Goal: Task Accomplishment & Management: Manage account settings

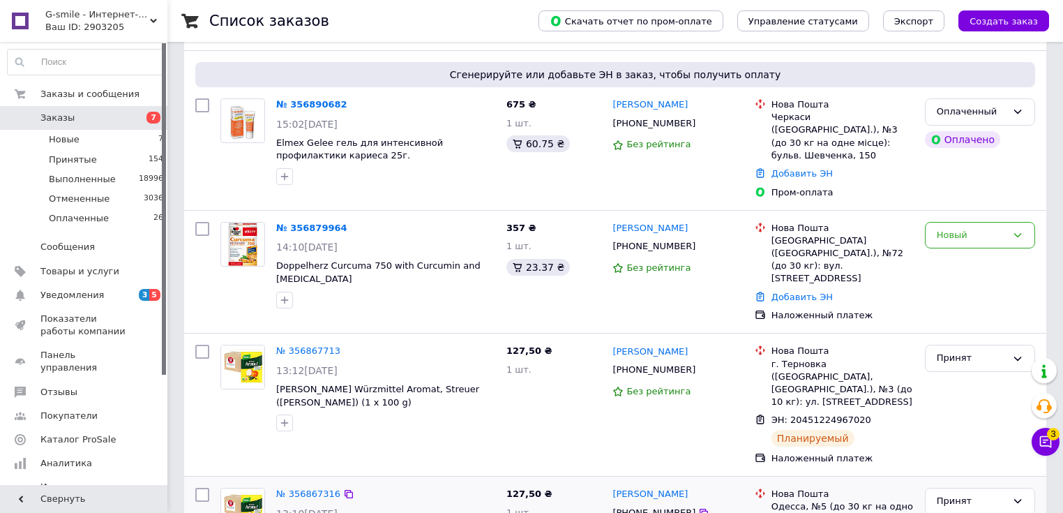
scroll to position [391, 0]
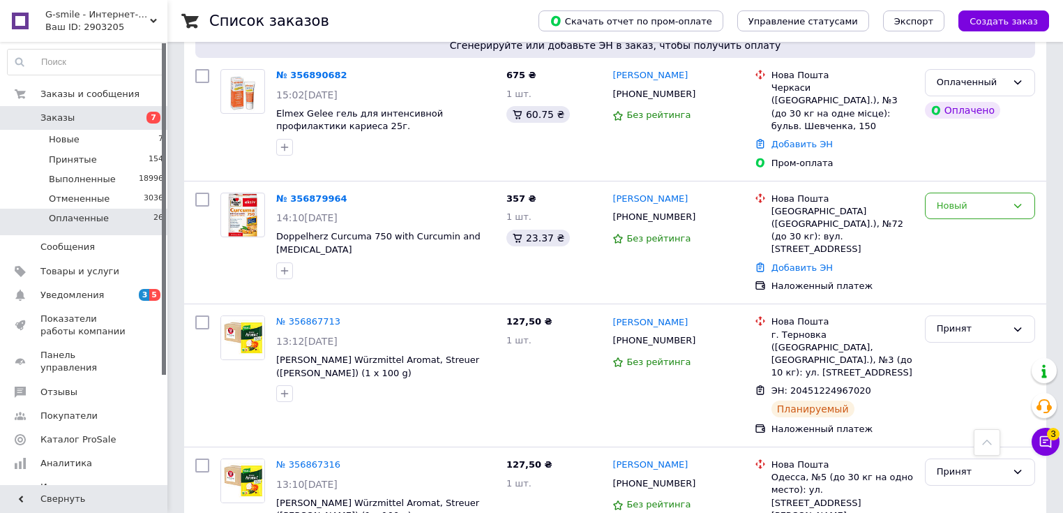
click at [121, 223] on li "Оплаченные 26" at bounding box center [86, 222] width 172 height 27
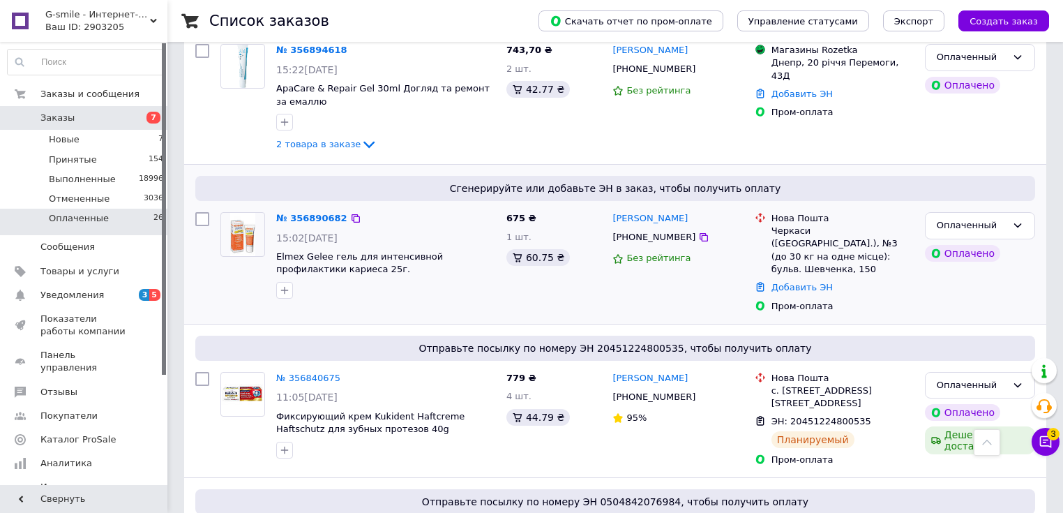
scroll to position [167, 0]
click at [315, 214] on link "№ 356890682" at bounding box center [311, 218] width 71 height 10
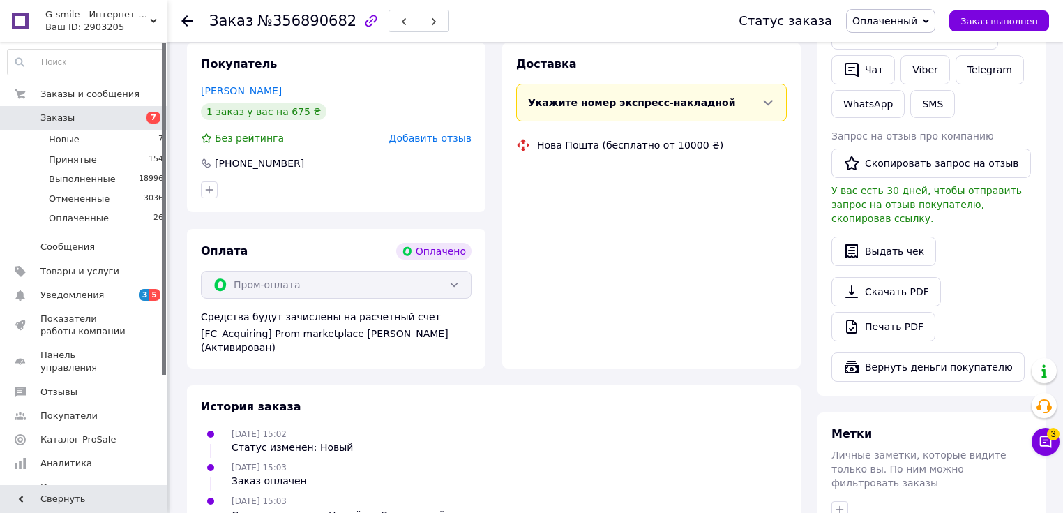
scroll to position [694, 0]
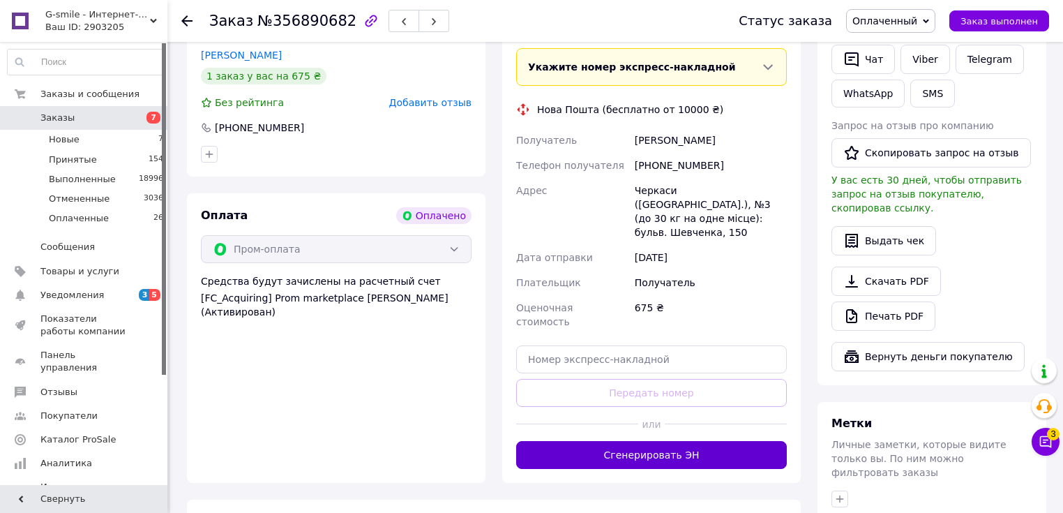
click at [655, 441] on button "Сгенерировать ЭН" at bounding box center [651, 455] width 271 height 28
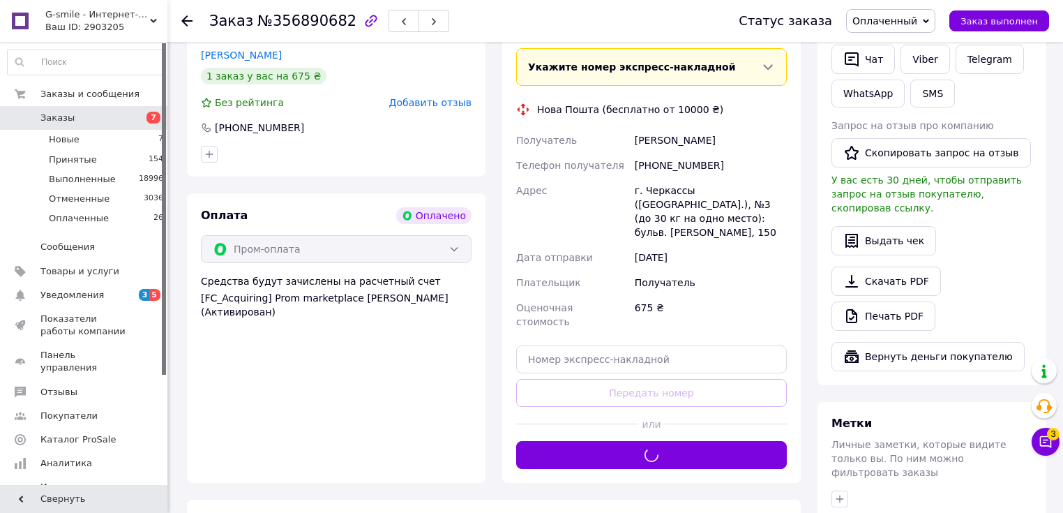
click at [516, 441] on button "Сгенерировать ЭН" at bounding box center [651, 455] width 271 height 28
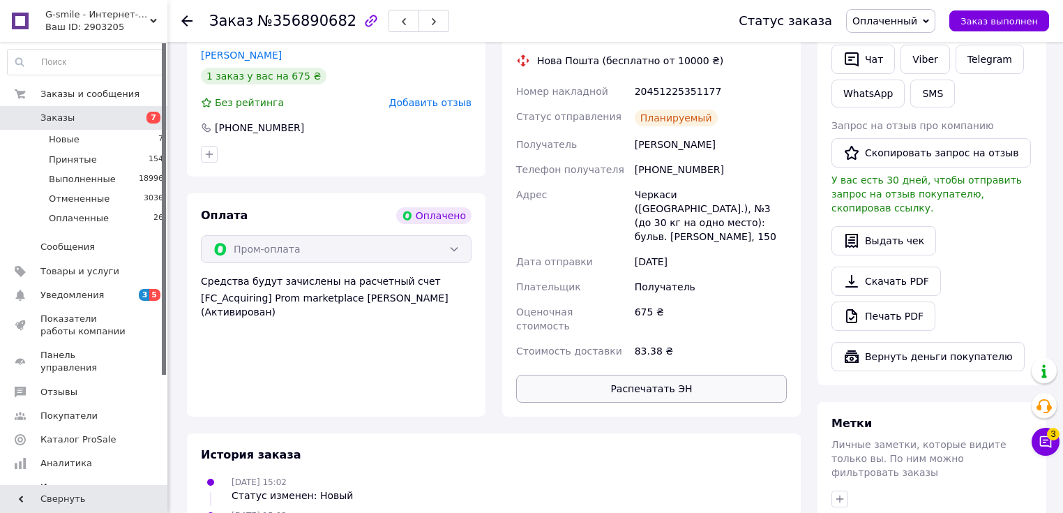
click at [626, 375] on button "Распечатать ЭН" at bounding box center [651, 389] width 271 height 28
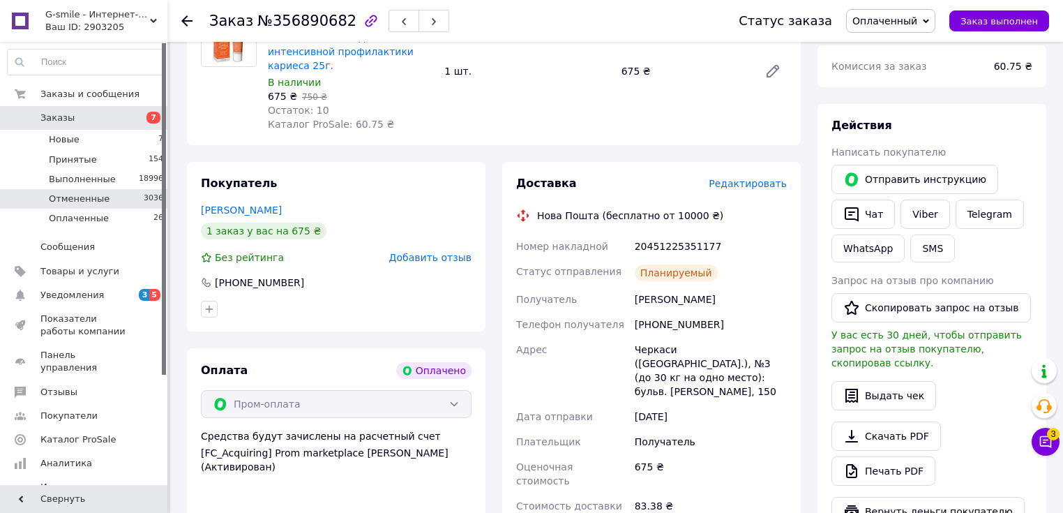
scroll to position [470, 0]
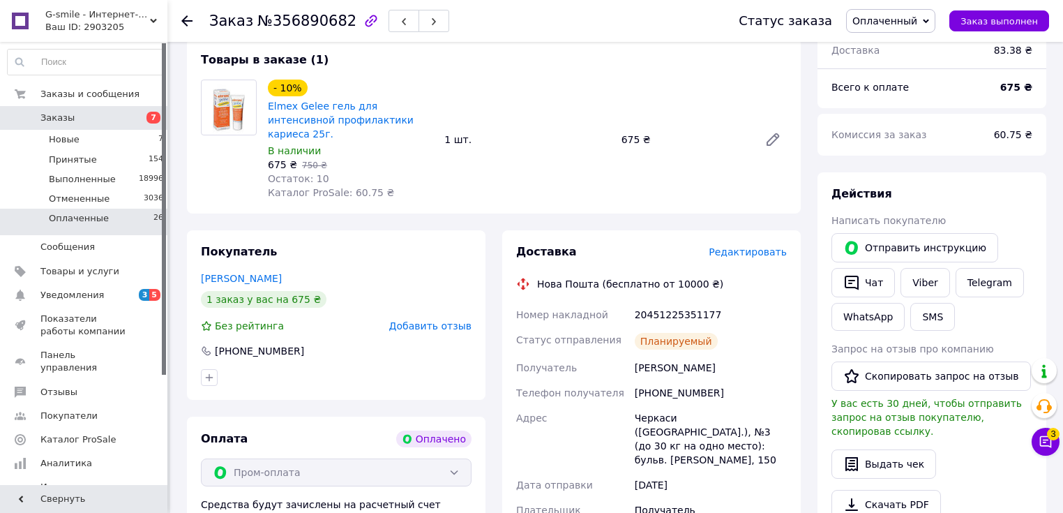
click at [116, 223] on li "Оплаченные 26" at bounding box center [86, 222] width 172 height 27
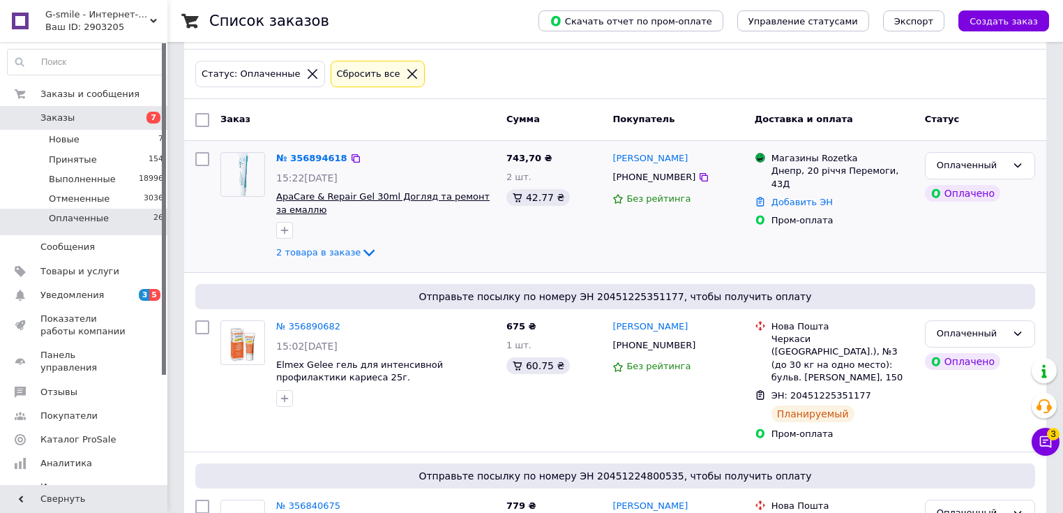
scroll to position [56, 0]
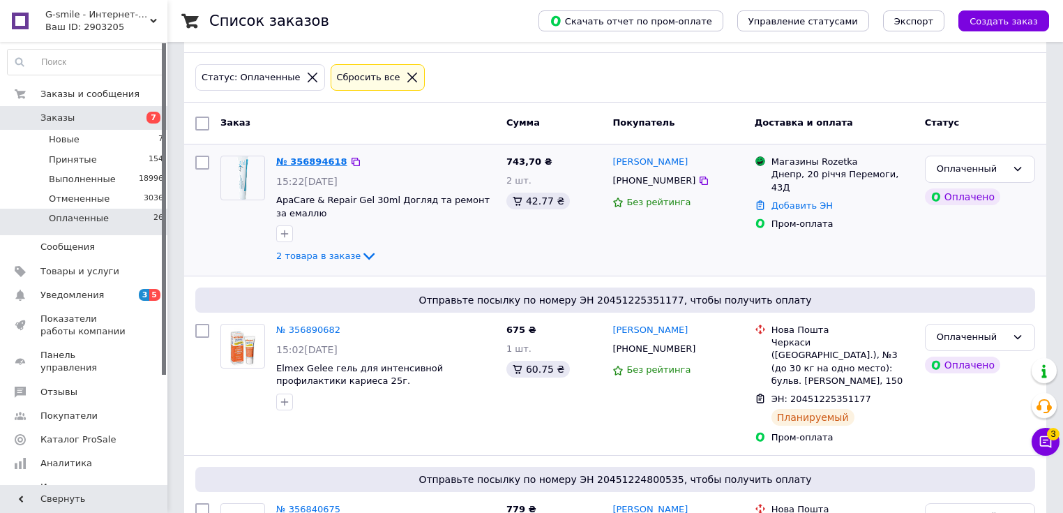
click at [313, 162] on link "№ 356894618" at bounding box center [311, 161] width 71 height 10
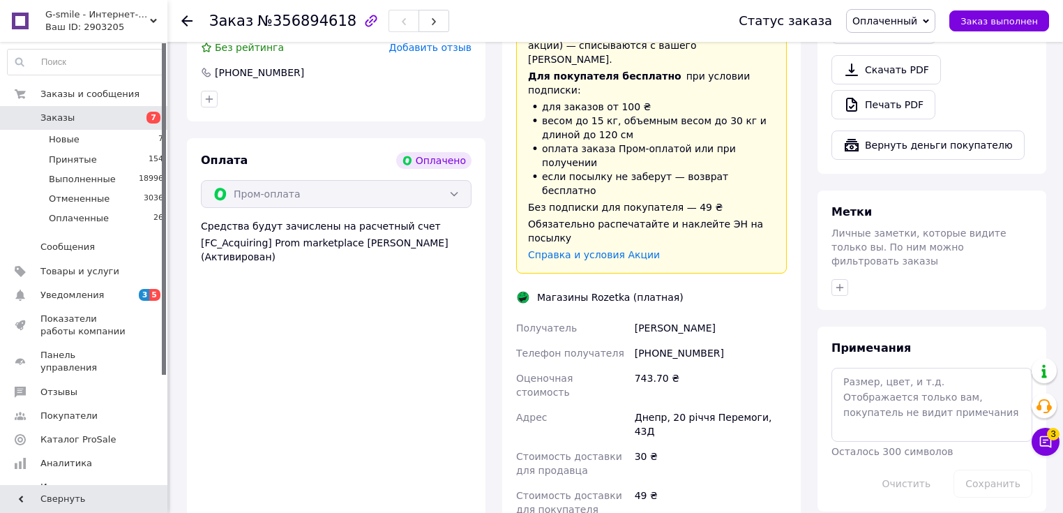
scroll to position [1005, 0]
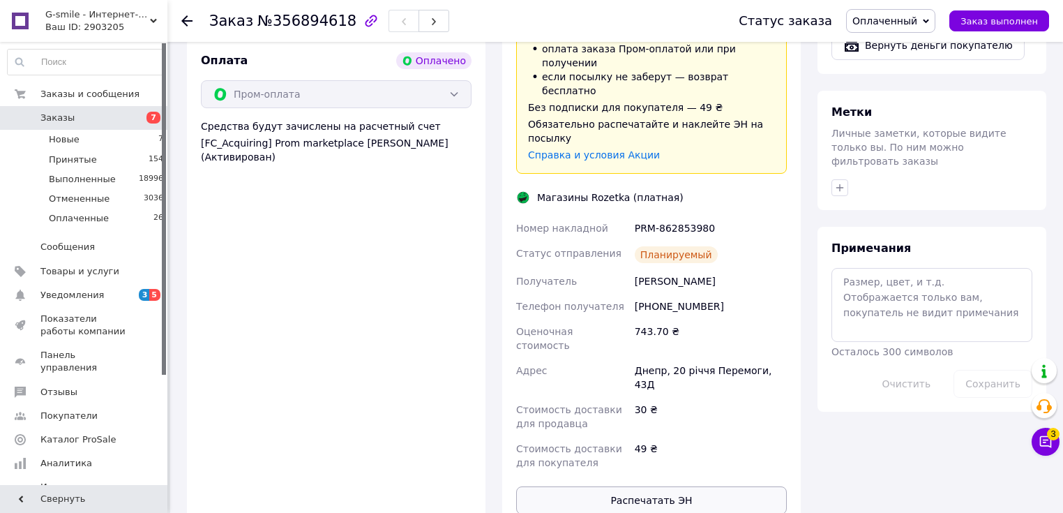
click at [675, 486] on button "Распечатать ЭН" at bounding box center [651, 500] width 271 height 28
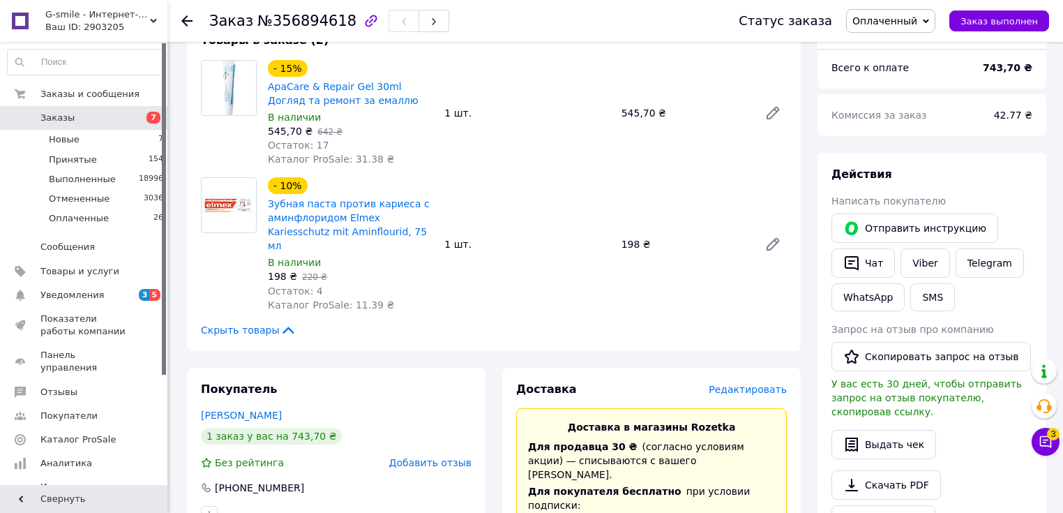
scroll to position [502, 0]
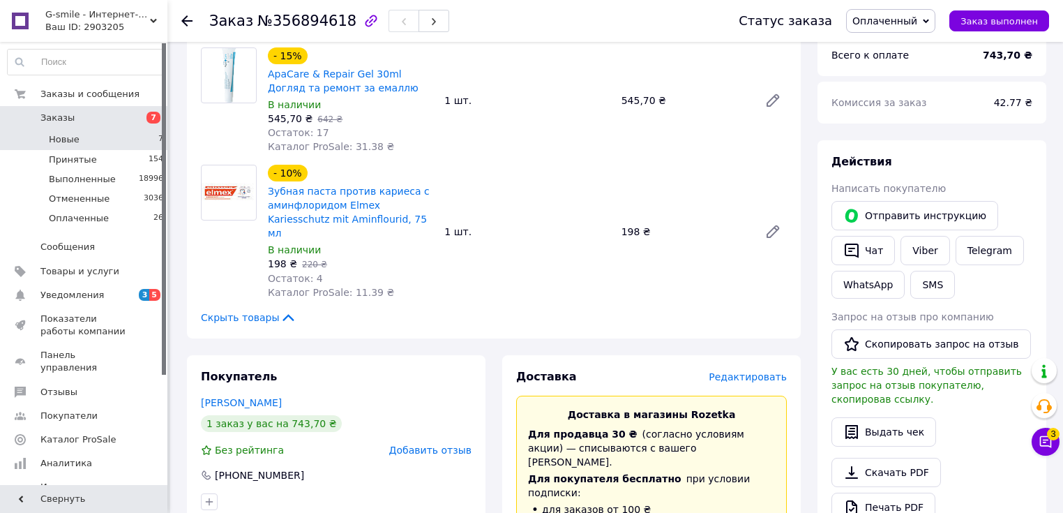
click at [89, 142] on li "Новые 7" at bounding box center [86, 140] width 172 height 20
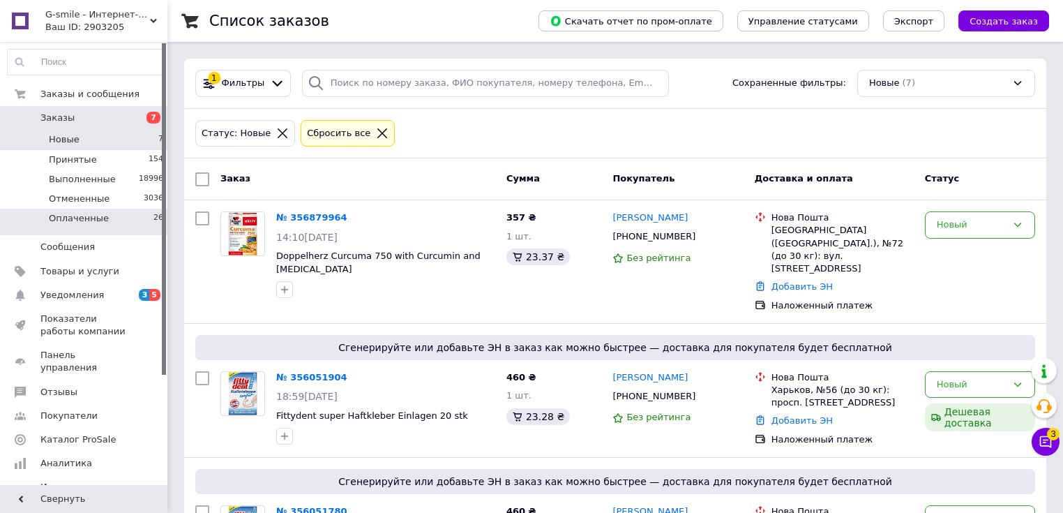
click at [110, 220] on li "Оплаченные 26" at bounding box center [86, 222] width 172 height 27
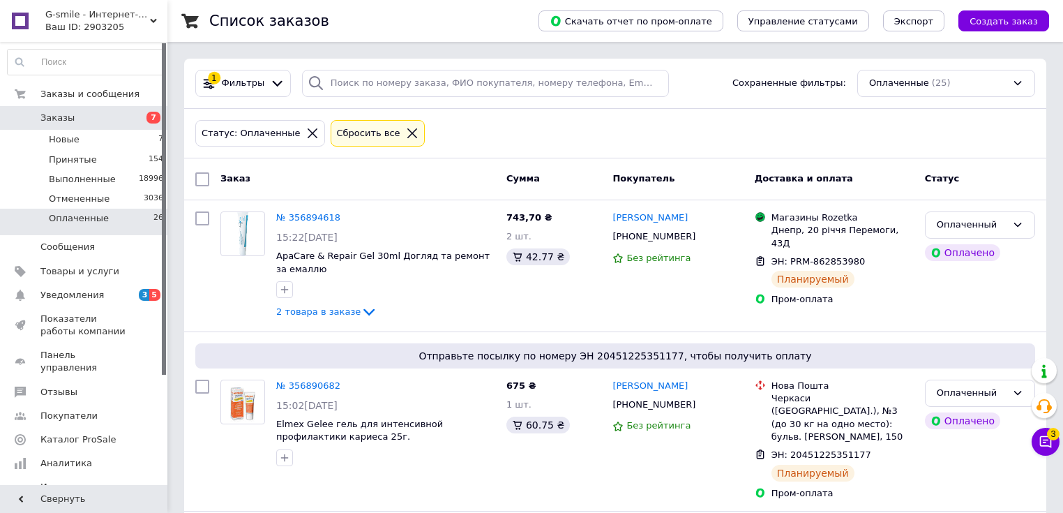
click at [137, 128] on link "Заказы 7" at bounding box center [86, 118] width 172 height 24
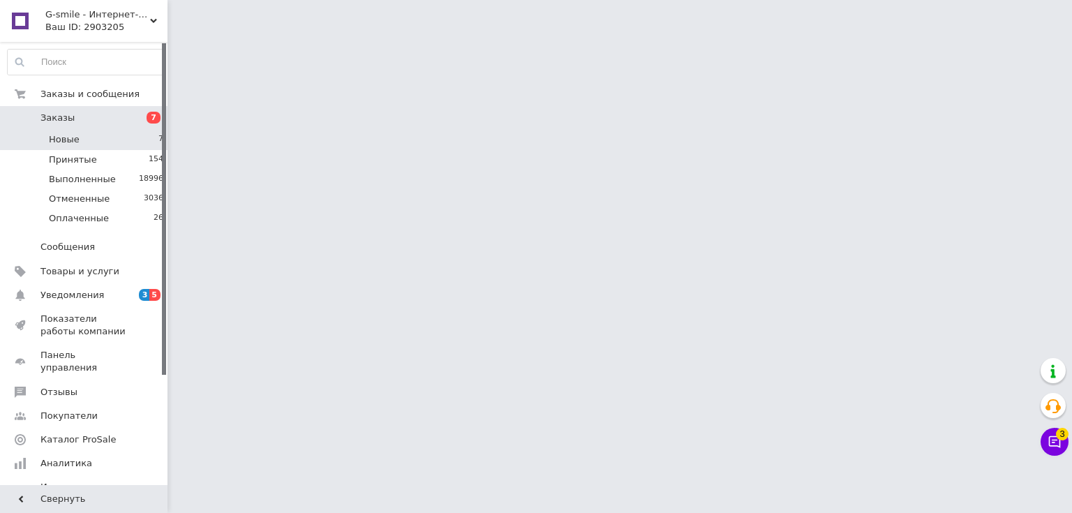
click at [137, 136] on li "Новые 7" at bounding box center [86, 140] width 172 height 20
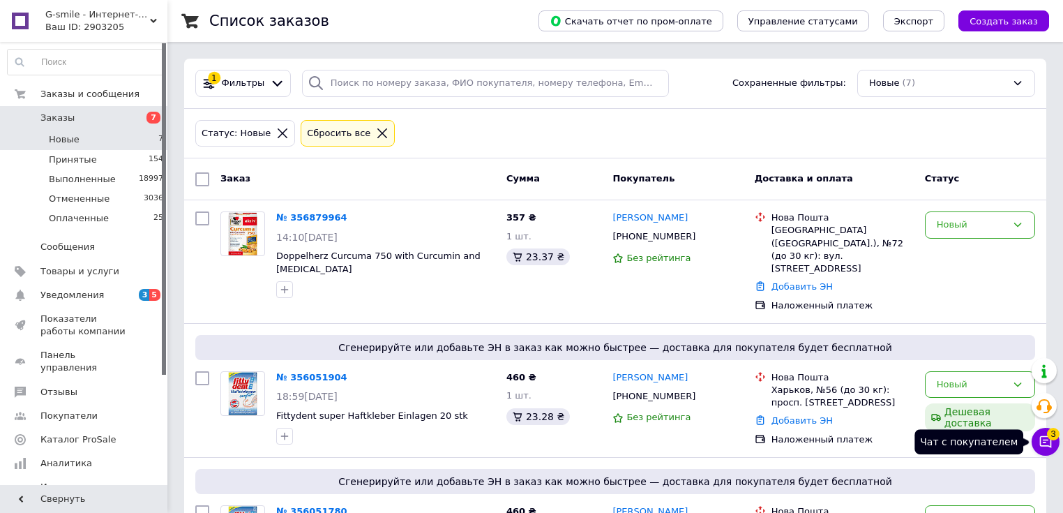
click at [1037, 438] on button "Чат с покупателем 3" at bounding box center [1046, 442] width 28 height 28
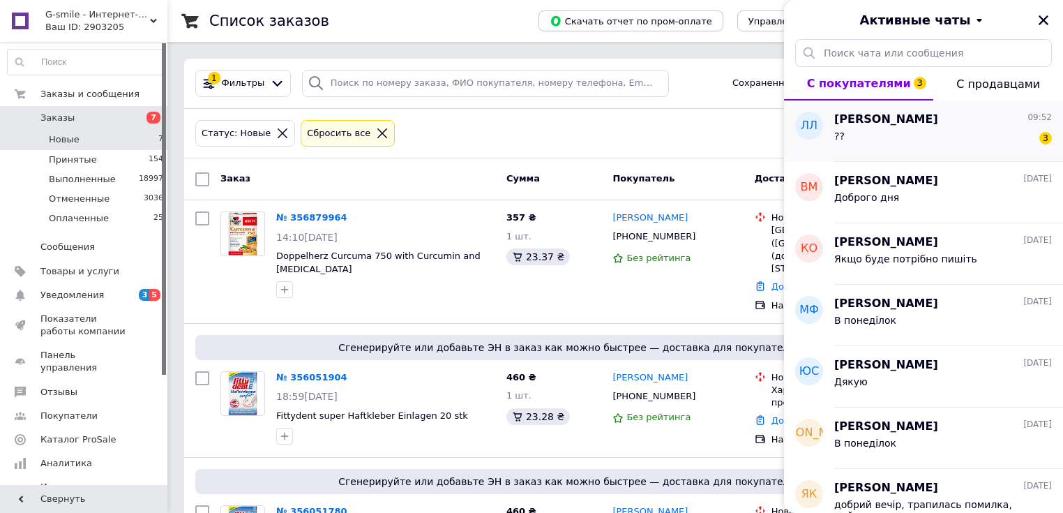
click at [874, 135] on div "?? 3" at bounding box center [944, 139] width 218 height 22
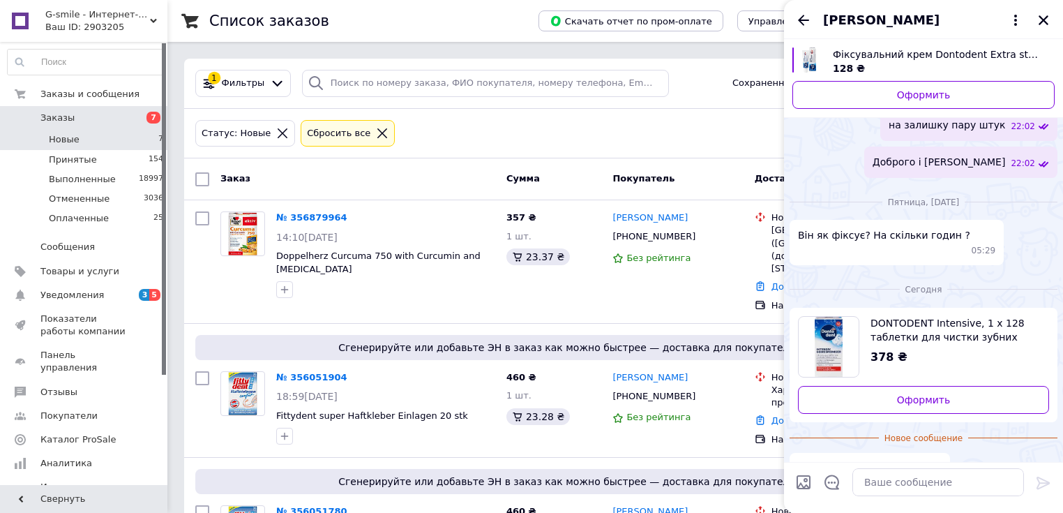
scroll to position [202, 0]
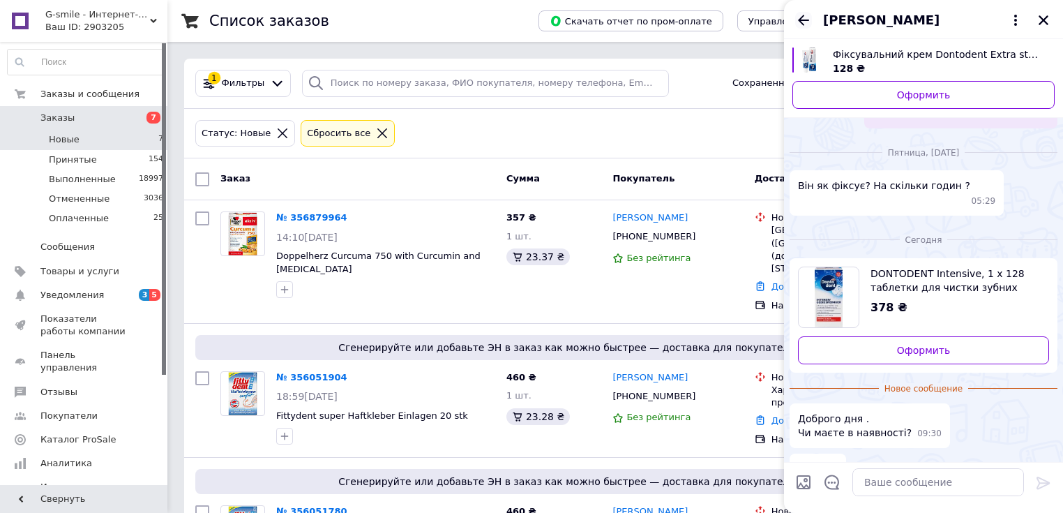
click at [801, 22] on icon "Назад" at bounding box center [803, 20] width 11 height 10
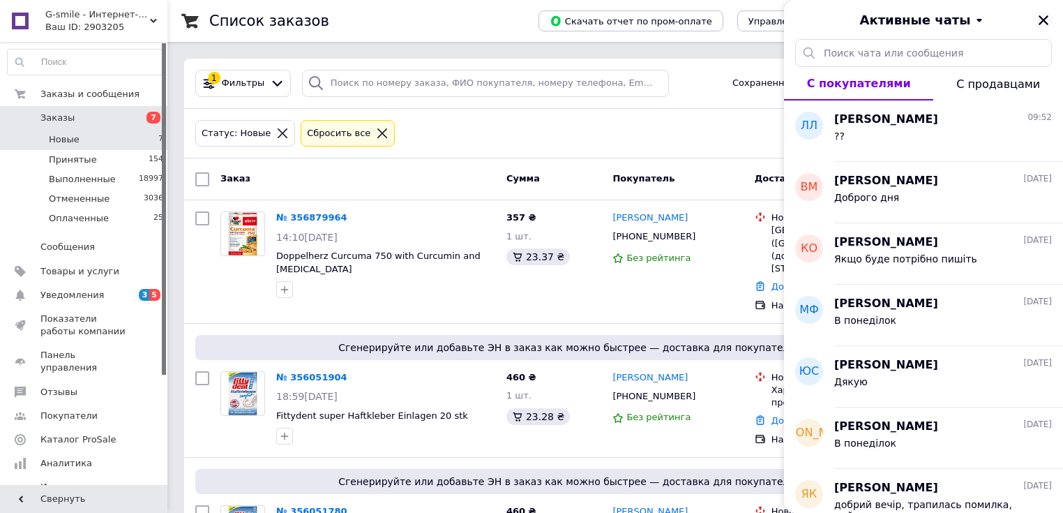
click at [1049, 24] on icon "Закрыть" at bounding box center [1044, 20] width 13 height 13
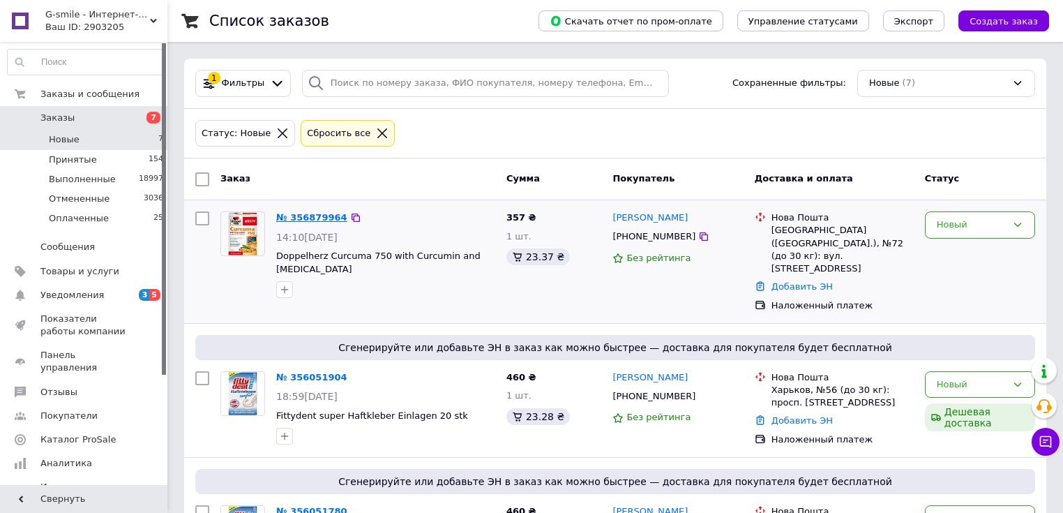
click at [294, 218] on link "№ 356879964" at bounding box center [311, 217] width 71 height 10
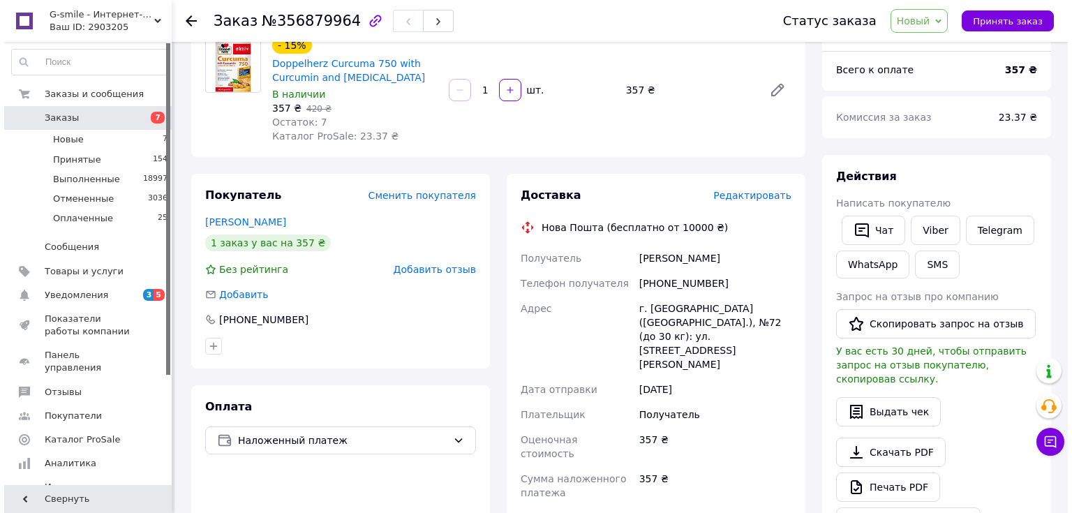
scroll to position [167, 0]
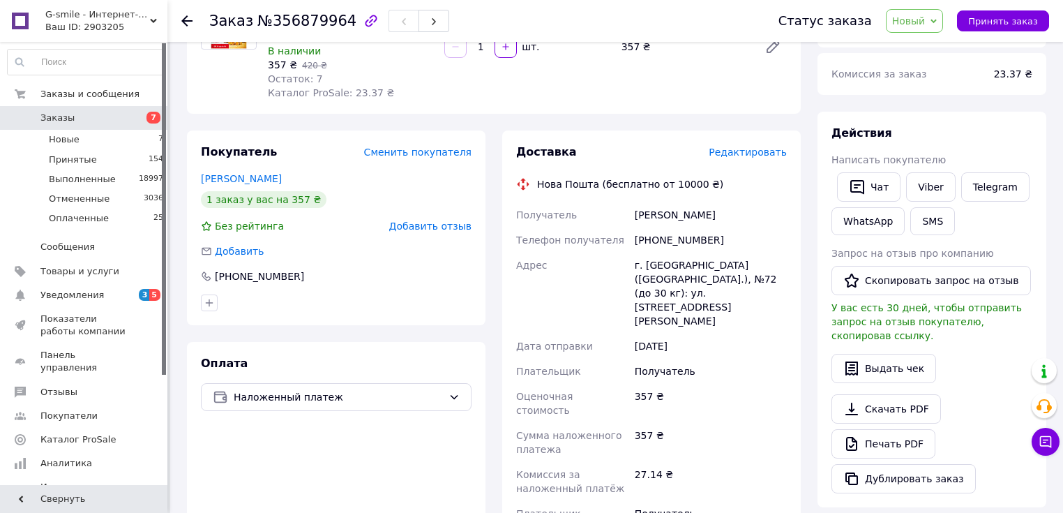
click at [763, 158] on span "Редактировать" at bounding box center [748, 152] width 78 height 11
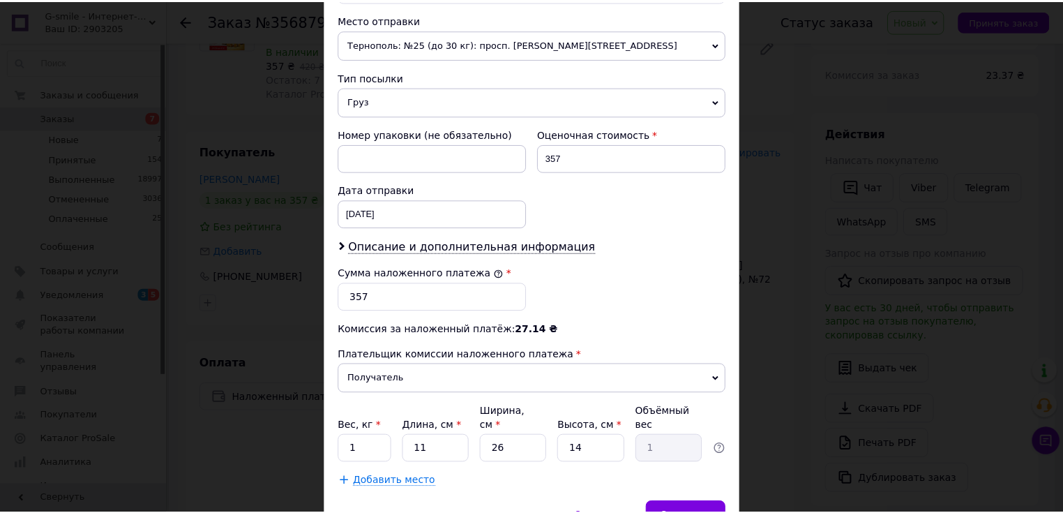
scroll to position [502, 0]
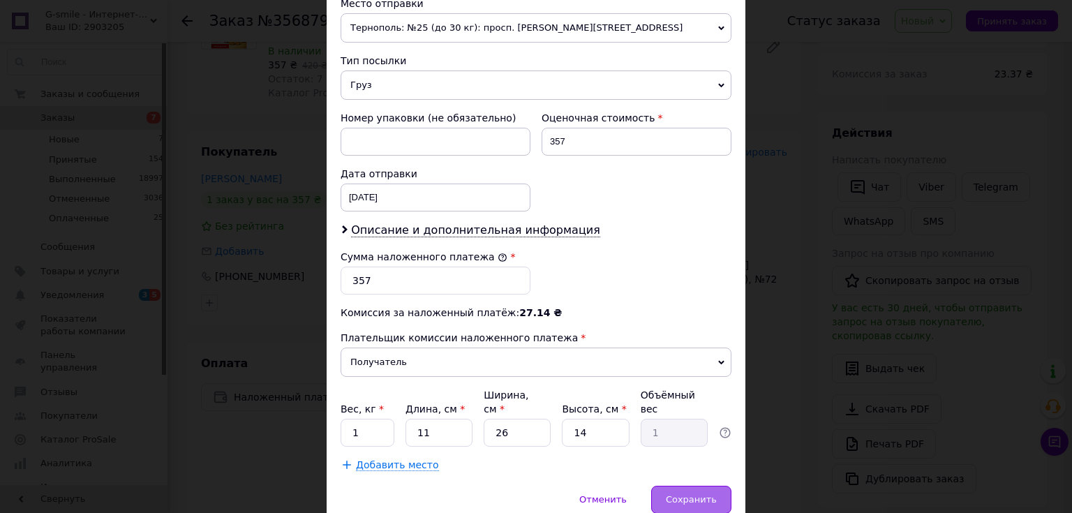
click at [689, 494] on span "Сохранить" at bounding box center [691, 499] width 51 height 10
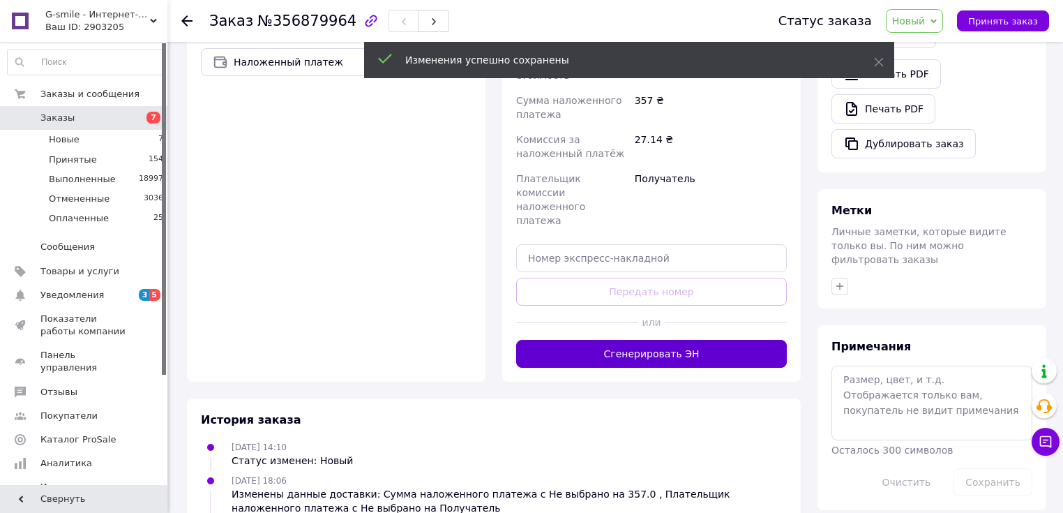
click at [644, 340] on button "Сгенерировать ЭН" at bounding box center [651, 354] width 271 height 28
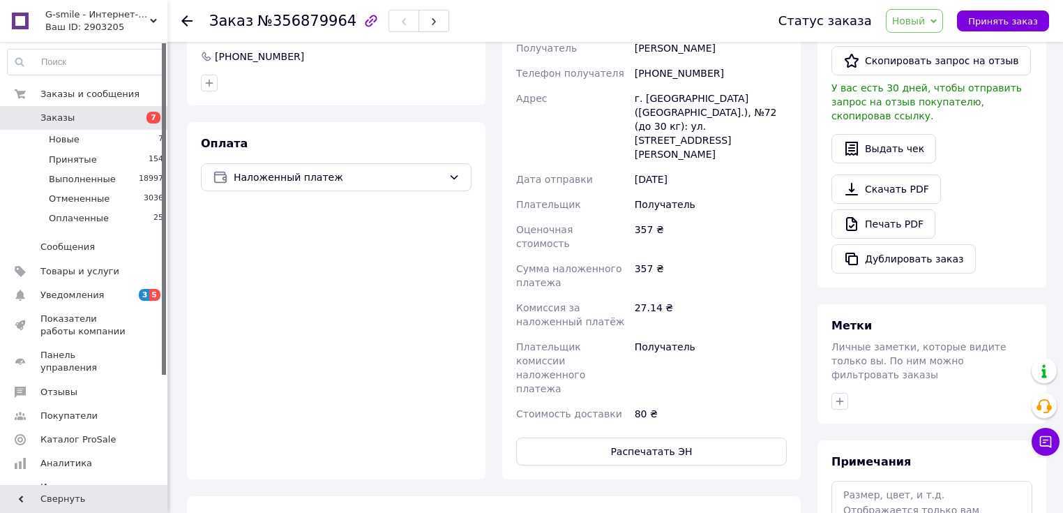
scroll to position [391, 0]
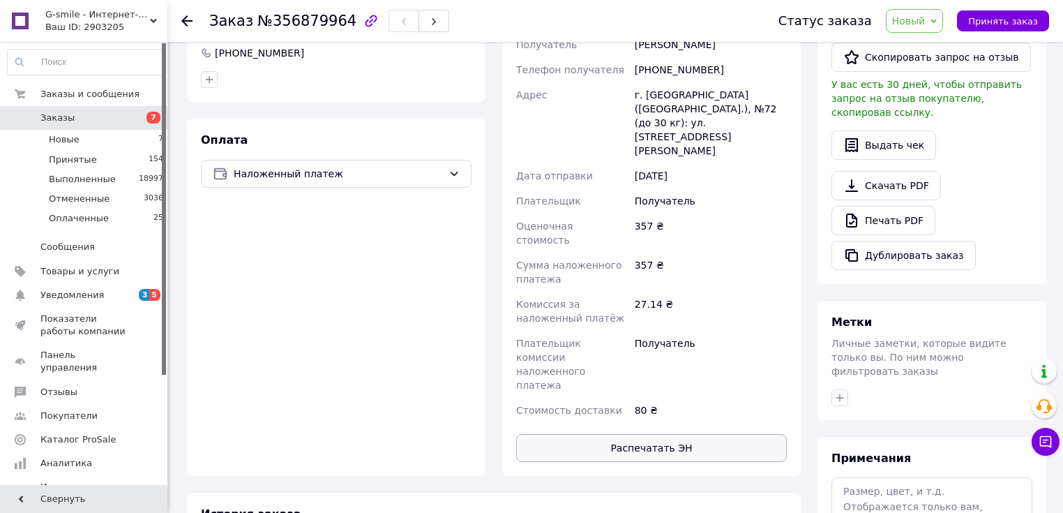
click at [662, 434] on button "Распечатать ЭН" at bounding box center [651, 448] width 271 height 28
drag, startPoint x: 924, startPoint y: 17, endPoint x: 925, endPoint y: 31, distance: 13.3
click at [924, 17] on span "Новый" at bounding box center [908, 20] width 33 height 11
click at [922, 42] on li "Принят" at bounding box center [924, 48] width 74 height 21
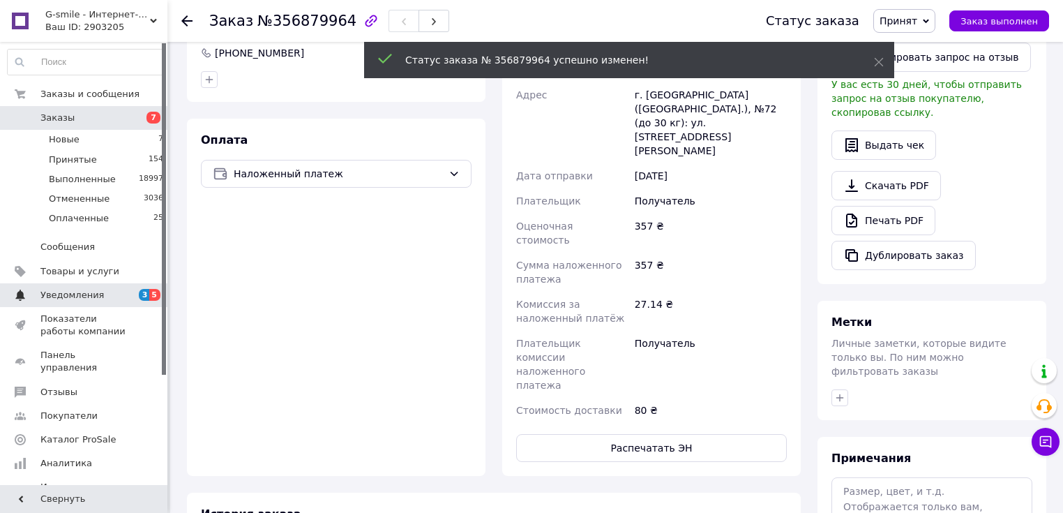
click at [108, 304] on link "Уведомления 3 5" at bounding box center [86, 295] width 172 height 24
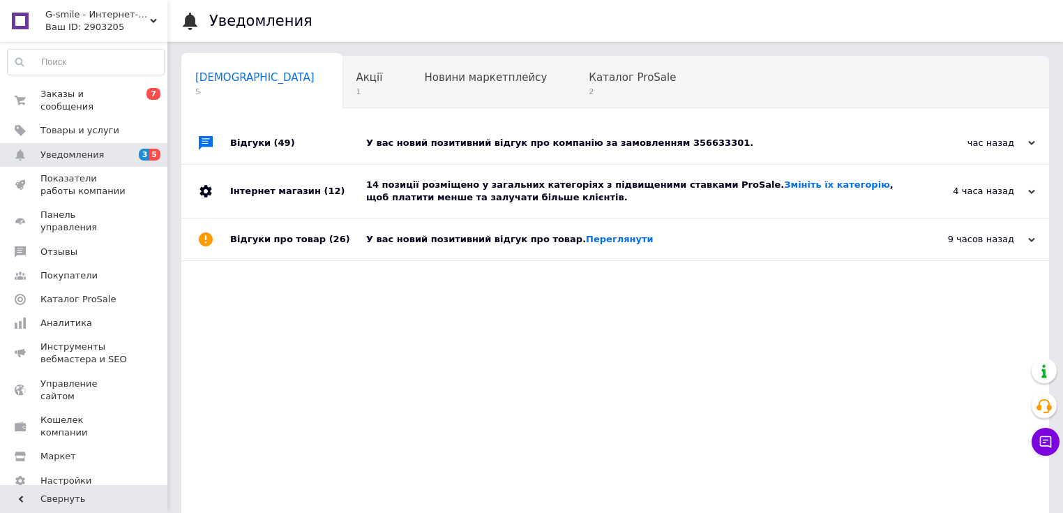
click at [671, 144] on div "У вас новий позитивний відгук про компанію за замовленням 356633301." at bounding box center [631, 143] width 530 height 13
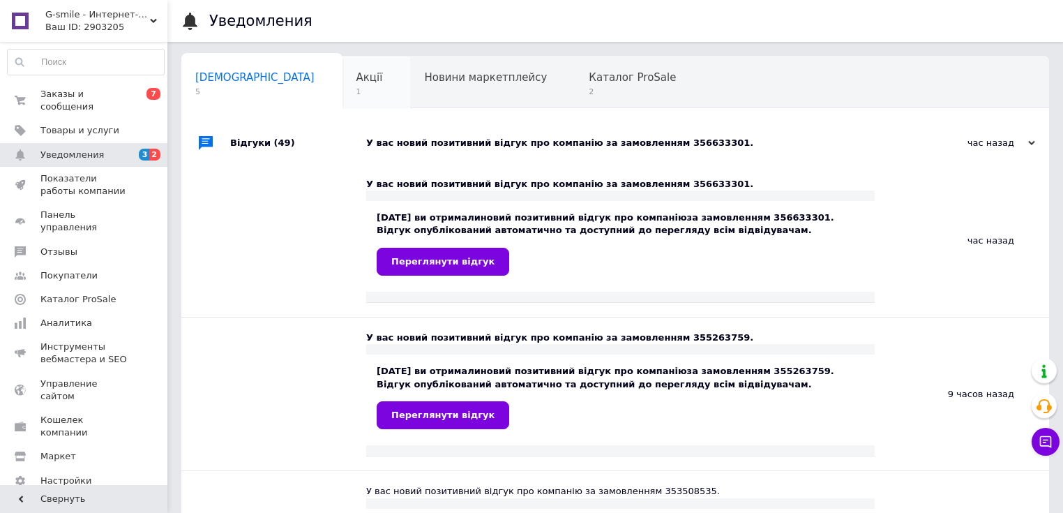
click at [357, 71] on span "Акції" at bounding box center [370, 77] width 27 height 13
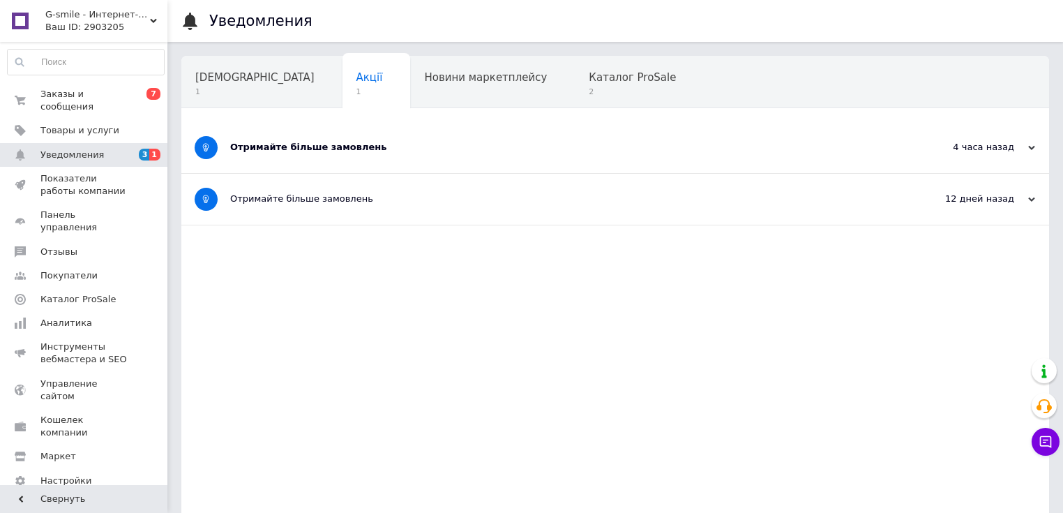
drag, startPoint x: 251, startPoint y: 147, endPoint x: 259, endPoint y: 145, distance: 8.0
click at [254, 147] on div "Отримайте більше замовлень" at bounding box center [563, 147] width 666 height 13
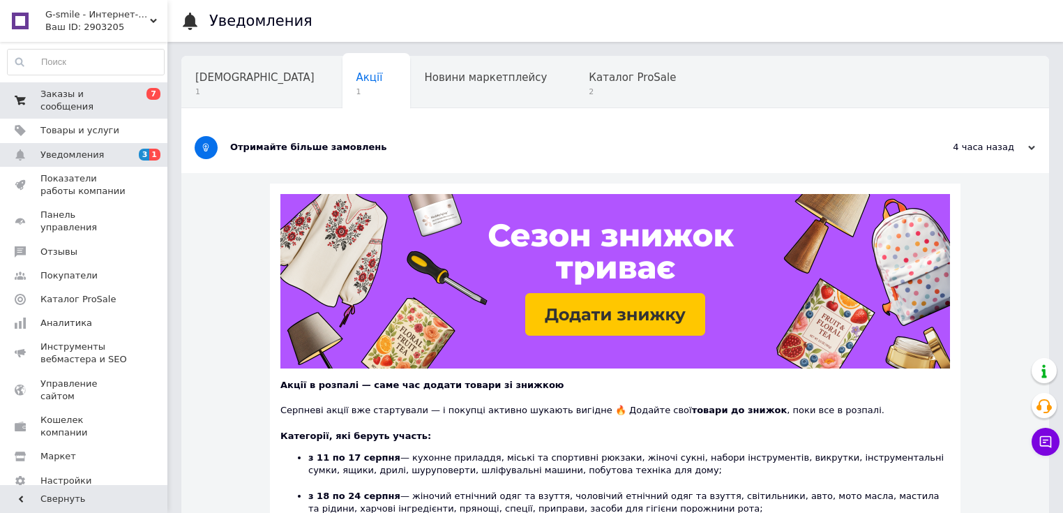
click at [60, 95] on span "Заказы и сообщения" at bounding box center [84, 100] width 89 height 25
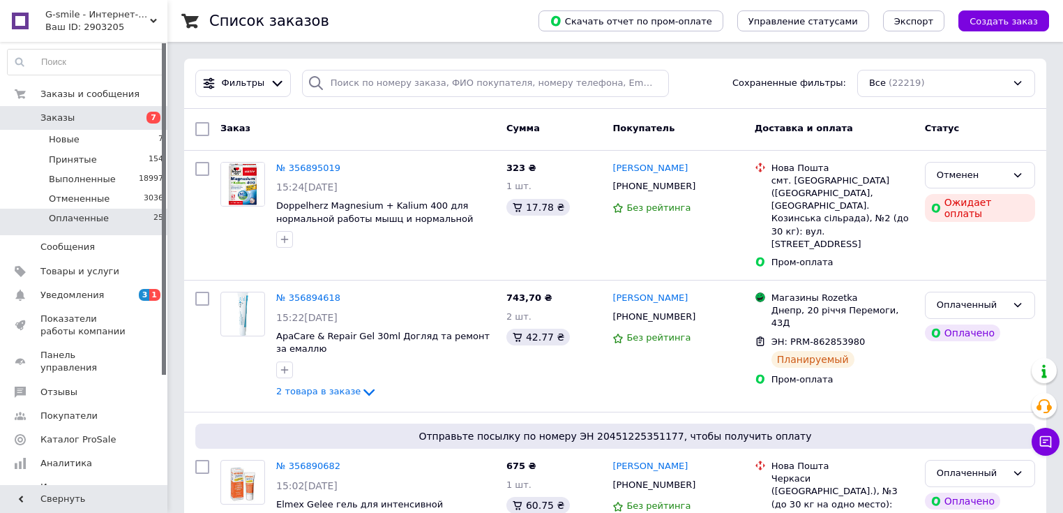
click at [69, 218] on span "Оплаченные" at bounding box center [79, 218] width 60 height 13
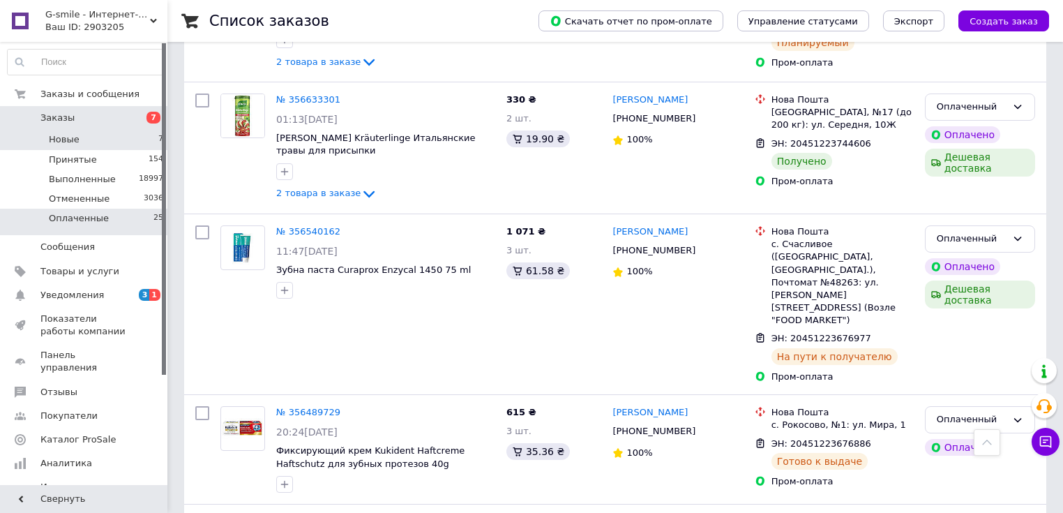
scroll to position [1396, 0]
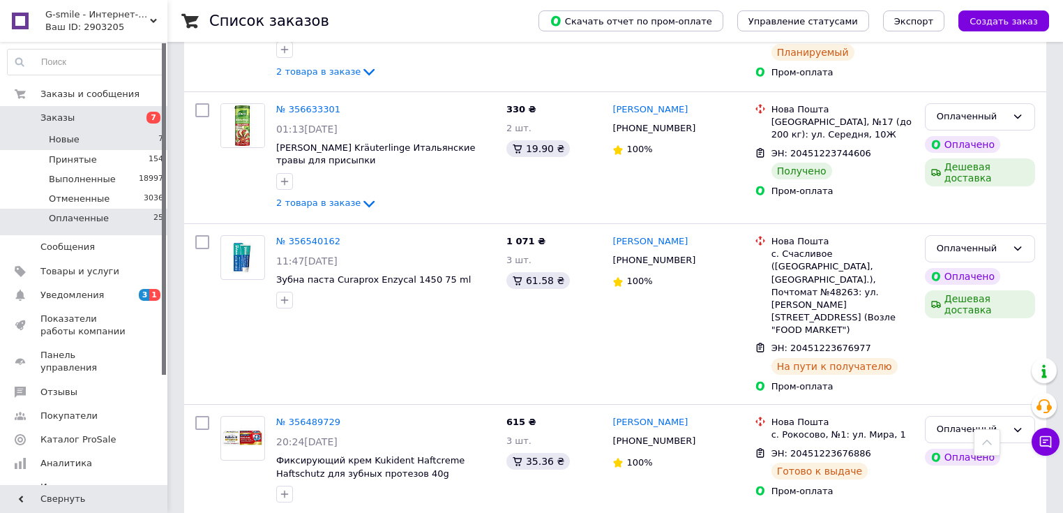
click at [130, 144] on li "Новые 7" at bounding box center [86, 140] width 172 height 20
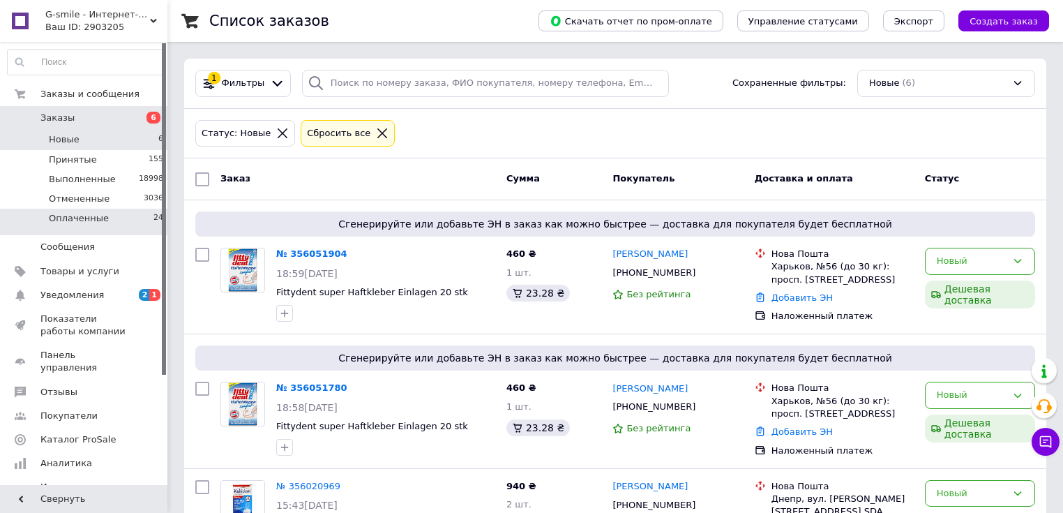
click at [117, 227] on li "Оплаченные 24" at bounding box center [86, 222] width 172 height 27
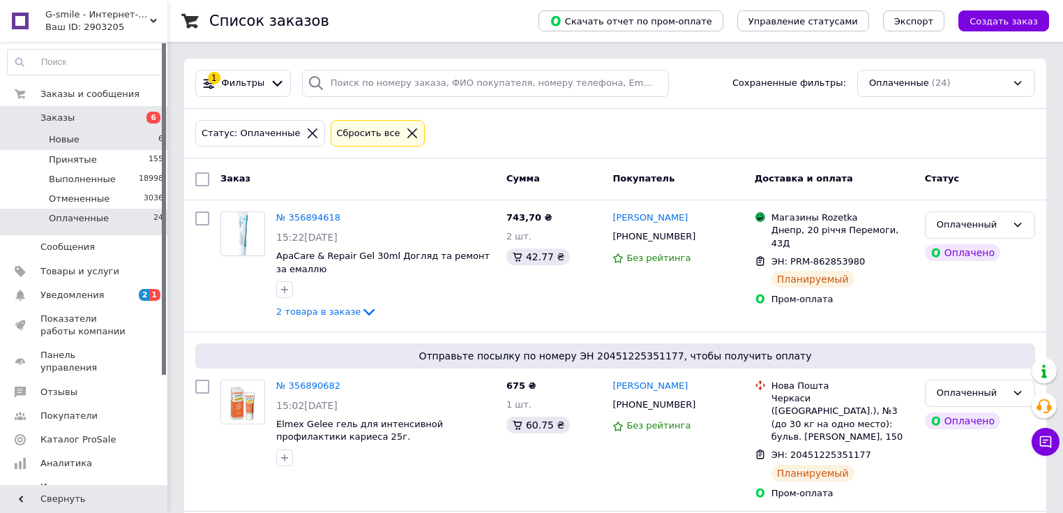
click at [133, 139] on li "Новые 6" at bounding box center [86, 140] width 172 height 20
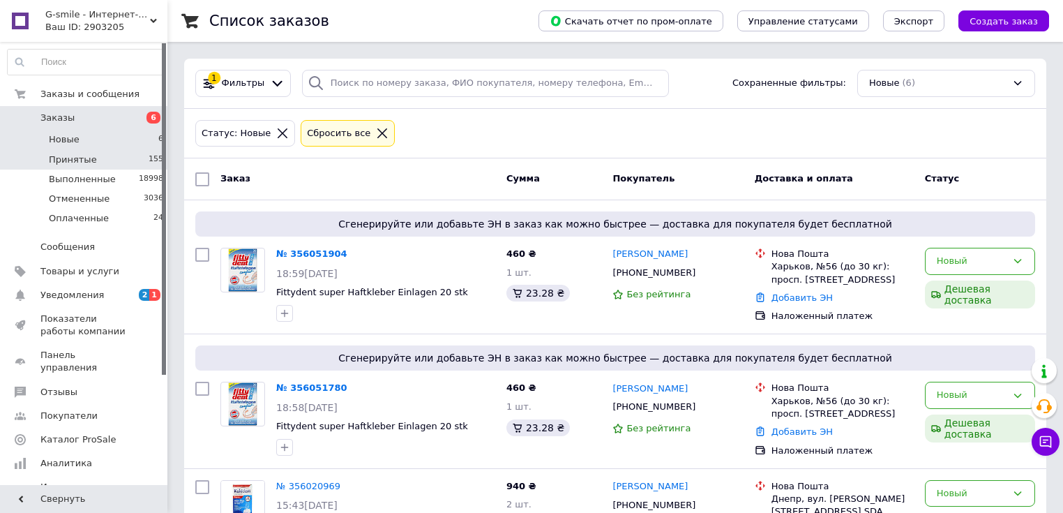
click at [135, 162] on li "Принятые 155" at bounding box center [86, 160] width 172 height 20
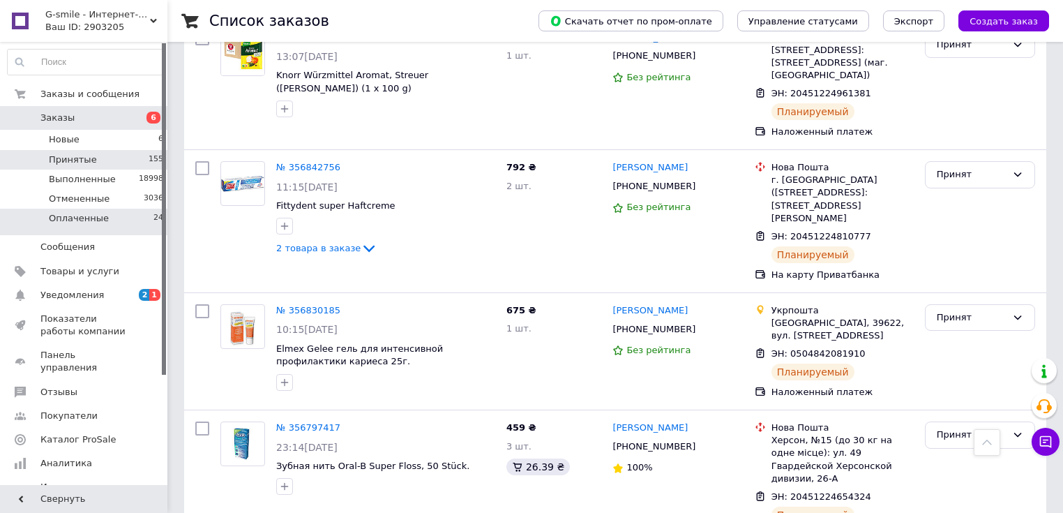
click at [95, 222] on span "Оплаченные" at bounding box center [79, 218] width 60 height 13
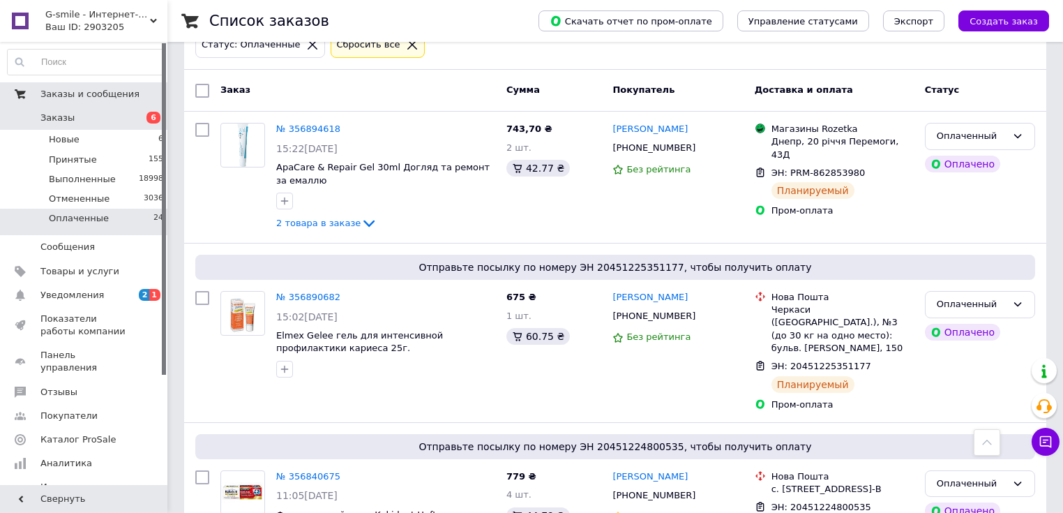
scroll to position [56, 0]
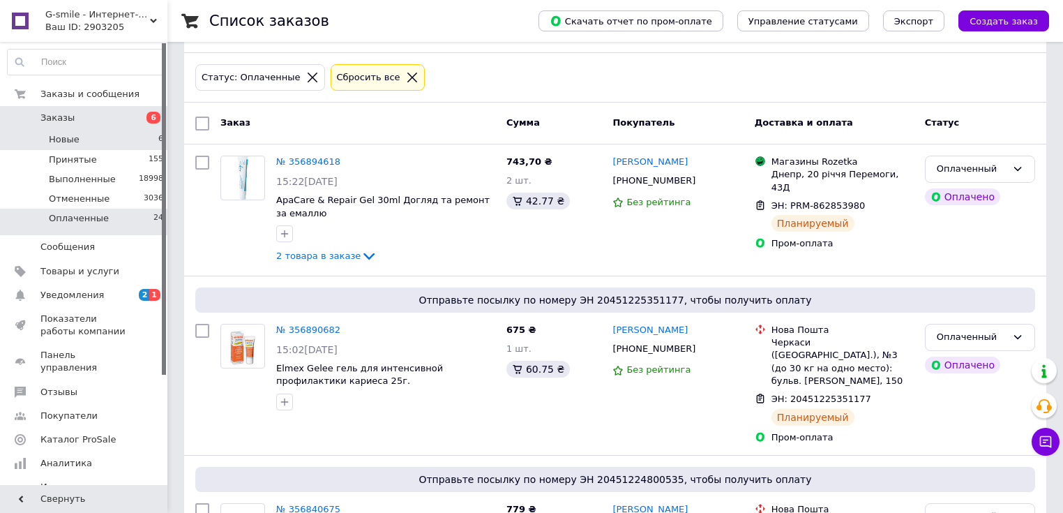
click at [137, 142] on li "Новые 6" at bounding box center [86, 140] width 172 height 20
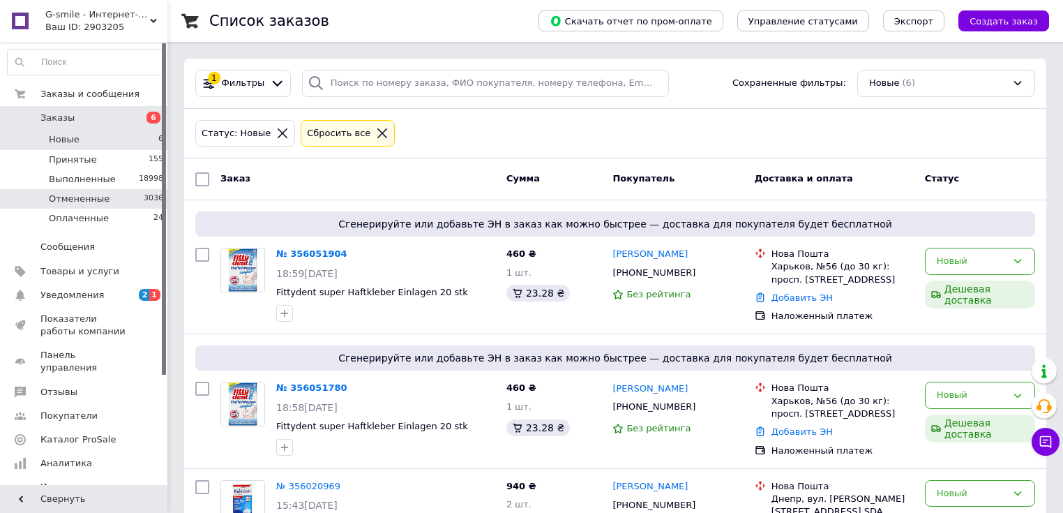
click at [73, 195] on span "Отмененные" at bounding box center [79, 199] width 61 height 13
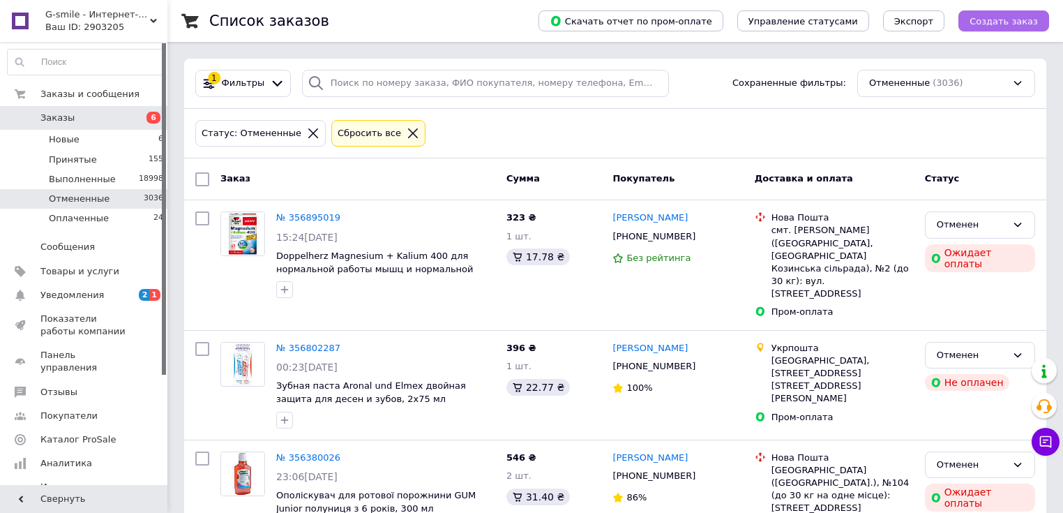
click at [1005, 21] on span "Создать заказ" at bounding box center [1004, 21] width 68 height 10
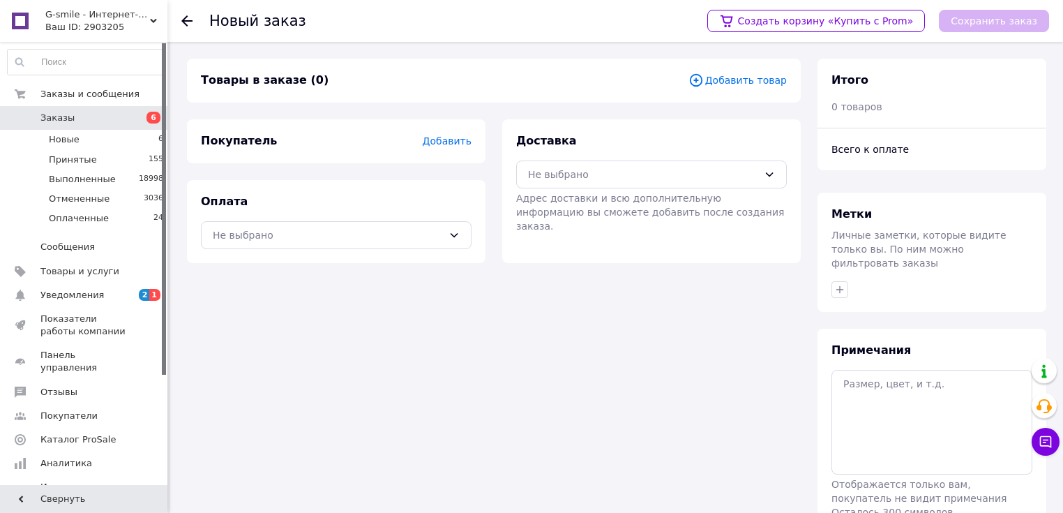
click at [735, 84] on span "Добавить товар" at bounding box center [738, 80] width 98 height 15
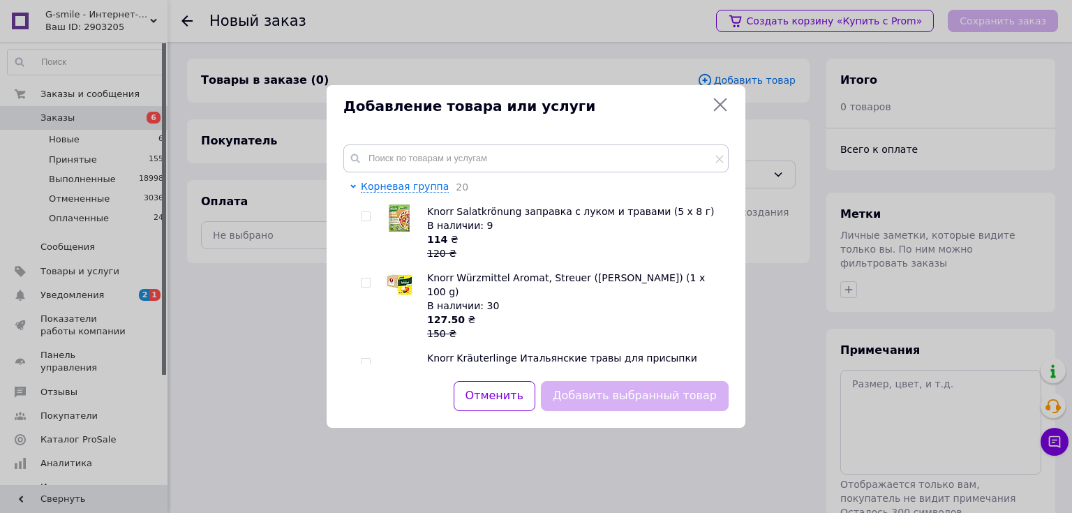
click at [363, 285] on input "checkbox" at bounding box center [365, 282] width 9 height 9
checkbox input "true"
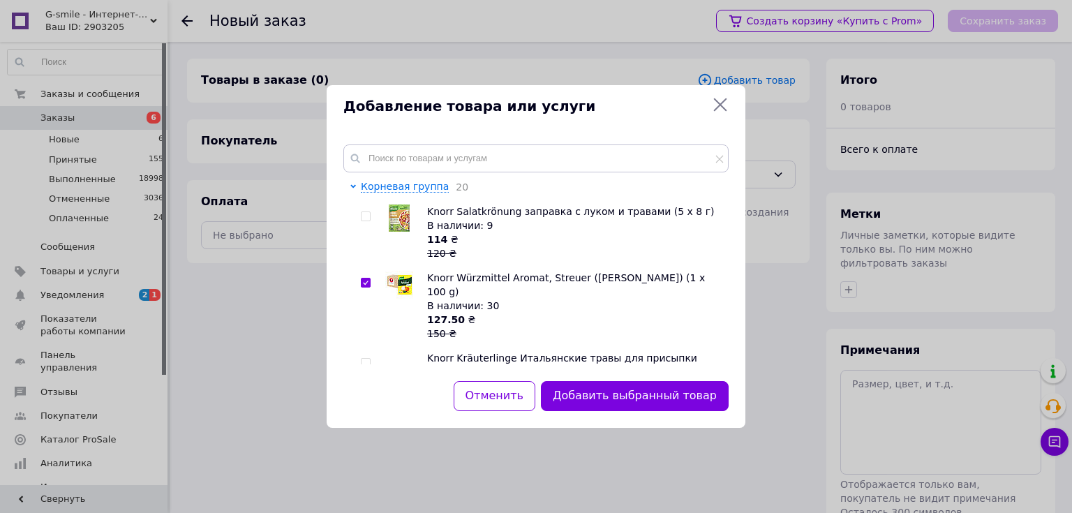
drag, startPoint x: 615, startPoint y: 394, endPoint x: 619, endPoint y: 361, distance: 33.8
click at [616, 382] on button "Добавить выбранный товар" at bounding box center [635, 396] width 188 height 30
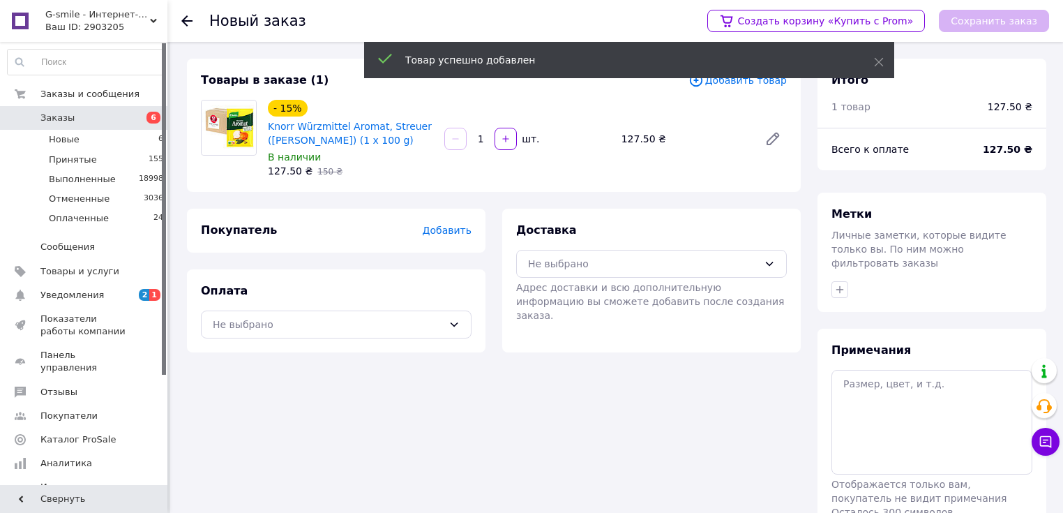
click at [449, 232] on span "Добавить" at bounding box center [447, 230] width 49 height 11
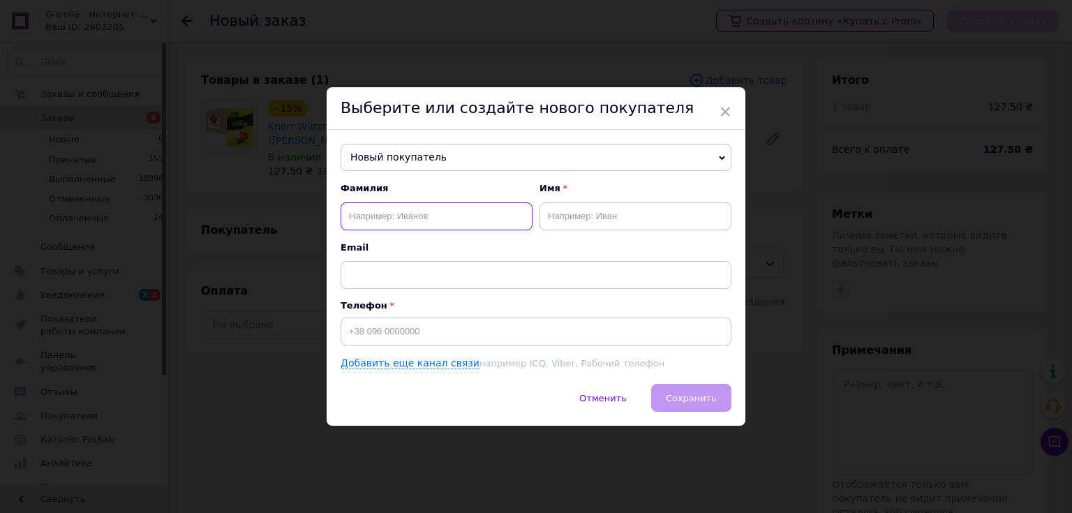
click at [444, 225] on input "text" at bounding box center [437, 216] width 192 height 28
type input "Поздняков"
click at [608, 228] on input "text" at bounding box center [635, 216] width 192 height 28
type input "Валерій"
click at [399, 334] on input at bounding box center [536, 331] width 391 height 28
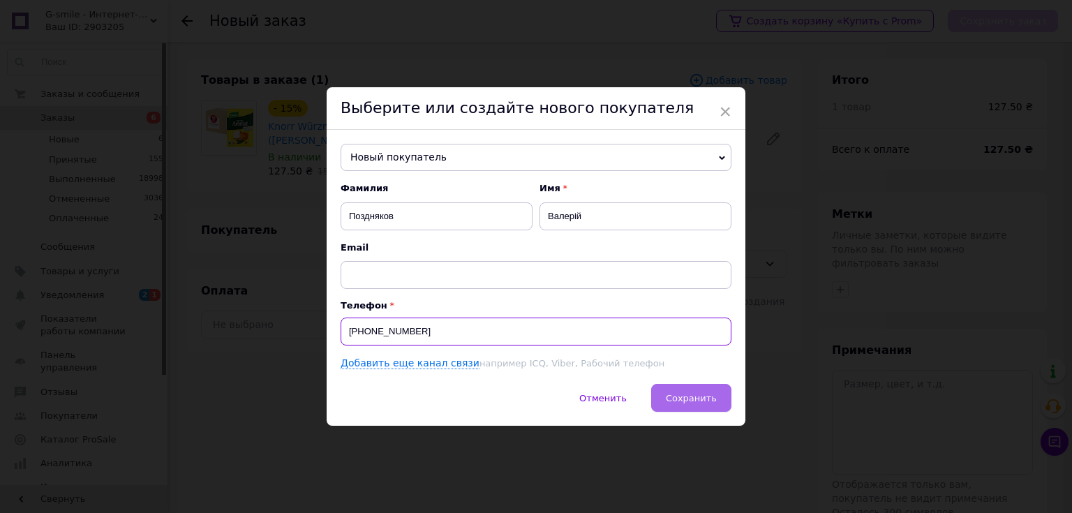
type input "[PHONE_NUMBER]"
click at [701, 396] on span "Сохранить" at bounding box center [691, 398] width 51 height 10
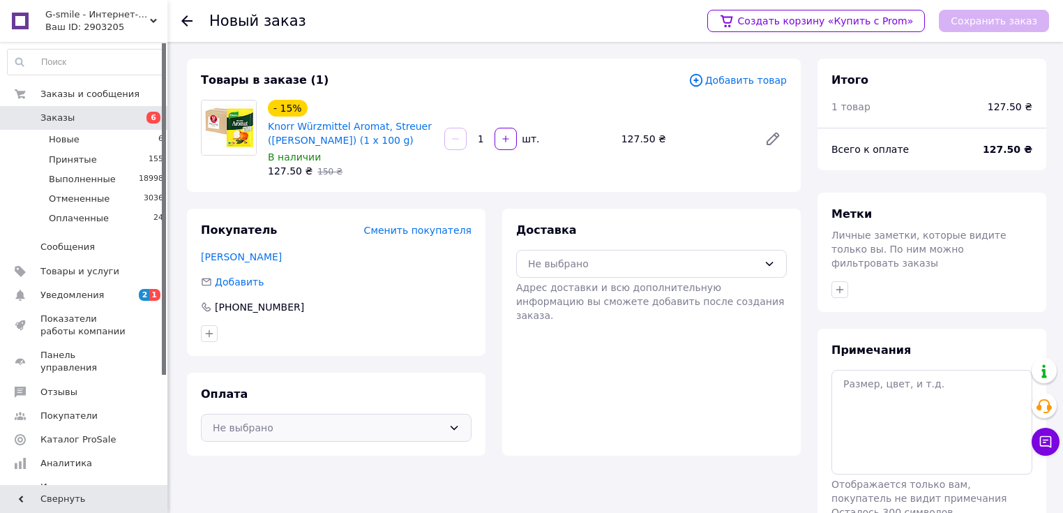
click at [404, 421] on div "Не выбрано" at bounding box center [328, 427] width 230 height 15
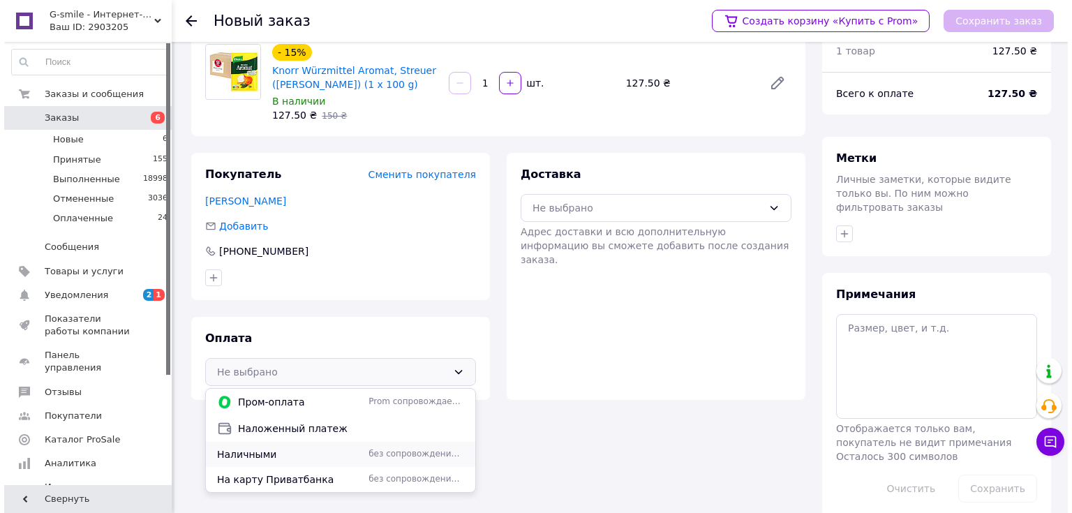
scroll to position [61, 0]
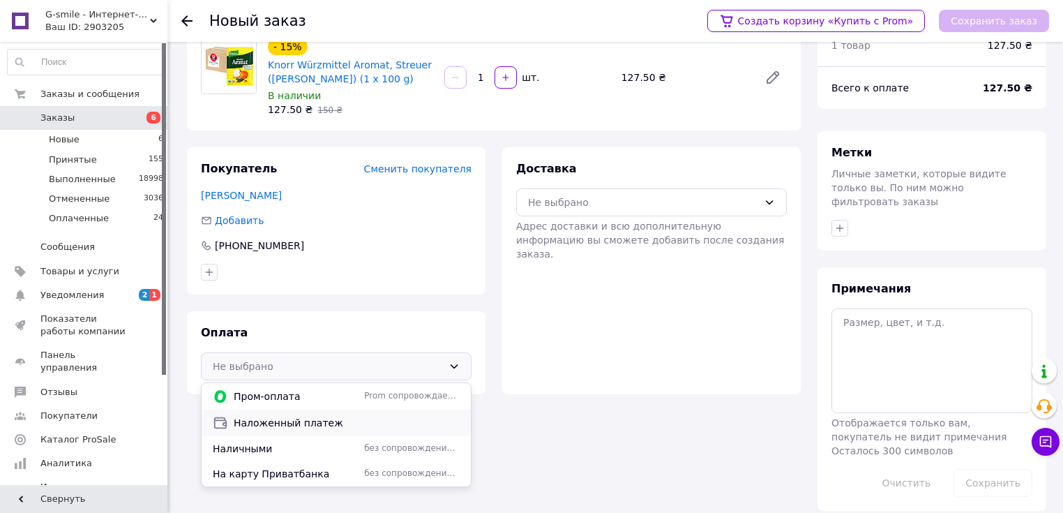
click at [285, 419] on span "Наложенный платеж" at bounding box center [347, 423] width 226 height 14
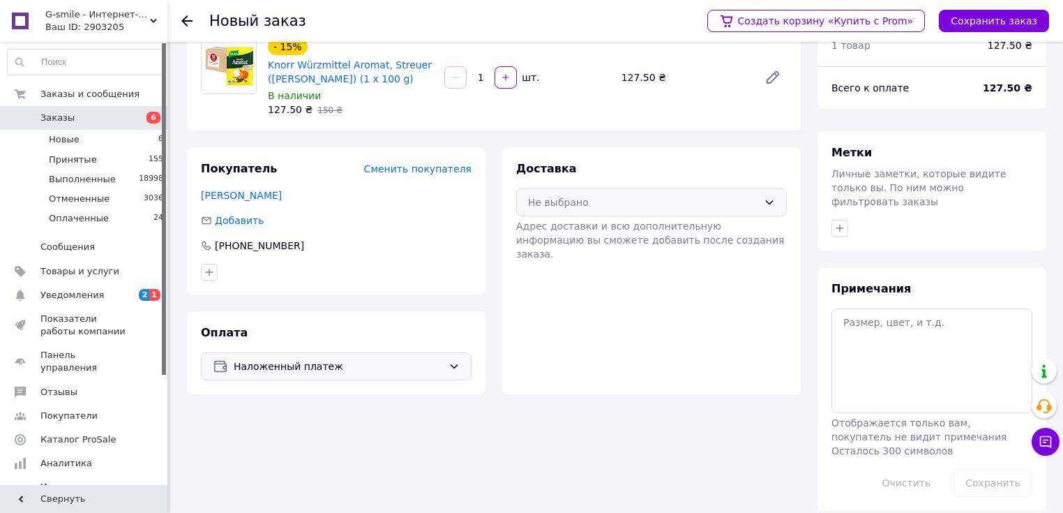
click at [621, 206] on div "Не выбрано" at bounding box center [643, 202] width 230 height 15
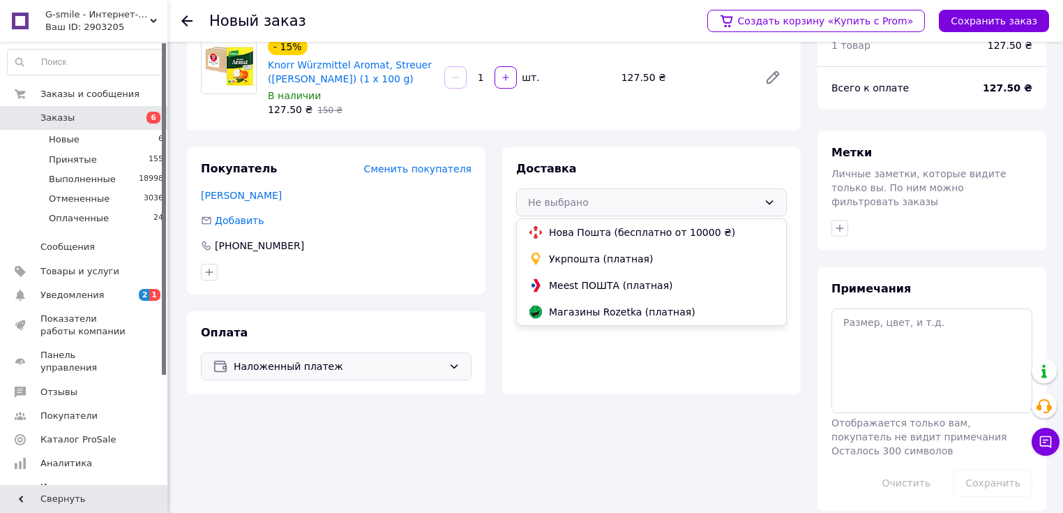
drag, startPoint x: 585, startPoint y: 232, endPoint x: 1049, endPoint y: 6, distance: 515.6
click at [597, 228] on span "Нова Пошта (бесплатно от 10000 ₴)" at bounding box center [662, 232] width 226 height 14
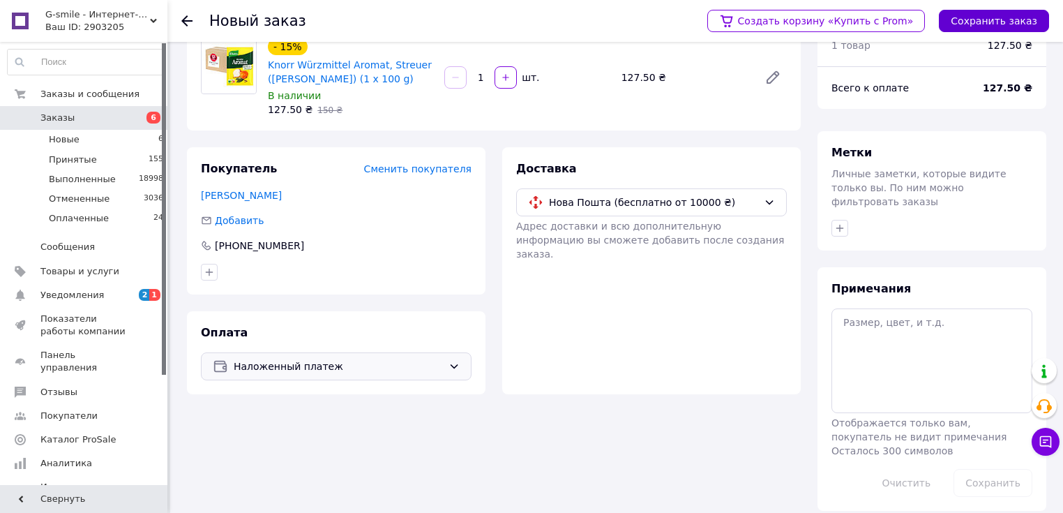
click at [978, 22] on button "Сохранить заказ" at bounding box center [994, 21] width 110 height 22
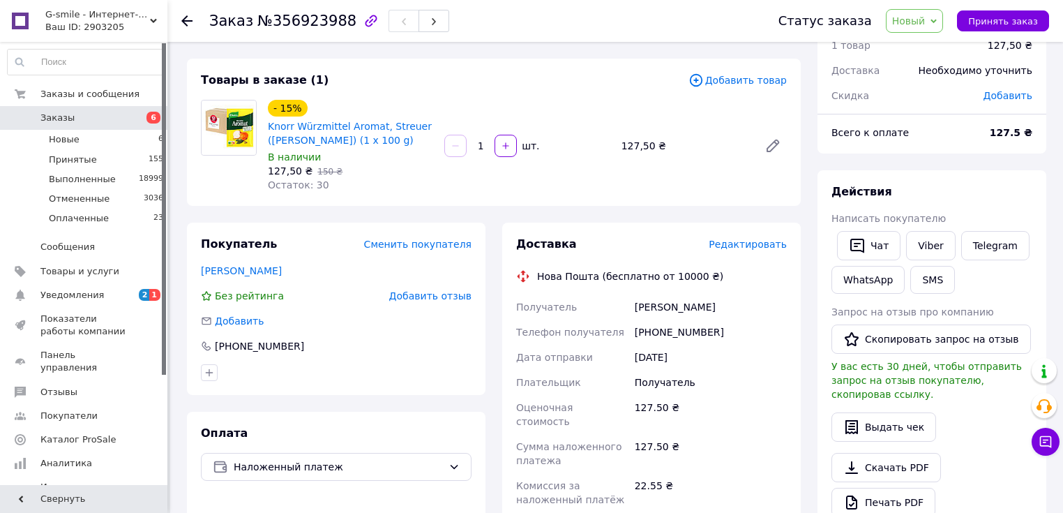
click at [747, 249] on span "Редактировать" at bounding box center [748, 244] width 78 height 11
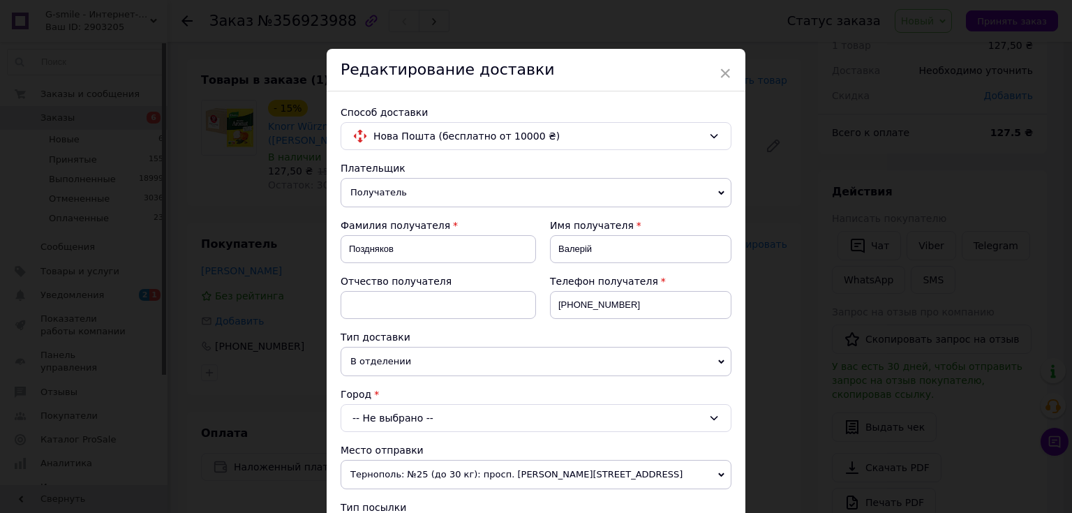
click at [364, 412] on div "-- Не выбрано --" at bounding box center [536, 418] width 391 height 28
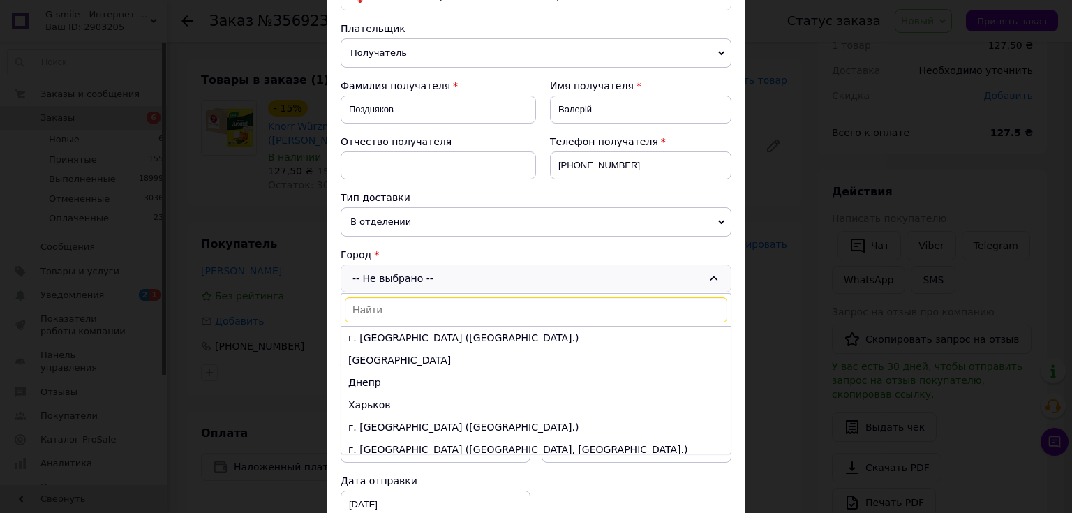
scroll to position [167, 0]
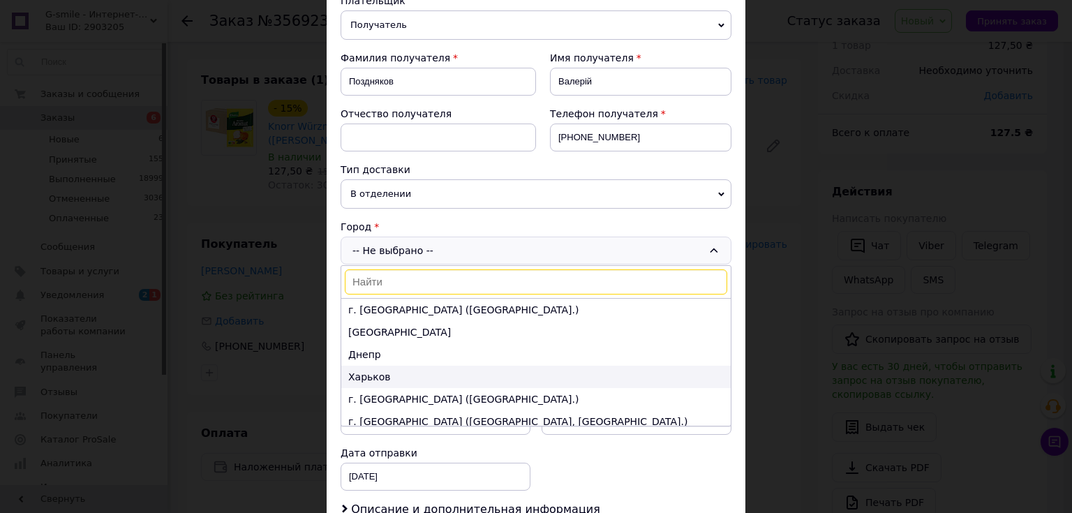
click at [368, 377] on li "Харьков" at bounding box center [535, 377] width 389 height 22
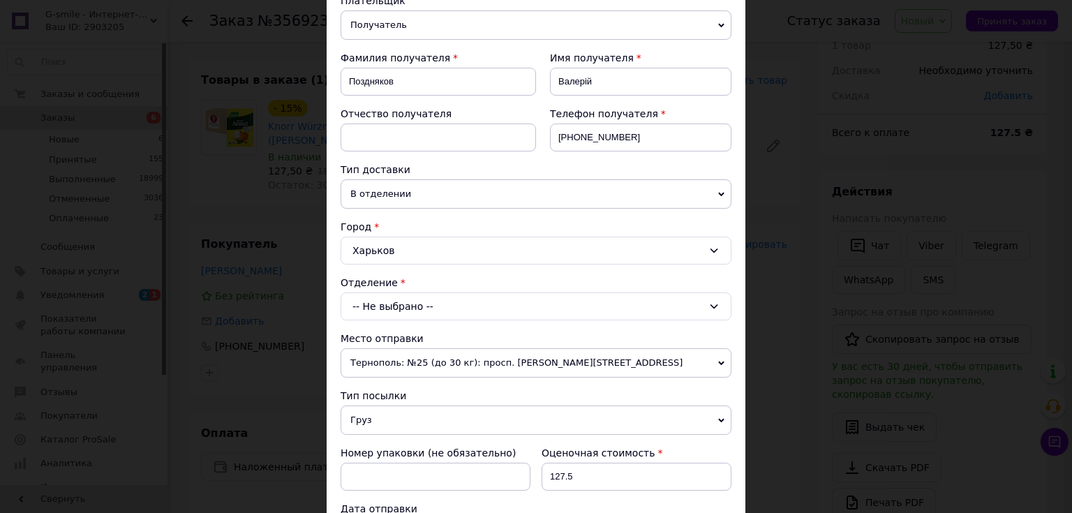
click at [381, 299] on div "-- Не выбрано --" at bounding box center [536, 306] width 391 height 28
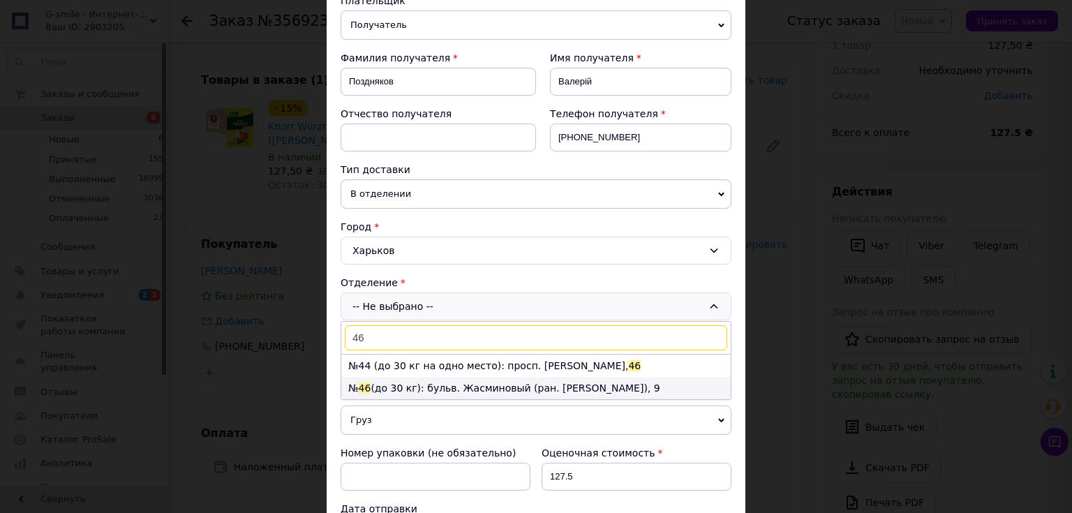
type input "46"
click at [425, 383] on li "№ 46 (до 30 кг): бульв. Жасминовый (ран. [PERSON_NAME]), 9" at bounding box center [535, 388] width 389 height 22
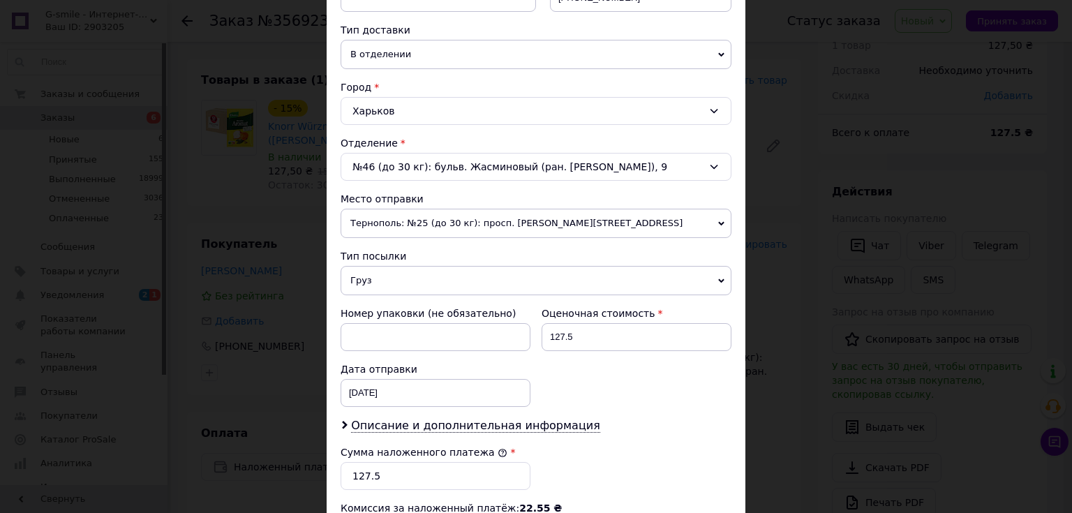
scroll to position [335, 0]
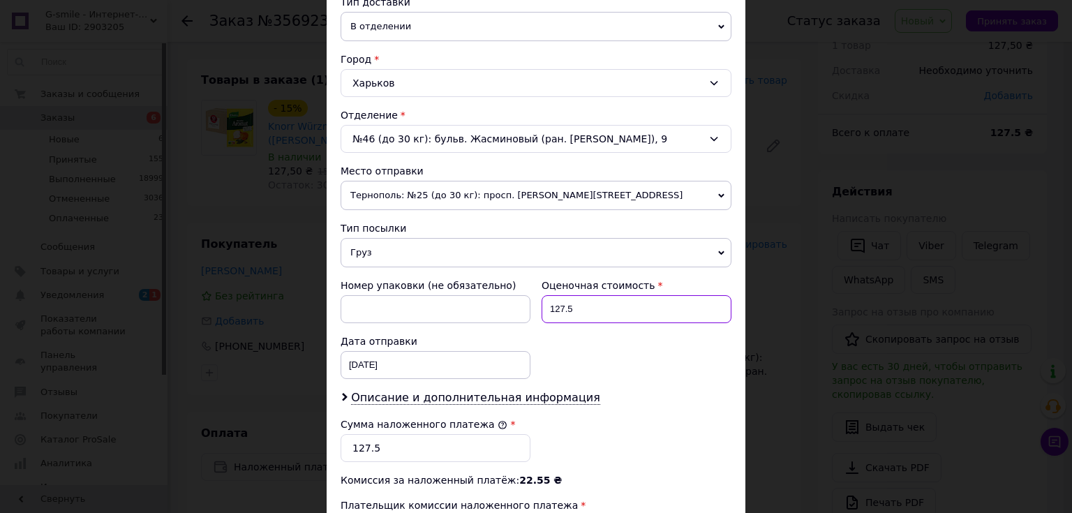
drag, startPoint x: 578, startPoint y: 314, endPoint x: 547, endPoint y: 308, distance: 32.0
click at [547, 308] on input "127.5" at bounding box center [636, 309] width 190 height 28
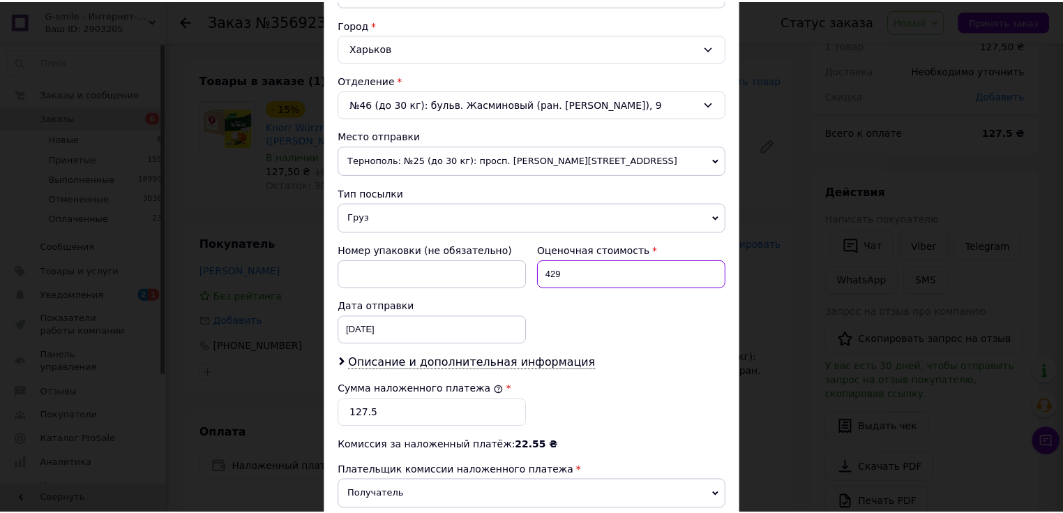
scroll to position [502, 0]
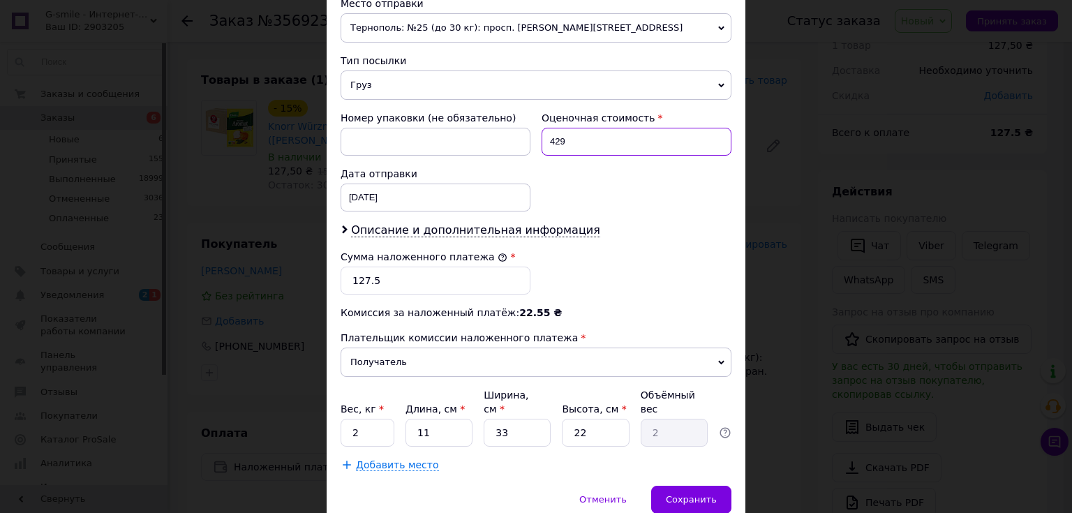
type input "429"
drag, startPoint x: 375, startPoint y: 282, endPoint x: 348, endPoint y: 282, distance: 27.2
click at [348, 282] on input "127.5" at bounding box center [436, 281] width 190 height 28
type input "429"
drag, startPoint x: 362, startPoint y: 423, endPoint x: 351, endPoint y: 419, distance: 11.9
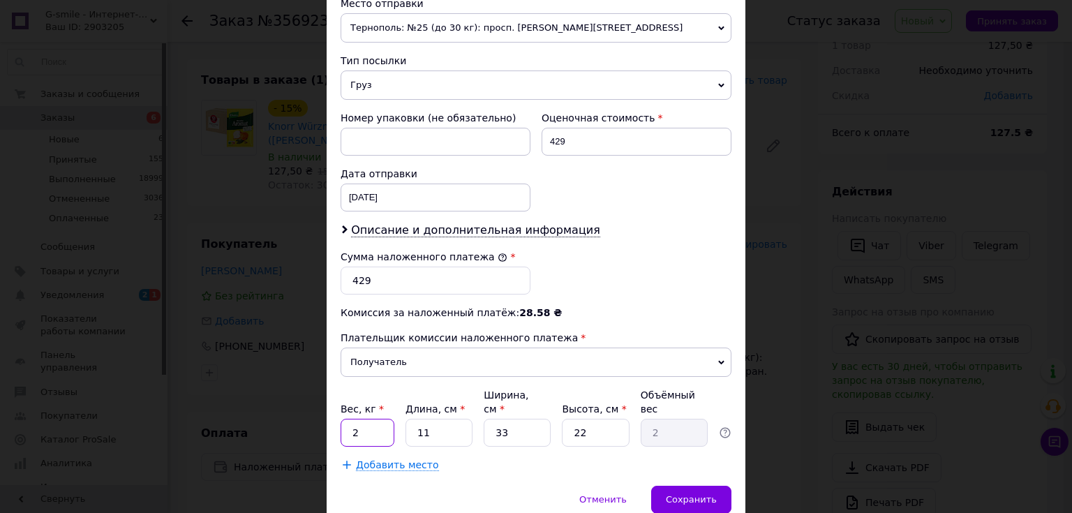
click at [351, 419] on input "2" at bounding box center [368, 433] width 54 height 28
type input "0.5"
click at [675, 494] on span "Сохранить" at bounding box center [691, 499] width 51 height 10
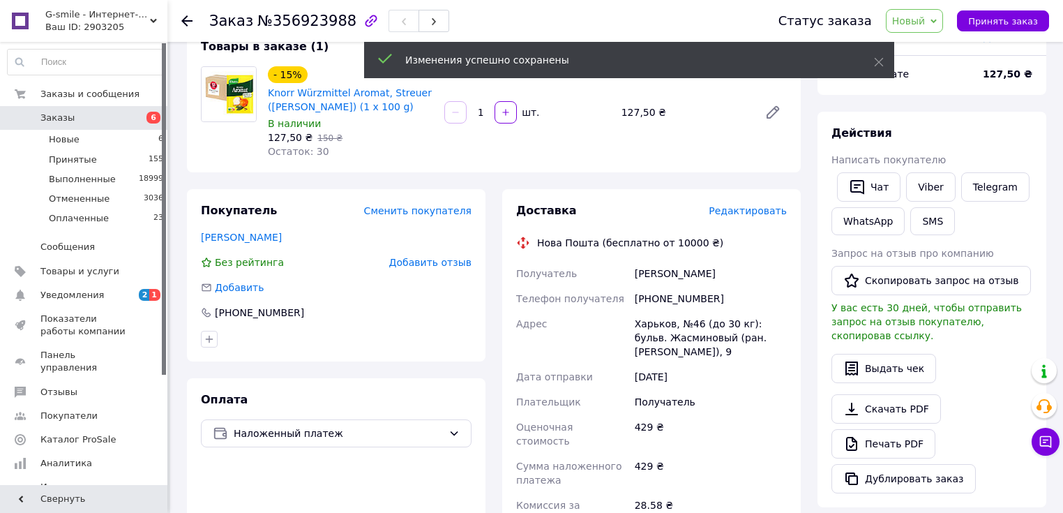
scroll to position [285, 0]
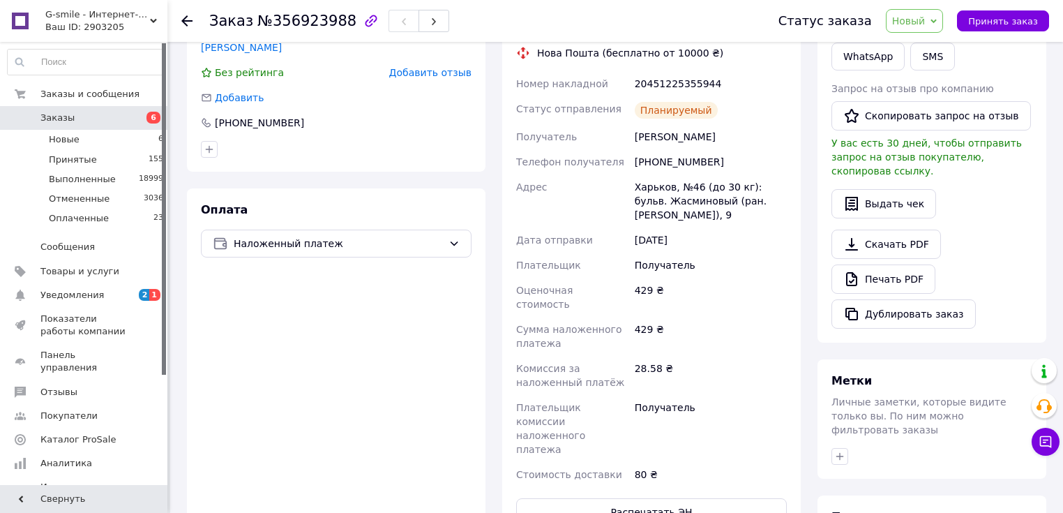
click at [935, 30] on span "Новый" at bounding box center [915, 21] width 58 height 24
click at [915, 47] on li "Принят" at bounding box center [924, 48] width 74 height 21
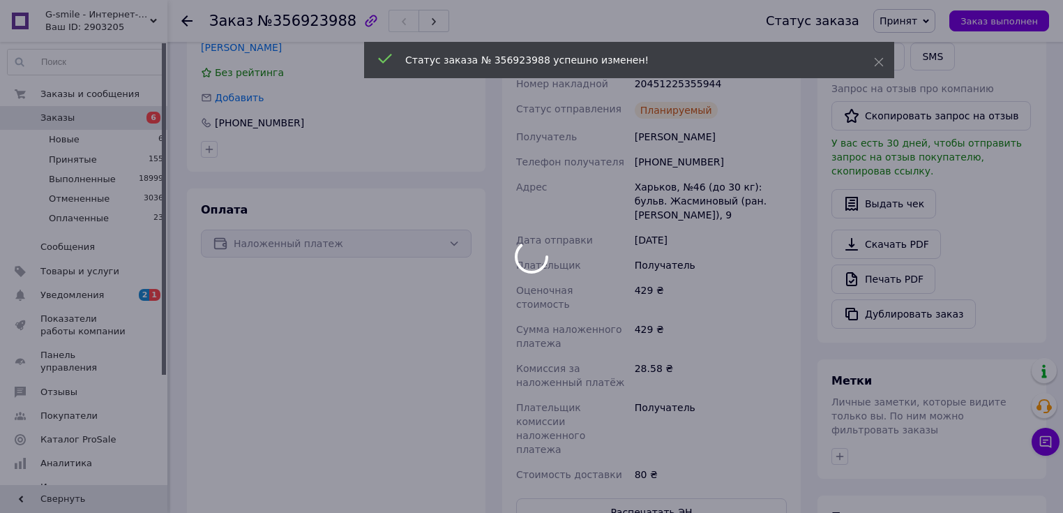
click at [662, 459] on body "G-smile - Интернет-магазин средств ухода за собой Ваш ID: 2903205 Сайт G-smile …" at bounding box center [531, 294] width 1063 height 1159
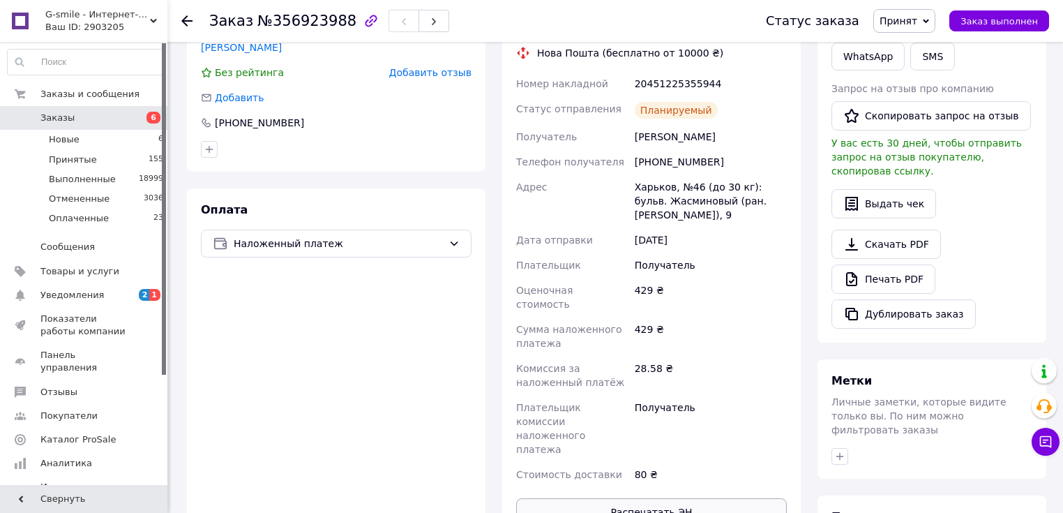
click at [650, 498] on button "Распечатать ЭН" at bounding box center [651, 512] width 271 height 28
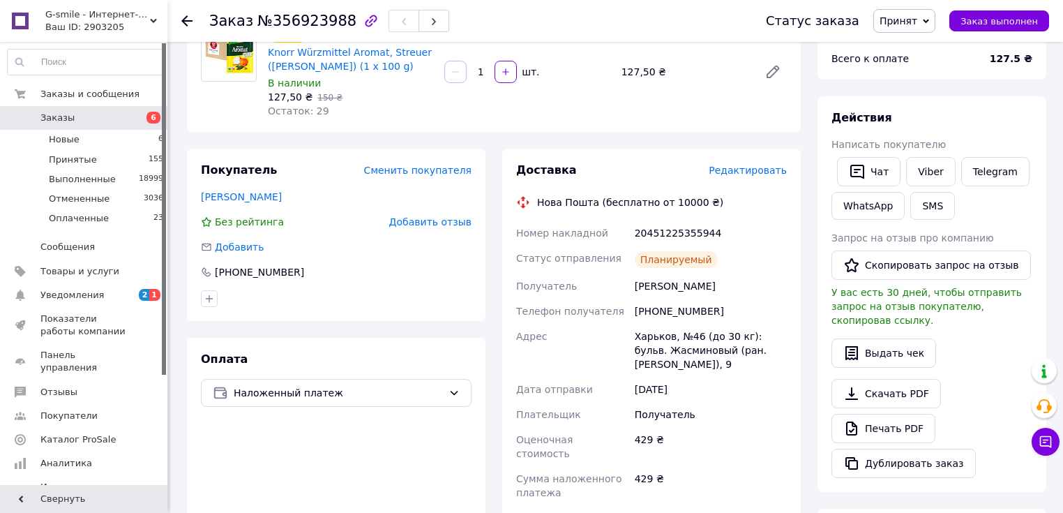
scroll to position [167, 0]
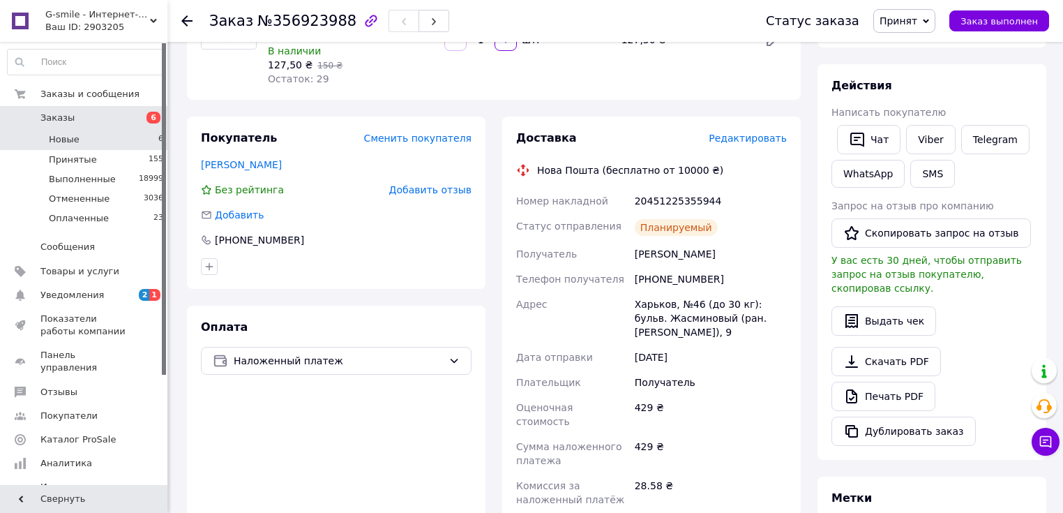
click at [116, 144] on li "Новые 6" at bounding box center [86, 140] width 172 height 20
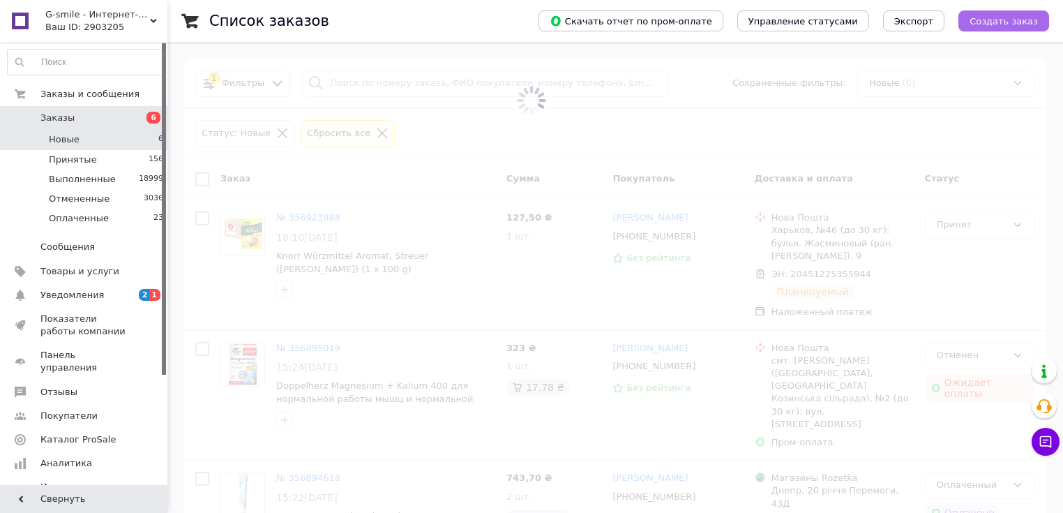
click at [1002, 21] on span "Создать заказ" at bounding box center [1004, 21] width 68 height 10
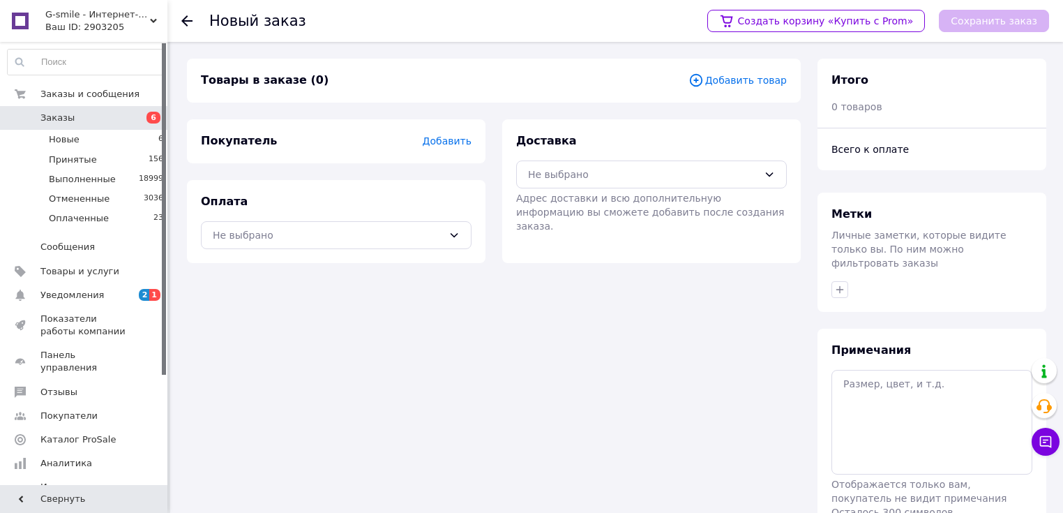
click at [765, 77] on span "Добавить товар" at bounding box center [738, 80] width 98 height 15
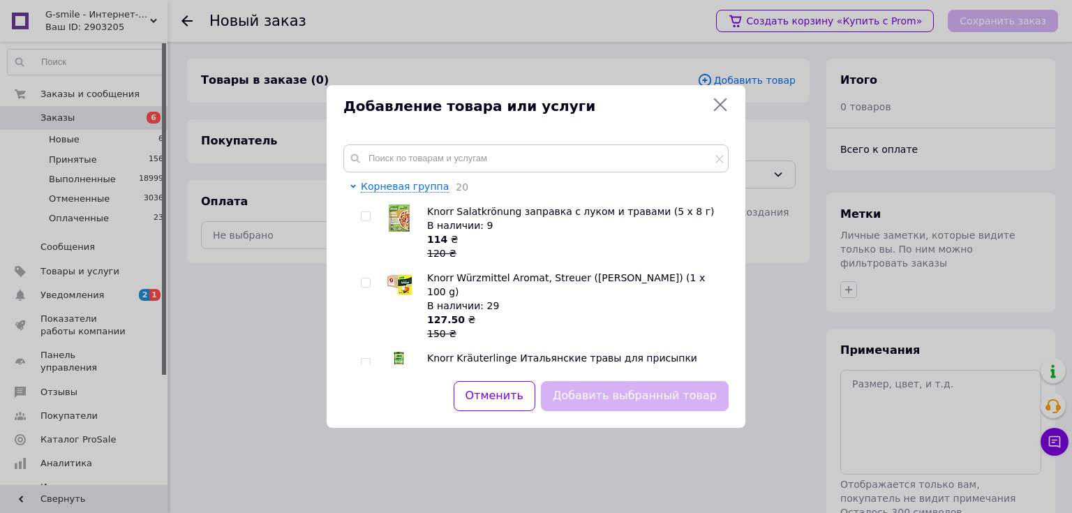
drag, startPoint x: 368, startPoint y: 279, endPoint x: 374, endPoint y: 286, distance: 9.4
click at [368, 281] on input "checkbox" at bounding box center [365, 282] width 9 height 9
checkbox input "true"
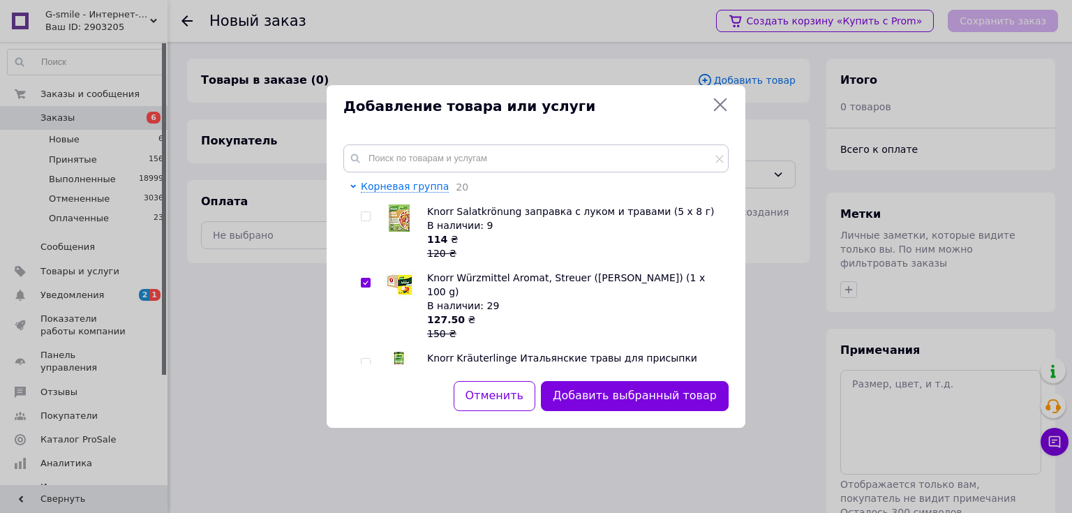
drag, startPoint x: 647, startPoint y: 396, endPoint x: 643, endPoint y: 382, distance: 14.6
click at [647, 394] on button "Добавить выбранный товар" at bounding box center [635, 396] width 188 height 30
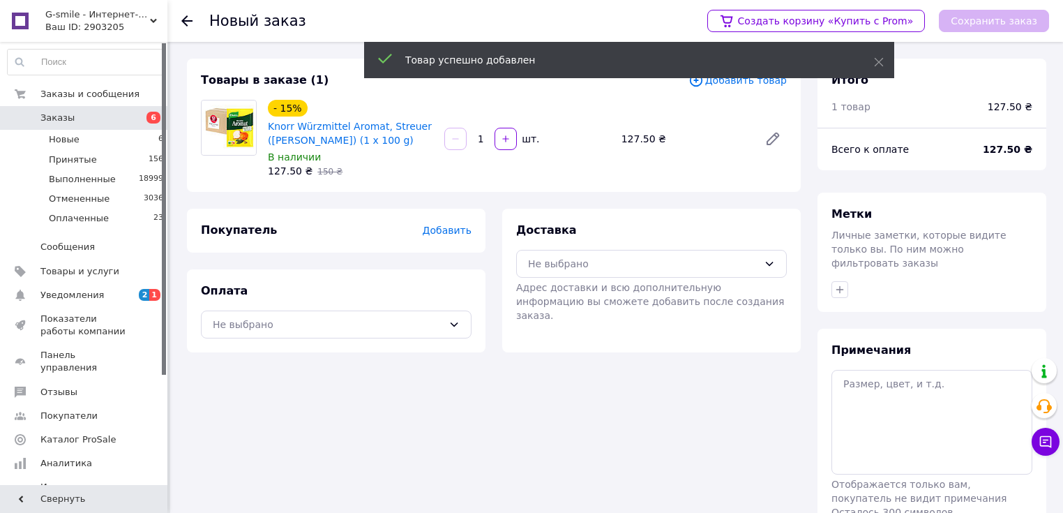
click at [444, 230] on span "Добавить" at bounding box center [447, 230] width 49 height 11
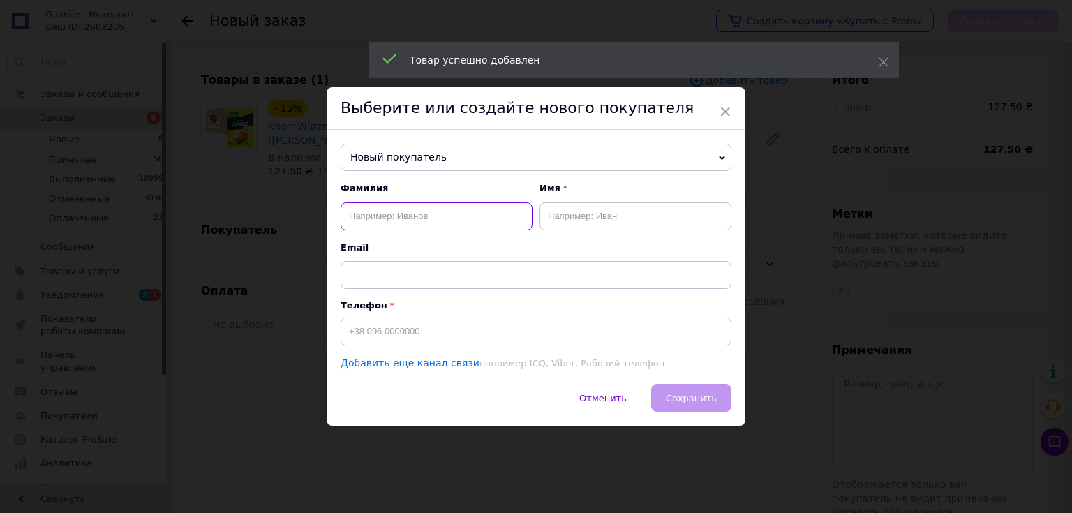
click at [398, 221] on input "text" at bounding box center [437, 216] width 192 height 28
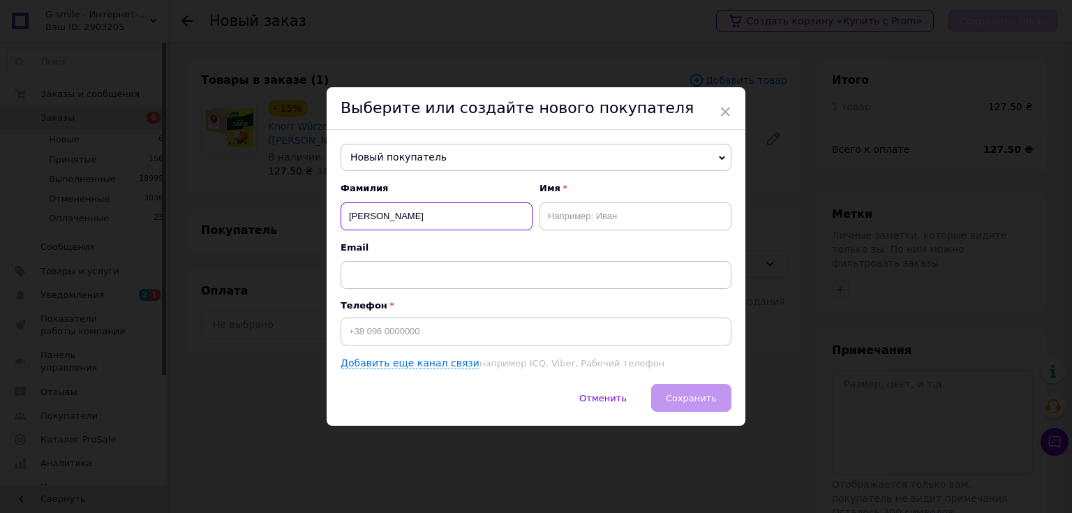
type input "[PERSON_NAME]"
click at [568, 211] on input "text" at bounding box center [635, 216] width 192 height 28
type input "[PERSON_NAME]"
click at [455, 333] on input at bounding box center [536, 331] width 391 height 28
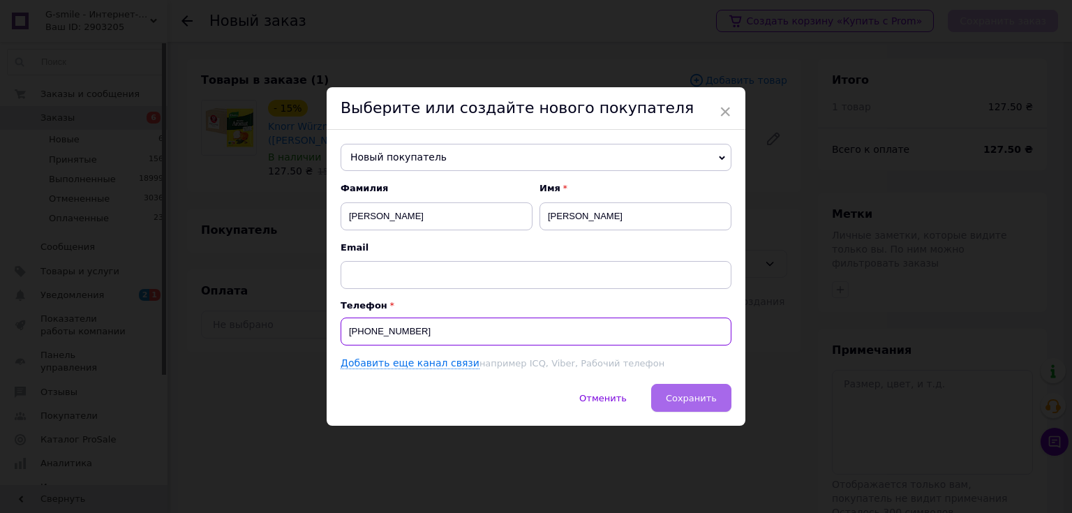
type input "[PHONE_NUMBER]"
click at [680, 400] on span "Сохранить" at bounding box center [691, 398] width 51 height 10
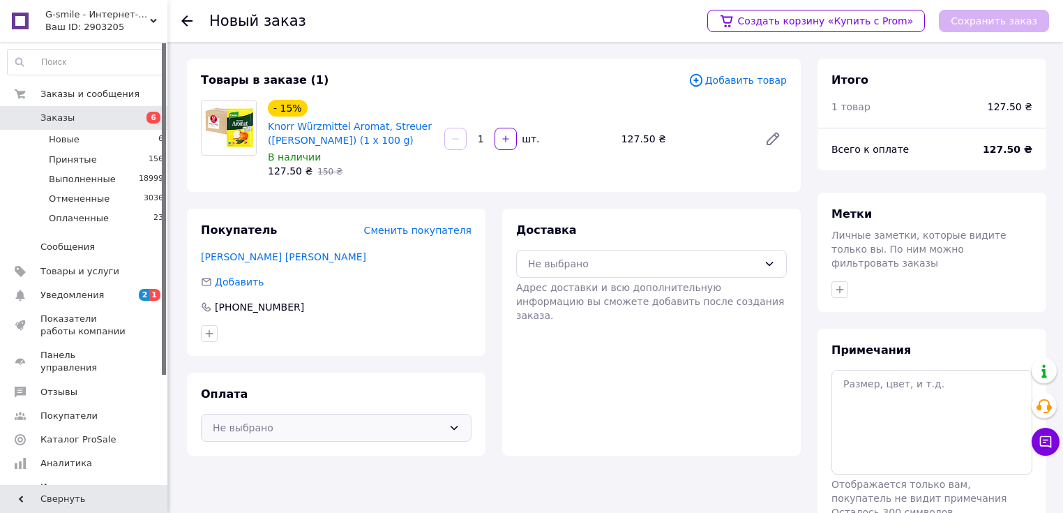
click at [339, 438] on div "Не выбрано" at bounding box center [336, 428] width 271 height 28
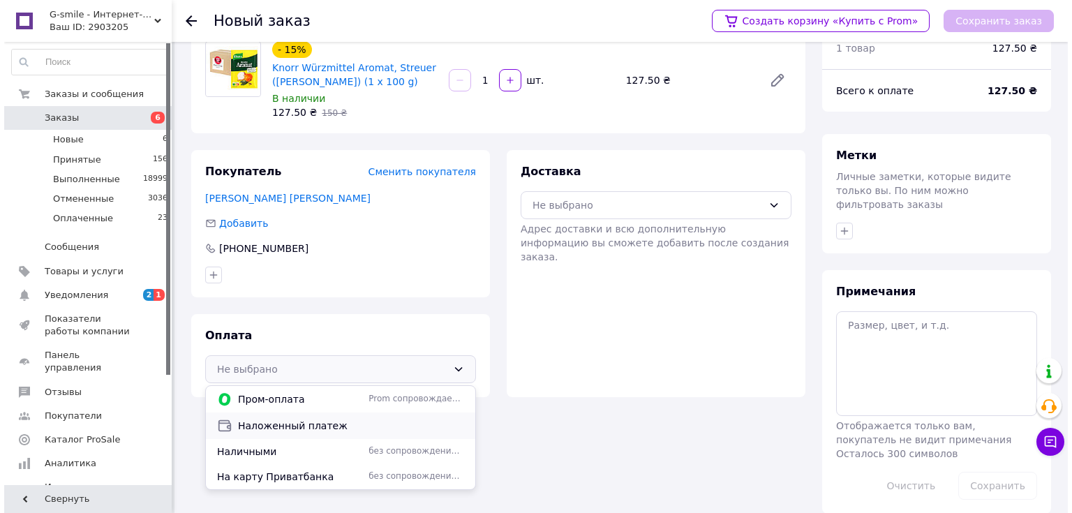
scroll to position [61, 0]
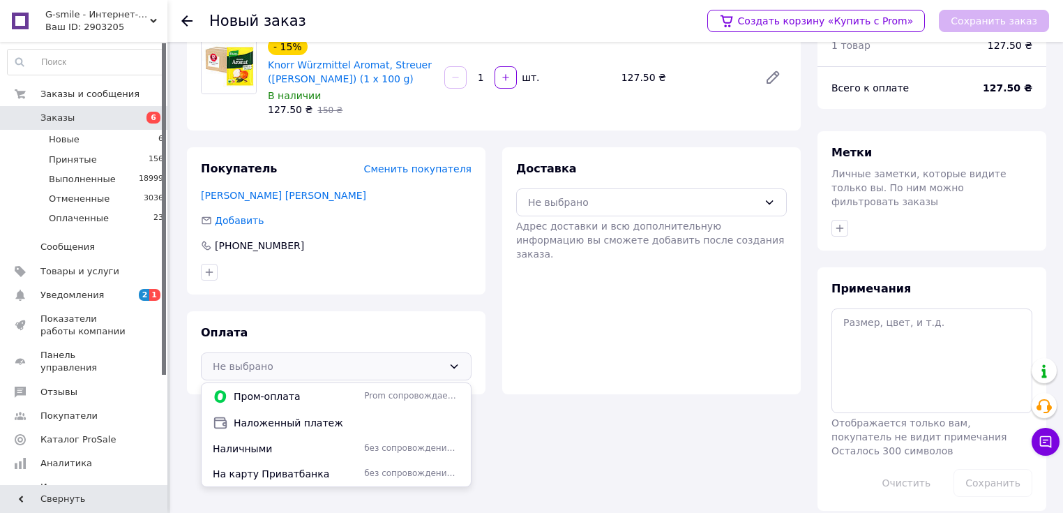
drag, startPoint x: 274, startPoint y: 421, endPoint x: 479, endPoint y: 287, distance: 245.0
click at [275, 420] on span "Наложенный платеж" at bounding box center [347, 423] width 226 height 14
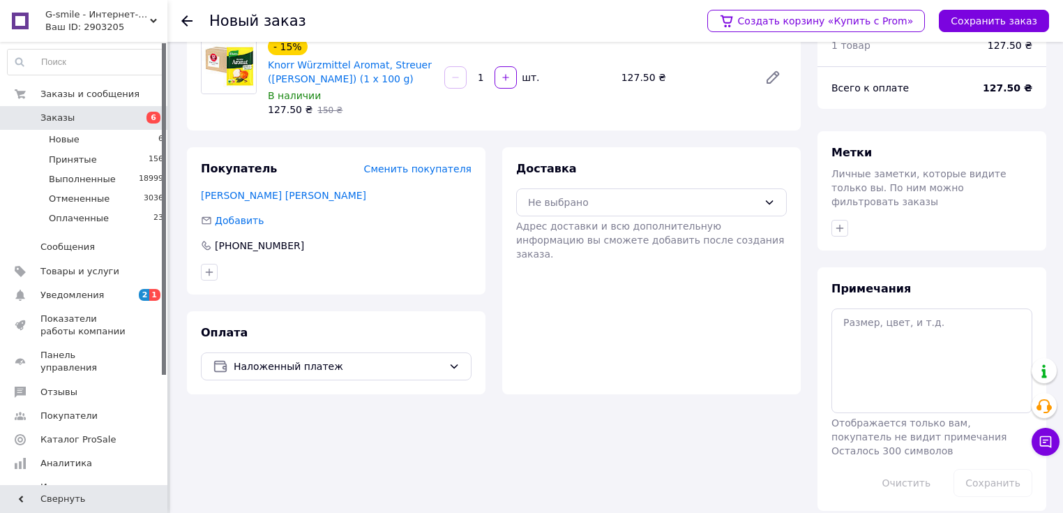
drag, startPoint x: 547, startPoint y: 203, endPoint x: 557, endPoint y: 218, distance: 17.6
click at [551, 207] on div "Не выбрано" at bounding box center [643, 202] width 230 height 15
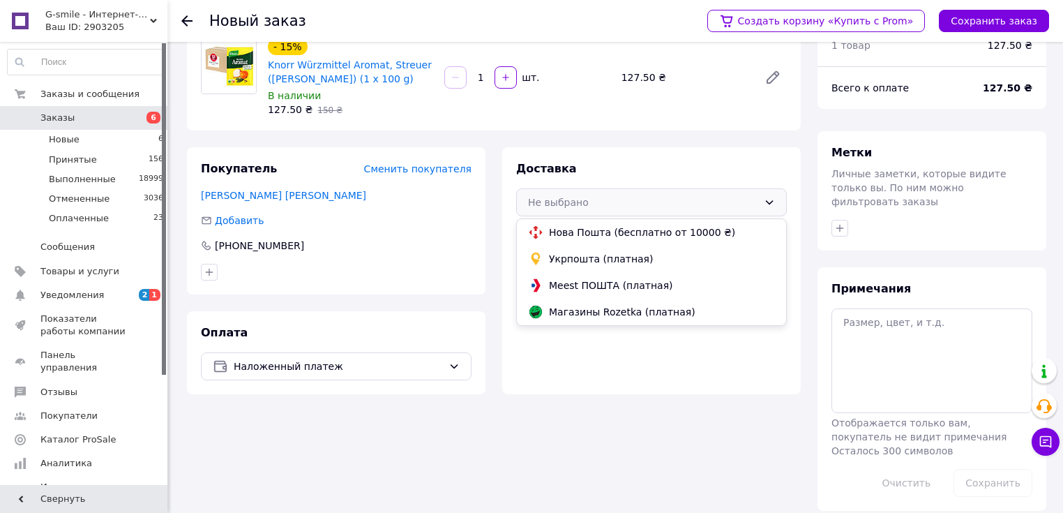
drag, startPoint x: 567, startPoint y: 230, endPoint x: 724, endPoint y: 233, distance: 157.0
click at [569, 230] on span "Нова Пошта (бесплатно от 10000 ₴)" at bounding box center [662, 232] width 226 height 14
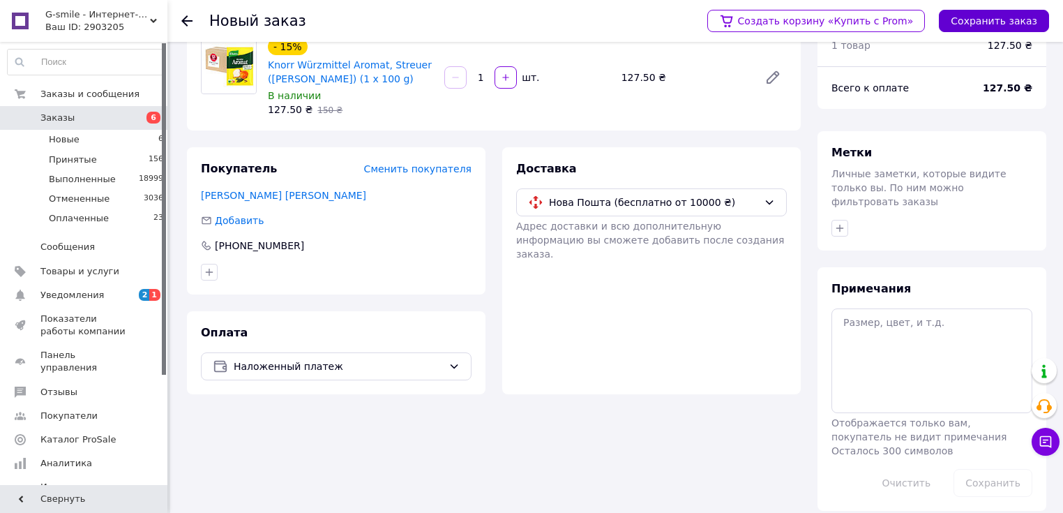
click at [1015, 18] on button "Сохранить заказ" at bounding box center [994, 21] width 110 height 22
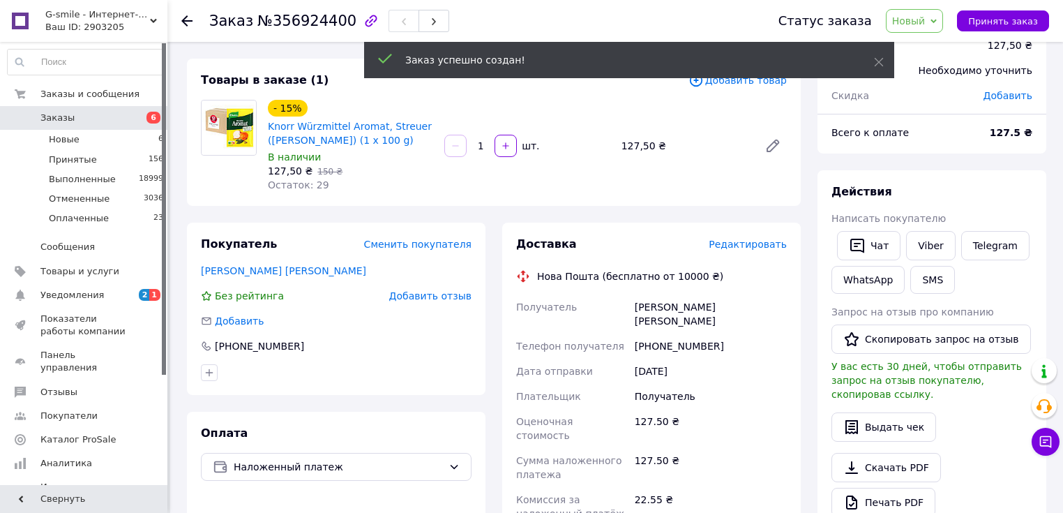
click at [748, 246] on span "Редактировать" at bounding box center [748, 244] width 78 height 11
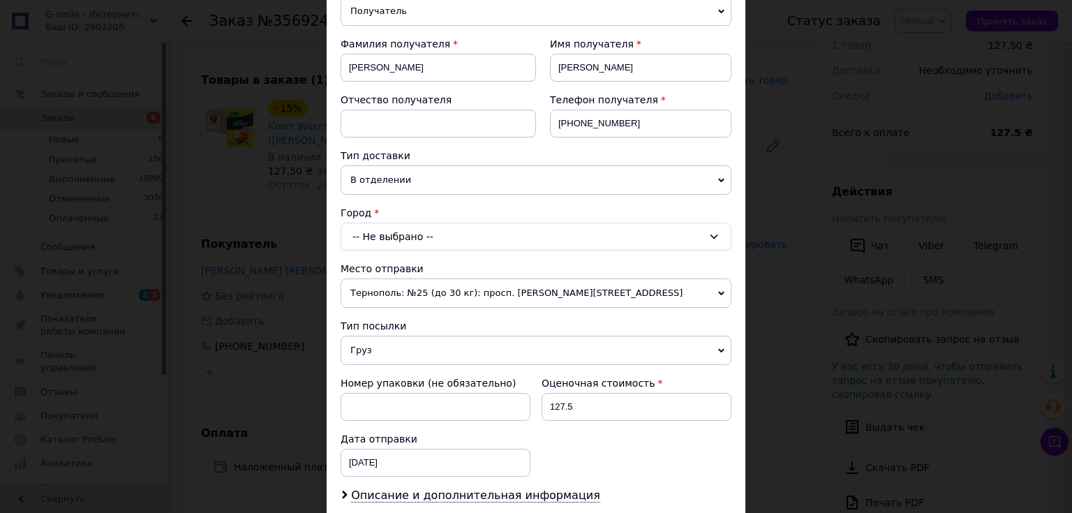
scroll to position [223, 0]
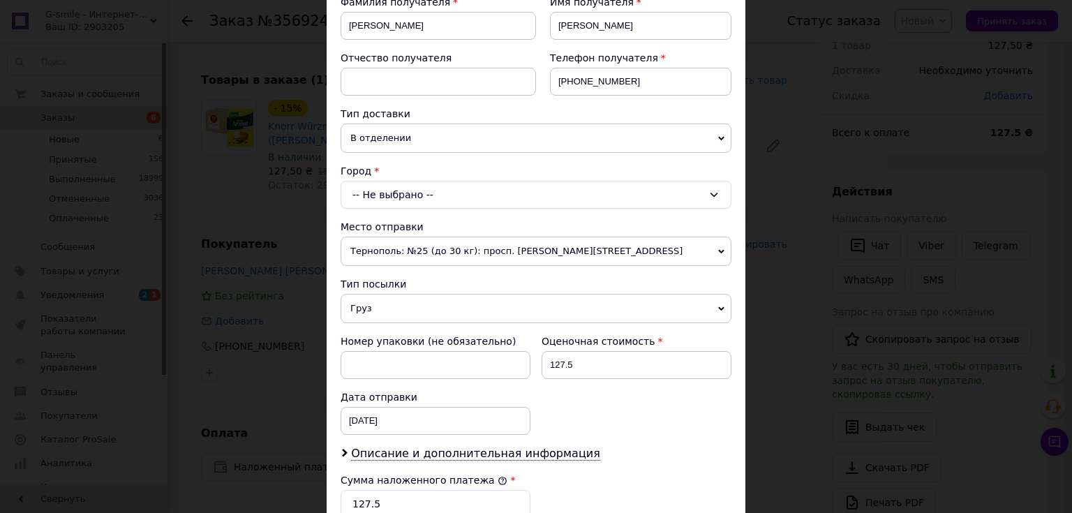
click at [401, 195] on div "-- Не выбрано --" at bounding box center [536, 195] width 391 height 28
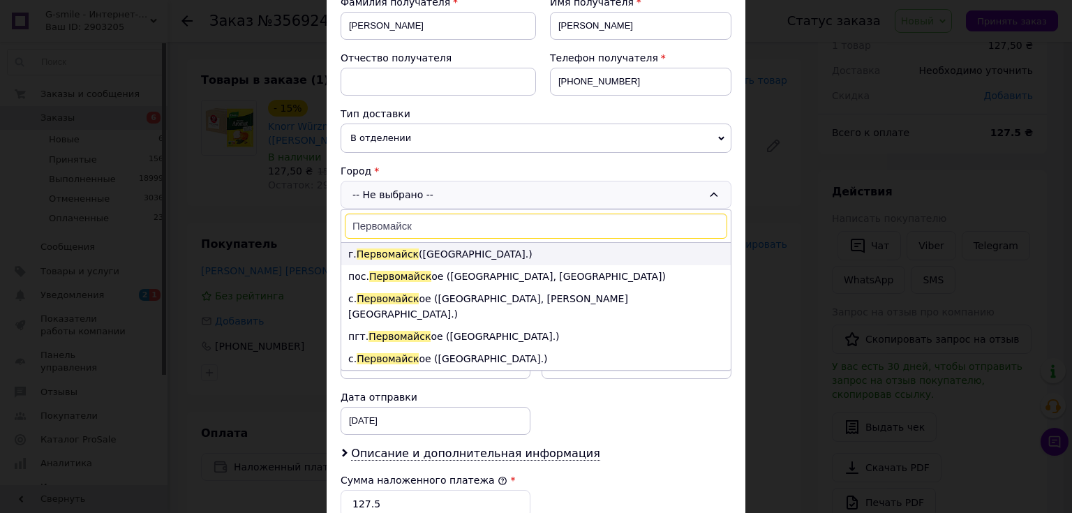
type input "Первомайск"
click at [447, 252] on li "г. [GEOGRAPHIC_DATA] ([GEOGRAPHIC_DATA].)" at bounding box center [535, 254] width 389 height 22
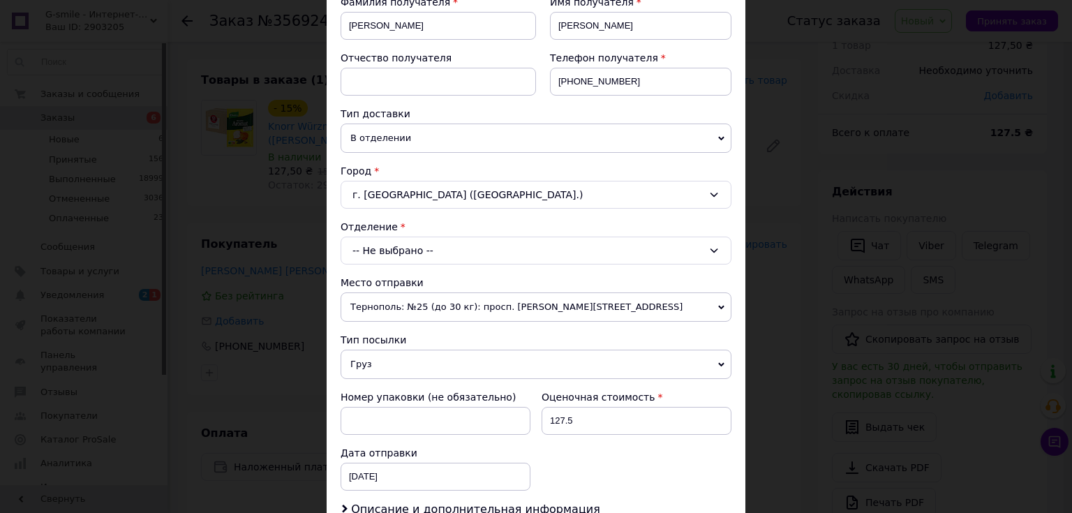
click at [410, 246] on div "-- Не выбрано --" at bounding box center [536, 251] width 391 height 28
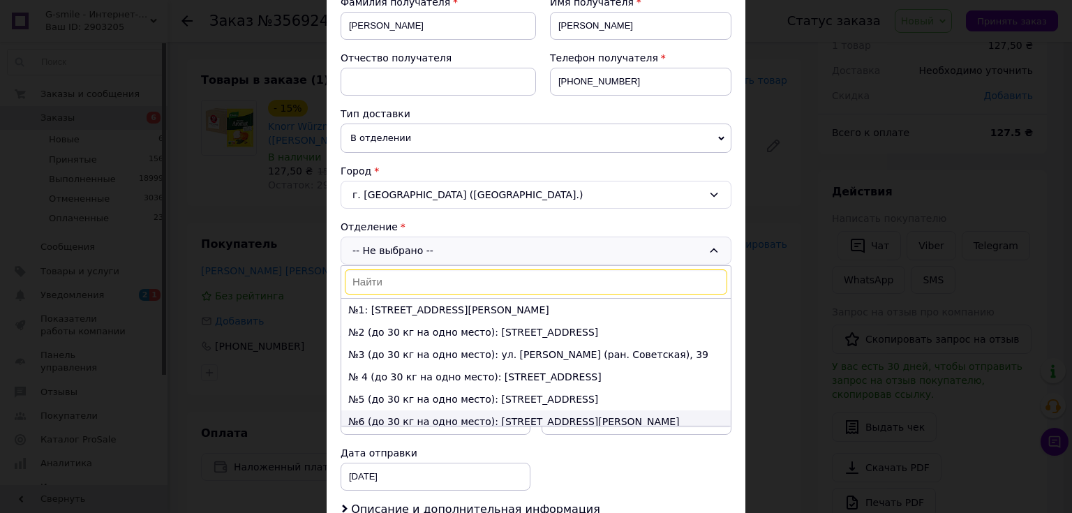
click at [561, 419] on li "№6 (до 30 кг на одно место): [STREET_ADDRESS][PERSON_NAME]" at bounding box center [535, 421] width 389 height 22
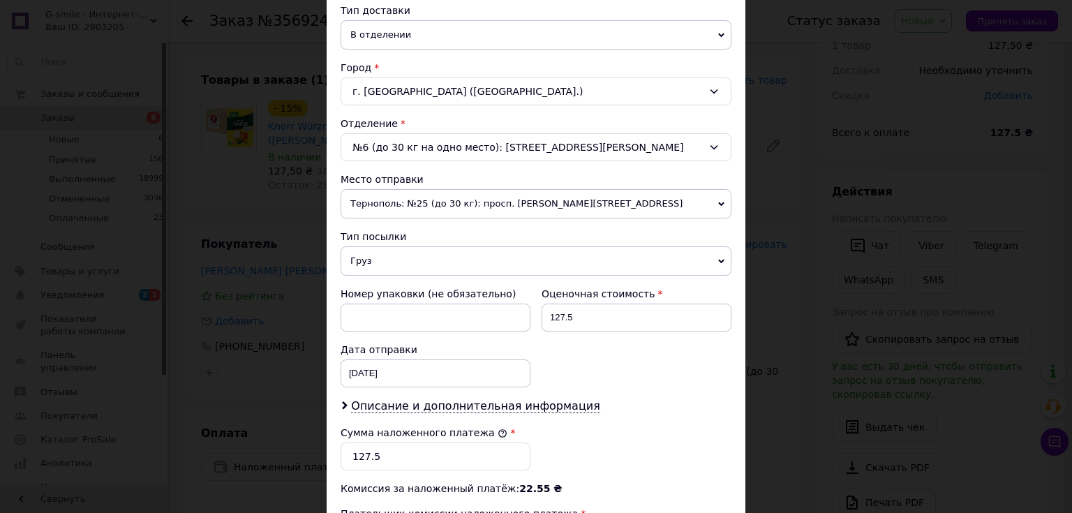
scroll to position [335, 0]
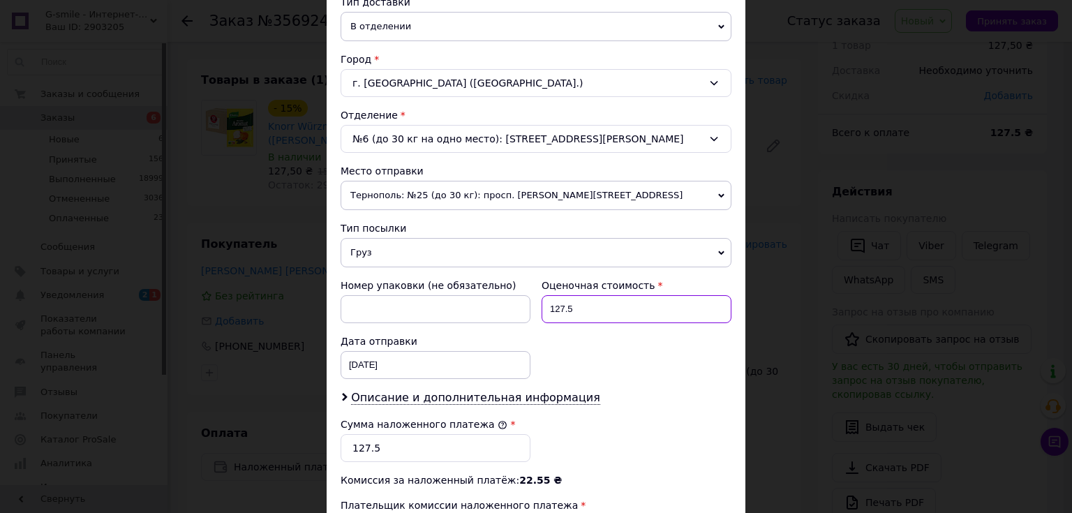
drag, startPoint x: 584, startPoint y: 312, endPoint x: 544, endPoint y: 310, distance: 39.8
click at [544, 310] on input "127.5" at bounding box center [636, 309] width 190 height 28
type input "429"
drag, startPoint x: 376, startPoint y: 449, endPoint x: 350, endPoint y: 447, distance: 26.6
click at [350, 447] on input "127.5" at bounding box center [436, 448] width 190 height 28
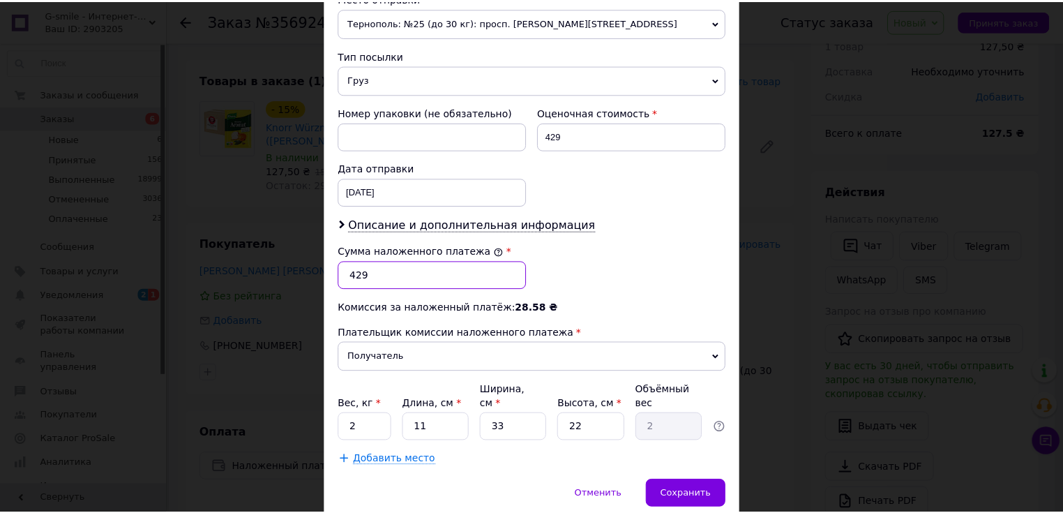
scroll to position [547, 0]
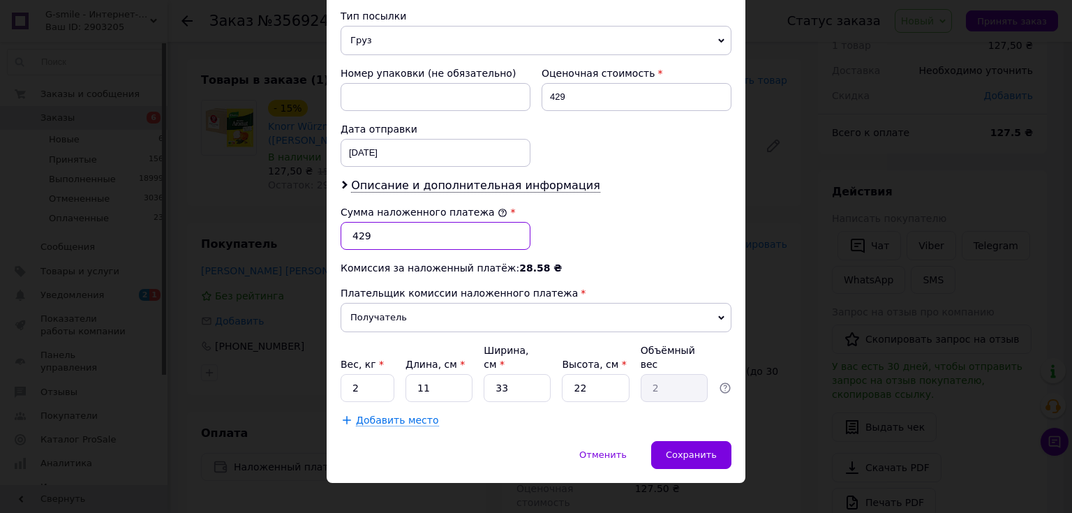
type input "429"
drag, startPoint x: 352, startPoint y: 372, endPoint x: 359, endPoint y: 371, distance: 7.8
click at [359, 374] on input "2" at bounding box center [368, 388] width 54 height 28
type input "0.5"
click at [675, 449] on span "Сохранить" at bounding box center [691, 454] width 51 height 10
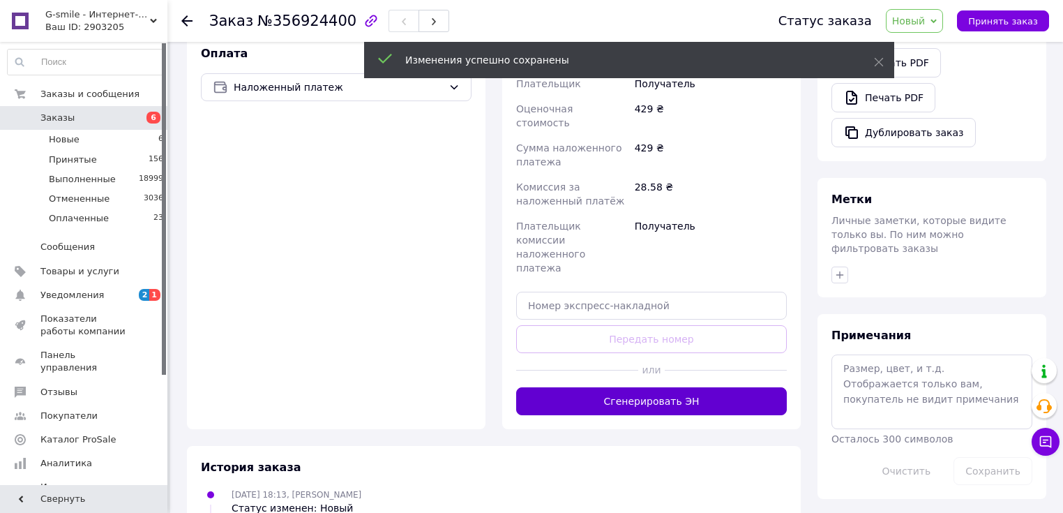
scroll to position [452, 0]
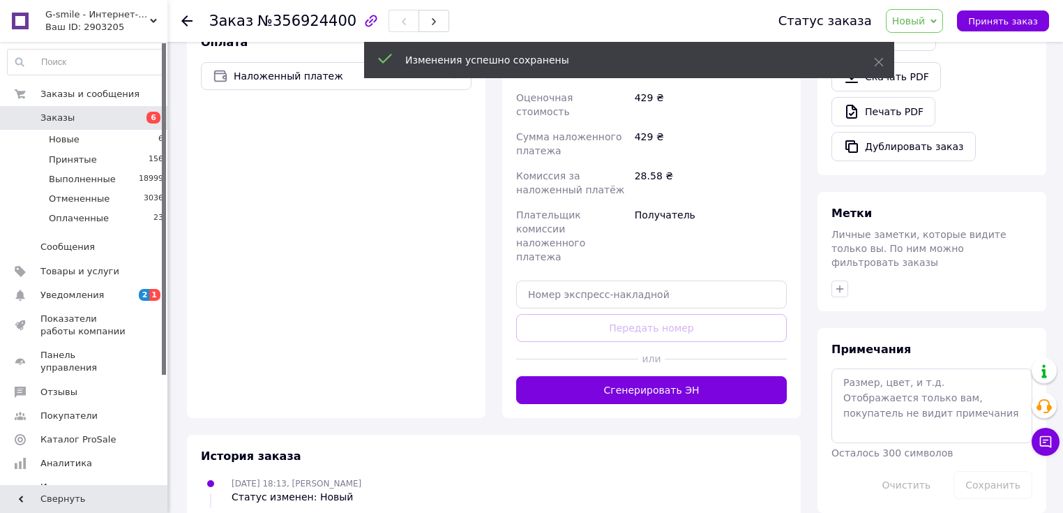
drag, startPoint x: 646, startPoint y: 324, endPoint x: 659, endPoint y: 340, distance: 20.4
click at [649, 376] on button "Сгенерировать ЭН" at bounding box center [651, 390] width 271 height 28
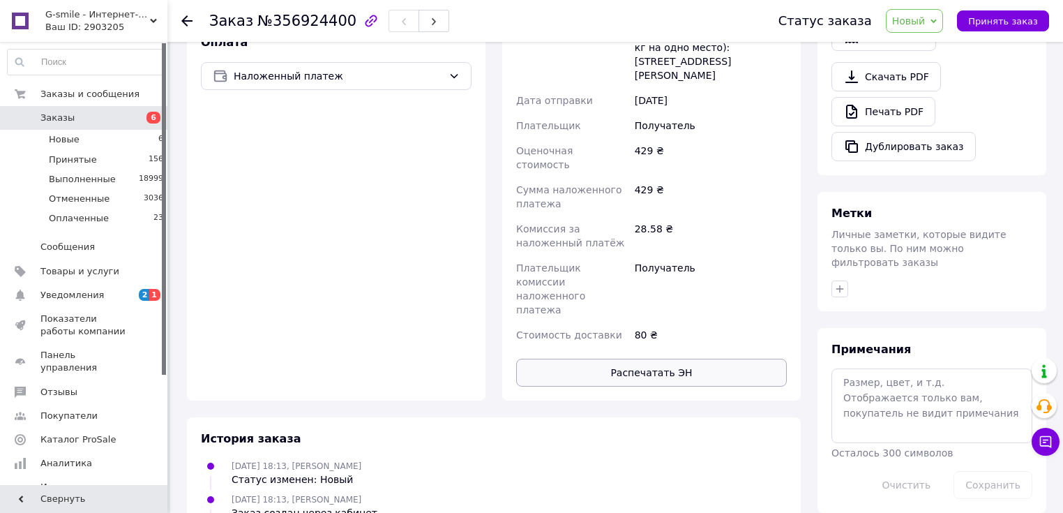
click at [655, 359] on button "Распечатать ЭН" at bounding box center [651, 373] width 271 height 28
click at [925, 22] on span "Новый" at bounding box center [908, 20] width 33 height 11
click at [932, 45] on li "Принят" at bounding box center [924, 48] width 74 height 21
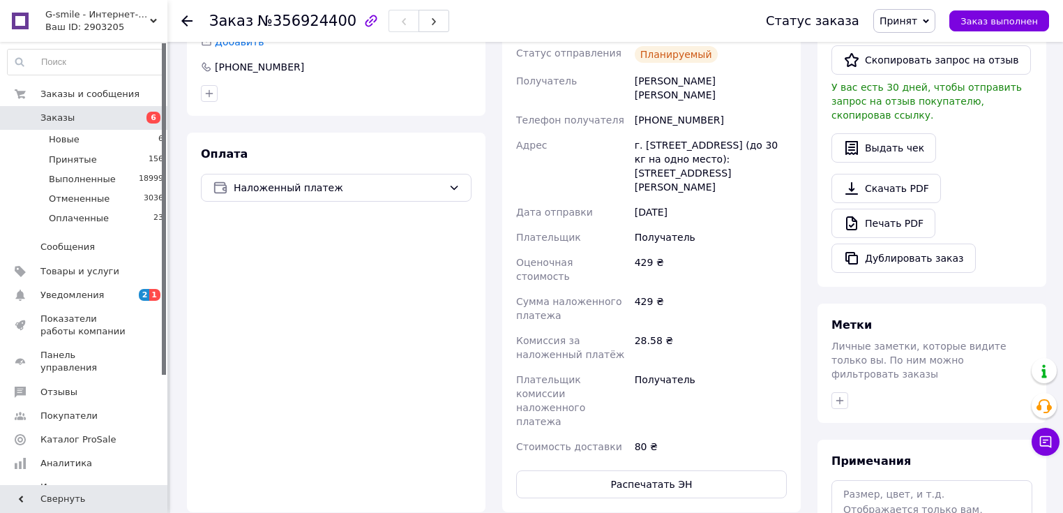
scroll to position [341, 0]
click at [158, 134] on span "6" at bounding box center [160, 139] width 5 height 13
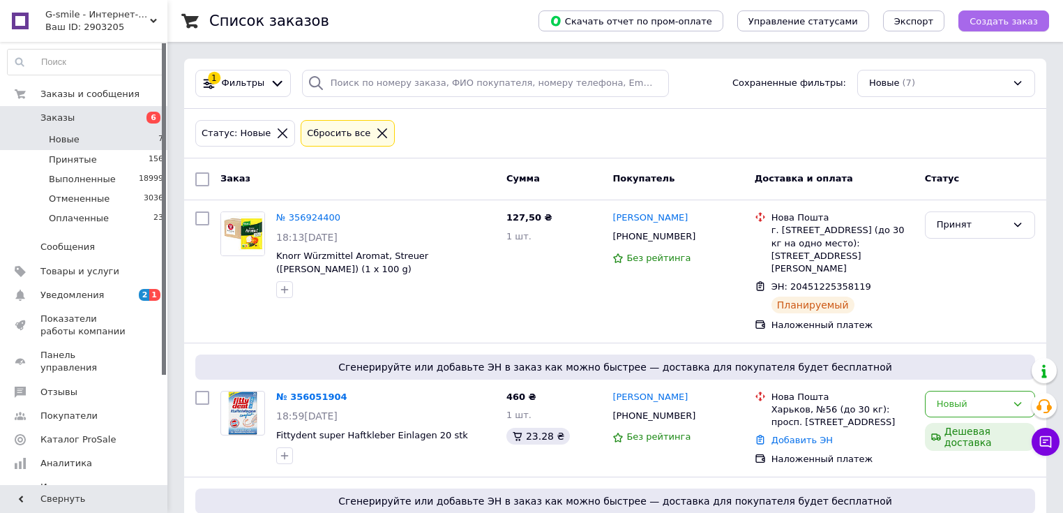
click at [1006, 24] on span "Создать заказ" at bounding box center [1004, 21] width 68 height 10
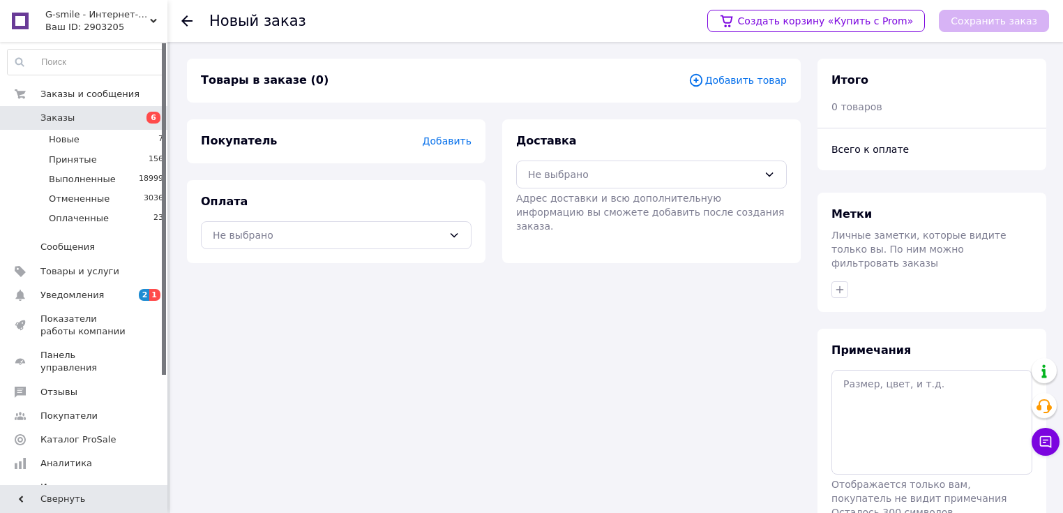
click at [748, 84] on span "Добавить товар" at bounding box center [738, 80] width 98 height 15
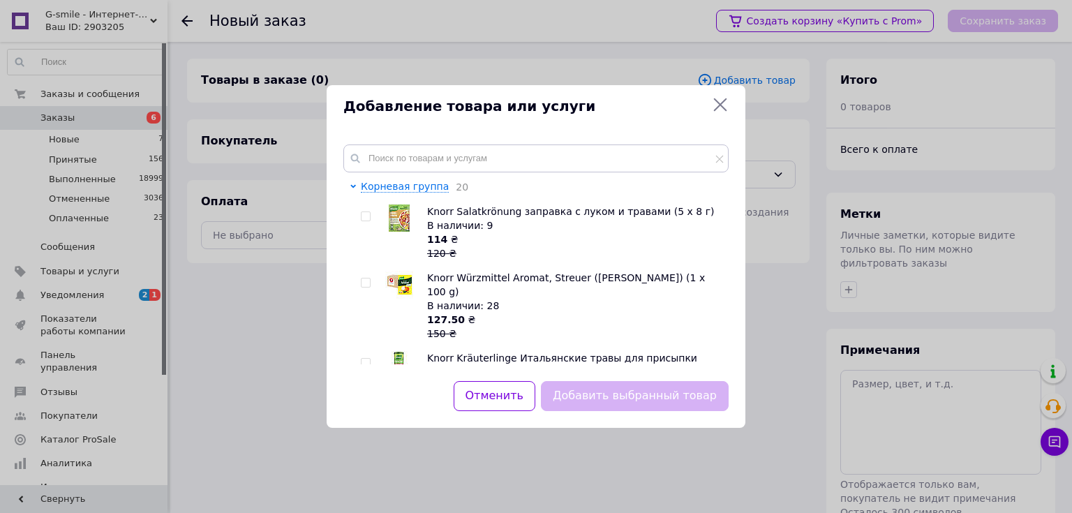
drag, startPoint x: 368, startPoint y: 283, endPoint x: 480, endPoint y: 338, distance: 124.2
click at [371, 285] on div at bounding box center [366, 283] width 10 height 10
drag, startPoint x: 366, startPoint y: 285, endPoint x: 416, endPoint y: 322, distance: 62.4
click at [368, 289] on div at bounding box center [368, 306] width 14 height 70
click at [364, 281] on input "checkbox" at bounding box center [365, 282] width 9 height 9
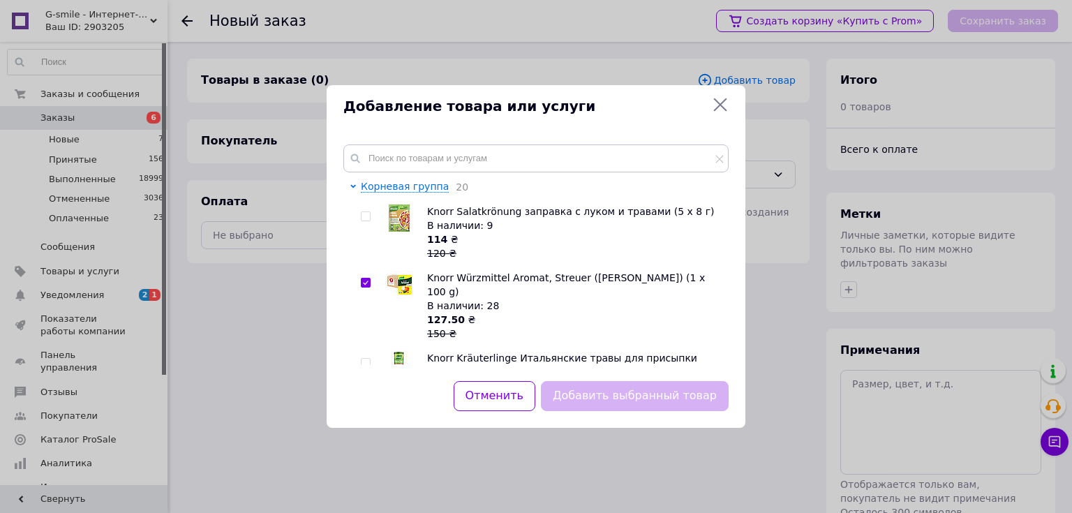
checkbox input "true"
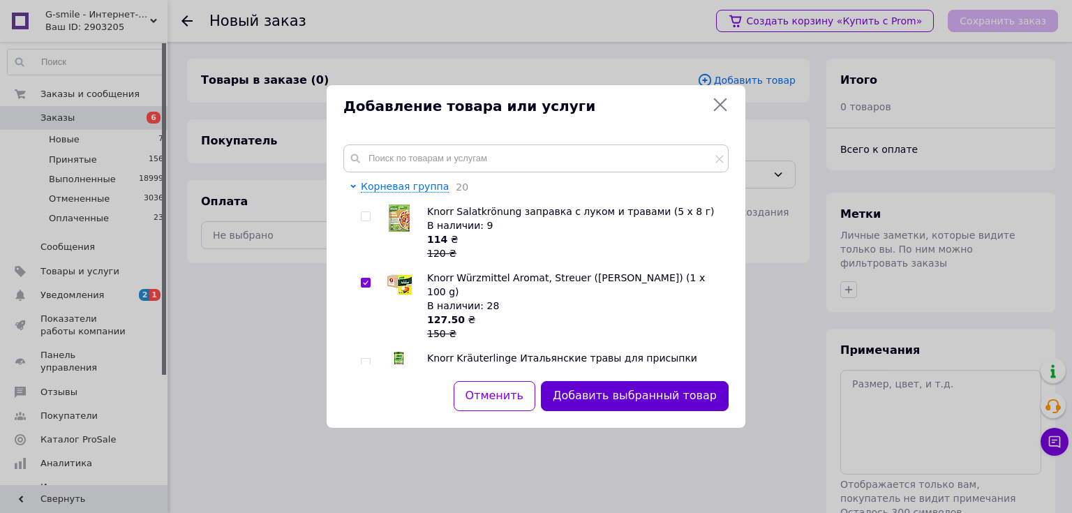
click at [618, 394] on button "Добавить выбранный товар" at bounding box center [635, 396] width 188 height 30
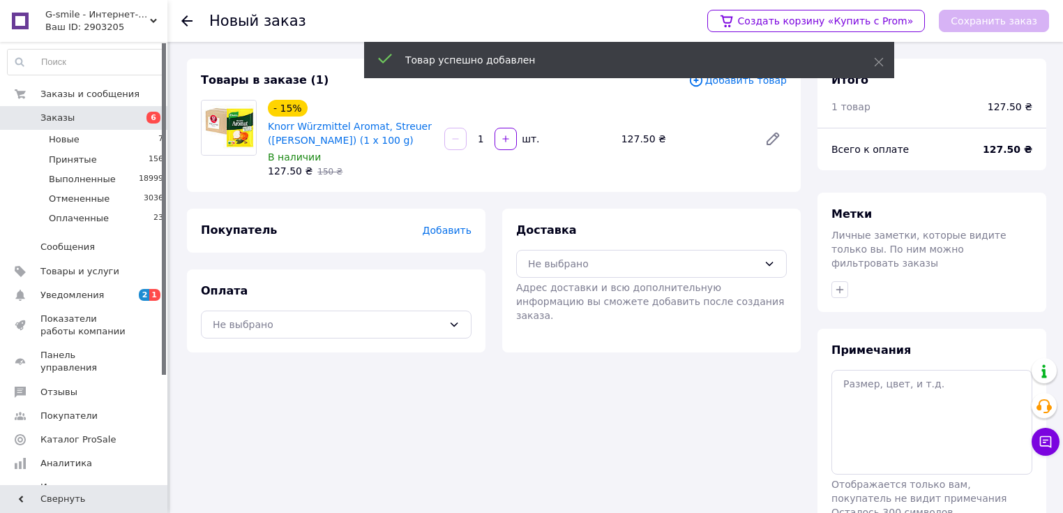
click at [449, 229] on span "Добавить" at bounding box center [447, 230] width 49 height 11
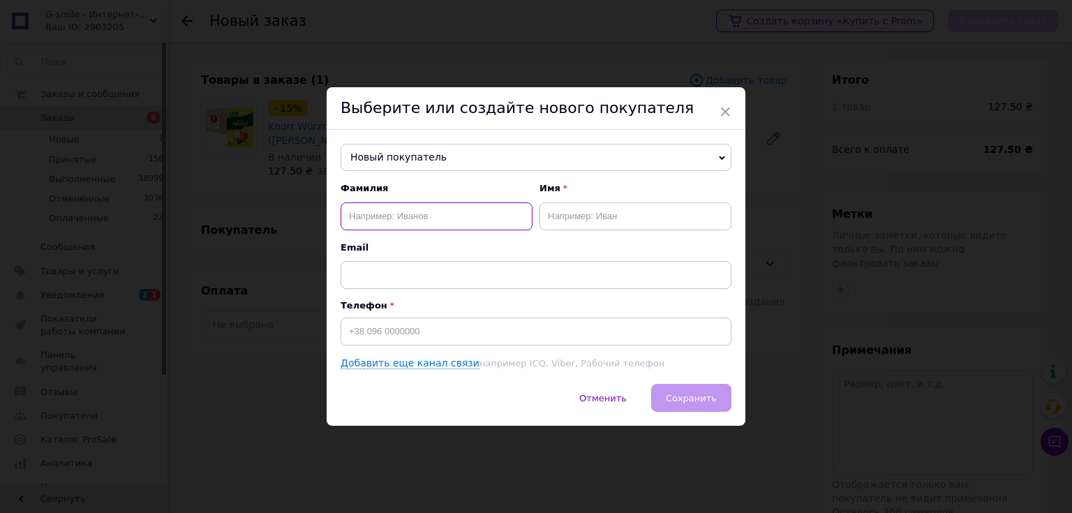
click at [375, 212] on input "text" at bounding box center [437, 216] width 192 height 28
type input "[PERSON_NAME]"
click at [590, 218] on input "text" at bounding box center [635, 216] width 192 height 28
type input "[PERSON_NAME]"
click at [371, 335] on input at bounding box center [536, 331] width 391 height 28
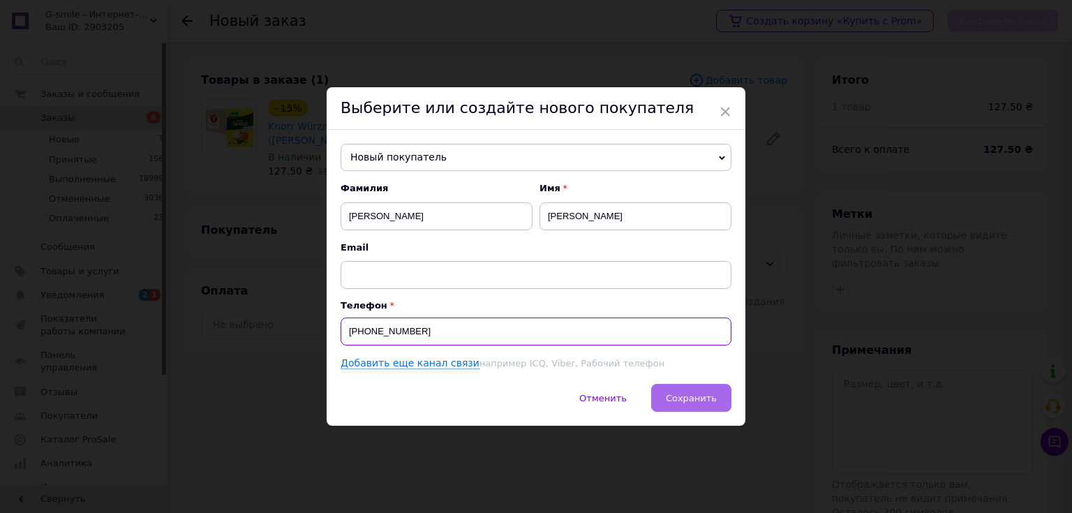
type input "[PHONE_NUMBER]"
click at [705, 395] on span "Сохранить" at bounding box center [691, 398] width 51 height 10
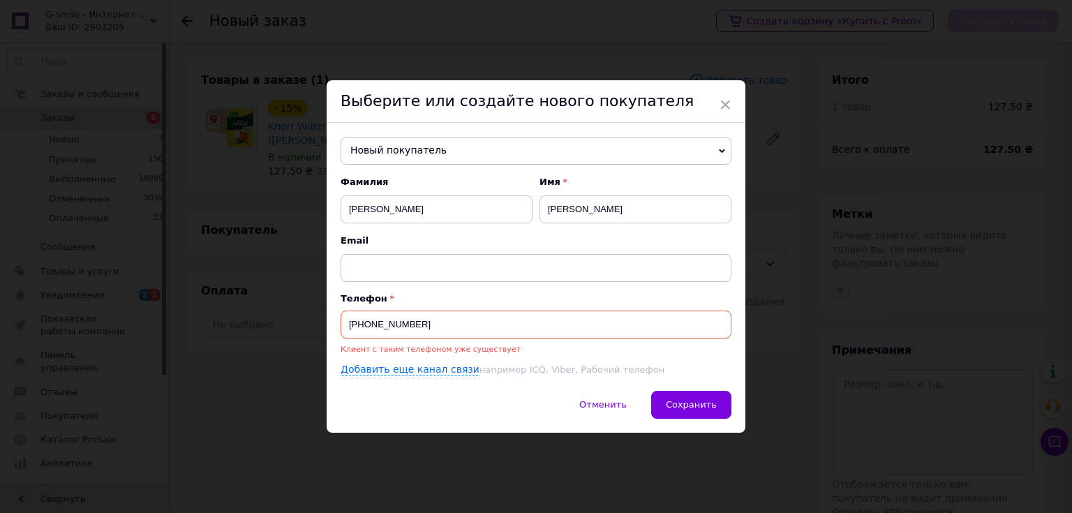
drag, startPoint x: 415, startPoint y: 315, endPoint x: 341, endPoint y: 324, distance: 75.1
click at [341, 324] on input "[PHONE_NUMBER]" at bounding box center [536, 325] width 391 height 28
click at [401, 146] on span "Новый покупатель" at bounding box center [536, 151] width 391 height 28
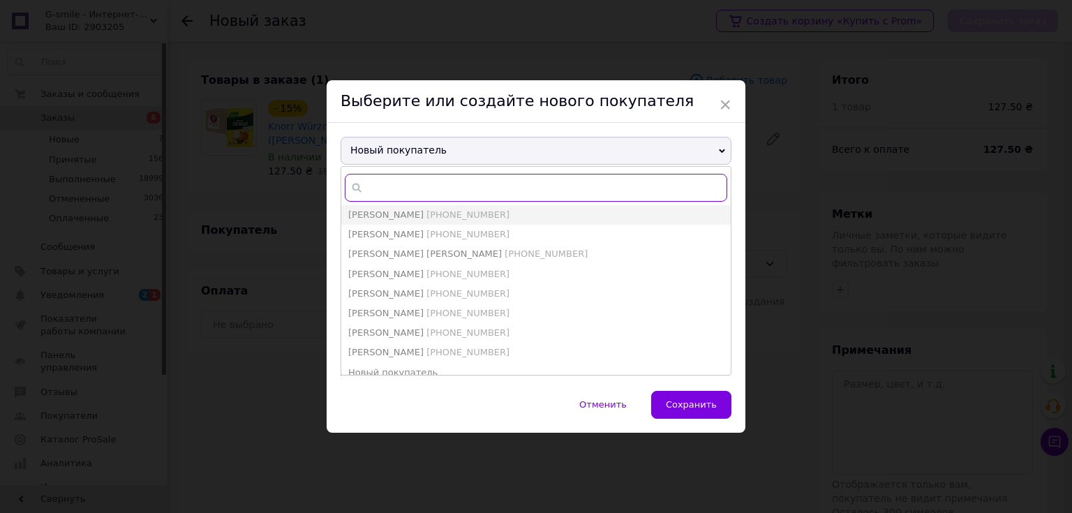
paste input "[PHONE_NUMBER]"
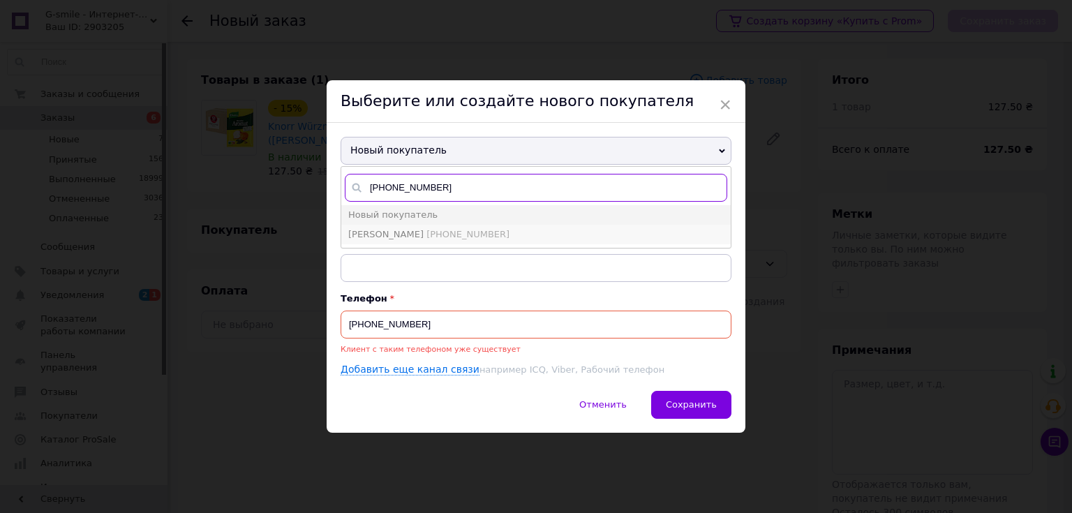
type input "[PHONE_NUMBER]"
click at [406, 237] on span "[PERSON_NAME]" at bounding box center [385, 234] width 75 height 10
type input "[PERSON_NAME]"
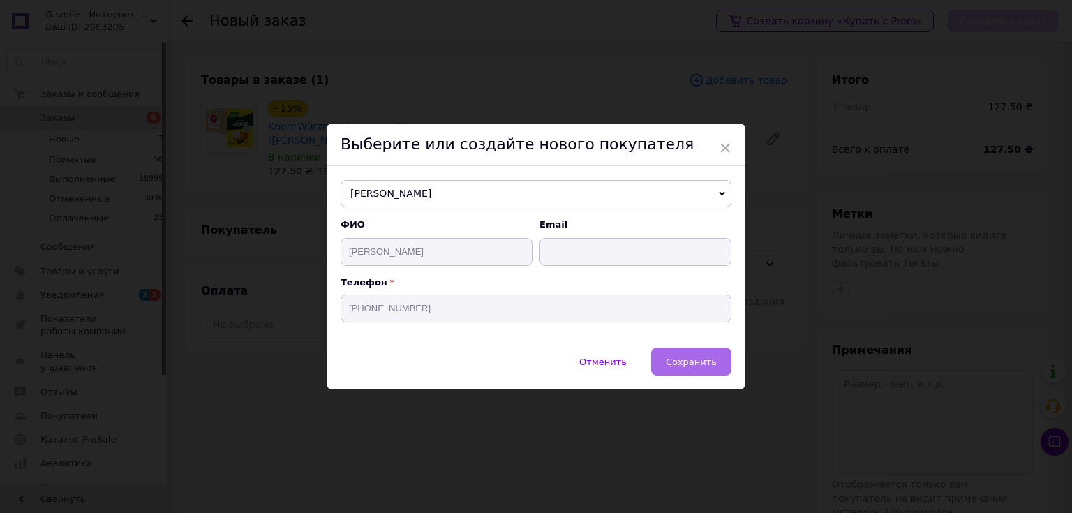
click at [687, 366] on span "Сохранить" at bounding box center [691, 362] width 51 height 10
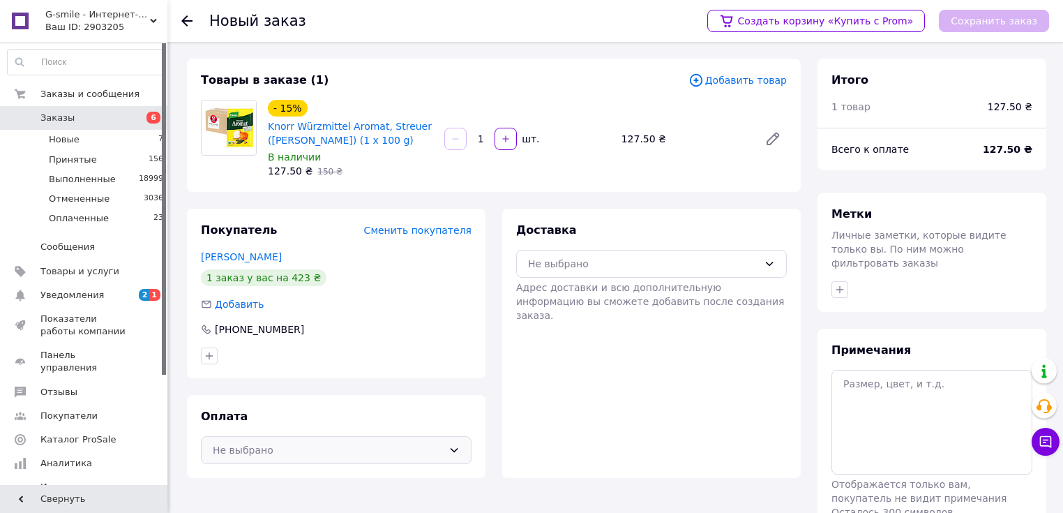
click at [271, 456] on div "Не выбрано" at bounding box center [328, 449] width 230 height 15
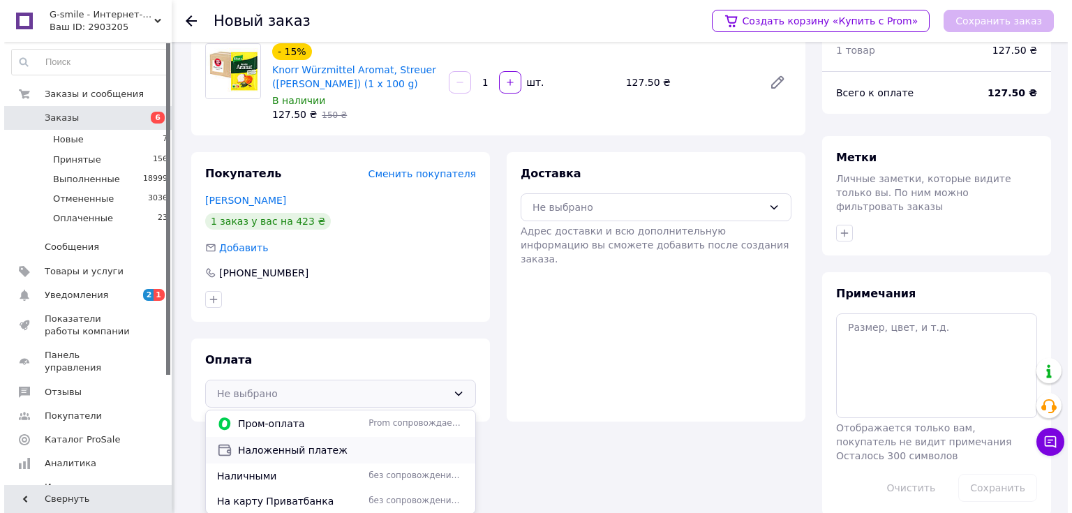
scroll to position [61, 0]
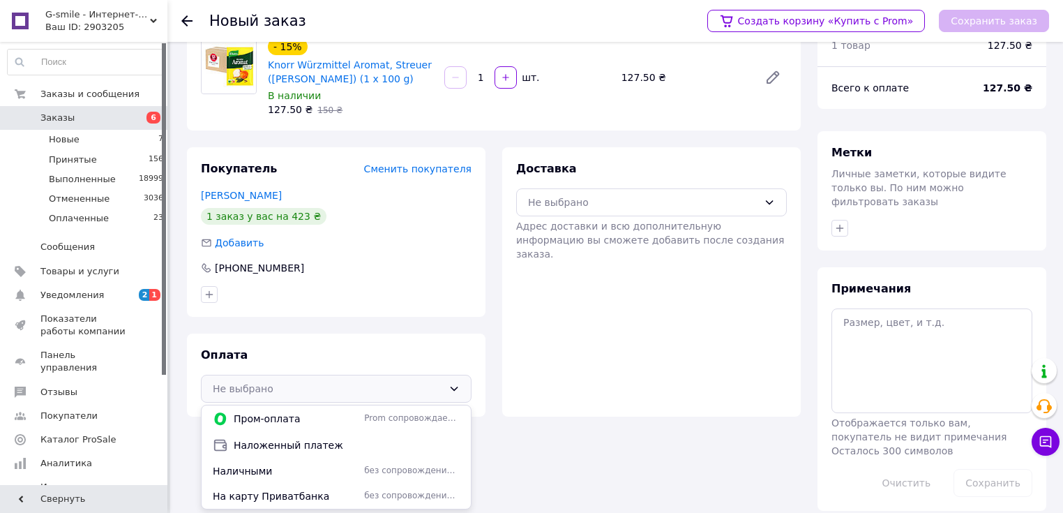
click at [269, 448] on span "Наложенный платеж" at bounding box center [347, 445] width 226 height 14
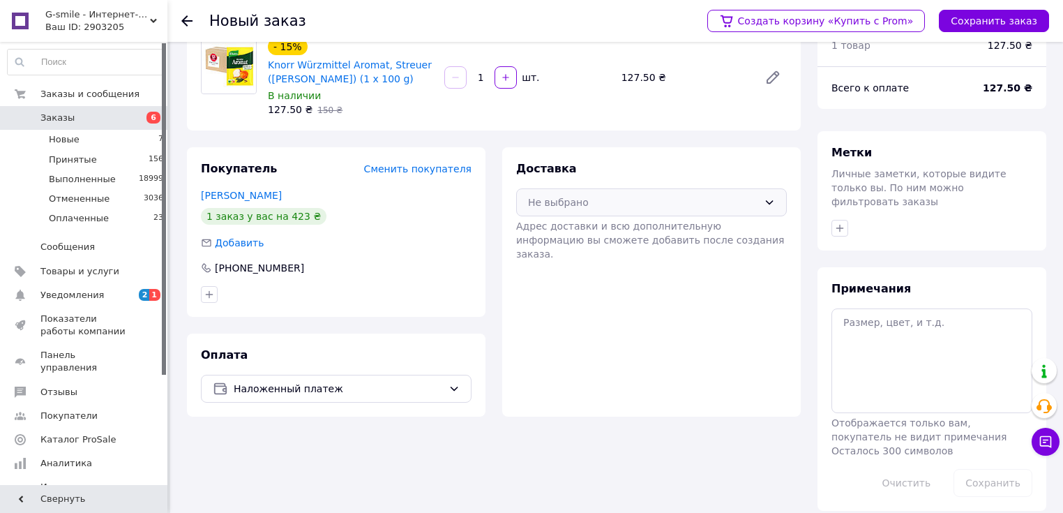
click at [606, 206] on div "Не выбрано" at bounding box center [643, 202] width 230 height 15
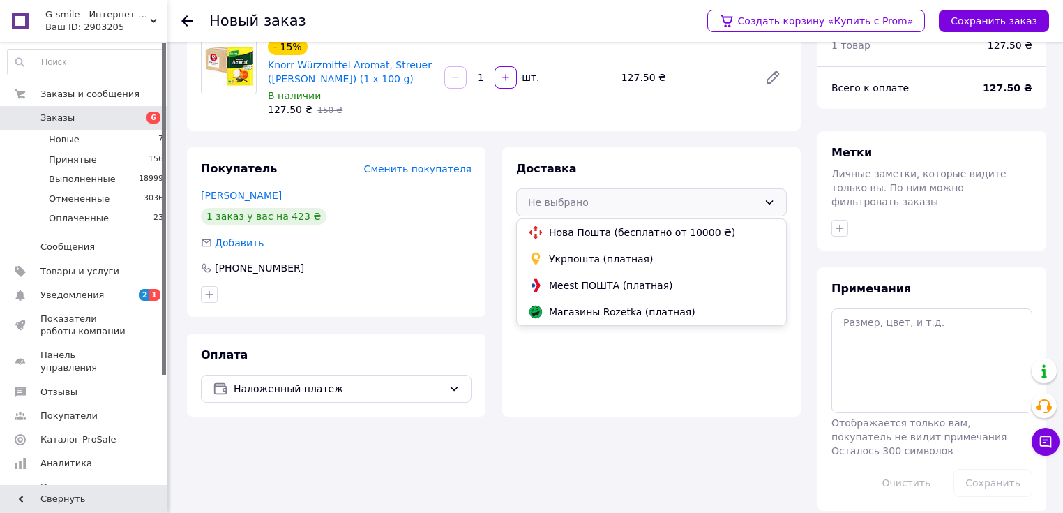
drag, startPoint x: 574, startPoint y: 232, endPoint x: 960, endPoint y: 82, distance: 414.4
click at [578, 231] on span "Нова Пошта (бесплатно от 10000 ₴)" at bounding box center [662, 232] width 226 height 14
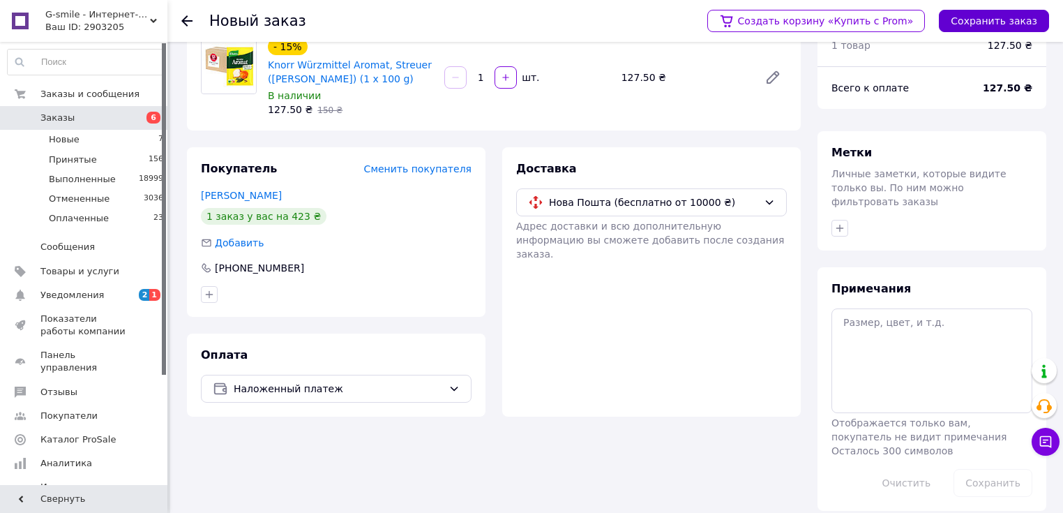
click at [991, 26] on button "Сохранить заказ" at bounding box center [994, 21] width 110 height 22
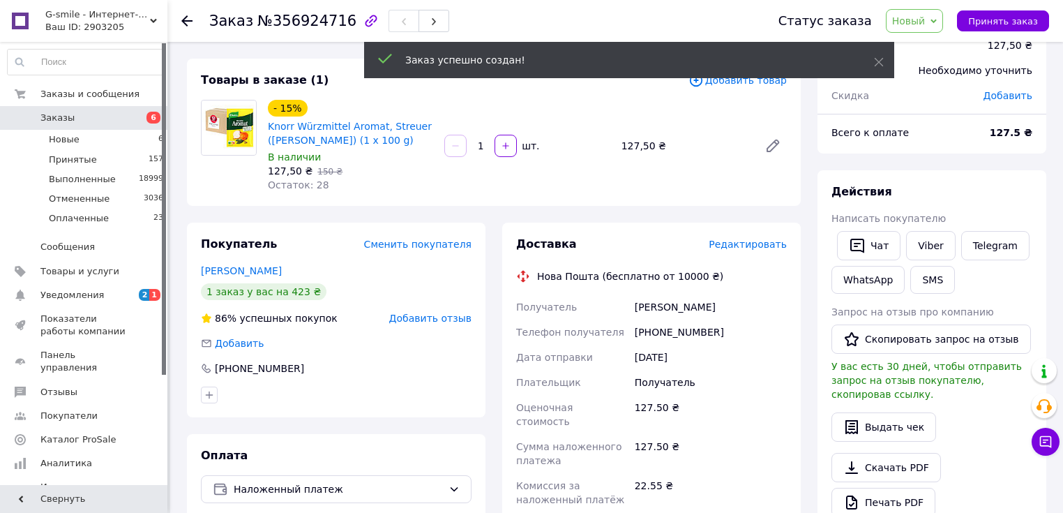
click at [736, 246] on span "Редактировать" at bounding box center [748, 244] width 78 height 11
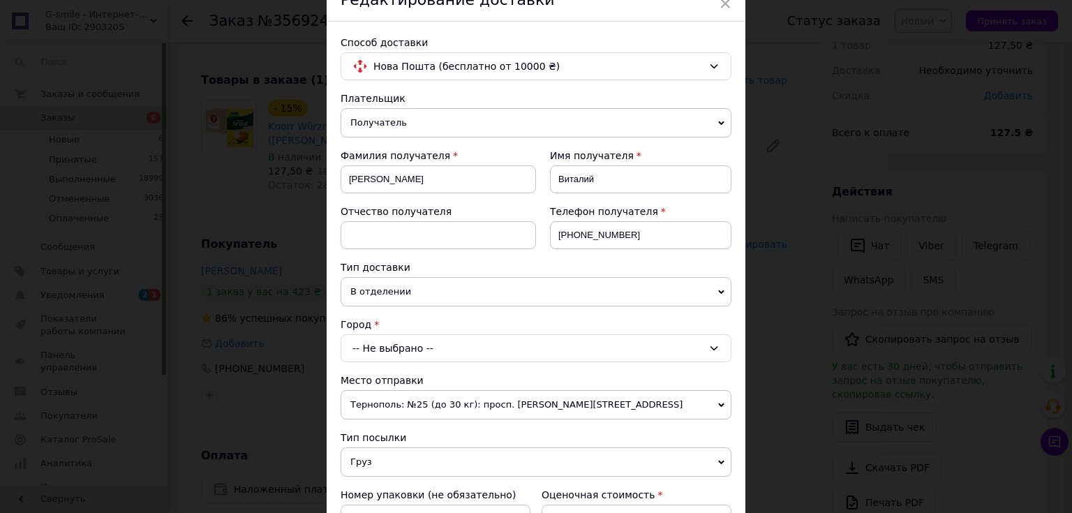
scroll to position [279, 0]
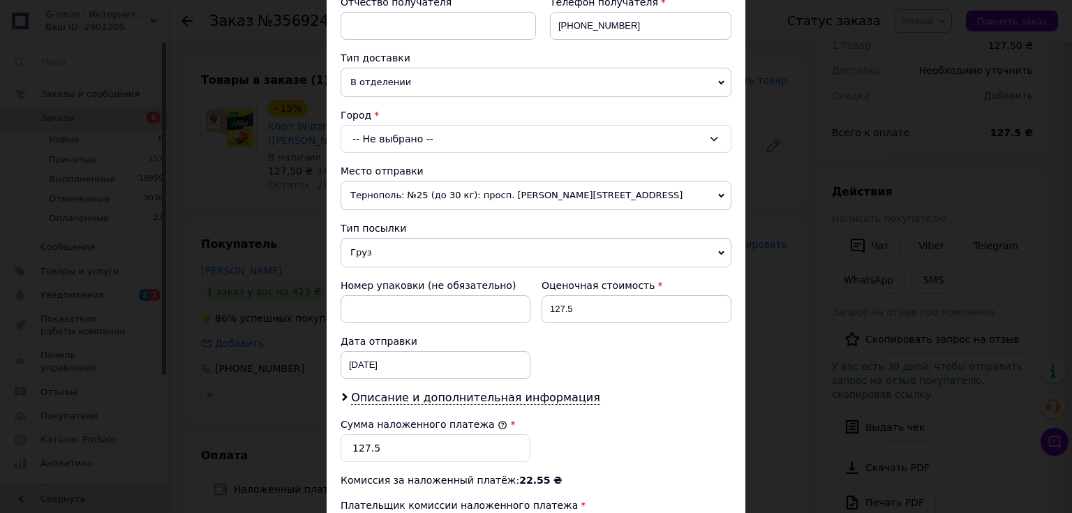
drag, startPoint x: 405, startPoint y: 133, endPoint x: 405, endPoint y: 141, distance: 8.4
click at [405, 135] on div "-- Не выбрано --" at bounding box center [536, 139] width 391 height 28
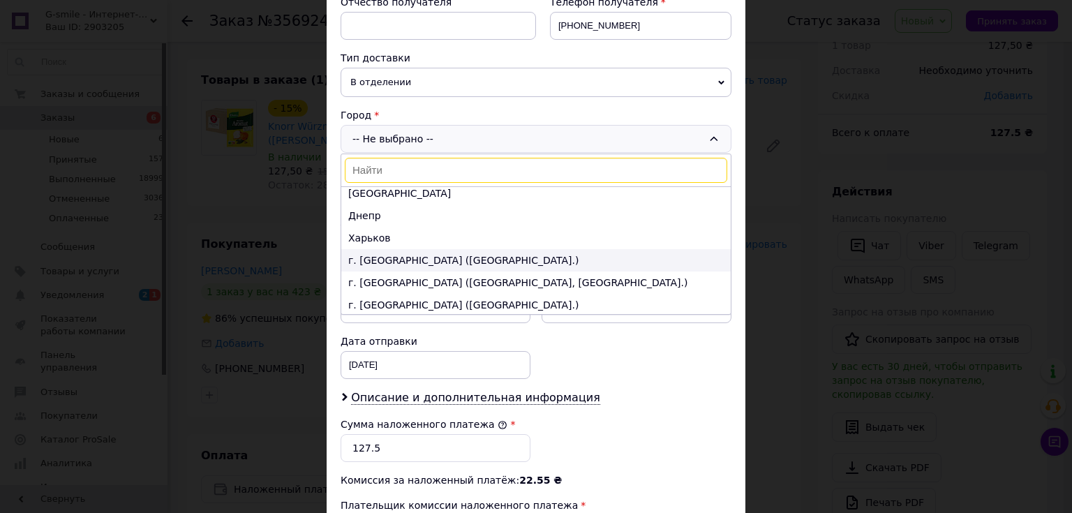
scroll to position [56, 0]
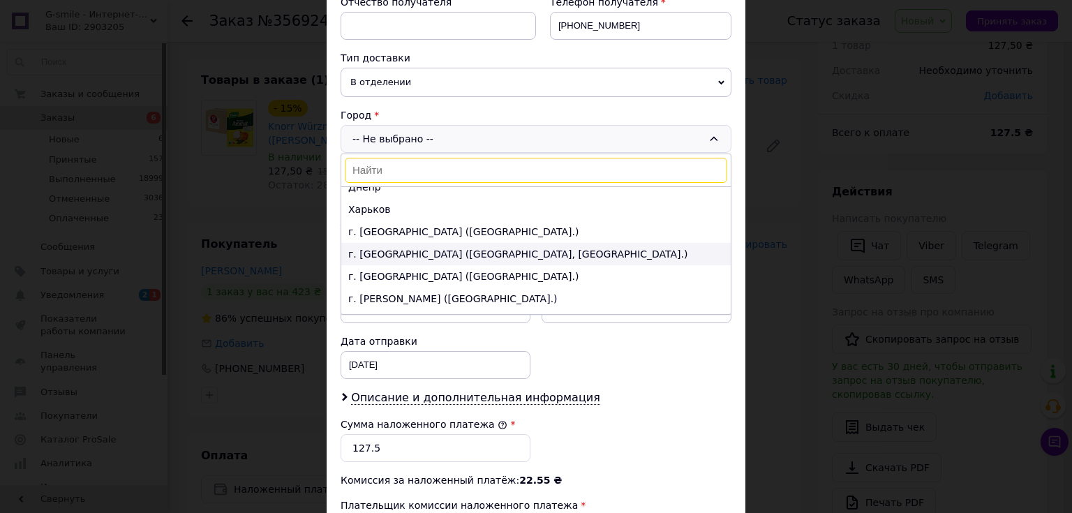
drag, startPoint x: 385, startPoint y: 253, endPoint x: 382, endPoint y: 218, distance: 35.8
click at [385, 252] on li "г. [GEOGRAPHIC_DATA] ([GEOGRAPHIC_DATA], [GEOGRAPHIC_DATA].)" at bounding box center [535, 254] width 389 height 22
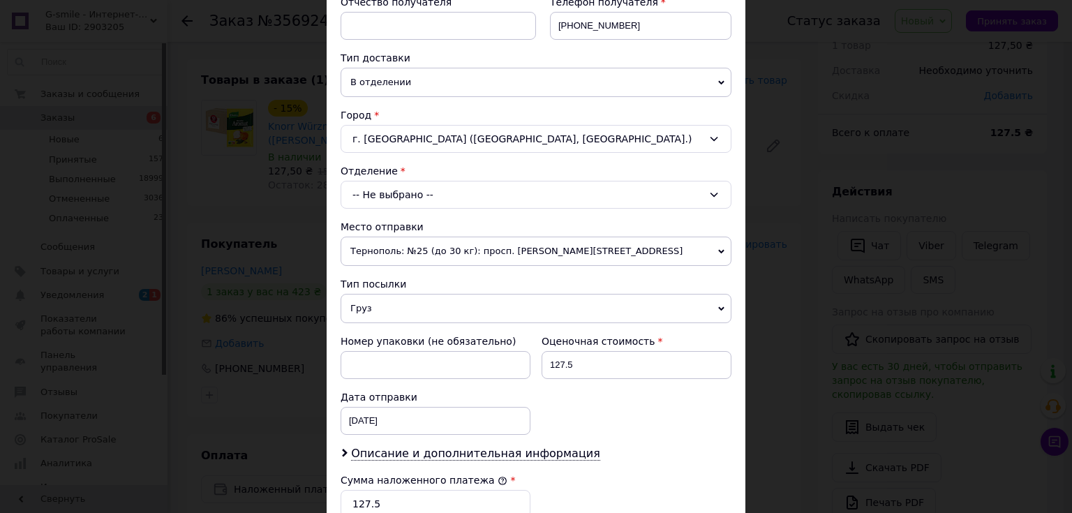
click at [377, 198] on div "-- Не выбрано --" at bounding box center [536, 195] width 391 height 28
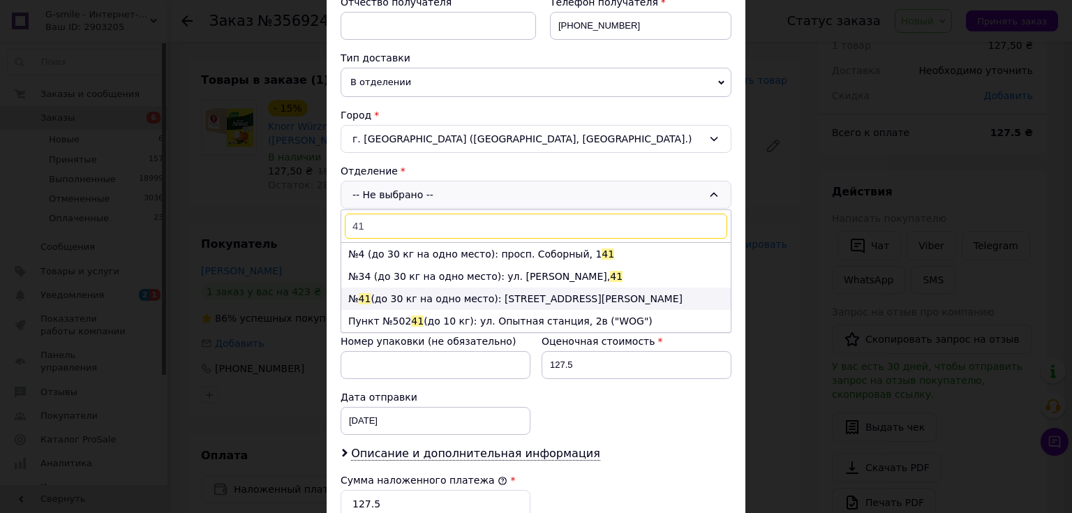
type input "41"
click at [391, 296] on li "№ 41 (до 30 кг на одно место): [STREET_ADDRESS][PERSON_NAME]" at bounding box center [535, 298] width 389 height 22
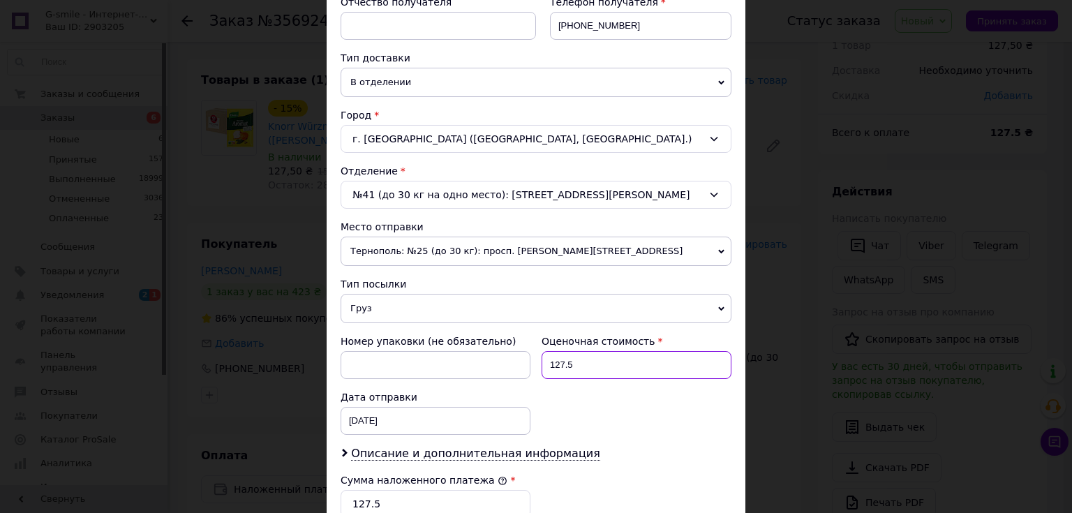
drag, startPoint x: 578, startPoint y: 359, endPoint x: 530, endPoint y: 363, distance: 47.6
click at [530, 363] on div "Номер упаковки (не обязательно) Оценочная стоимость 127.5 Дата отправки [DATE] …" at bounding box center [536, 385] width 402 height 112
type input "756"
drag, startPoint x: 382, startPoint y: 498, endPoint x: 352, endPoint y: 502, distance: 30.3
click at [352, 502] on input "127.5" at bounding box center [436, 504] width 190 height 28
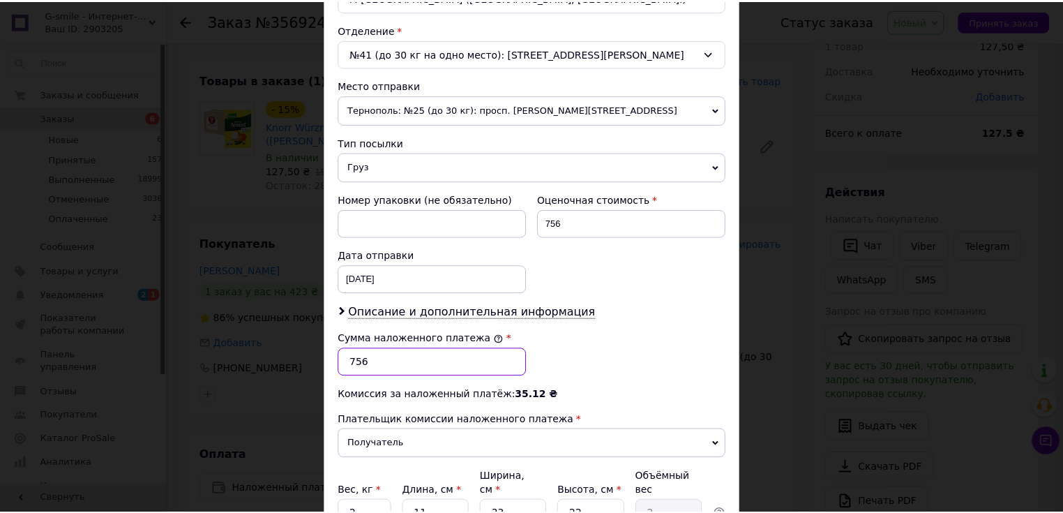
scroll to position [547, 0]
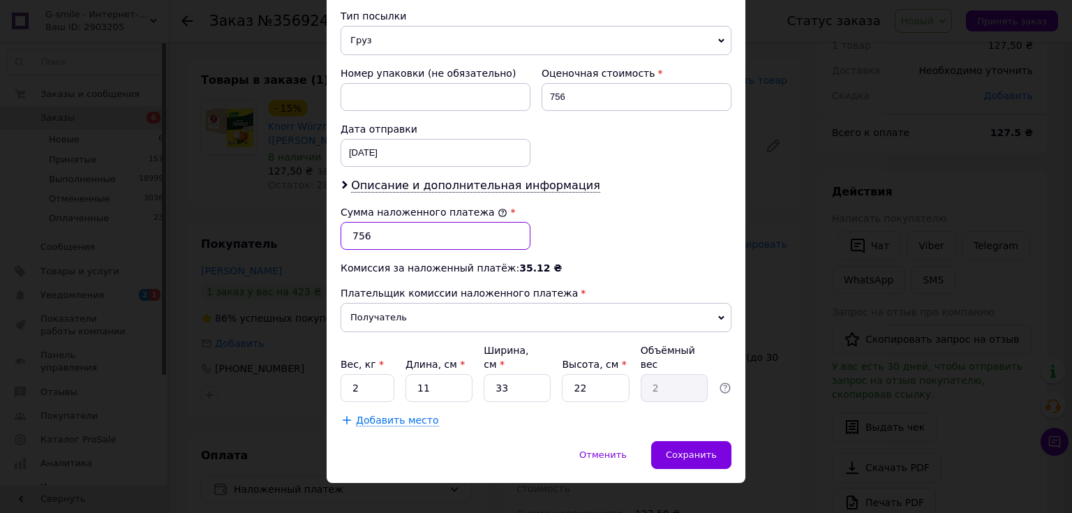
type input "756"
click at [350, 374] on input "2" at bounding box center [368, 388] width 54 height 28
type input "1"
click at [715, 441] on div "Сохранить" at bounding box center [691, 455] width 80 height 28
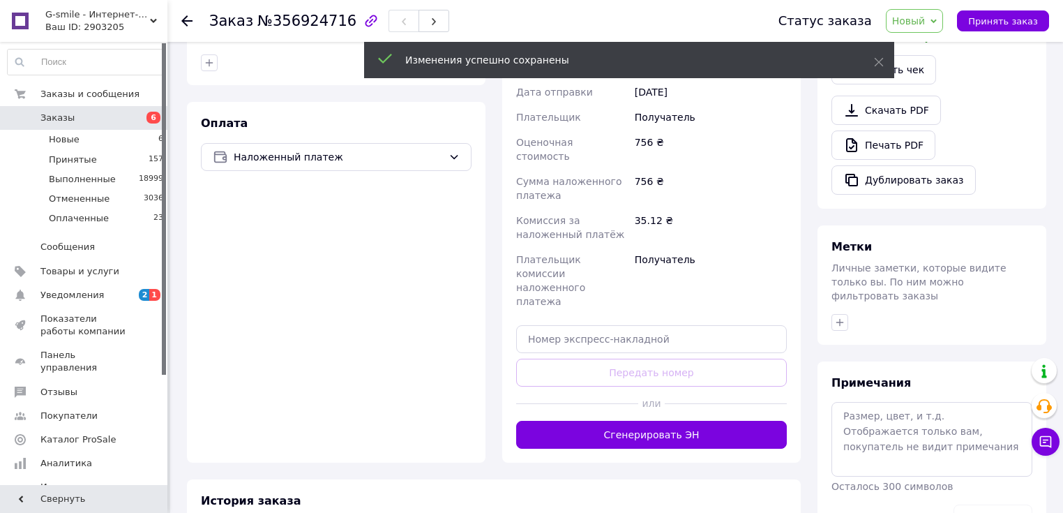
scroll to position [396, 0]
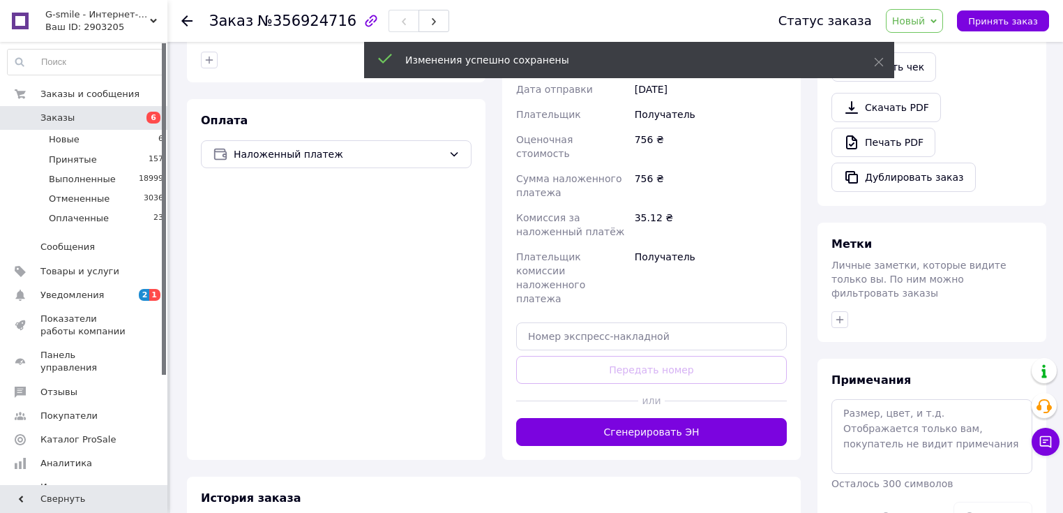
drag, startPoint x: 636, startPoint y: 374, endPoint x: 661, endPoint y: 389, distance: 28.8
click at [641, 418] on button "Сгенерировать ЭН" at bounding box center [651, 432] width 271 height 28
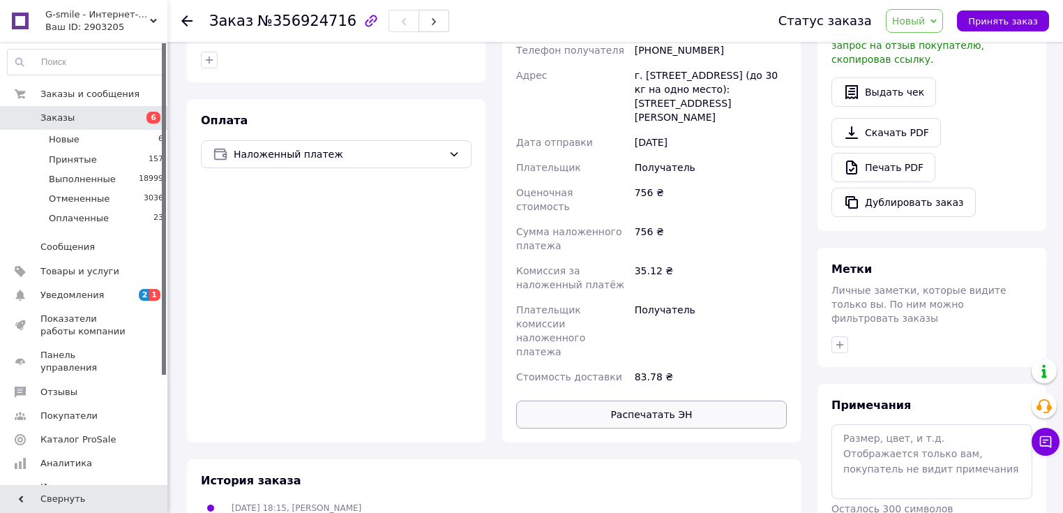
click at [686, 401] on button "Распечатать ЭН" at bounding box center [651, 415] width 271 height 28
drag, startPoint x: 912, startPoint y: 18, endPoint x: 922, endPoint y: 36, distance: 20.9
click at [916, 23] on span "Новый" at bounding box center [908, 20] width 33 height 11
click at [924, 47] on li "Принят" at bounding box center [924, 48] width 74 height 21
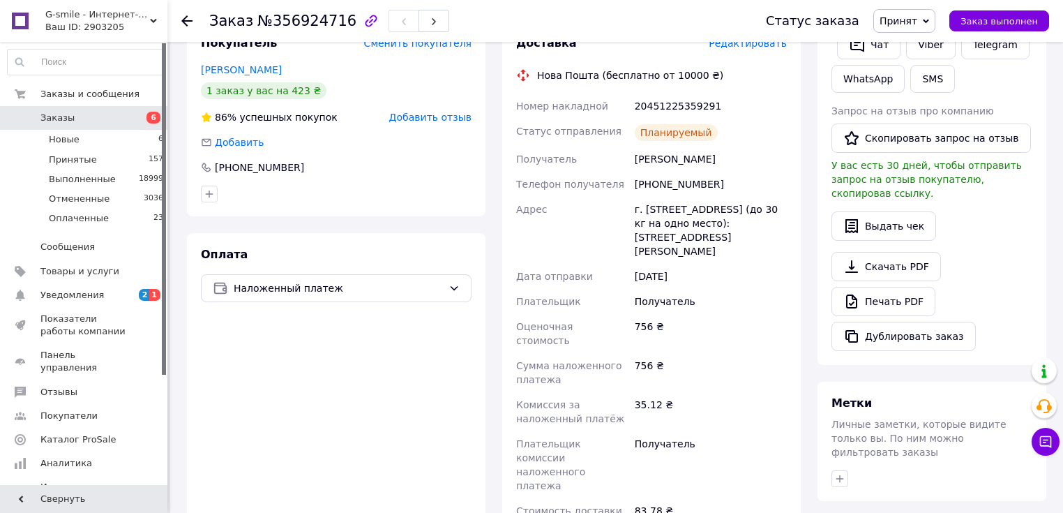
scroll to position [229, 0]
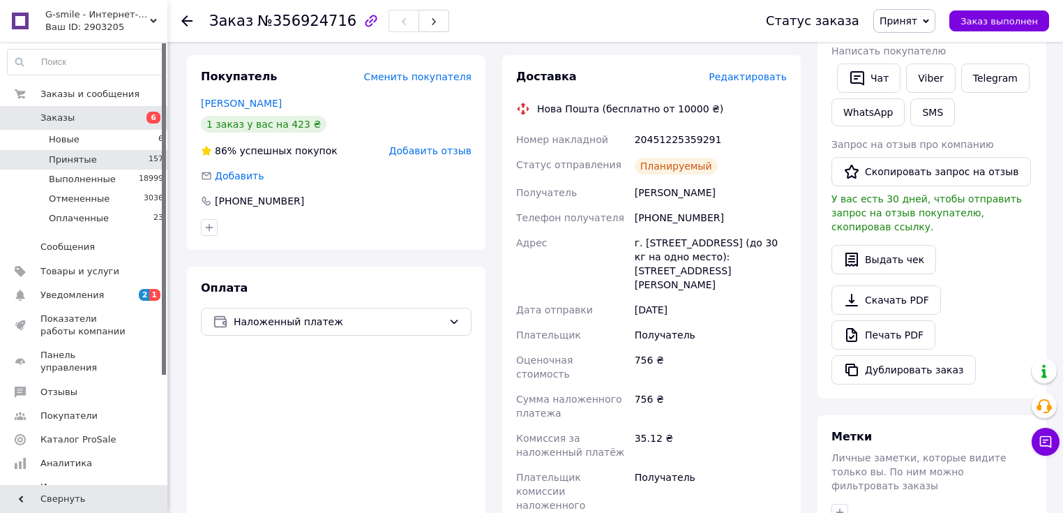
drag, startPoint x: 82, startPoint y: 161, endPoint x: 110, endPoint y: 154, distance: 28.9
click at [84, 161] on span "Принятые" at bounding box center [73, 160] width 48 height 13
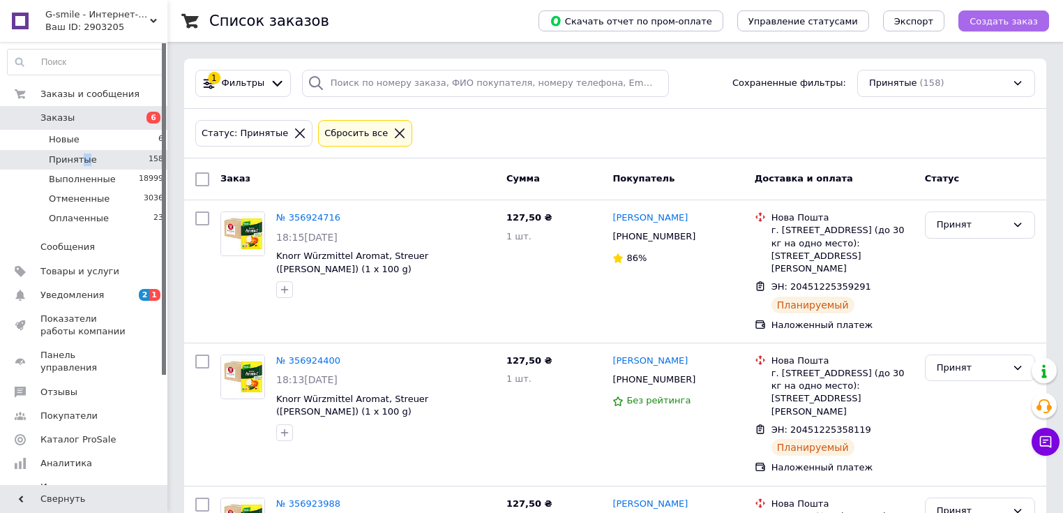
click at [993, 21] on span "Создать заказ" at bounding box center [1004, 21] width 68 height 10
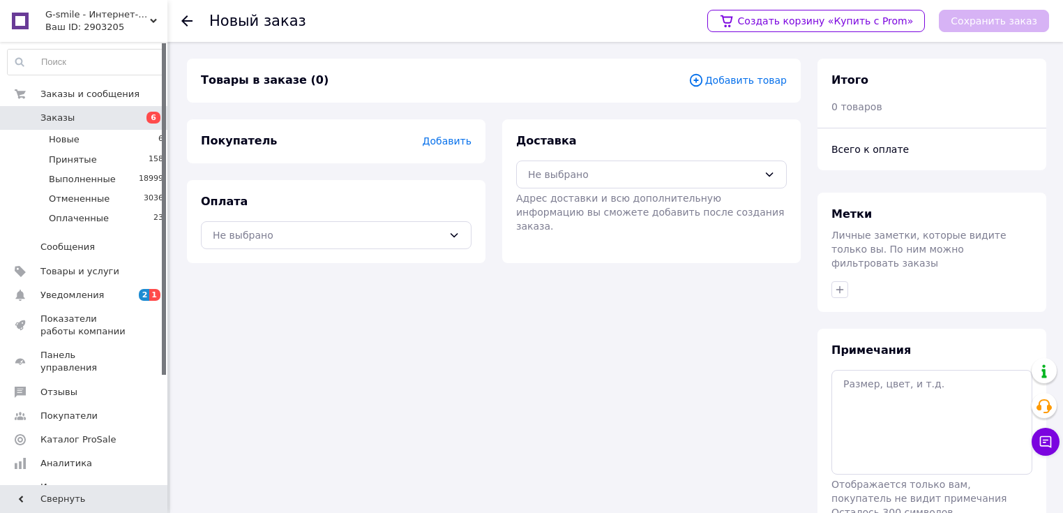
click at [760, 77] on span "Добавить товар" at bounding box center [738, 80] width 98 height 15
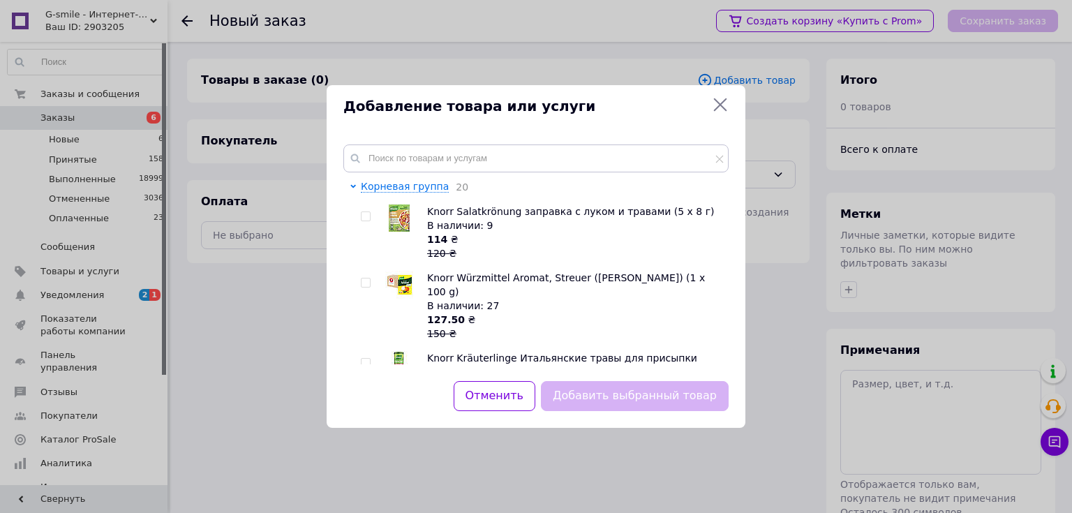
drag, startPoint x: 364, startPoint y: 287, endPoint x: 385, endPoint y: 304, distance: 27.2
click at [368, 290] on div at bounding box center [368, 306] width 14 height 70
drag, startPoint x: 364, startPoint y: 285, endPoint x: 384, endPoint y: 298, distance: 24.8
click at [366, 287] on input "checkbox" at bounding box center [365, 282] width 9 height 9
checkbox input "true"
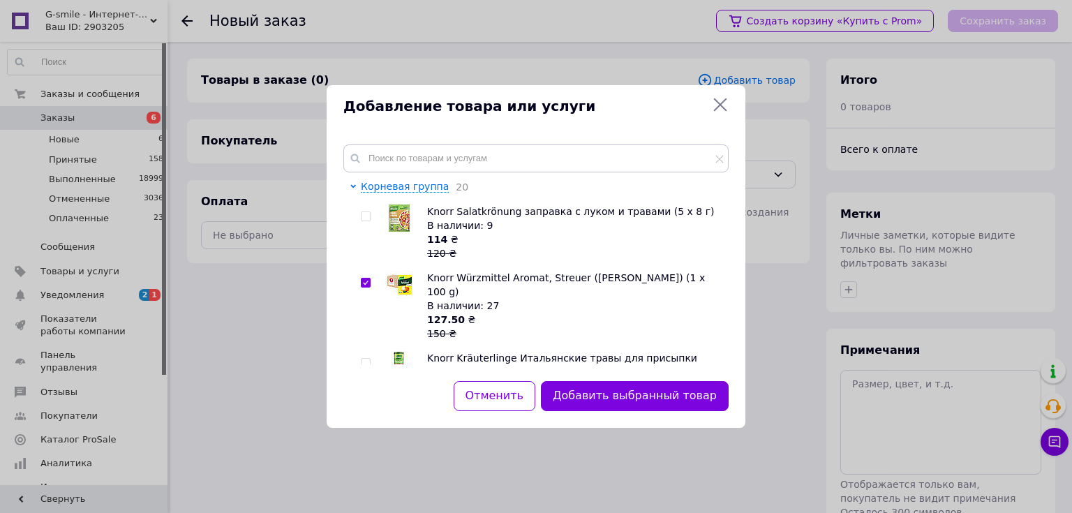
drag, startPoint x: 605, startPoint y: 399, endPoint x: 606, endPoint y: 388, distance: 11.3
click at [606, 396] on button "Добавить выбранный товар" at bounding box center [635, 396] width 188 height 30
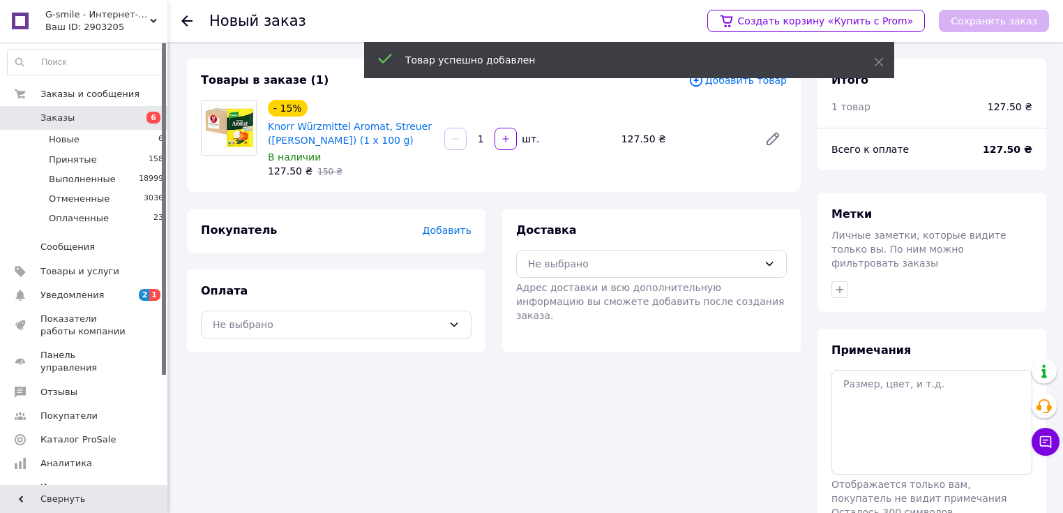
click at [445, 236] on span "Добавить" at bounding box center [447, 230] width 49 height 11
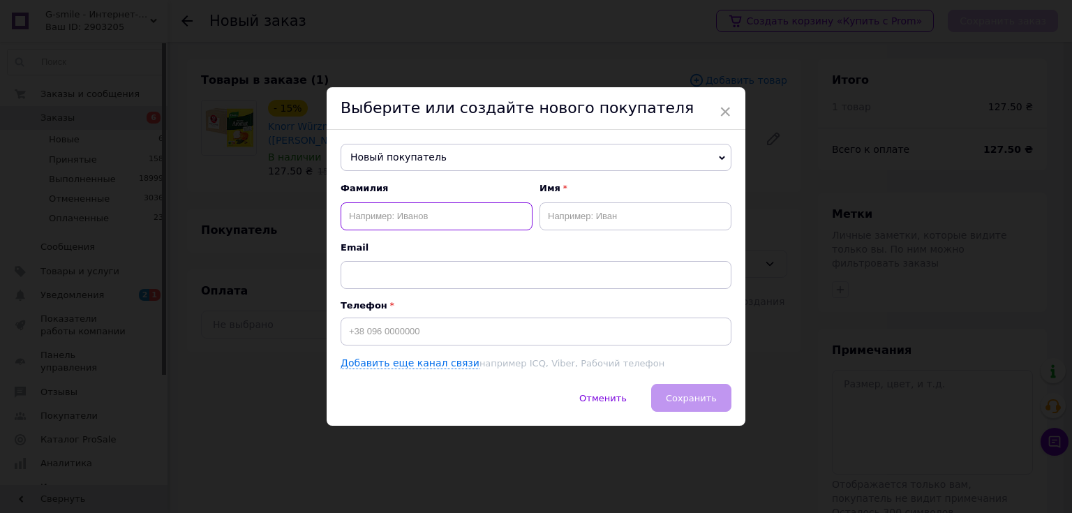
click at [388, 218] on input "text" at bounding box center [437, 216] width 192 height 28
type input "Бішук"
click at [577, 219] on input "text" at bounding box center [635, 216] width 192 height 28
type input "Ч"
type input "[PERSON_NAME]"
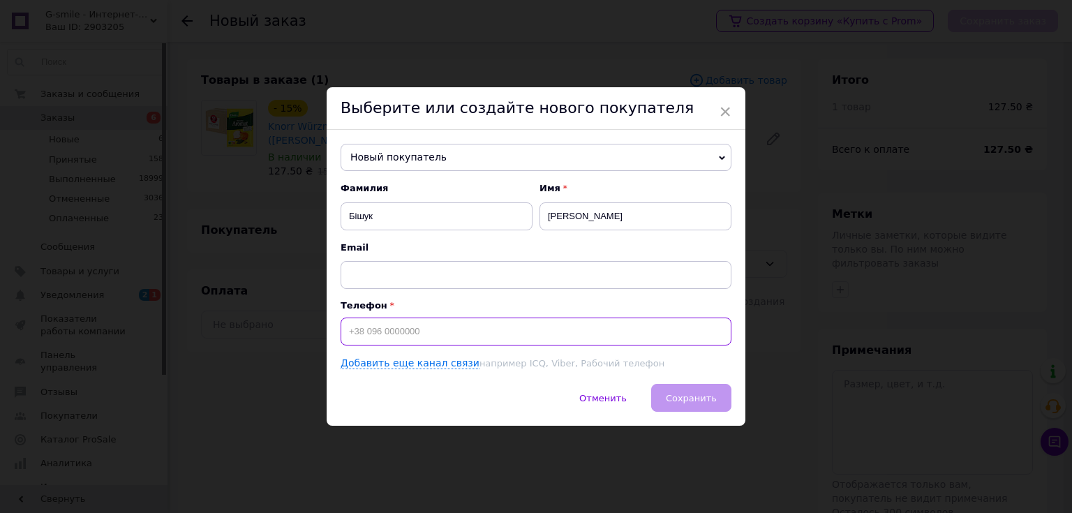
click at [433, 327] on input at bounding box center [536, 331] width 391 height 28
type input "[PHONE_NUMBER]"
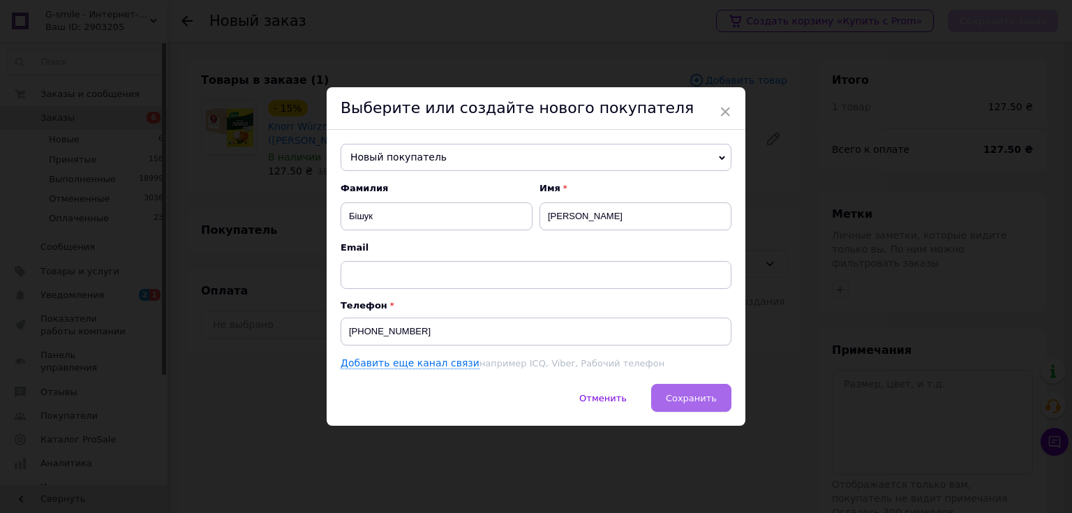
click at [698, 396] on span "Сохранить" at bounding box center [691, 398] width 51 height 10
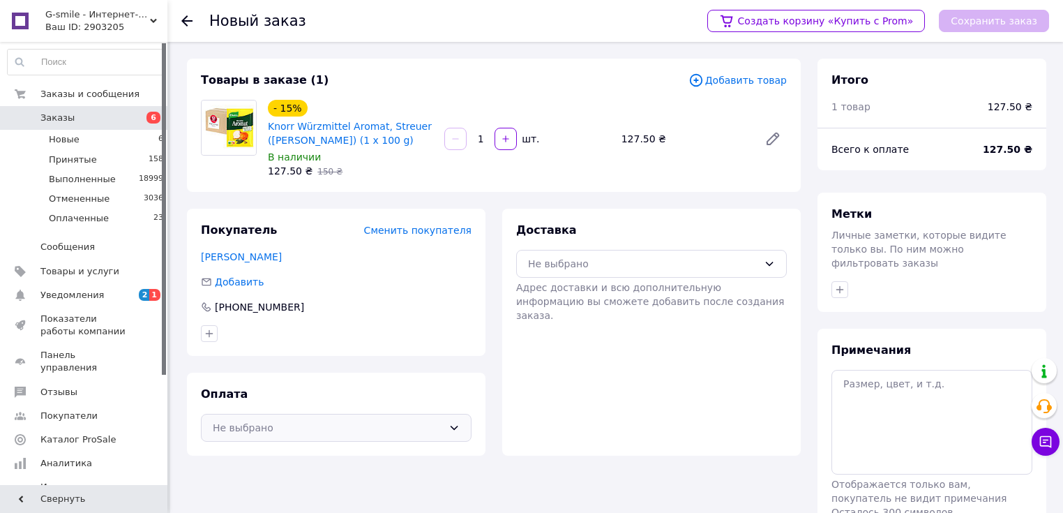
click at [286, 431] on div "Не выбрано" at bounding box center [328, 427] width 230 height 15
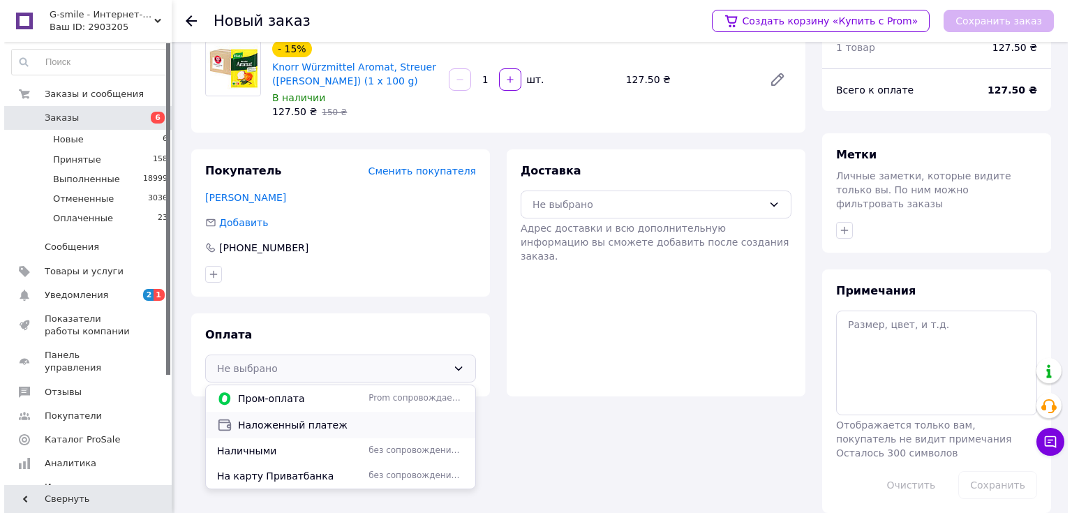
scroll to position [61, 0]
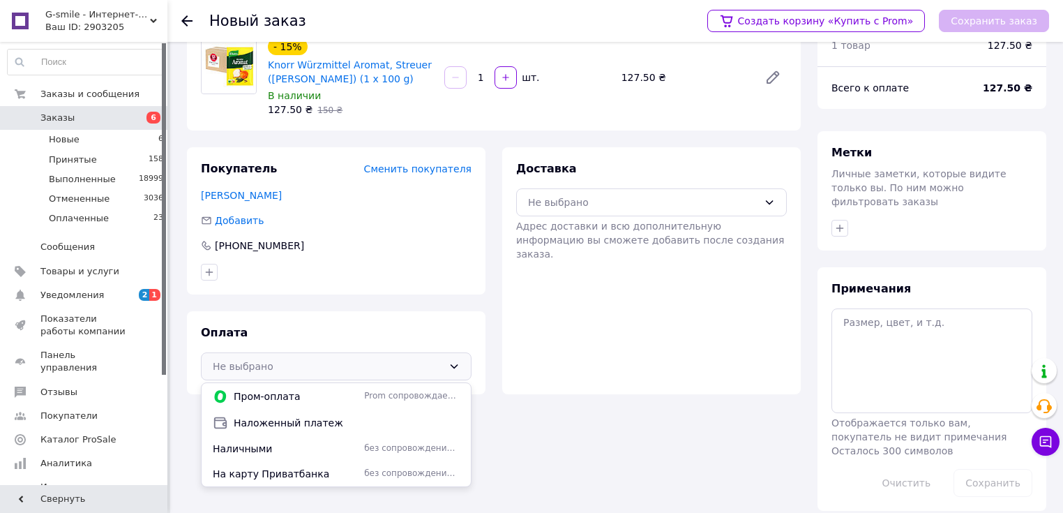
drag, startPoint x: 274, startPoint y: 426, endPoint x: 317, endPoint y: 396, distance: 52.8
click at [287, 418] on span "Наложенный платеж" at bounding box center [347, 423] width 226 height 14
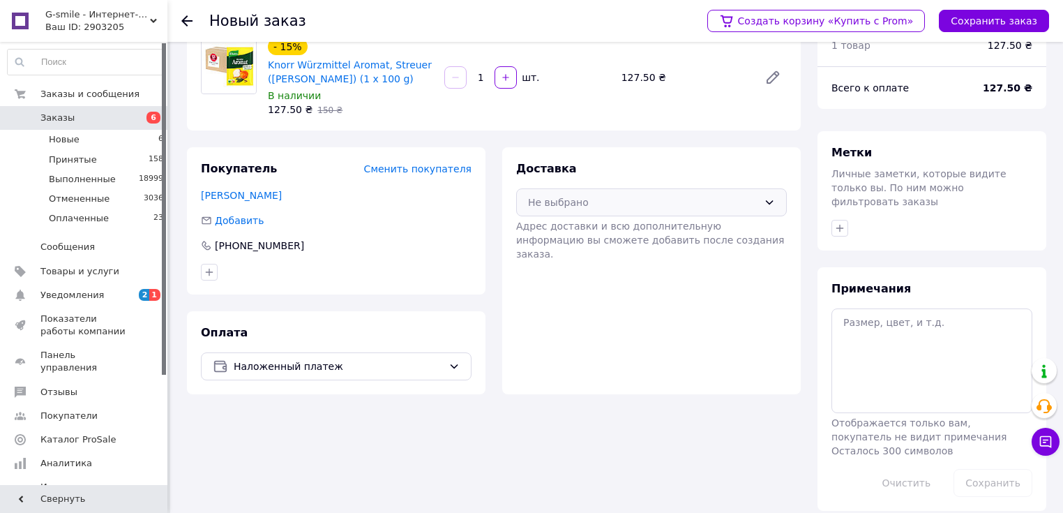
click at [575, 204] on div "Не выбрано" at bounding box center [643, 202] width 230 height 15
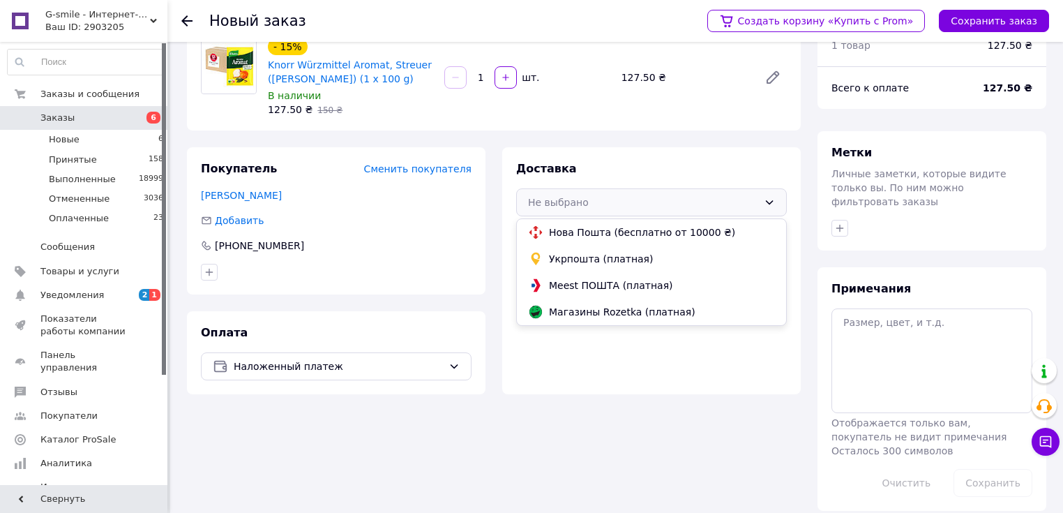
drag, startPoint x: 568, startPoint y: 229, endPoint x: 596, endPoint y: 222, distance: 28.8
click at [589, 223] on div "Нова Пошта (бесплатно от 10000 ₴)" at bounding box center [651, 232] width 269 height 27
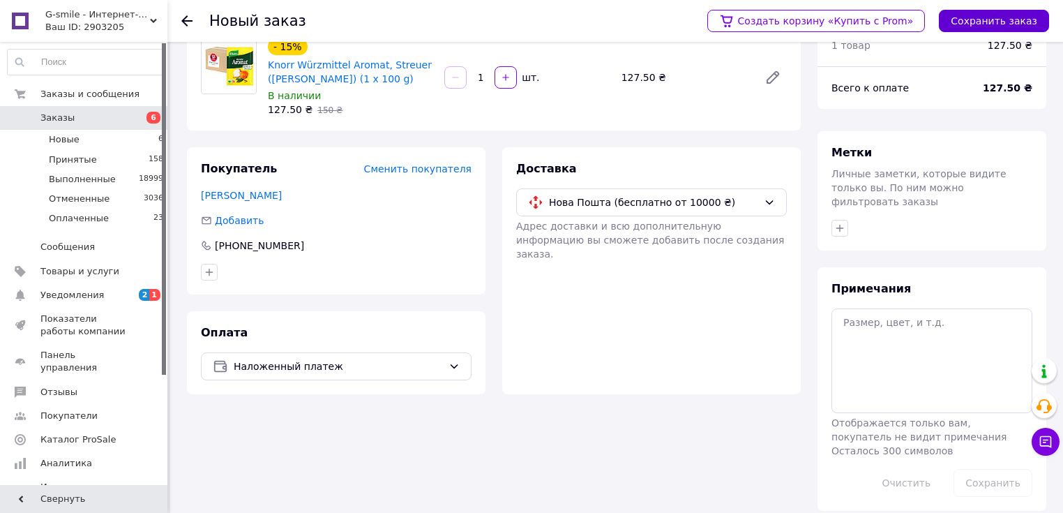
click at [982, 21] on button "Сохранить заказ" at bounding box center [994, 21] width 110 height 22
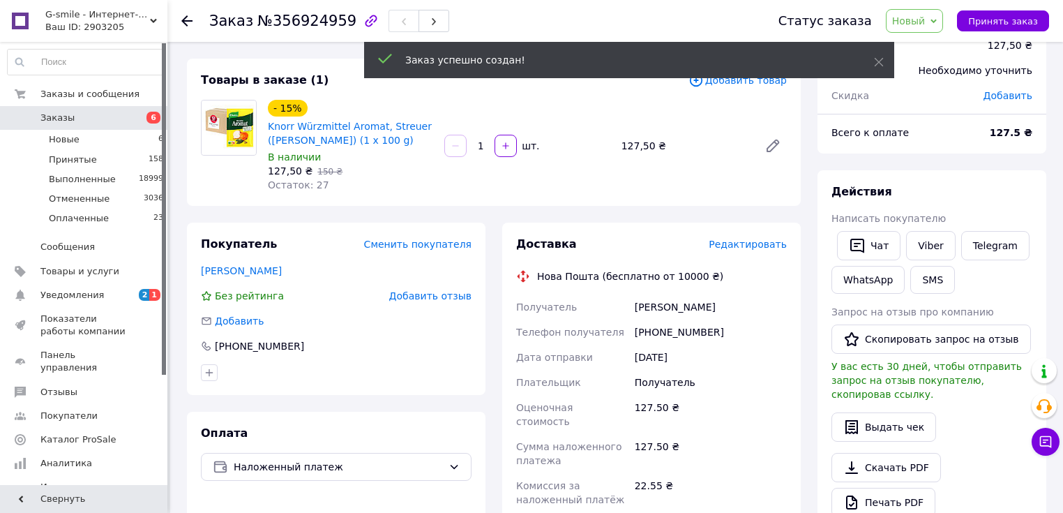
click at [740, 246] on span "Редактировать" at bounding box center [748, 244] width 78 height 11
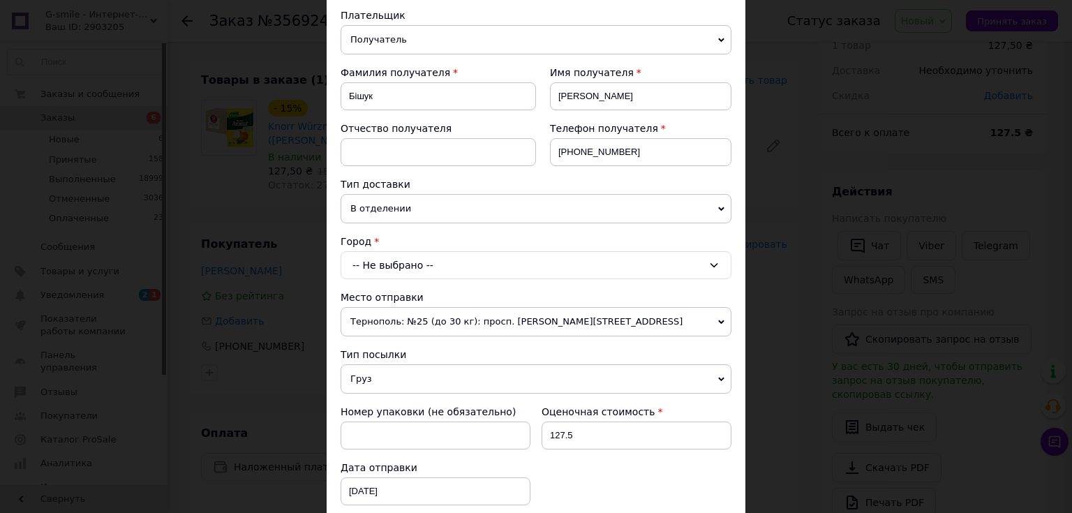
scroll to position [223, 0]
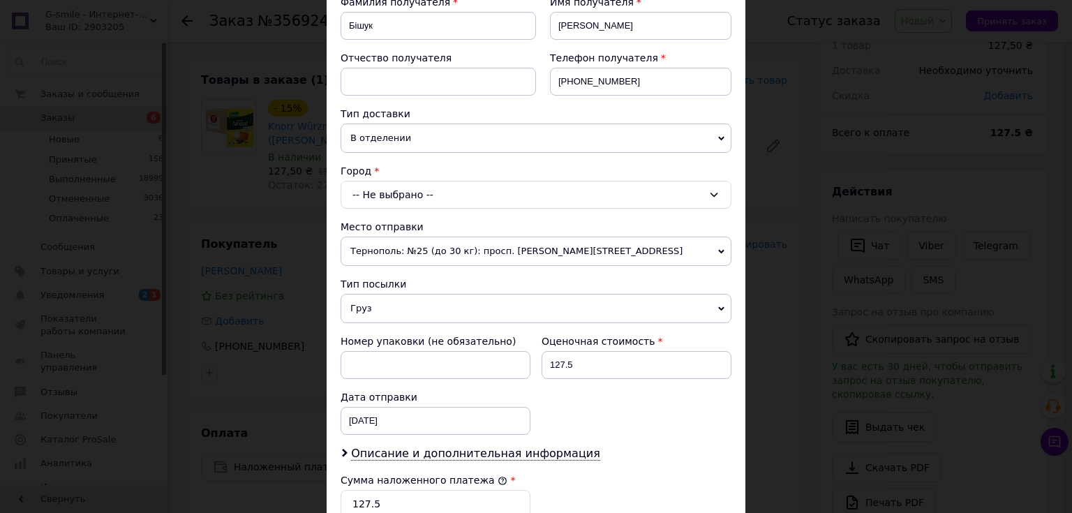
click at [374, 198] on div "-- Не выбрано --" at bounding box center [536, 195] width 391 height 28
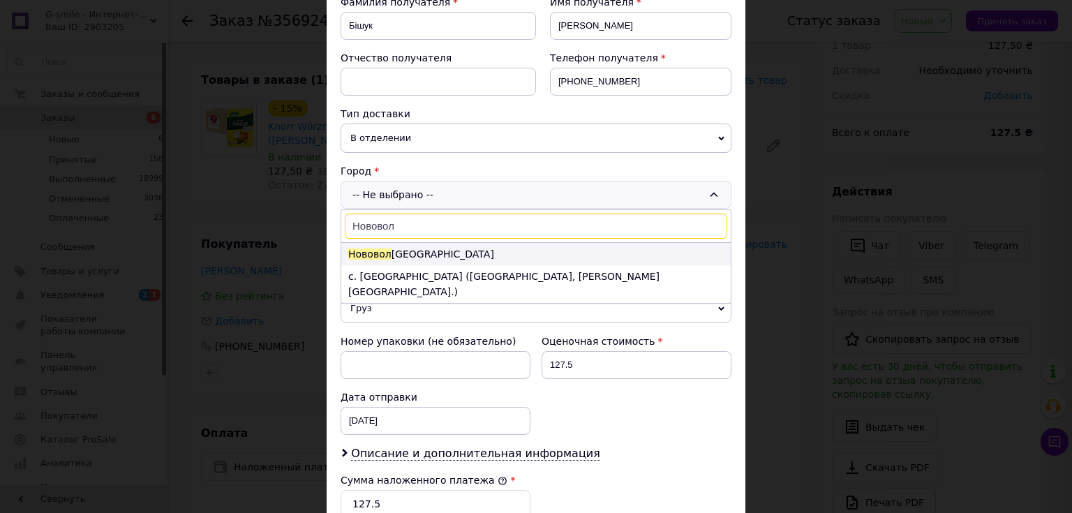
type input "Нововол"
click at [411, 253] on li "Нововол [GEOGRAPHIC_DATA]" at bounding box center [535, 254] width 389 height 22
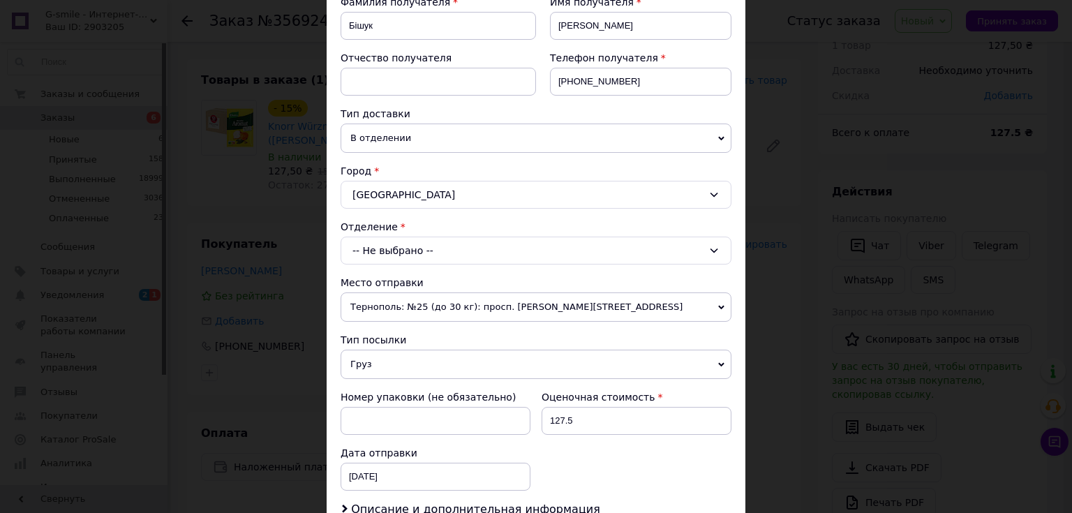
click at [394, 244] on div "-- Не выбрано --" at bounding box center [536, 251] width 391 height 28
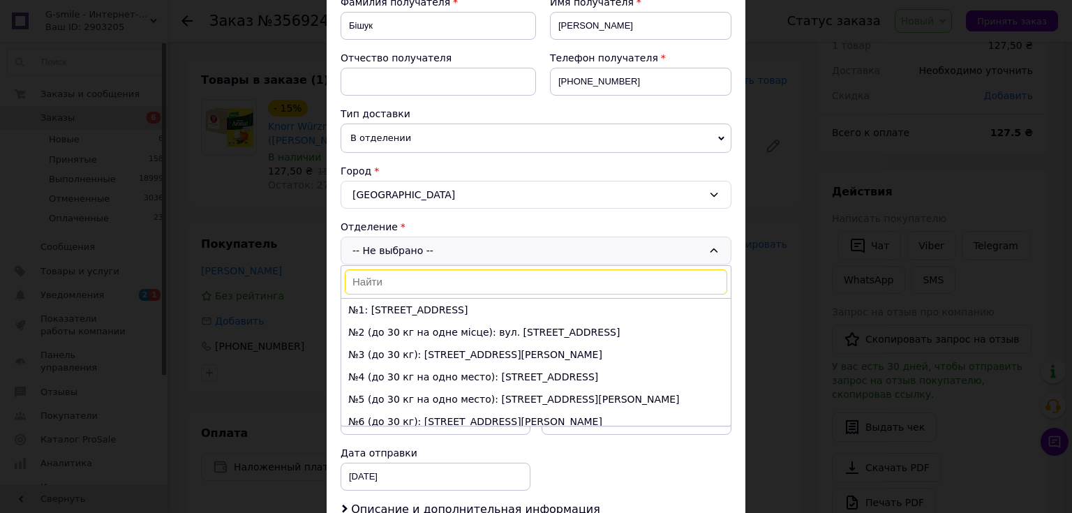
drag, startPoint x: 401, startPoint y: 135, endPoint x: 401, endPoint y: 159, distance: 24.4
click at [401, 136] on span "В отделении" at bounding box center [536, 138] width 391 height 29
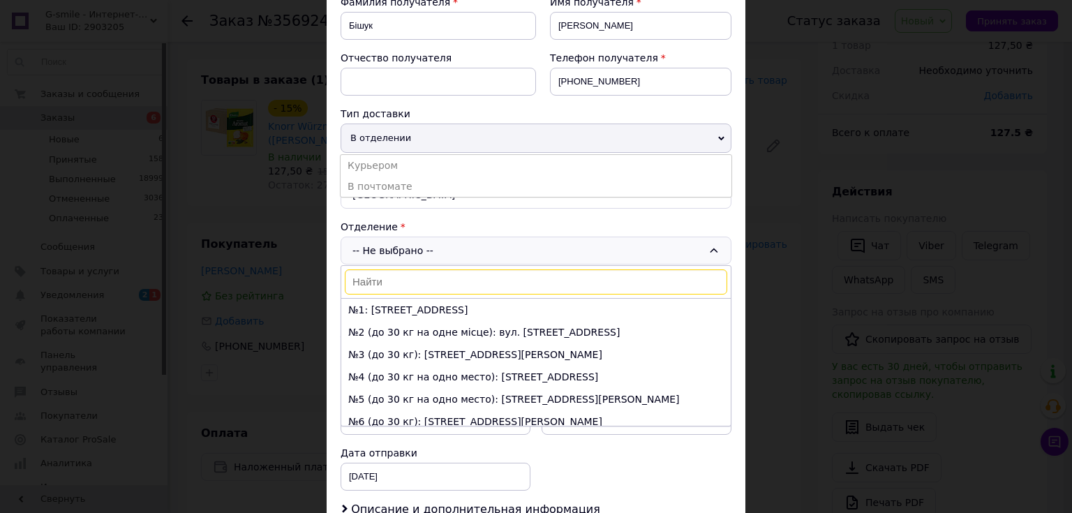
click at [385, 188] on li "В почтомате" at bounding box center [536, 186] width 391 height 21
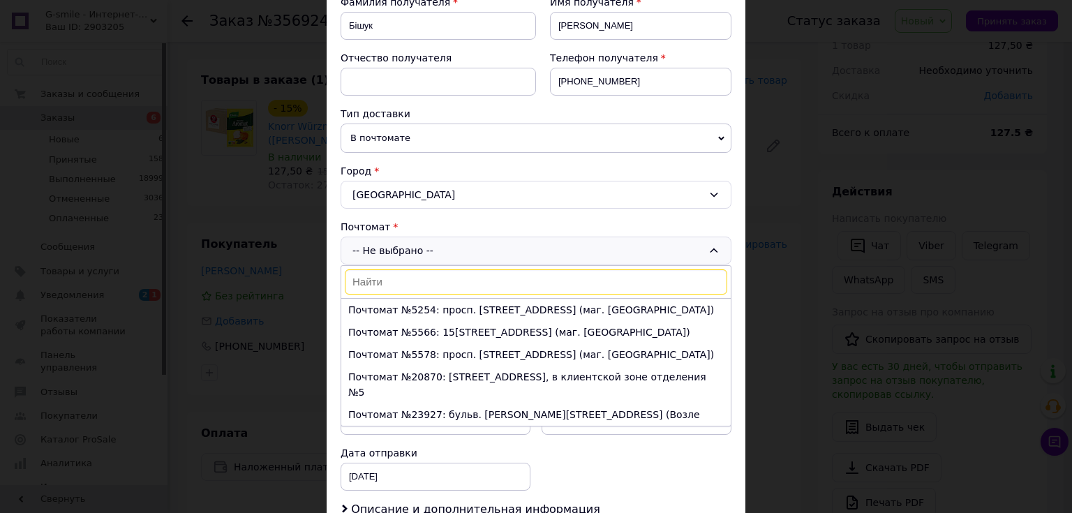
click at [401, 280] on input at bounding box center [536, 281] width 382 height 25
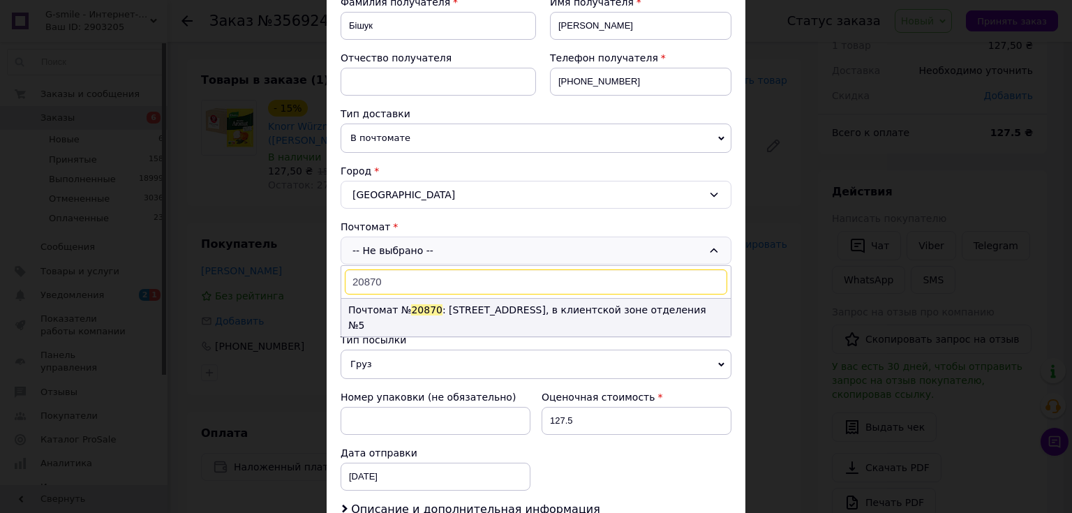
type input "20870"
click at [427, 304] on span "20870" at bounding box center [426, 309] width 31 height 11
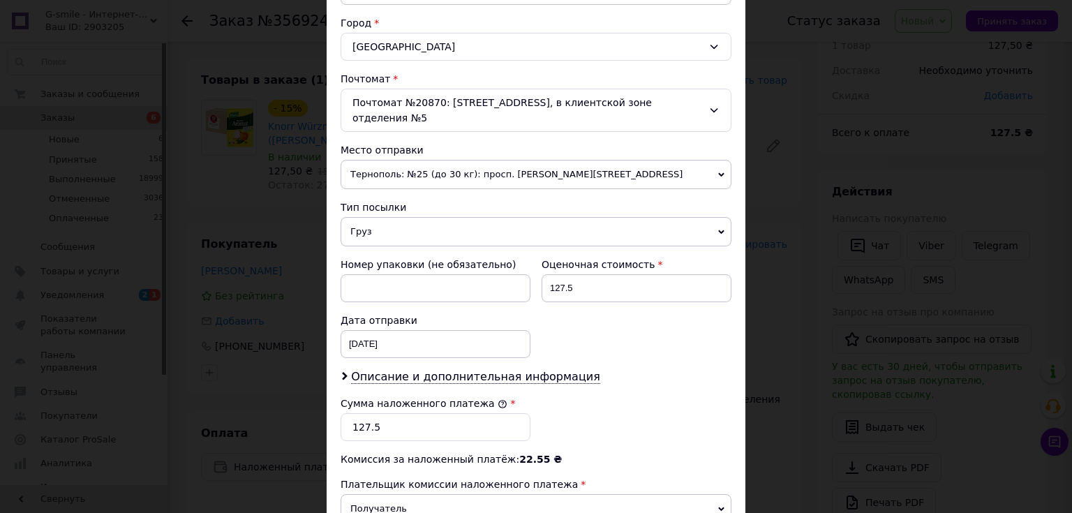
scroll to position [391, 0]
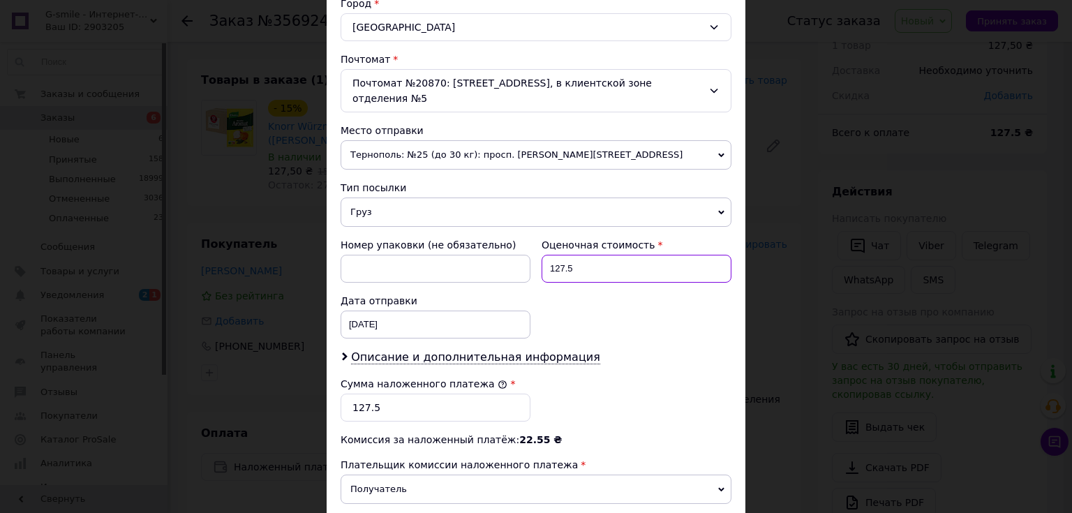
drag, startPoint x: 567, startPoint y: 251, endPoint x: 549, endPoint y: 251, distance: 17.5
click at [549, 255] on input "127.5" at bounding box center [636, 269] width 190 height 28
type input "234"
drag, startPoint x: 377, startPoint y: 387, endPoint x: 349, endPoint y: 383, distance: 28.1
click at [349, 394] on input "127.5" at bounding box center [436, 408] width 190 height 28
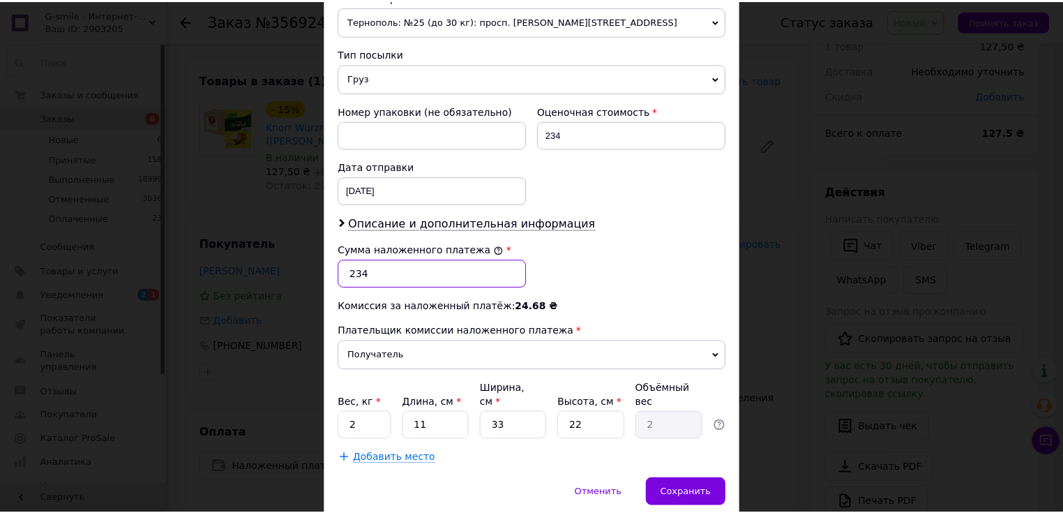
scroll to position [547, 0]
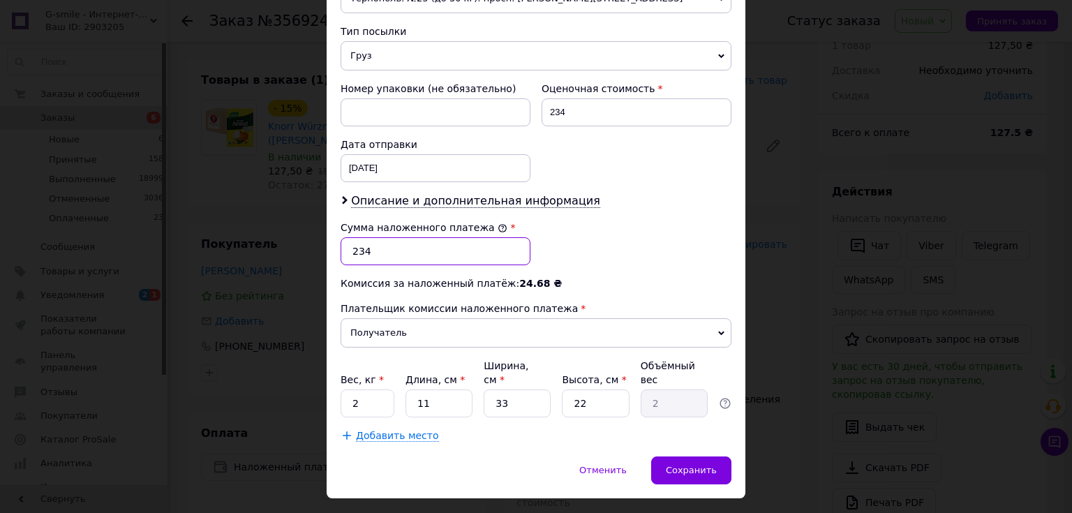
type input "234"
click at [352, 389] on input "2" at bounding box center [368, 403] width 54 height 28
click at [357, 389] on input "2" at bounding box center [368, 403] width 54 height 28
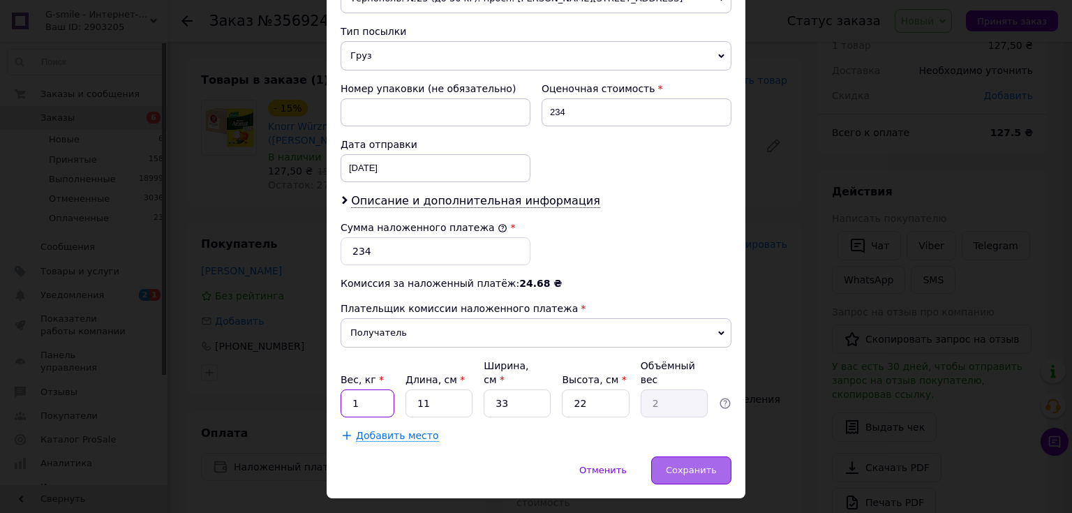
type input "1"
click at [702, 465] on span "Сохранить" at bounding box center [691, 470] width 51 height 10
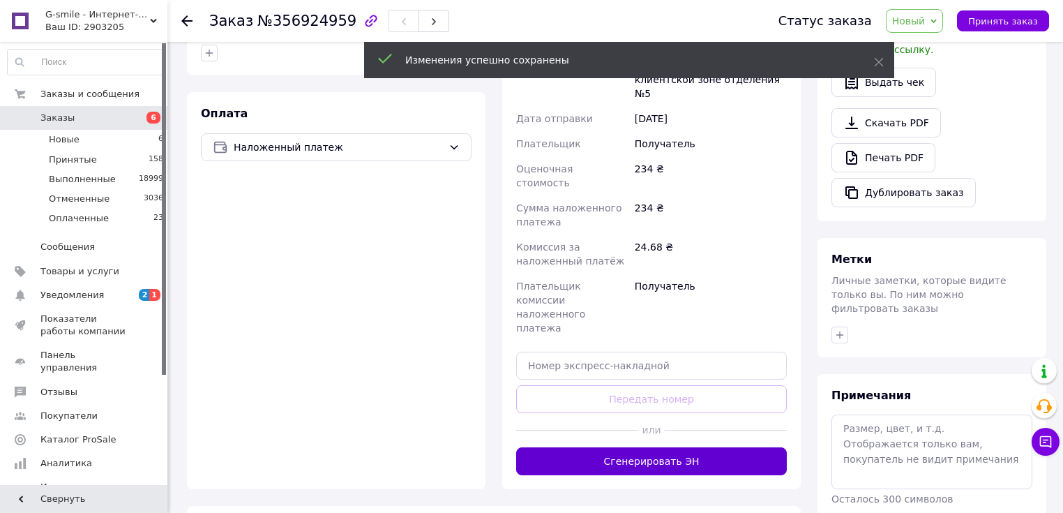
scroll to position [438, 0]
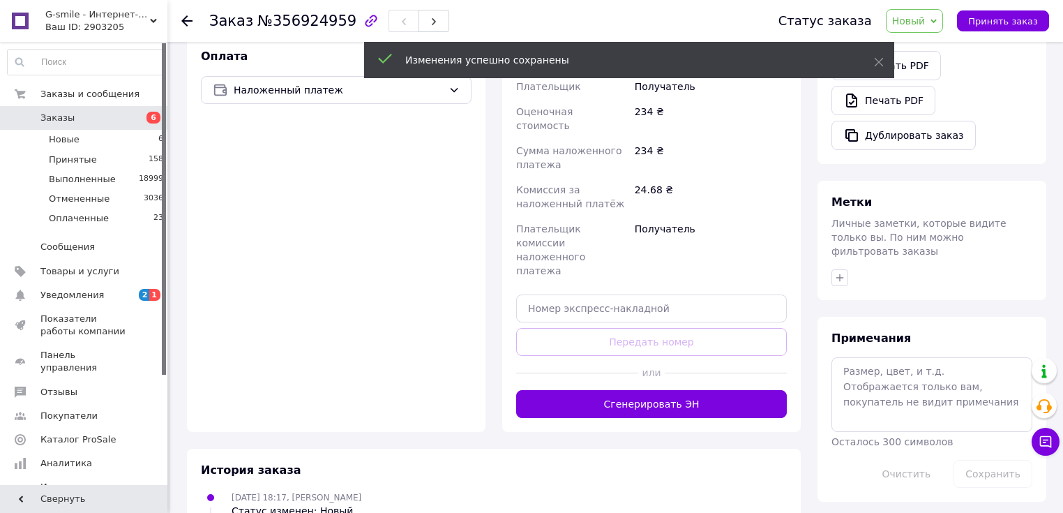
drag, startPoint x: 666, startPoint y: 334, endPoint x: 674, endPoint y: 341, distance: 10.4
click at [667, 390] on button "Сгенерировать ЭН" at bounding box center [651, 404] width 271 height 28
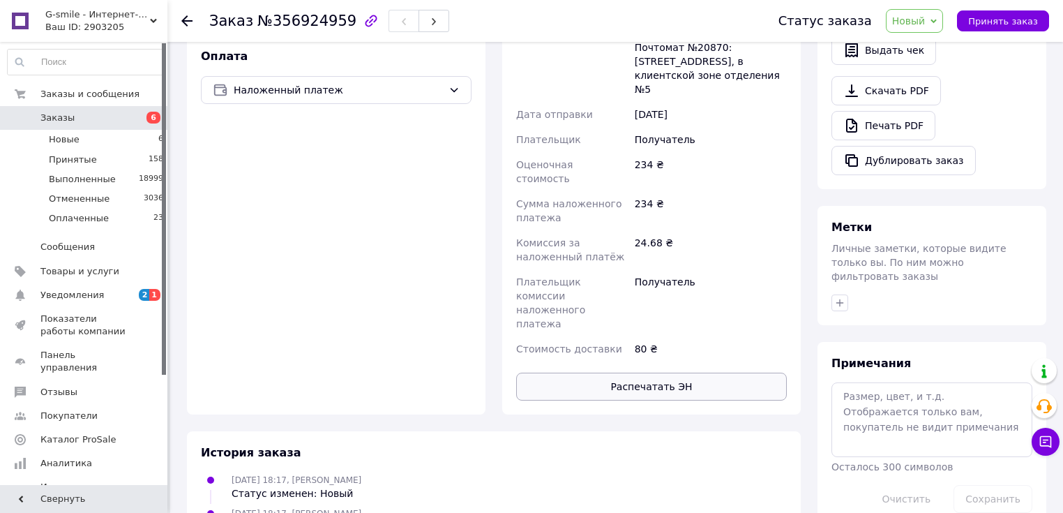
click at [659, 373] on button "Распечатать ЭН" at bounding box center [651, 387] width 271 height 28
drag, startPoint x: 913, startPoint y: 15, endPoint x: 926, endPoint y: 45, distance: 33.4
click at [913, 15] on span "Новый" at bounding box center [908, 20] width 33 height 11
click at [927, 49] on li "Принят" at bounding box center [924, 48] width 74 height 21
click at [141, 144] on li "Новые 6" at bounding box center [86, 140] width 172 height 20
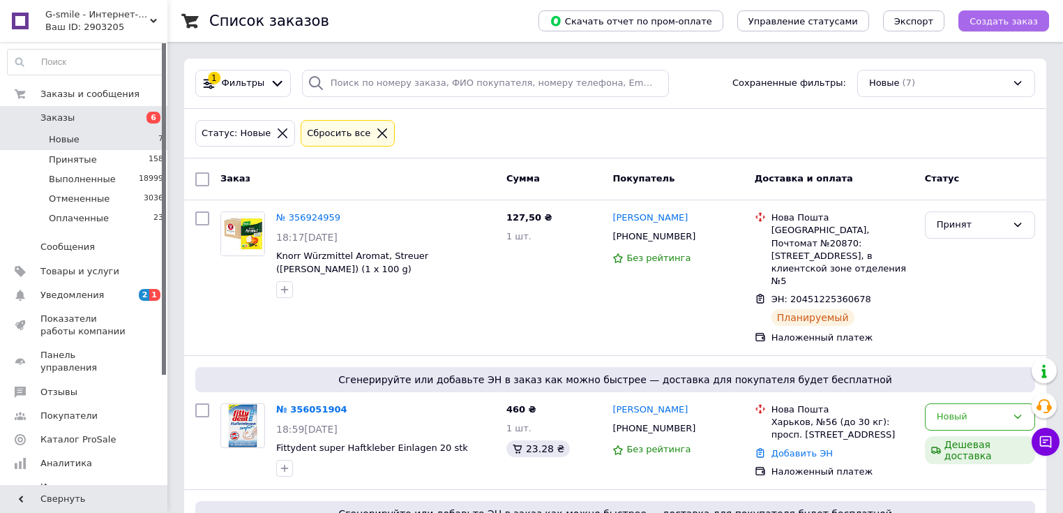
click at [1003, 22] on span "Создать заказ" at bounding box center [1004, 21] width 68 height 10
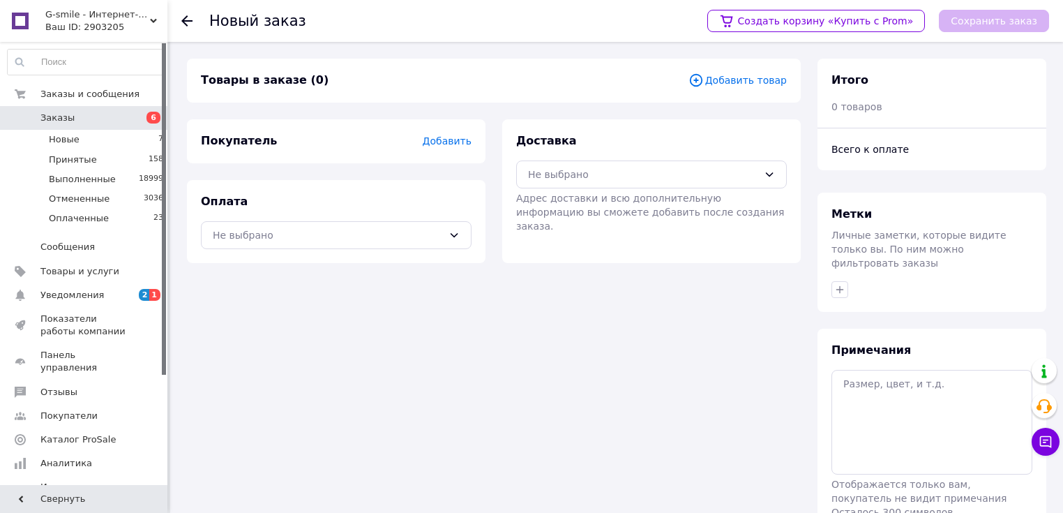
click at [738, 84] on span "Добавить товар" at bounding box center [738, 80] width 98 height 15
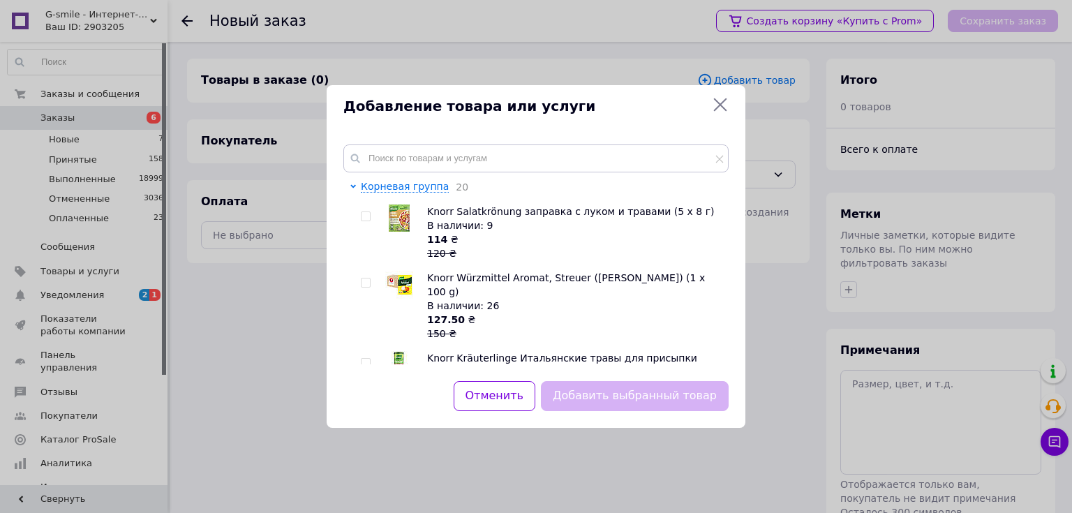
click at [368, 285] on input "checkbox" at bounding box center [365, 282] width 9 height 9
checkbox input "true"
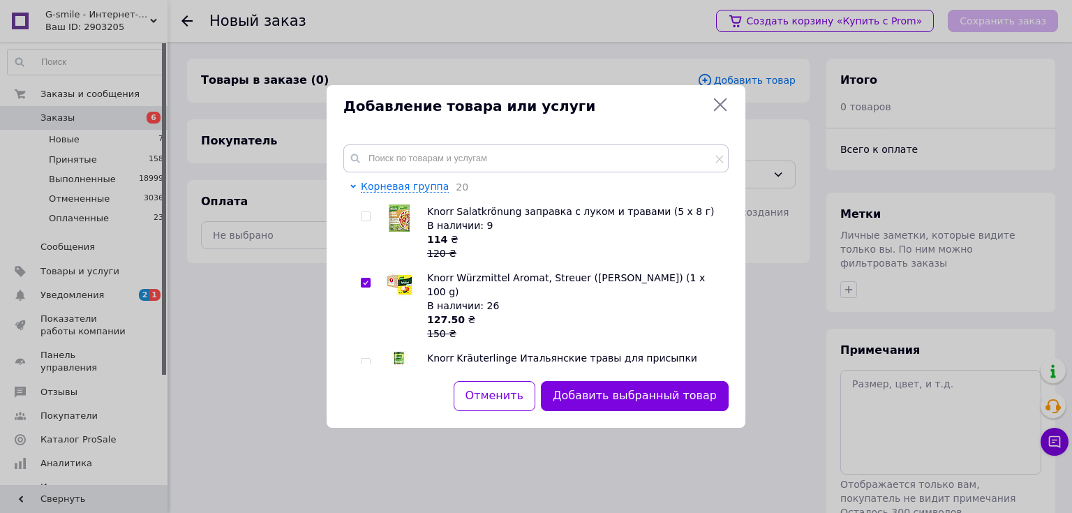
drag, startPoint x: 618, startPoint y: 396, endPoint x: 524, endPoint y: 324, distance: 118.4
click at [616, 396] on button "Добавить выбранный товар" at bounding box center [635, 396] width 188 height 30
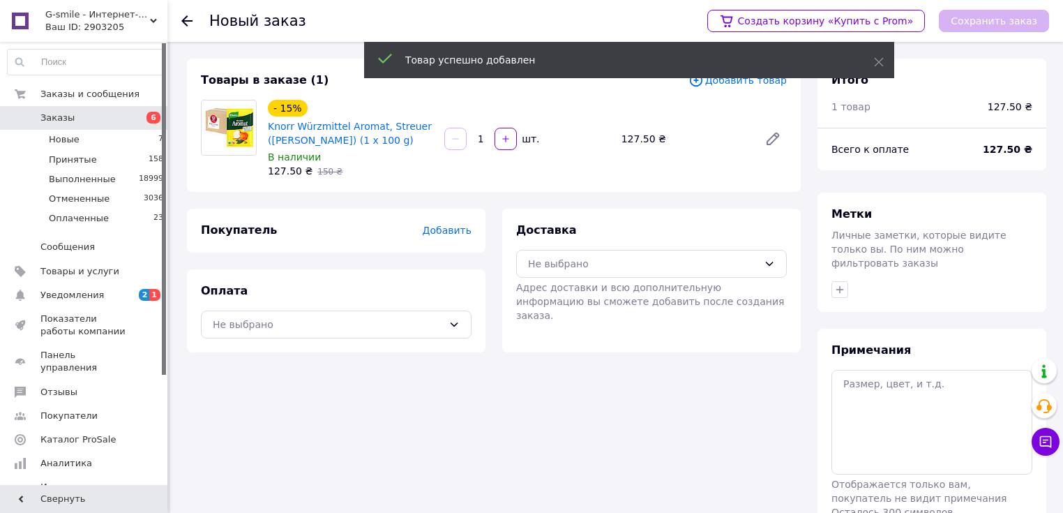
click at [448, 233] on span "Добавить" at bounding box center [447, 230] width 49 height 11
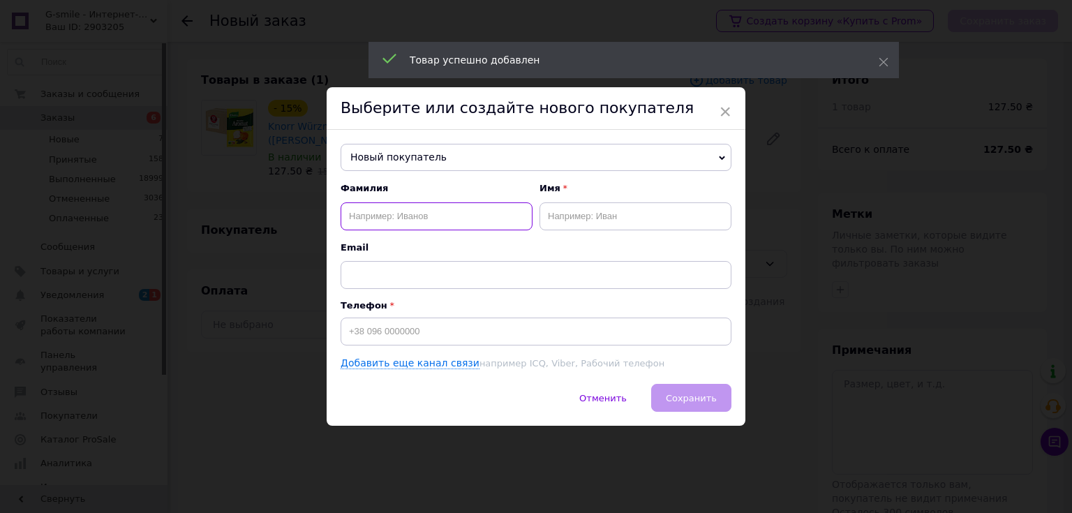
click at [375, 218] on input "text" at bounding box center [437, 216] width 192 height 28
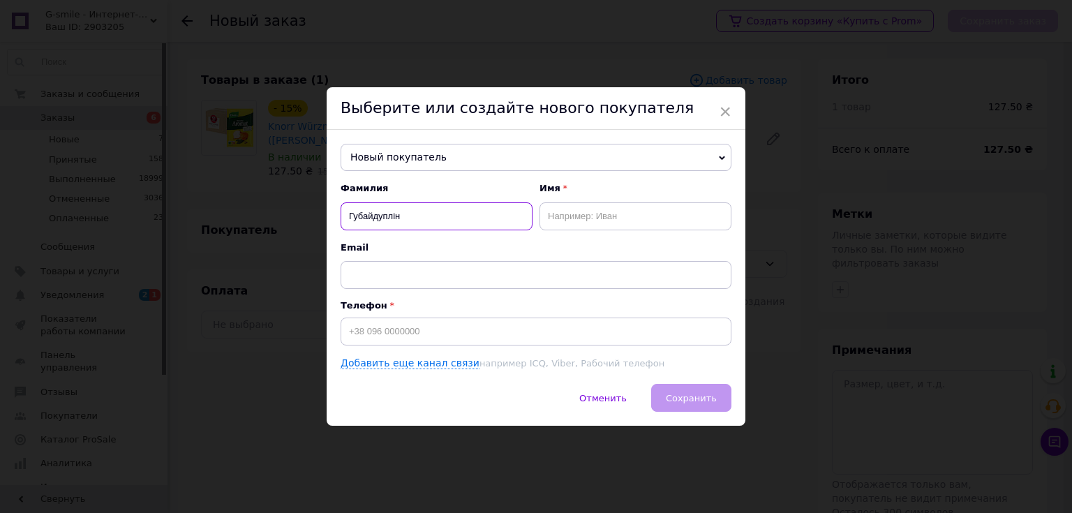
type input "Губайдуплін"
click at [599, 219] on input "text" at bounding box center [635, 216] width 192 height 28
type input "[PERSON_NAME]"
click at [404, 326] on input at bounding box center [536, 331] width 391 height 28
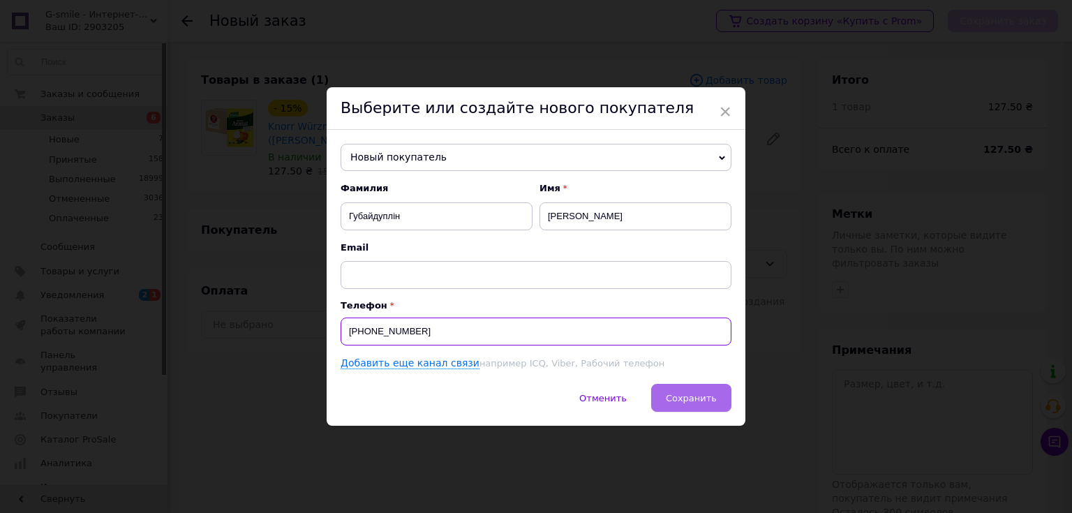
type input "[PHONE_NUMBER]"
click at [691, 401] on span "Сохранить" at bounding box center [691, 398] width 51 height 10
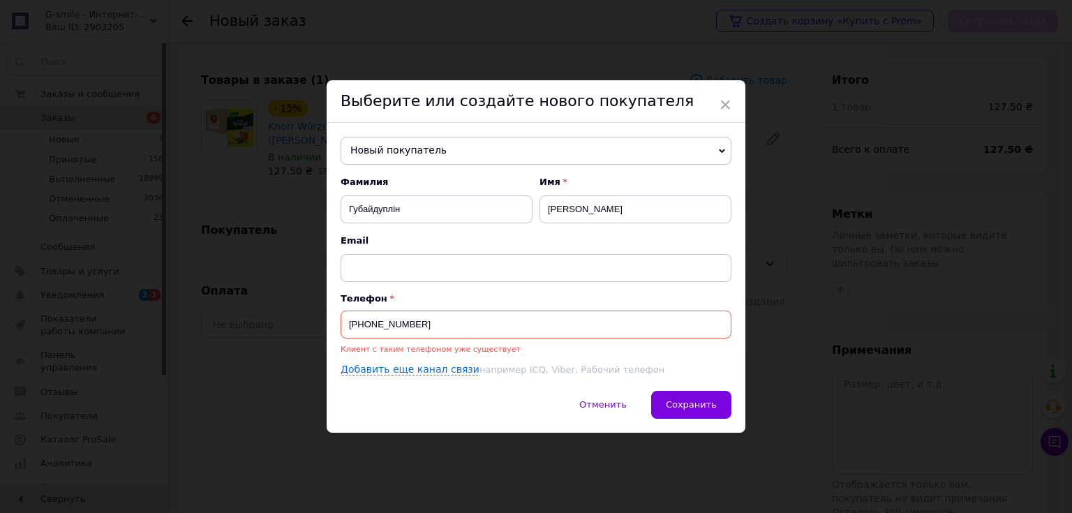
drag, startPoint x: 412, startPoint y: 329, endPoint x: 347, endPoint y: 328, distance: 65.6
click at [347, 328] on input "[PHONE_NUMBER]" at bounding box center [536, 325] width 391 height 28
click at [408, 159] on span "Новый покупатель" at bounding box center [536, 151] width 391 height 28
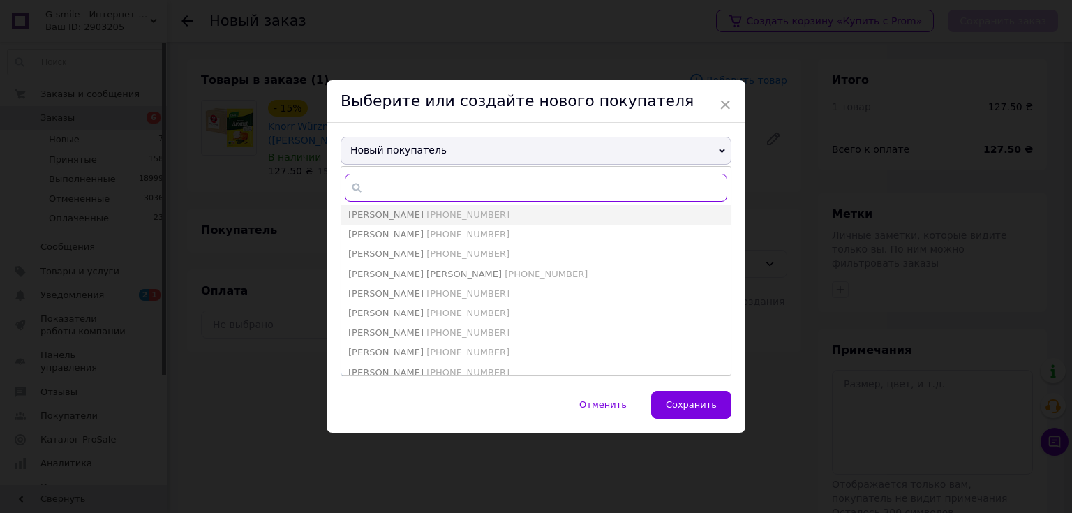
click at [401, 191] on input "text" at bounding box center [536, 188] width 382 height 28
paste input "[PHONE_NUMBER]"
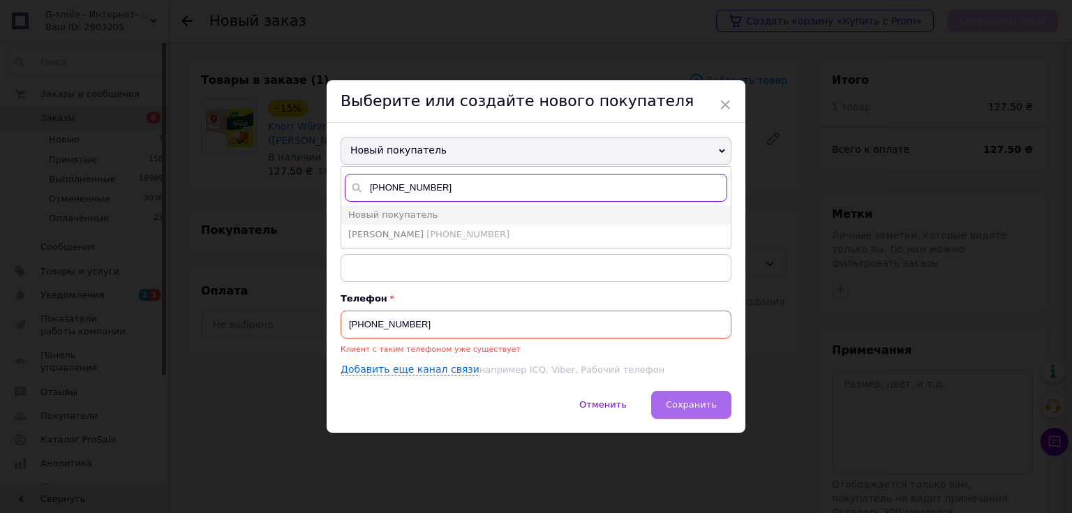
type input "[PHONE_NUMBER]"
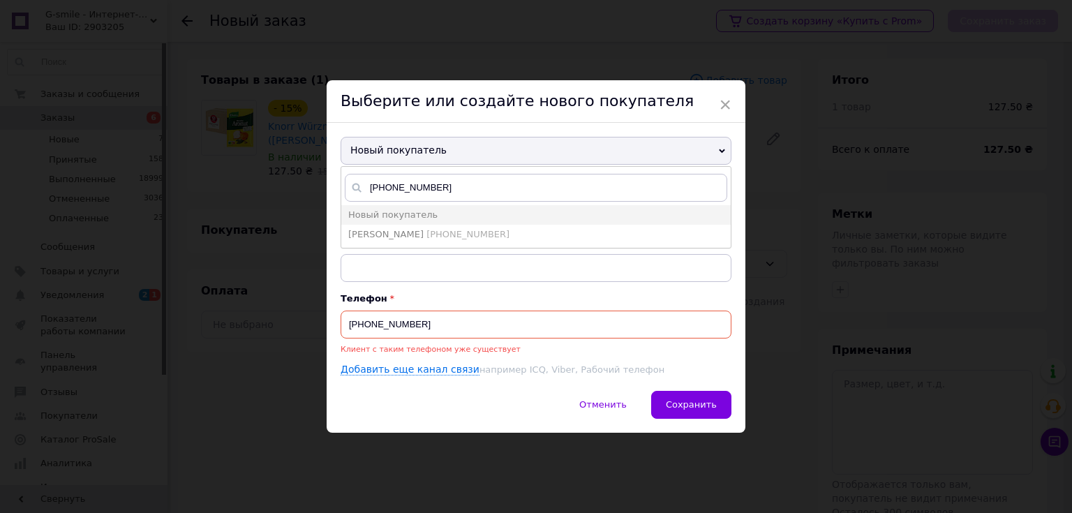
drag, startPoint x: 708, startPoint y: 411, endPoint x: 478, endPoint y: 237, distance: 288.3
click at [481, 230] on div "× Выберите или создайте нового покупателя Новый покупатель [PHONE_NUMBER] Новый…" at bounding box center [536, 256] width 419 height 352
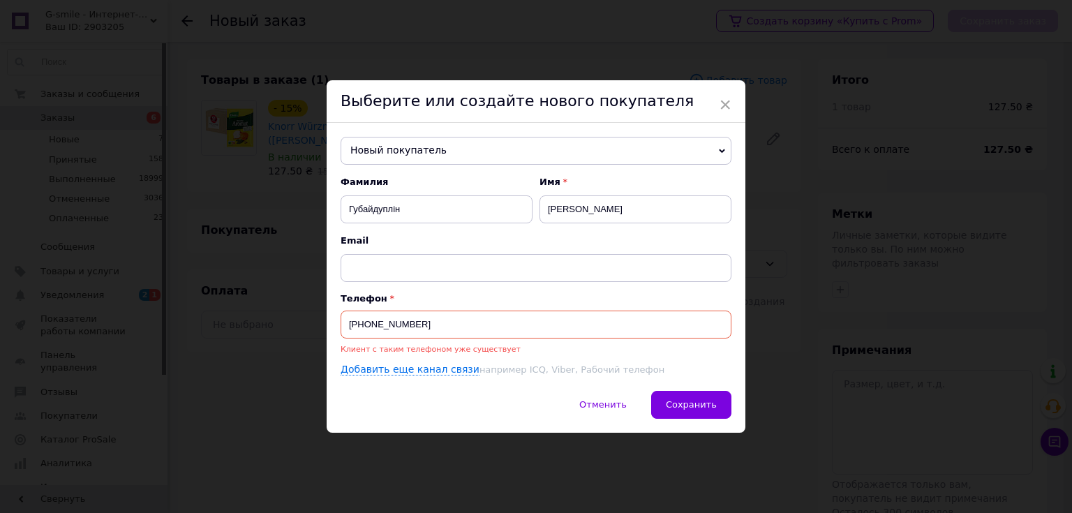
click at [408, 149] on span "Новый покупатель" at bounding box center [536, 151] width 391 height 28
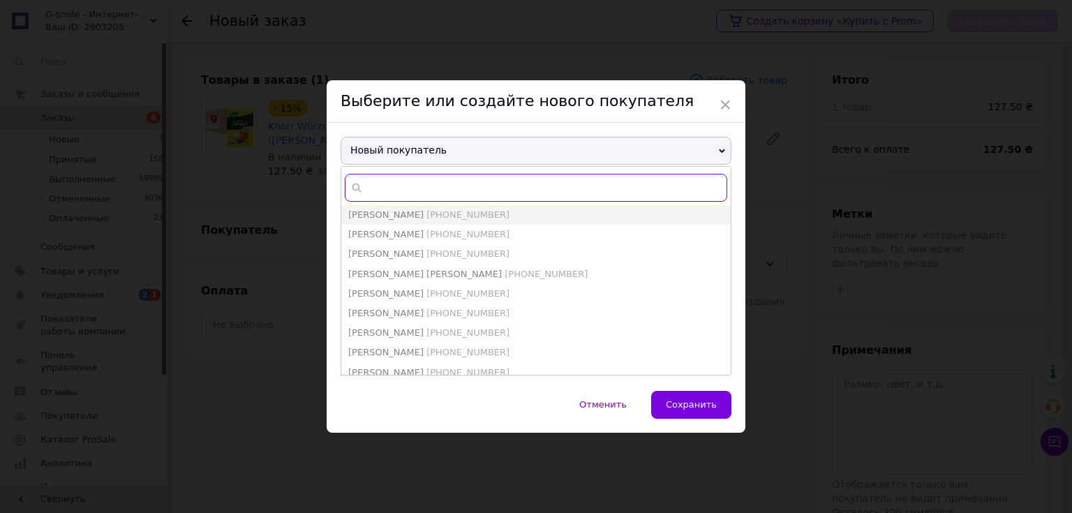
paste input "[PHONE_NUMBER]"
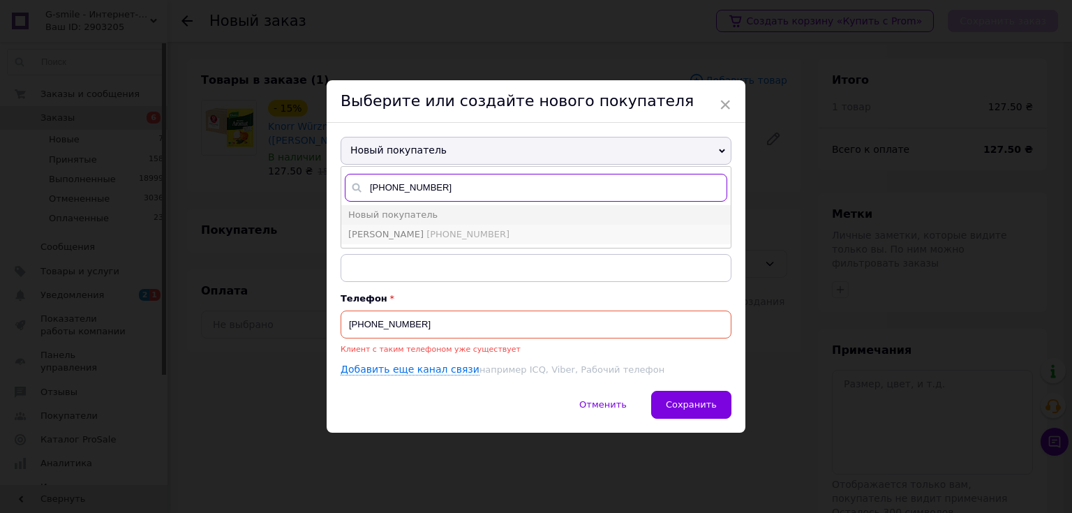
type input "[PHONE_NUMBER]"
click at [406, 232] on span "[PERSON_NAME]" at bounding box center [385, 234] width 75 height 10
type input "[PERSON_NAME]"
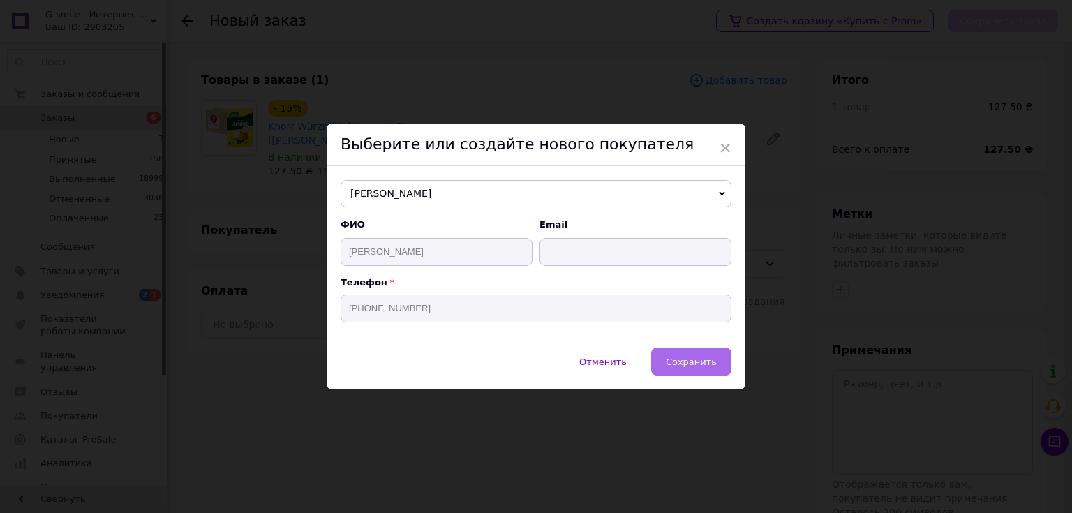
click at [701, 357] on span "Сохранить" at bounding box center [691, 362] width 51 height 10
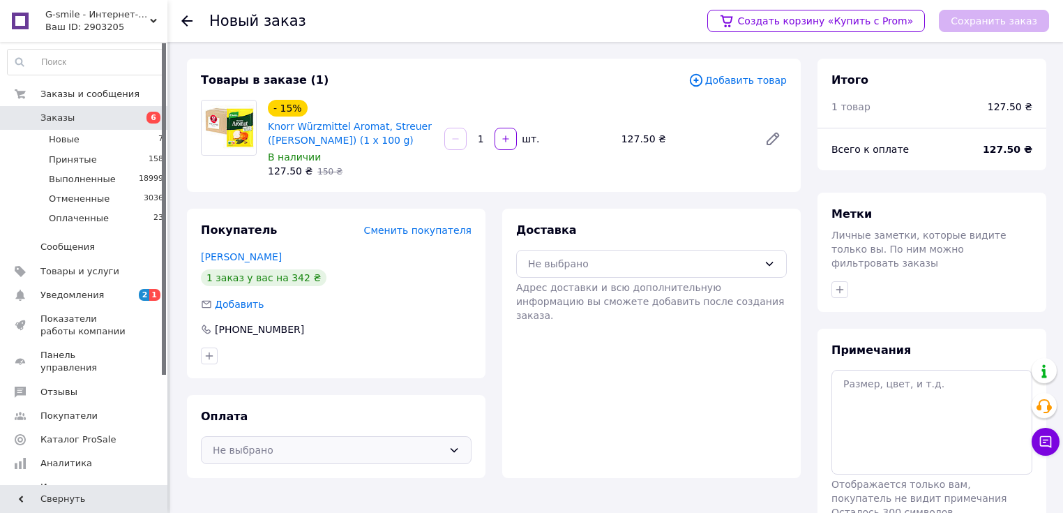
click at [324, 447] on div "Не выбрано" at bounding box center [328, 449] width 230 height 15
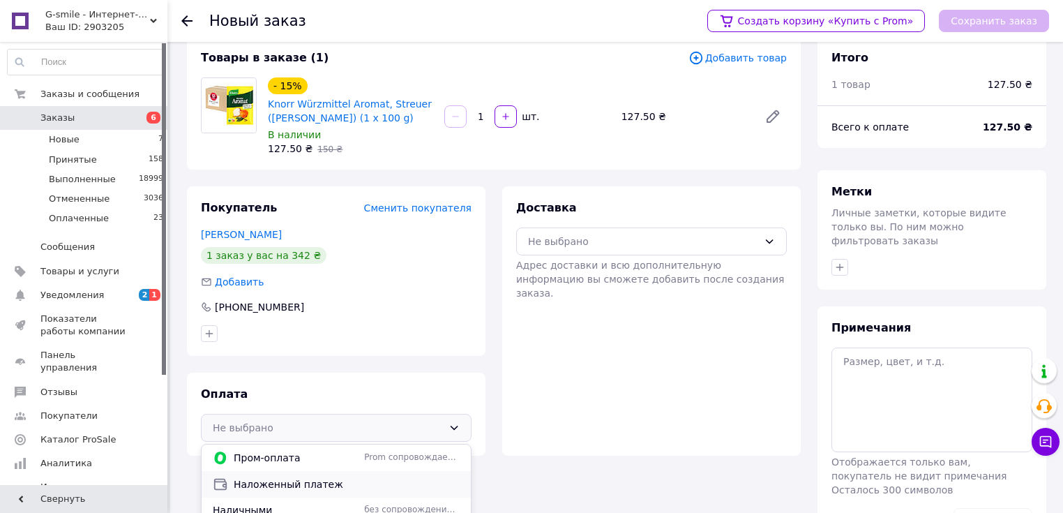
scroll to position [61, 0]
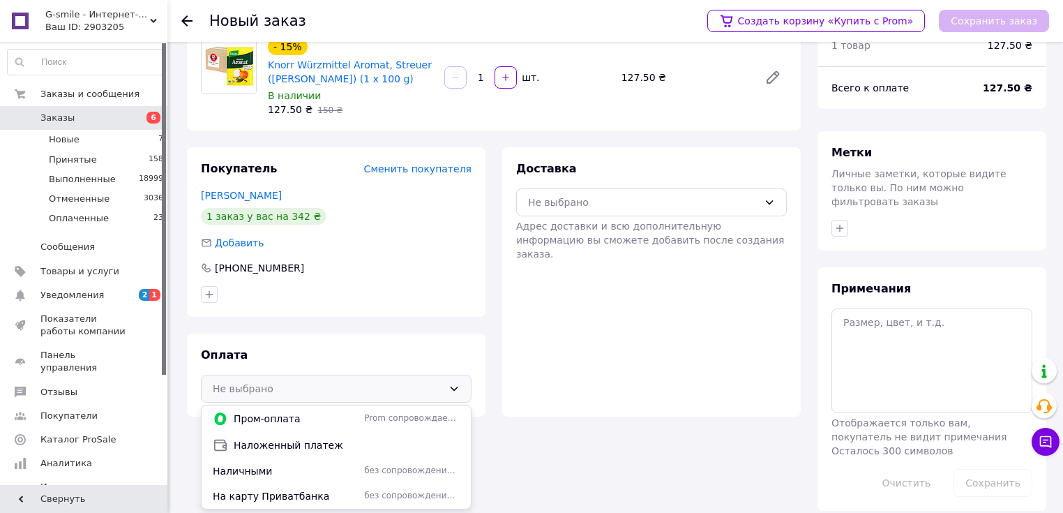
click at [271, 449] on span "Наложенный платеж" at bounding box center [347, 445] width 226 height 14
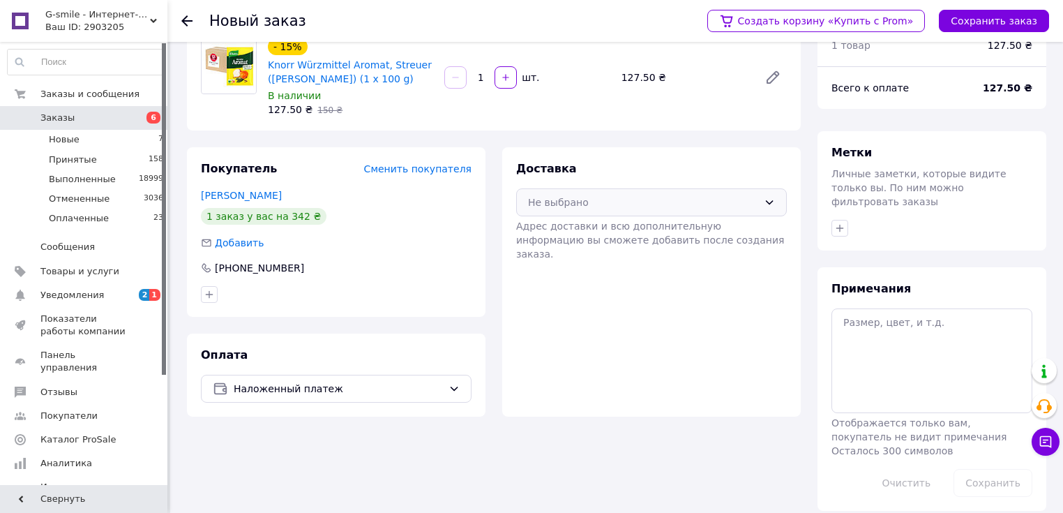
click at [578, 208] on div "Не выбрано" at bounding box center [643, 202] width 230 height 15
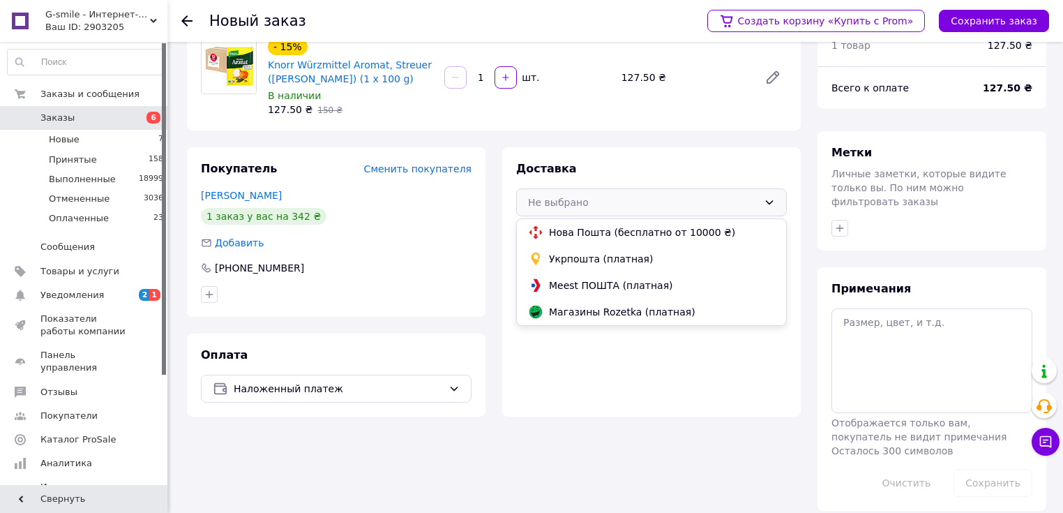
drag, startPoint x: 562, startPoint y: 238, endPoint x: 578, endPoint y: 239, distance: 16.1
click at [563, 237] on span "Нова Пошта (бесплатно от 10000 ₴)" at bounding box center [662, 232] width 226 height 14
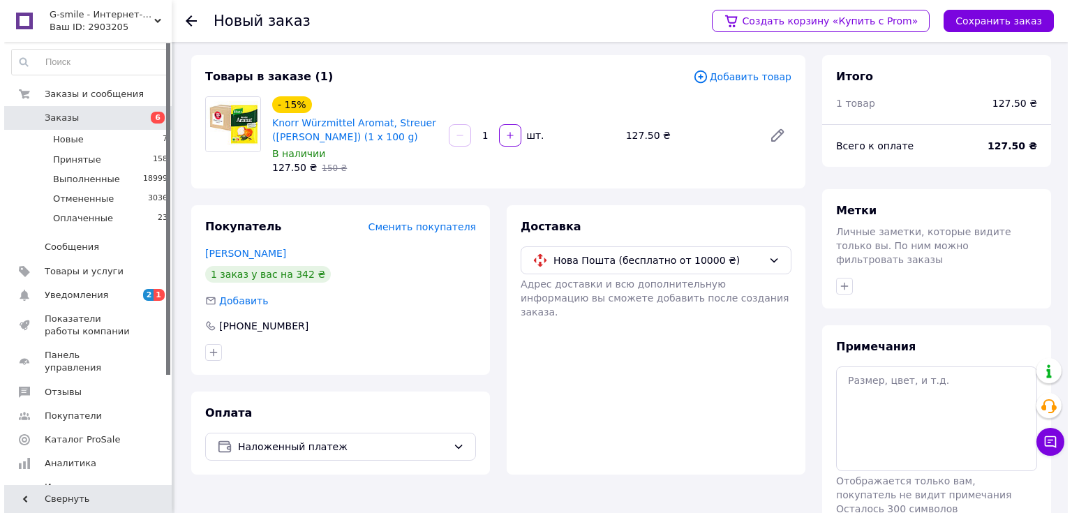
scroll to position [0, 0]
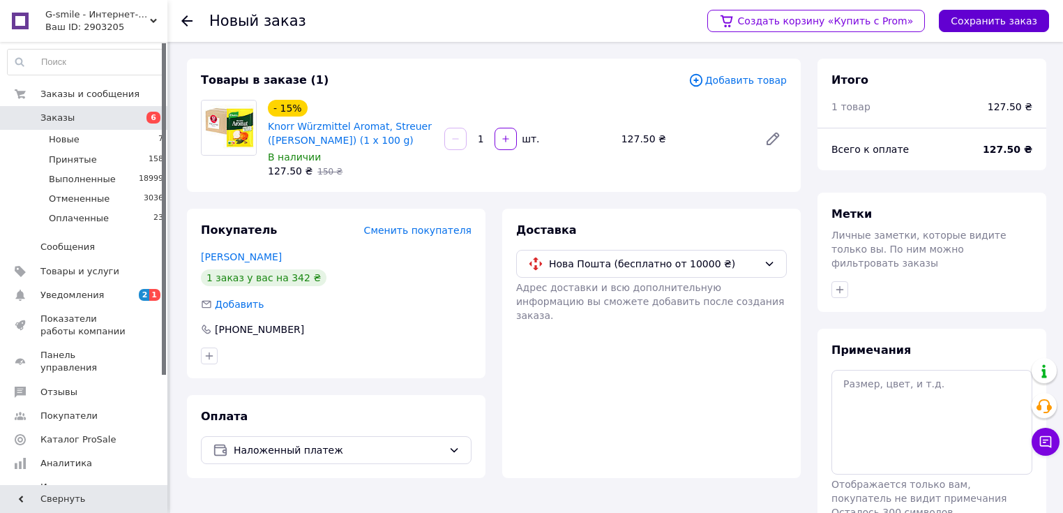
click at [977, 19] on button "Сохранить заказ" at bounding box center [994, 21] width 110 height 22
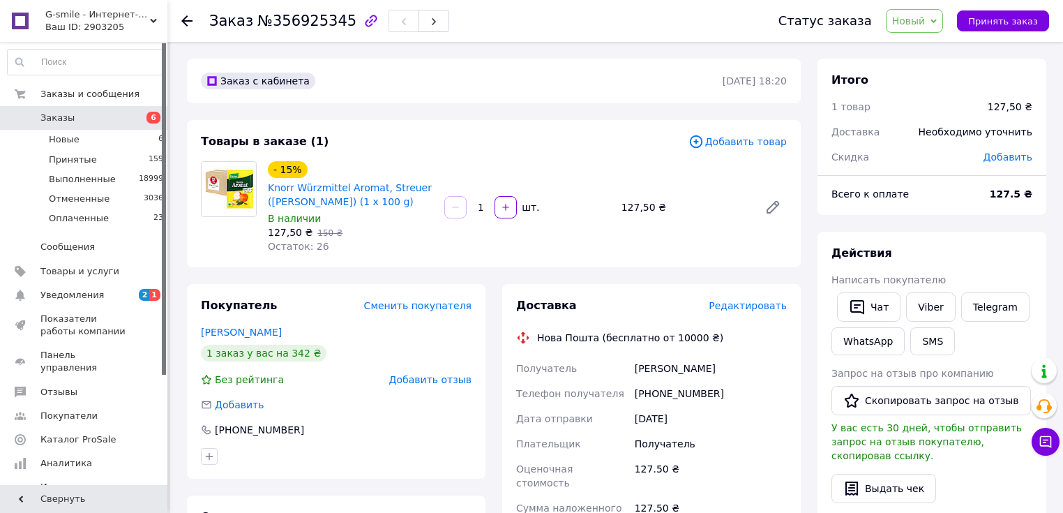
click at [745, 308] on span "Редактировать" at bounding box center [748, 305] width 78 height 11
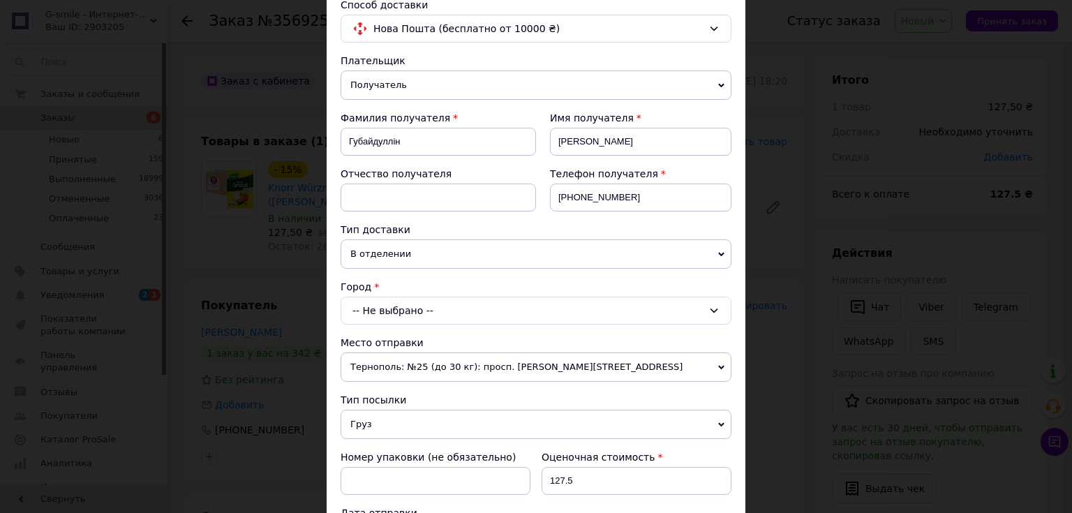
scroll to position [112, 0]
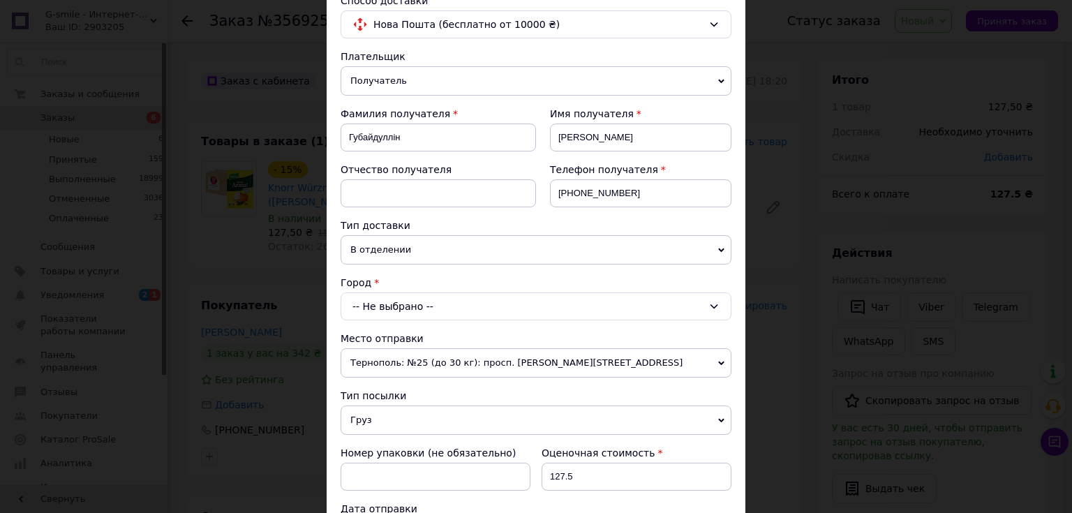
click at [373, 298] on div "-- Не выбрано --" at bounding box center [536, 306] width 391 height 28
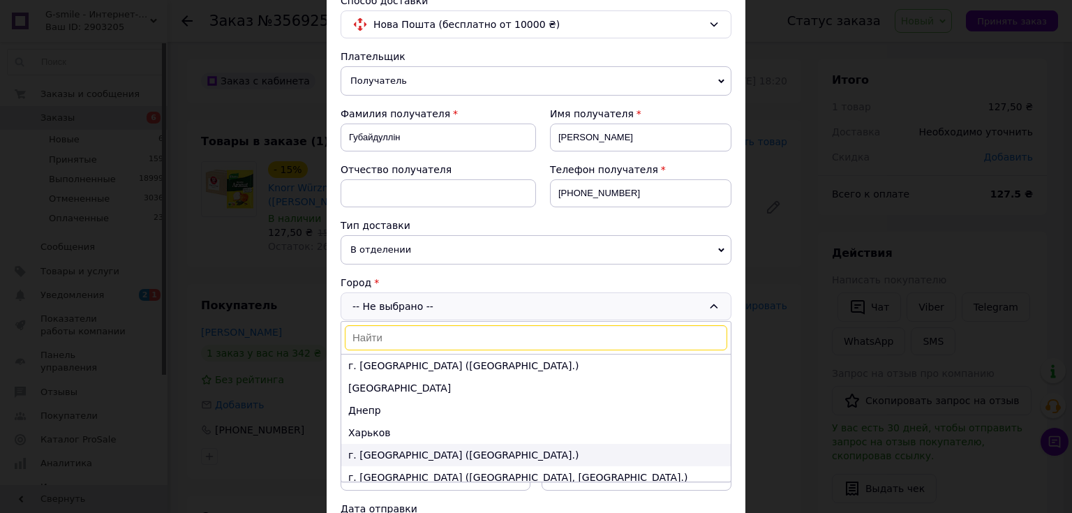
click at [394, 455] on li "г. [GEOGRAPHIC_DATA] ([GEOGRAPHIC_DATA].)" at bounding box center [535, 455] width 389 height 22
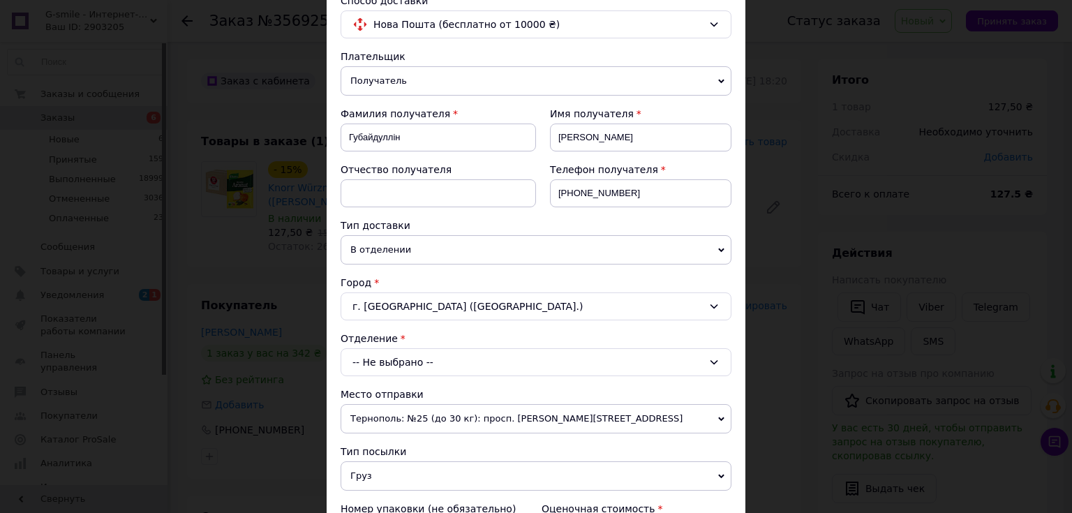
click at [384, 357] on div "-- Не выбрано --" at bounding box center [536, 362] width 391 height 28
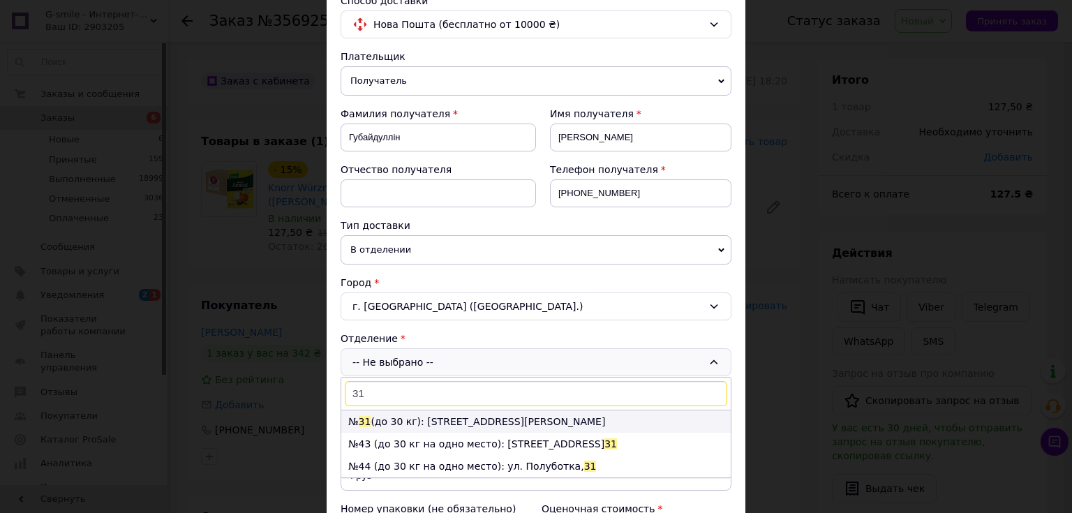
type input "31"
click at [415, 418] on li "№ 31 (до 30 кг): [STREET_ADDRESS][PERSON_NAME]" at bounding box center [535, 421] width 389 height 22
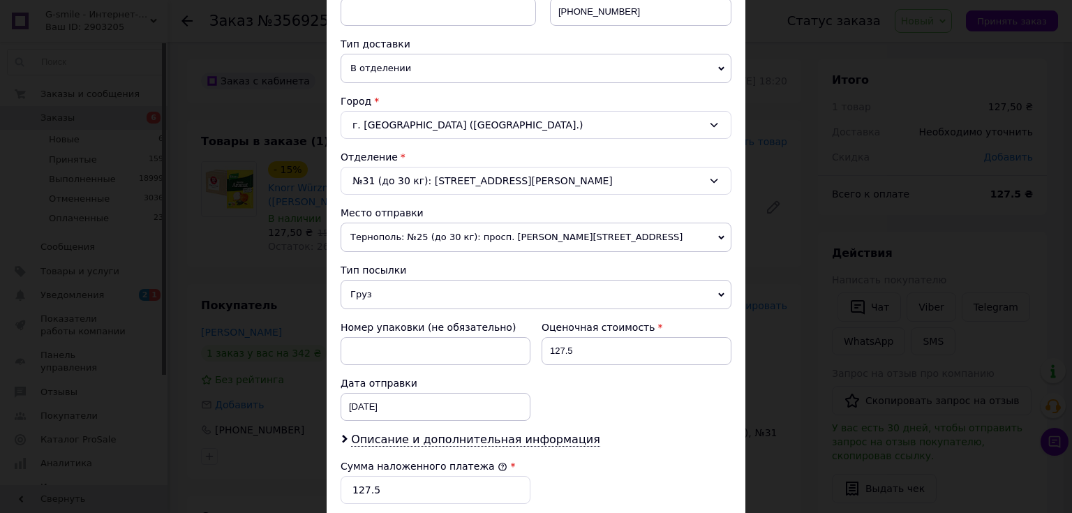
scroll to position [335, 0]
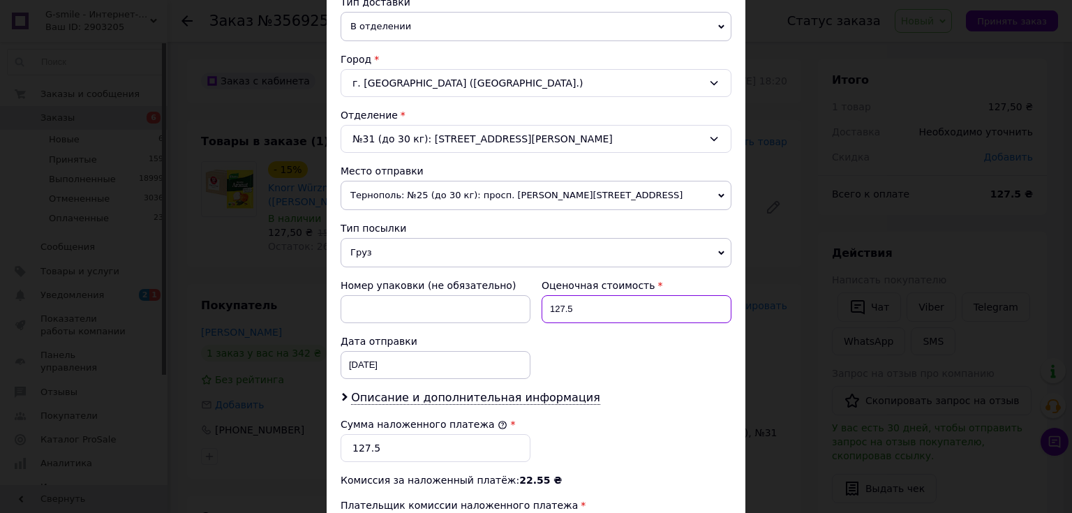
drag, startPoint x: 583, startPoint y: 307, endPoint x: 541, endPoint y: 308, distance: 41.9
click at [541, 308] on input "127.5" at bounding box center [636, 309] width 190 height 28
type input "420"
drag, startPoint x: 374, startPoint y: 449, endPoint x: 350, endPoint y: 438, distance: 26.2
click at [350, 443] on input "127.5" at bounding box center [436, 448] width 190 height 28
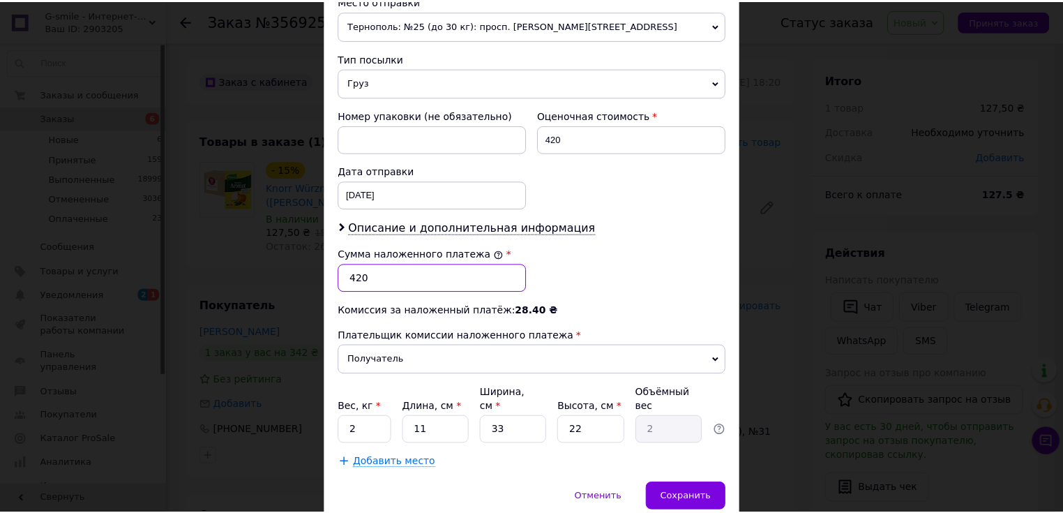
scroll to position [547, 0]
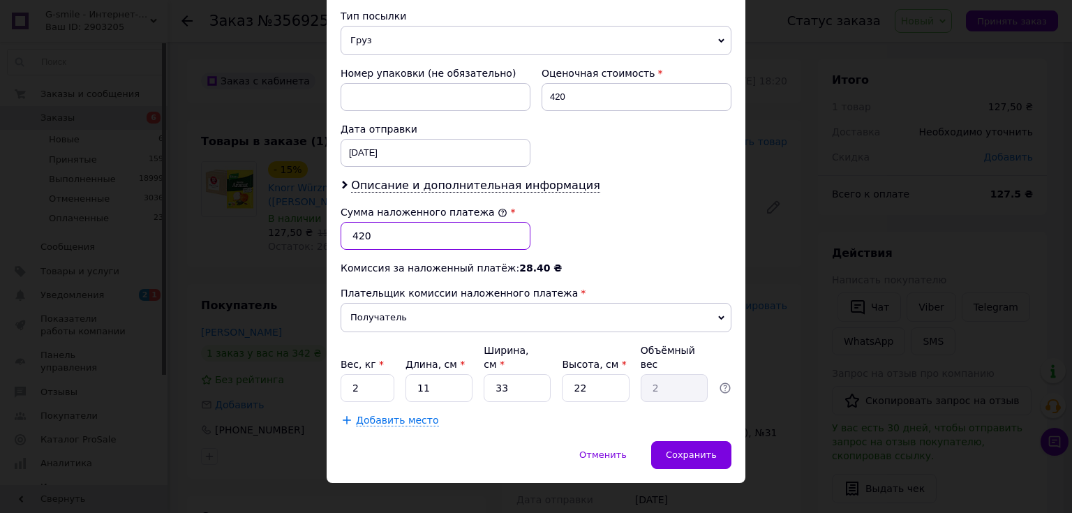
type input "420"
drag, startPoint x: 364, startPoint y: 371, endPoint x: 348, endPoint y: 370, distance: 16.1
click at [348, 374] on input "2" at bounding box center [368, 388] width 54 height 28
type input "1"
click at [709, 449] on span "Сохранить" at bounding box center [691, 454] width 51 height 10
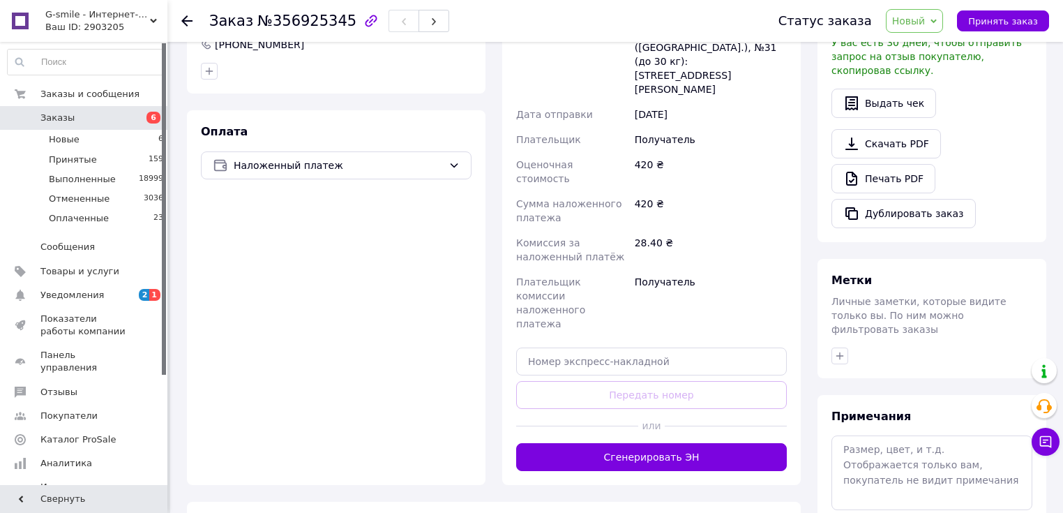
scroll to position [391, 0]
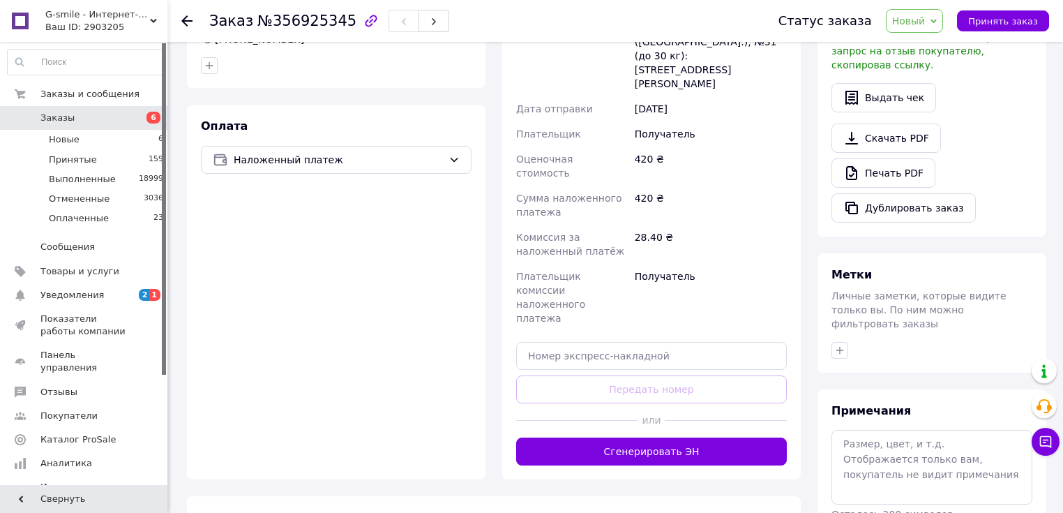
drag, startPoint x: 643, startPoint y: 368, endPoint x: 650, endPoint y: 373, distance: 9.5
click at [643, 438] on button "Сгенерировать ЭН" at bounding box center [651, 452] width 271 height 28
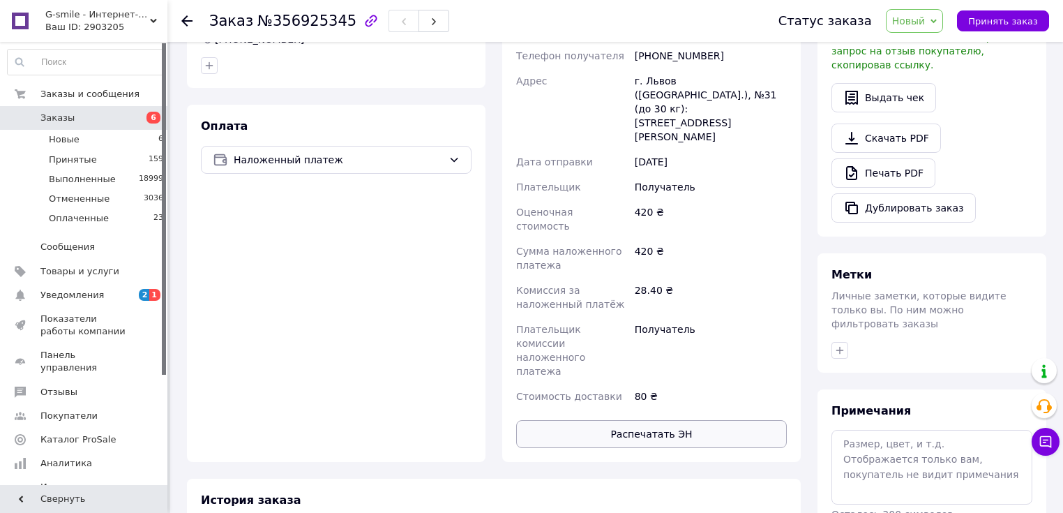
click at [655, 420] on button "Распечатать ЭН" at bounding box center [651, 434] width 271 height 28
drag, startPoint x: 909, startPoint y: 21, endPoint x: 923, endPoint y: 45, distance: 27.5
click at [912, 24] on span "Новый" at bounding box center [908, 20] width 33 height 11
click at [923, 45] on li "Принят" at bounding box center [924, 48] width 74 height 21
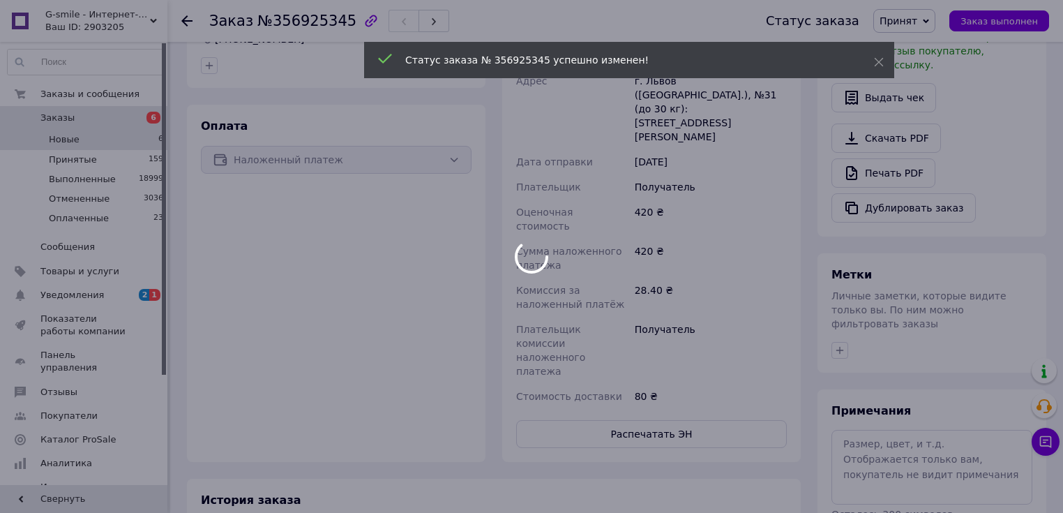
click at [104, 140] on div at bounding box center [531, 256] width 1063 height 513
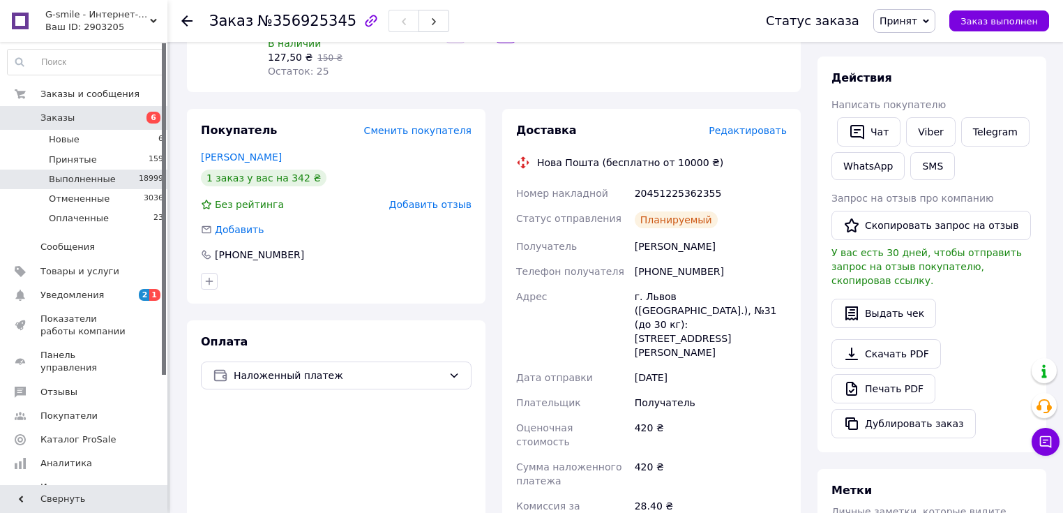
scroll to position [167, 0]
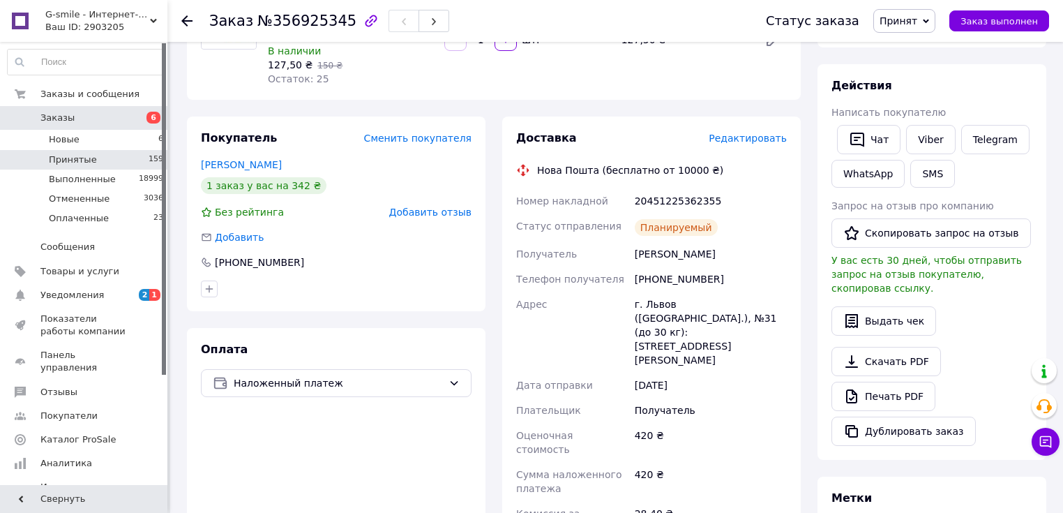
click at [107, 161] on li "Принятые 159" at bounding box center [86, 160] width 172 height 20
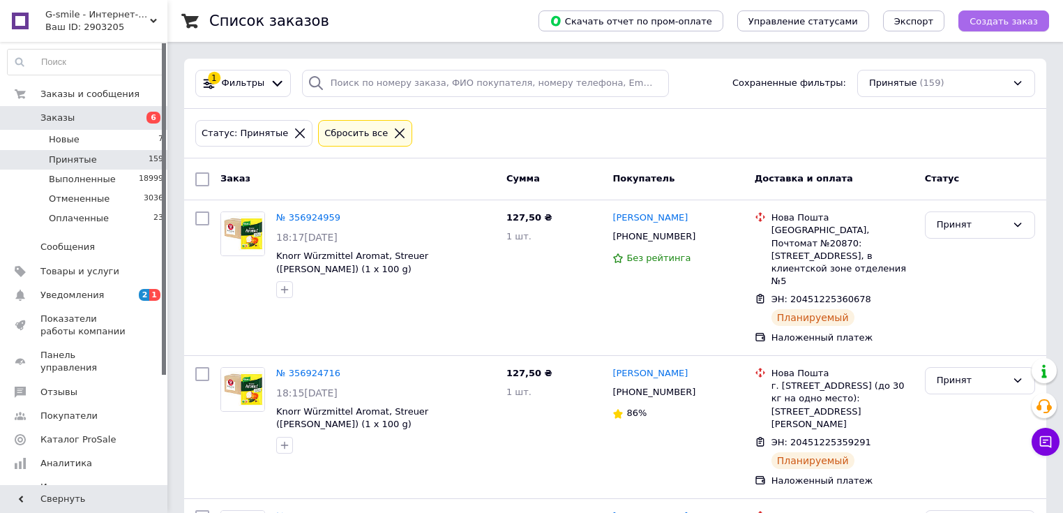
click at [995, 22] on span "Создать заказ" at bounding box center [1004, 21] width 68 height 10
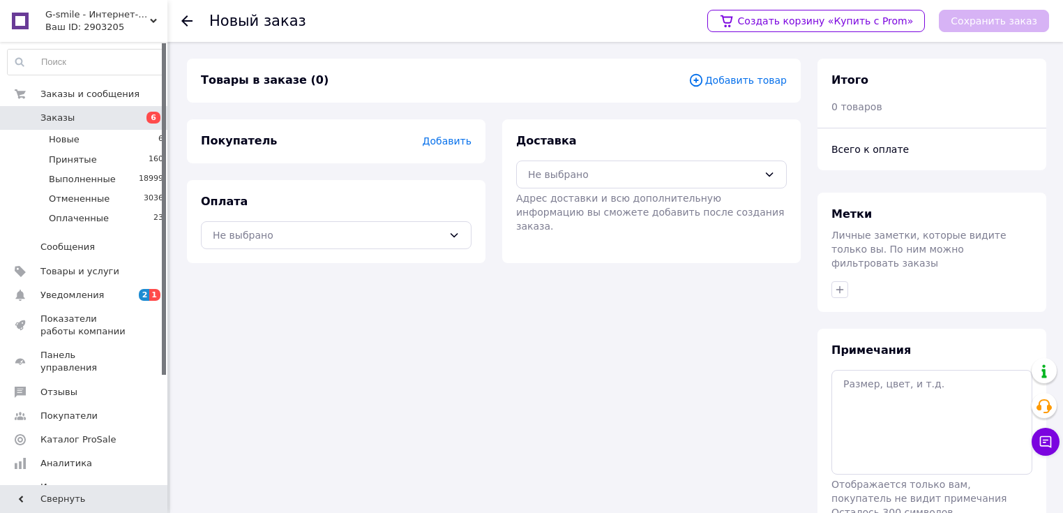
click at [756, 80] on span "Добавить товар" at bounding box center [738, 80] width 98 height 15
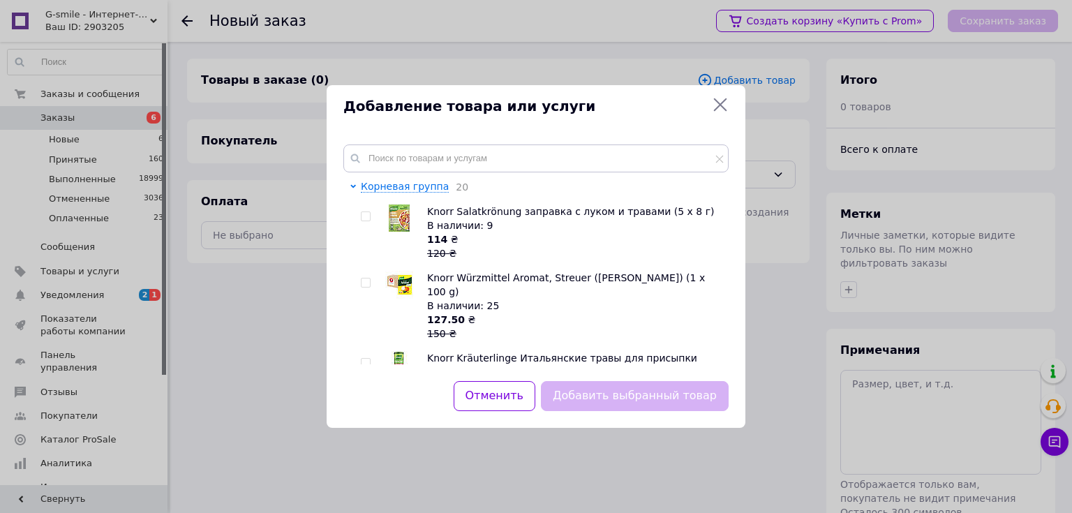
click at [364, 282] on input "checkbox" at bounding box center [365, 282] width 9 height 9
checkbox input "true"
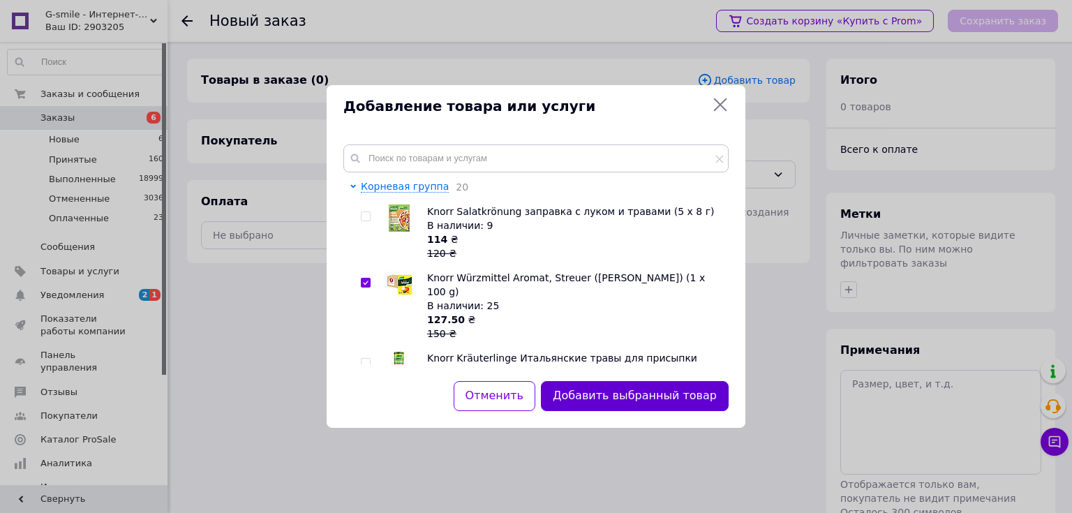
click at [620, 393] on button "Добавить выбранный товар" at bounding box center [635, 396] width 188 height 30
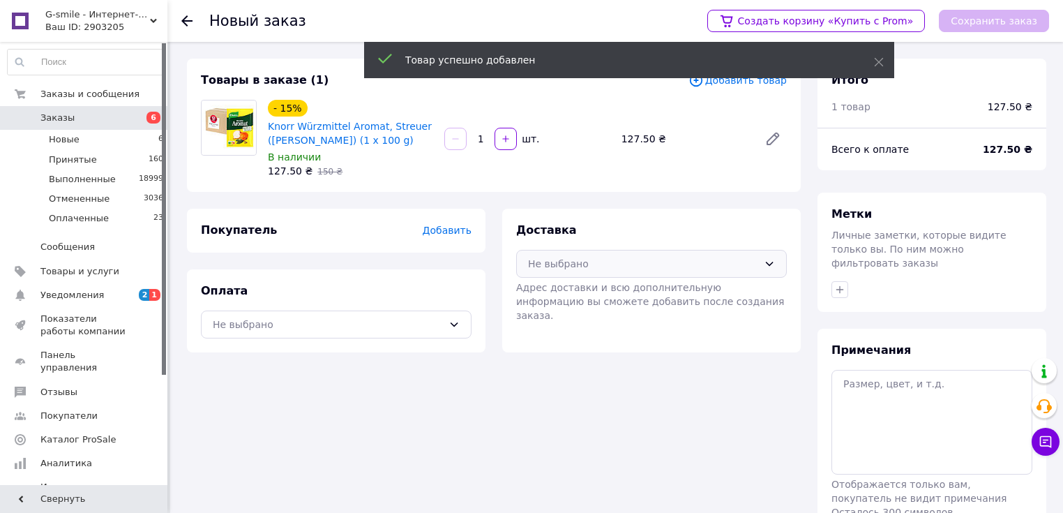
click at [569, 265] on div "Не выбрано" at bounding box center [643, 263] width 230 height 15
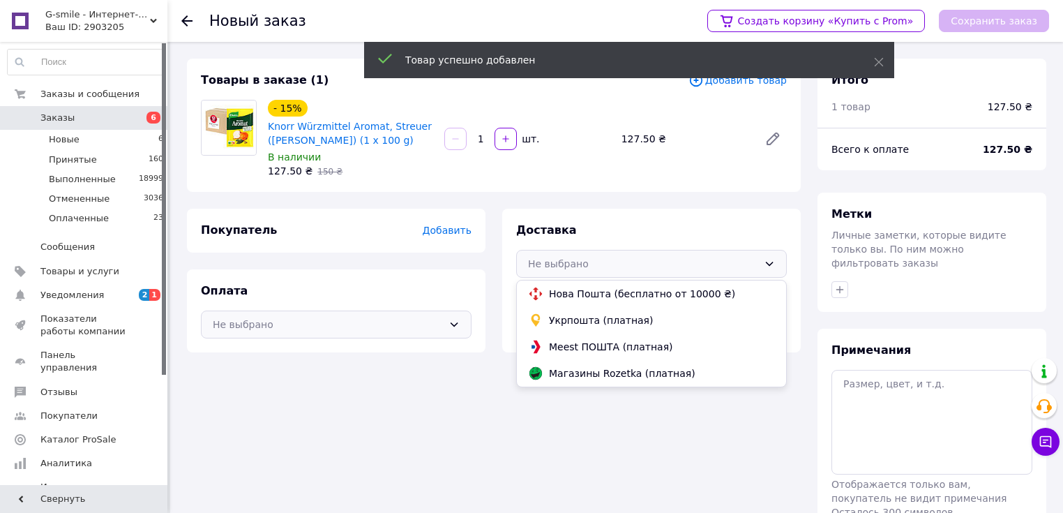
drag, startPoint x: 560, startPoint y: 293, endPoint x: 393, endPoint y: 332, distance: 172.0
click at [555, 297] on span "Нова Пошта (бесплатно от 10000 ₴)" at bounding box center [662, 294] width 226 height 14
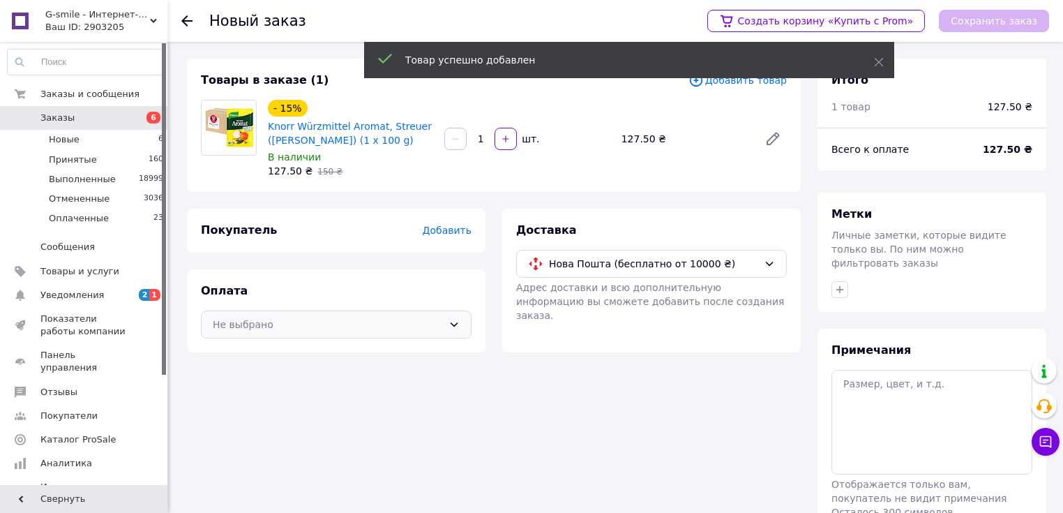
click at [371, 335] on div "Не выбрано" at bounding box center [336, 325] width 271 height 28
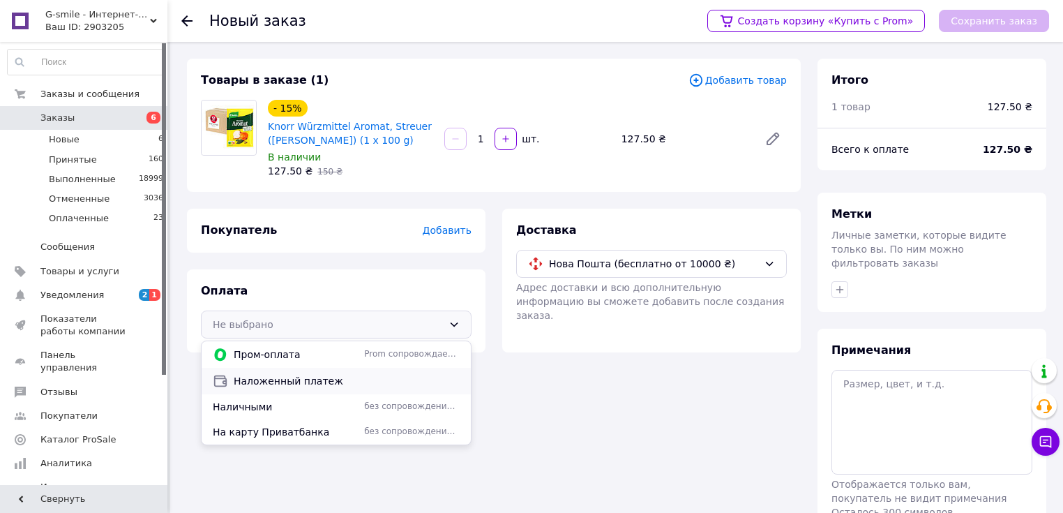
click at [271, 382] on span "Наложенный платеж" at bounding box center [347, 381] width 226 height 14
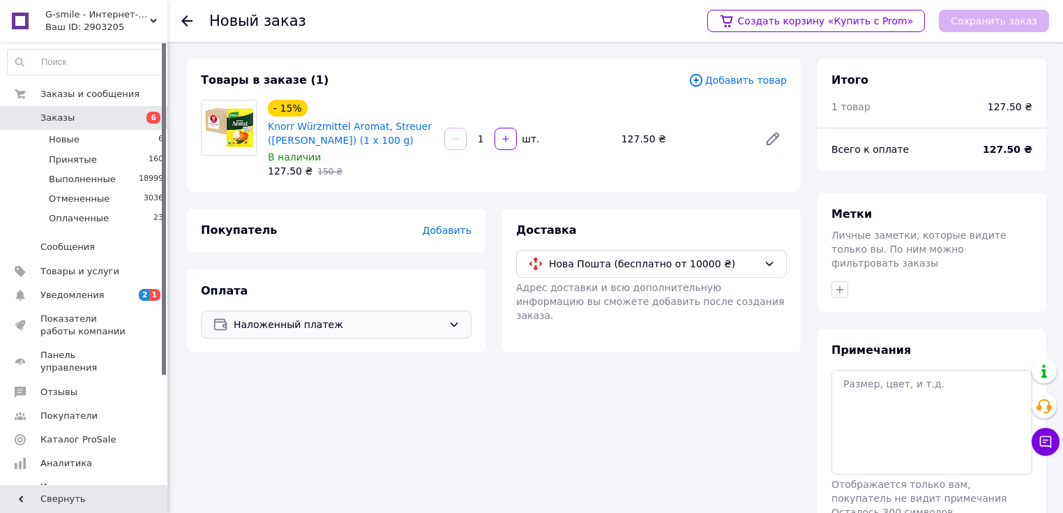
click at [447, 233] on span "Добавить" at bounding box center [447, 230] width 49 height 11
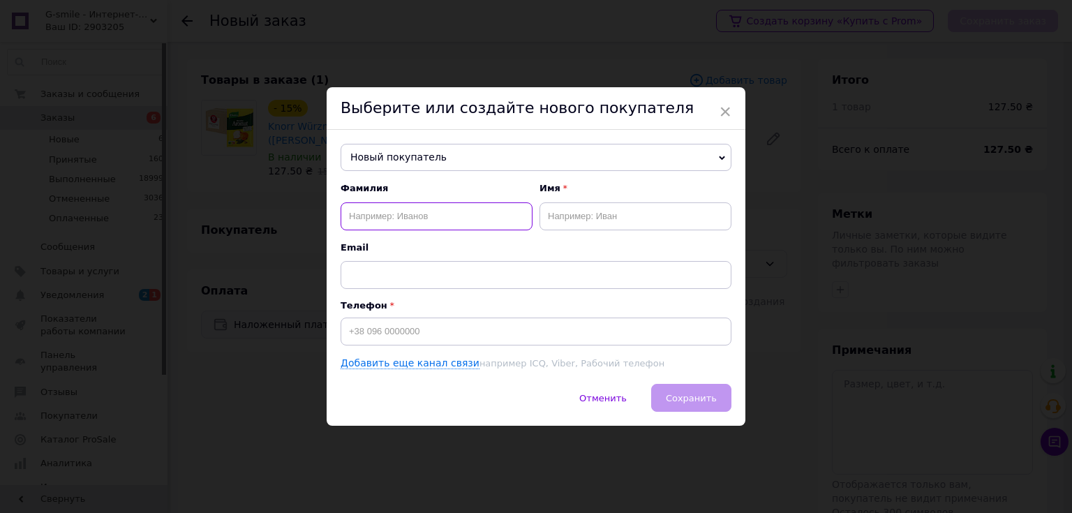
click at [392, 213] on input "text" at bounding box center [437, 216] width 192 height 28
type input "[DEMOGRAPHIC_DATA]"
click at [580, 222] on input "text" at bounding box center [635, 216] width 192 height 28
type input "Оленксандр"
click at [414, 332] on input at bounding box center [536, 331] width 391 height 28
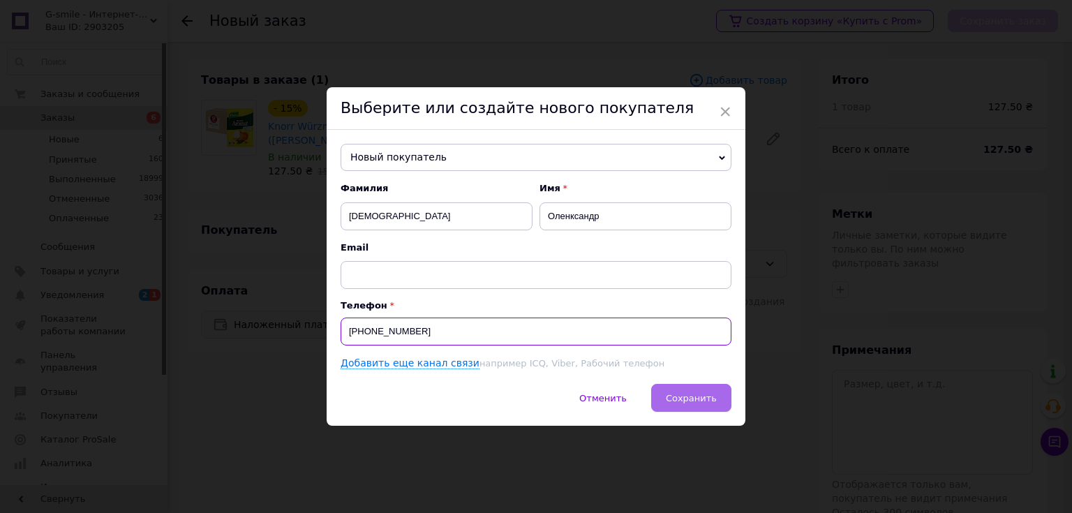
type input "[PHONE_NUMBER]"
click at [710, 394] on span "Сохранить" at bounding box center [691, 398] width 51 height 10
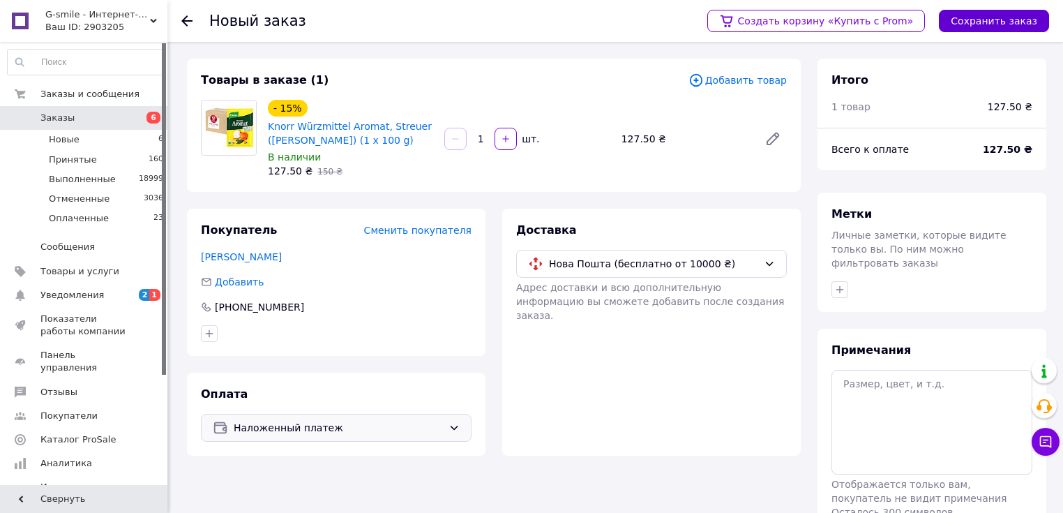
click at [992, 21] on button "Сохранить заказ" at bounding box center [994, 21] width 110 height 22
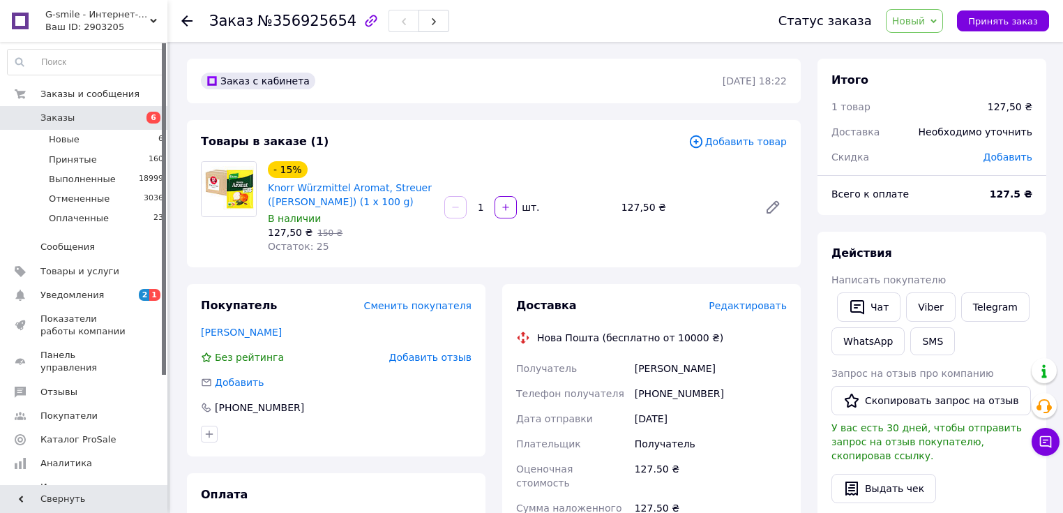
click at [740, 307] on span "Редактировать" at bounding box center [748, 305] width 78 height 11
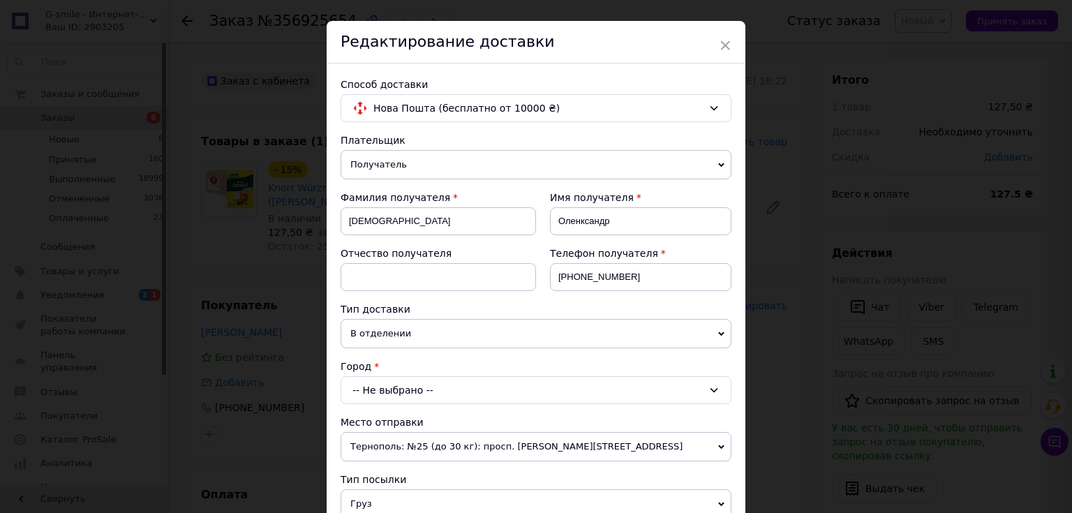
scroll to position [112, 0]
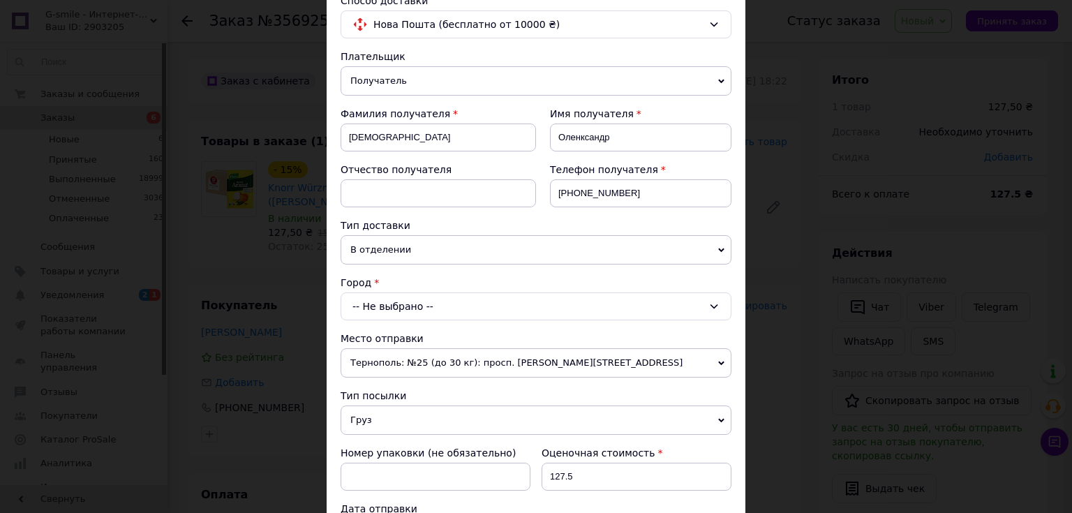
click at [362, 304] on div "-- Не выбрано --" at bounding box center [536, 306] width 391 height 28
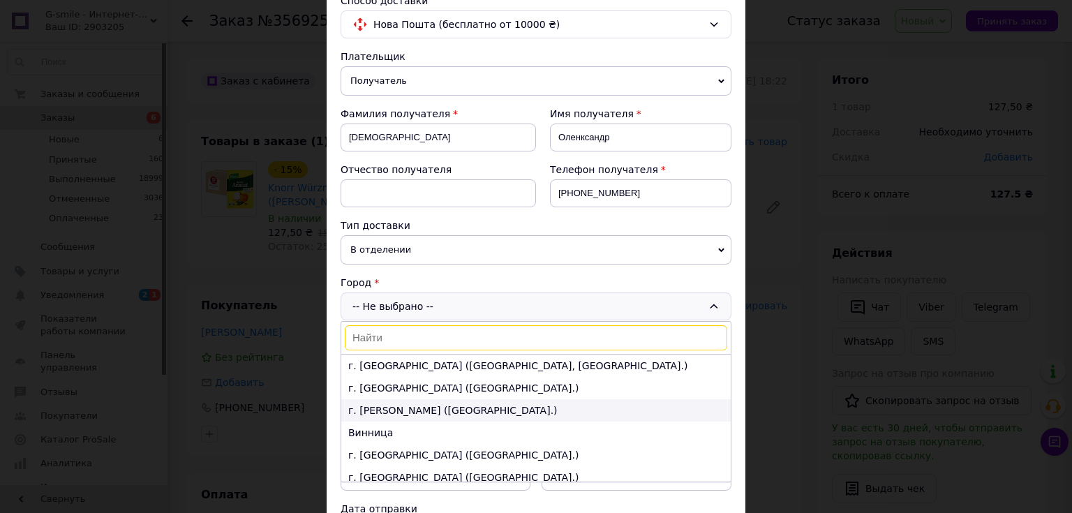
click at [380, 410] on li "г. [PERSON_NAME] ([GEOGRAPHIC_DATA].)" at bounding box center [535, 410] width 389 height 22
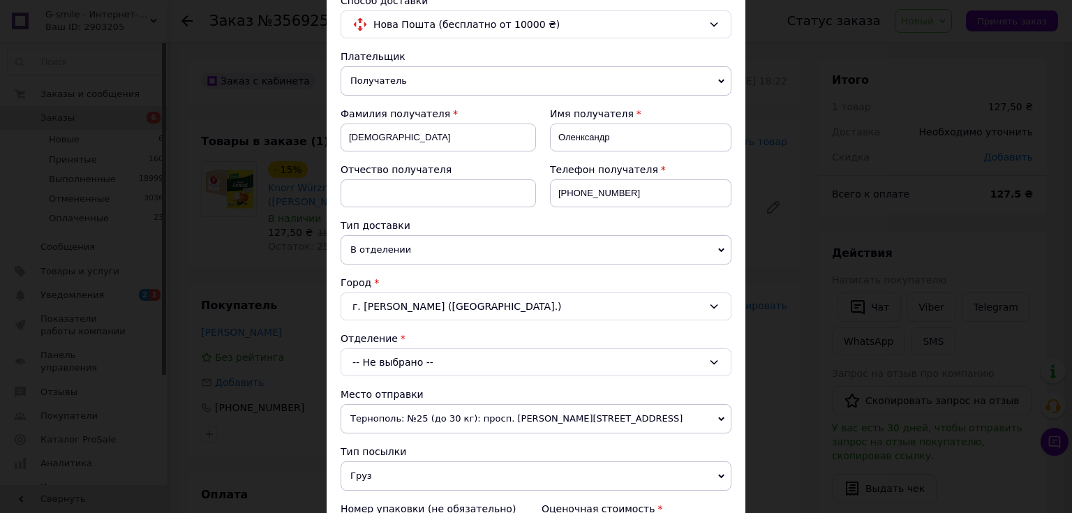
click at [413, 360] on div "-- Не выбрано --" at bounding box center [536, 362] width 391 height 28
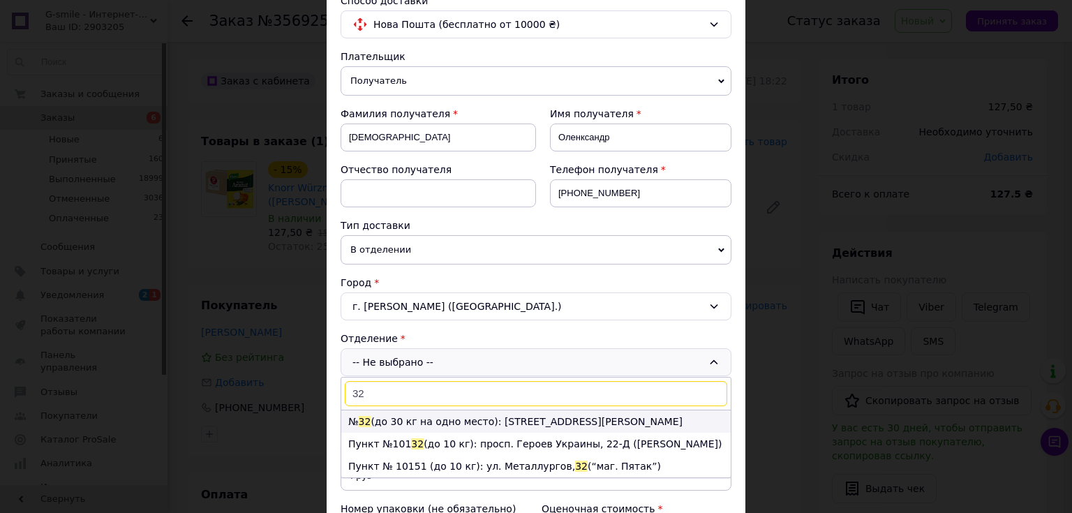
type input "32"
click at [440, 420] on li "№ 32 (до 30 кг на одно место): [STREET_ADDRESS][PERSON_NAME]" at bounding box center [535, 421] width 389 height 22
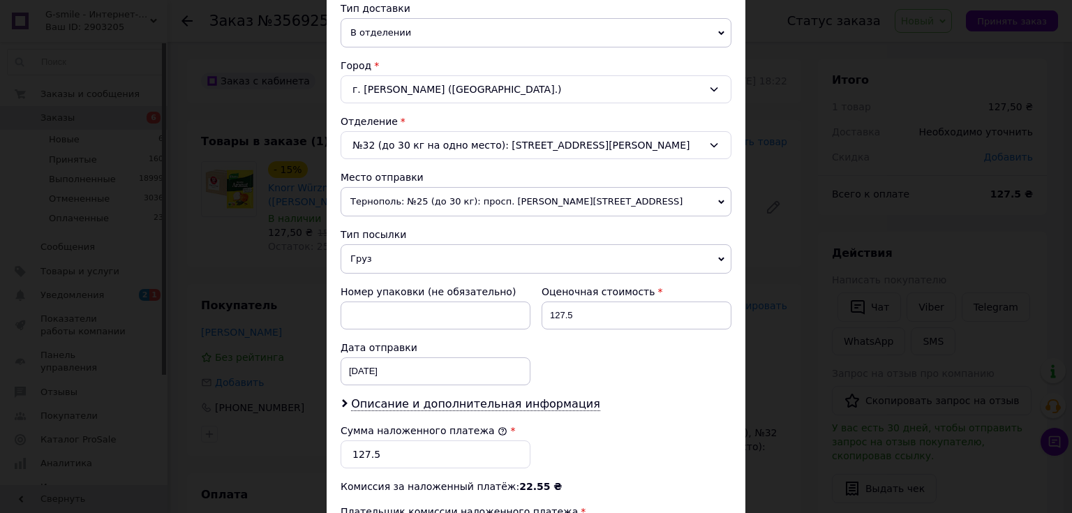
scroll to position [335, 0]
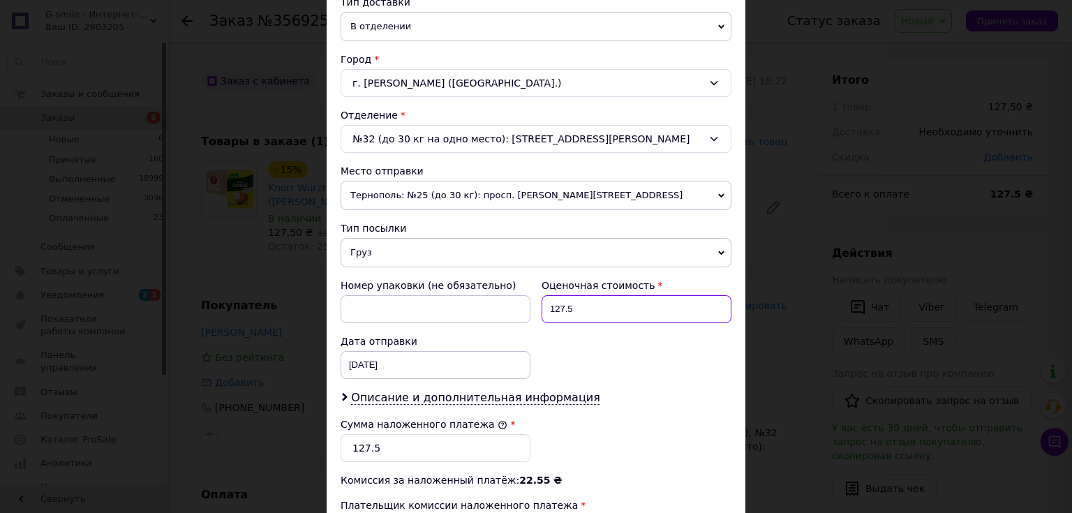
drag, startPoint x: 575, startPoint y: 306, endPoint x: 544, endPoint y: 306, distance: 30.7
click at [544, 306] on input "127.5" at bounding box center [636, 309] width 190 height 28
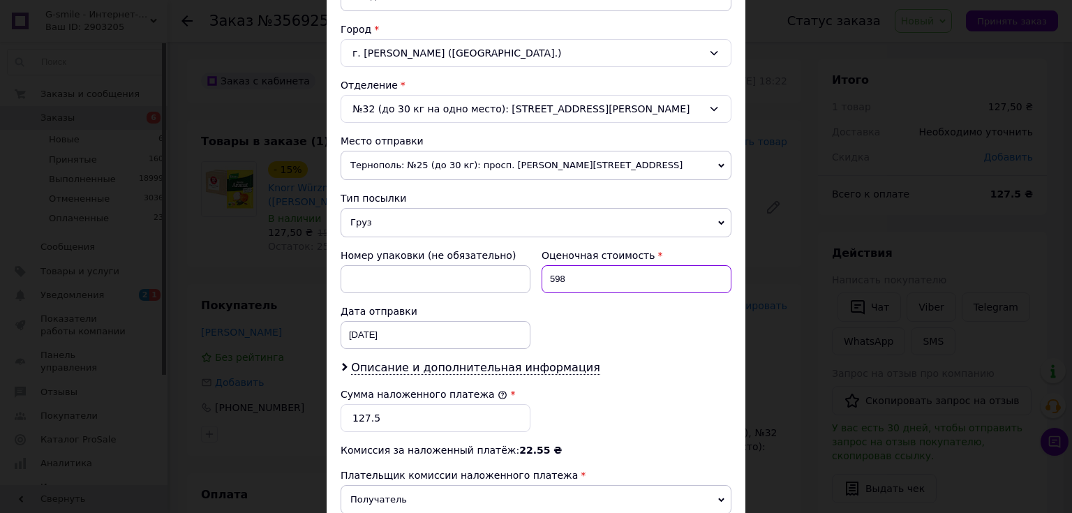
scroll to position [447, 0]
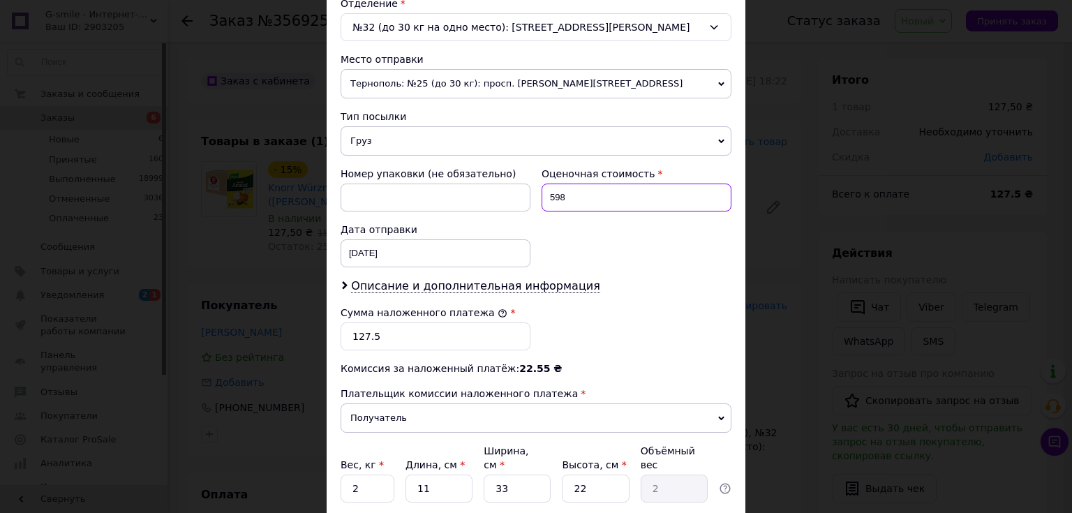
type input "598"
drag, startPoint x: 372, startPoint y: 337, endPoint x: 347, endPoint y: 334, distance: 25.3
click at [347, 334] on input "127.5" at bounding box center [436, 336] width 190 height 28
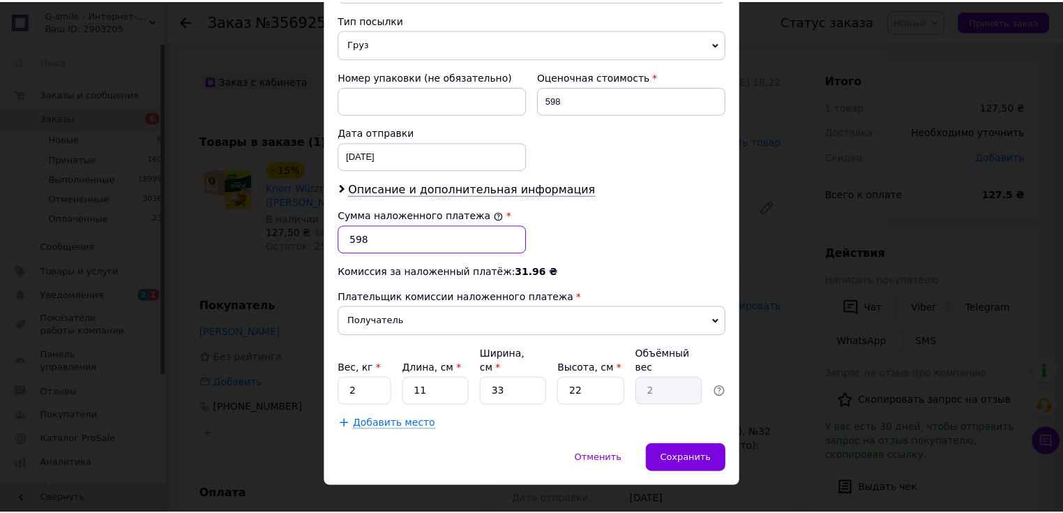
scroll to position [547, 0]
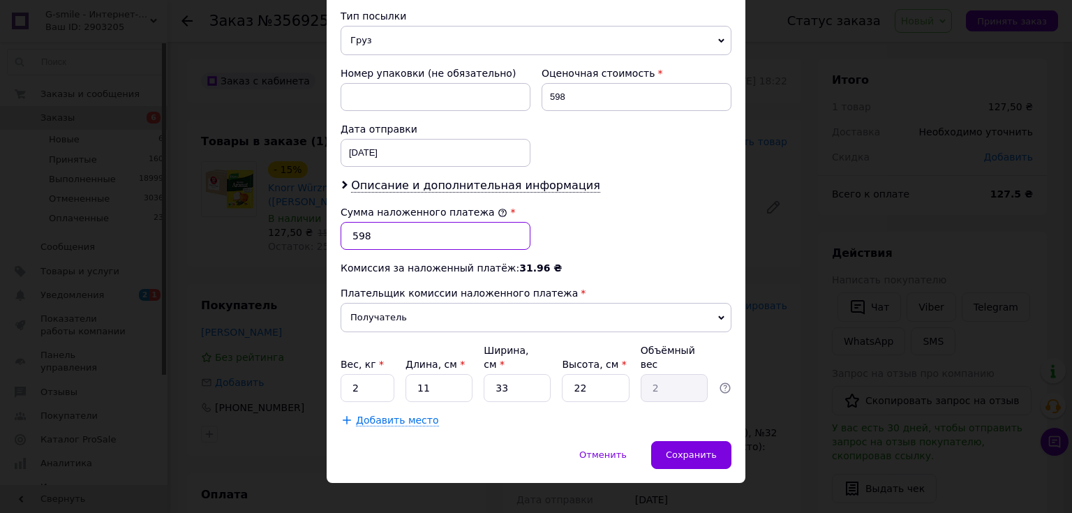
type input "598"
drag, startPoint x: 350, startPoint y: 369, endPoint x: 363, endPoint y: 366, distance: 13.7
click at [361, 374] on input "2" at bounding box center [368, 388] width 54 height 28
type input "1"
click at [698, 449] on span "Сохранить" at bounding box center [691, 454] width 51 height 10
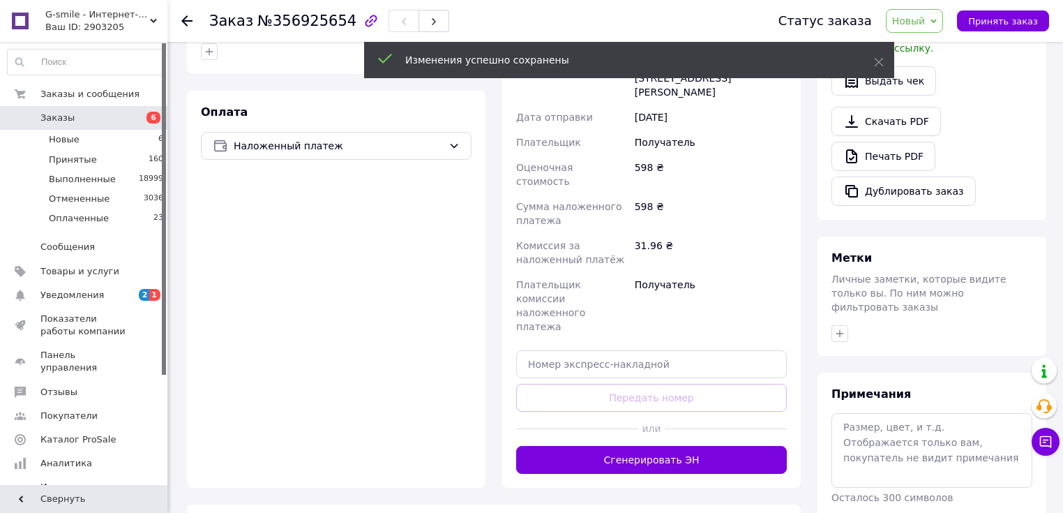
scroll to position [391, 0]
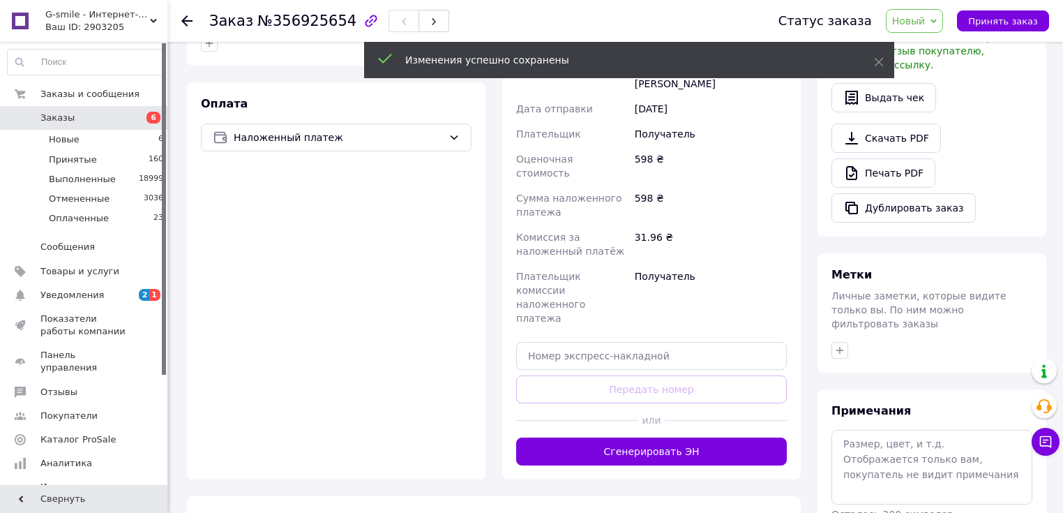
drag, startPoint x: 656, startPoint y: 378, endPoint x: 670, endPoint y: 393, distance: 20.2
click at [657, 438] on button "Сгенерировать ЭН" at bounding box center [651, 452] width 271 height 28
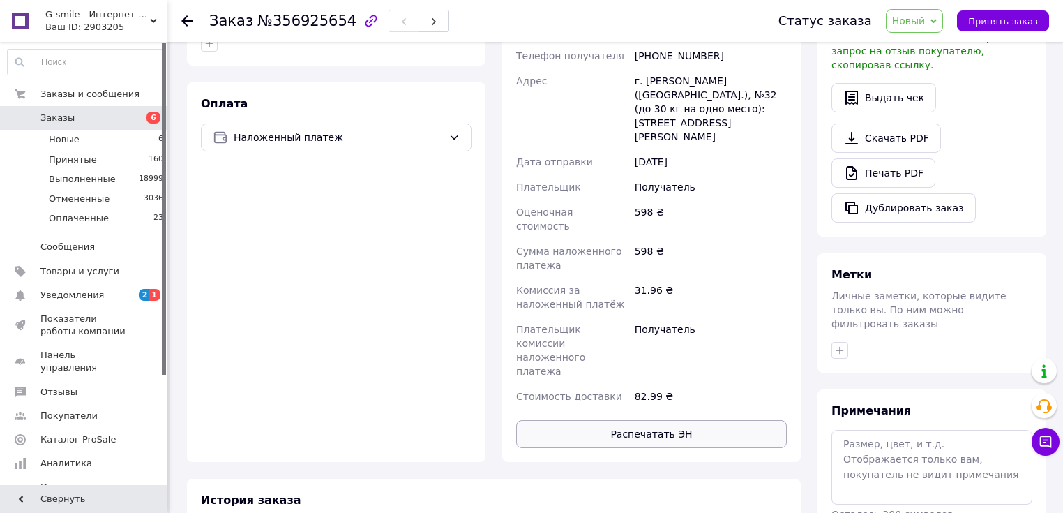
click at [654, 420] on button "Распечатать ЭН" at bounding box center [651, 434] width 271 height 28
click at [922, 27] on span "Новый" at bounding box center [915, 21] width 58 height 24
click at [920, 43] on li "Принят" at bounding box center [924, 48] width 74 height 21
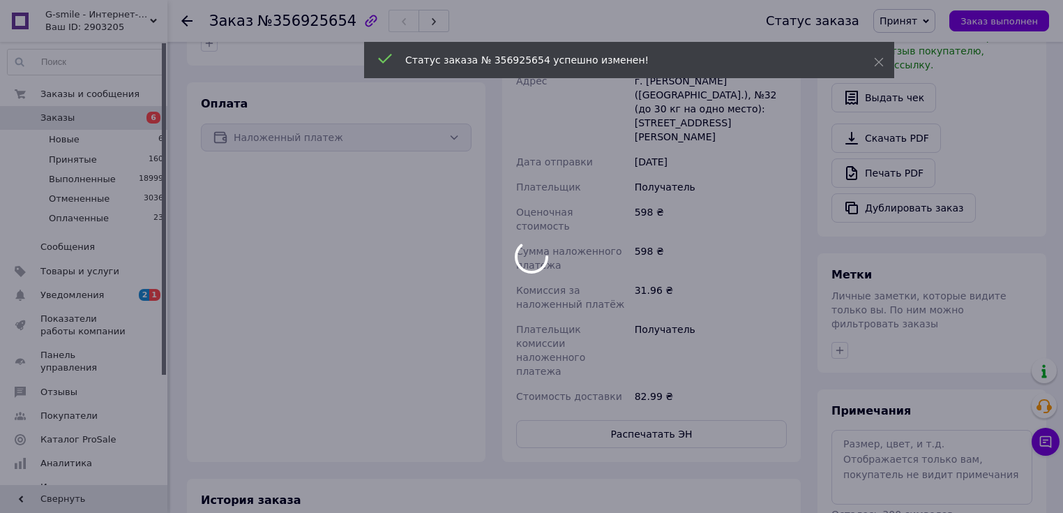
click at [144, 139] on div at bounding box center [531, 256] width 1063 height 513
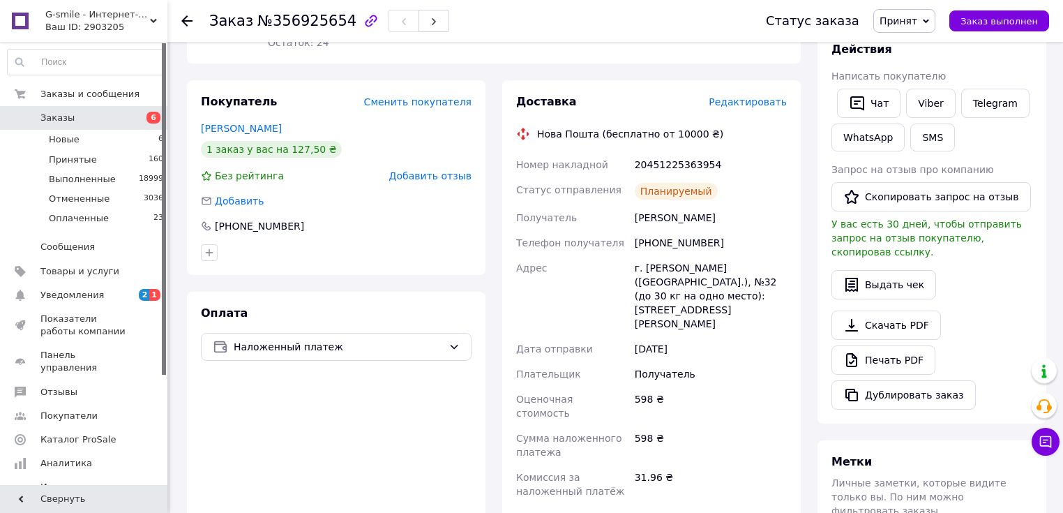
scroll to position [190, 0]
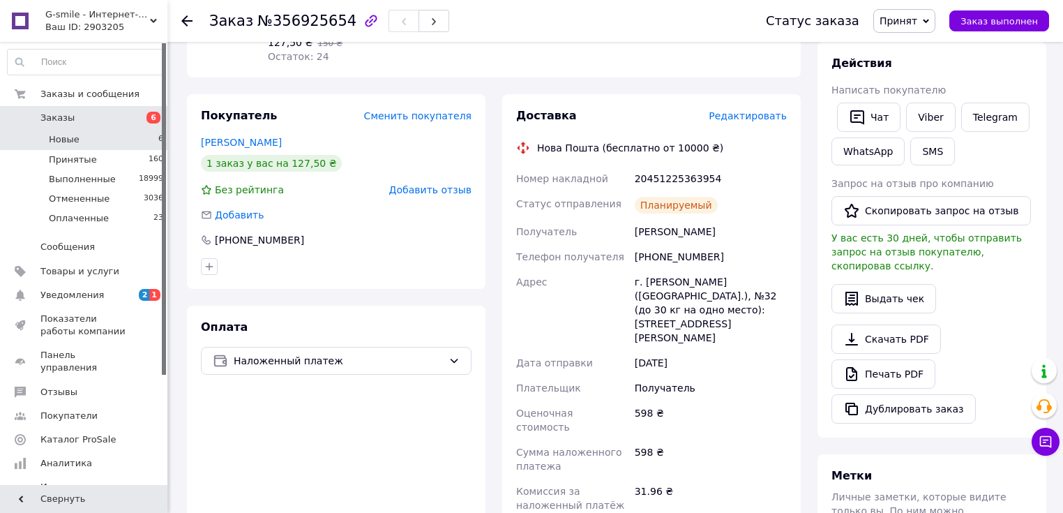
click at [110, 141] on li "Новые 6" at bounding box center [86, 140] width 172 height 20
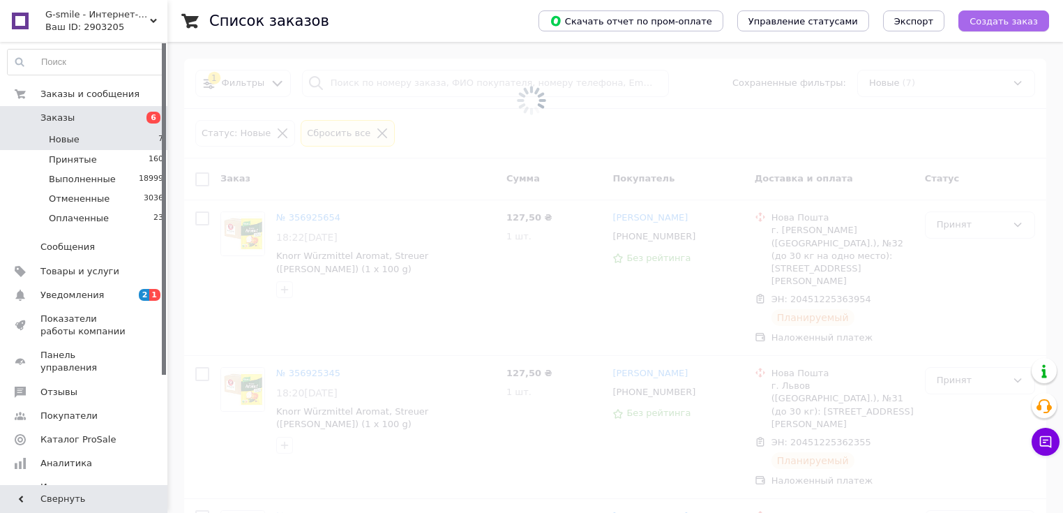
click at [1008, 20] on span "Создать заказ" at bounding box center [1004, 21] width 68 height 10
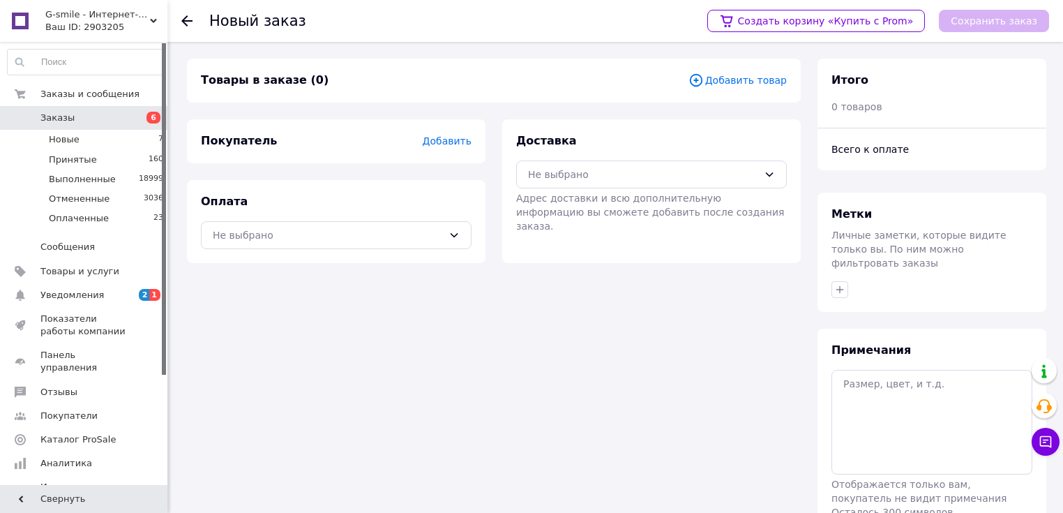
click at [765, 84] on span "Добавить товар" at bounding box center [738, 80] width 98 height 15
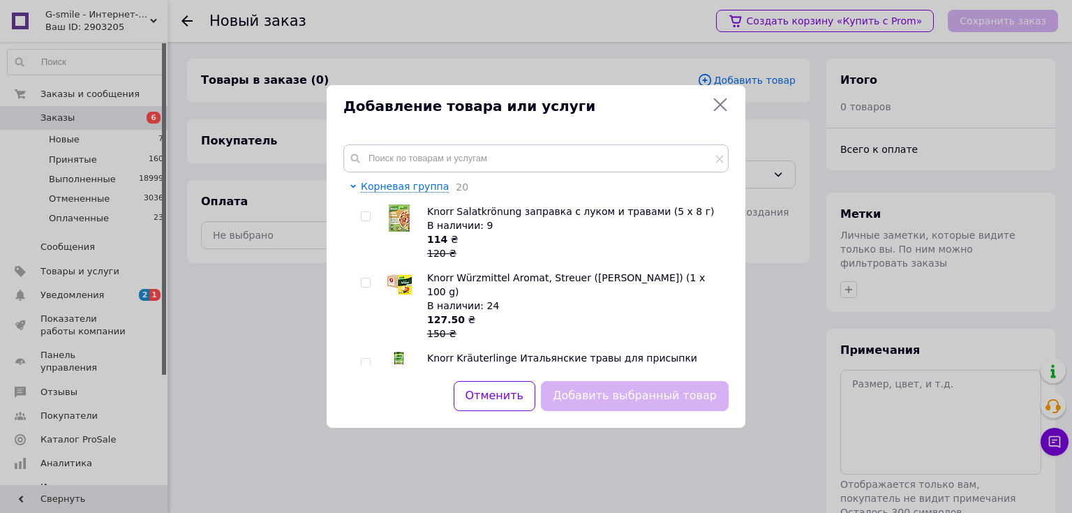
drag, startPoint x: 361, startPoint y: 287, endPoint x: 489, endPoint y: 340, distance: 138.0
click at [363, 288] on div at bounding box center [368, 306] width 14 height 70
drag, startPoint x: 363, startPoint y: 279, endPoint x: 438, endPoint y: 329, distance: 90.6
click at [368, 283] on input "checkbox" at bounding box center [365, 282] width 9 height 9
checkbox input "true"
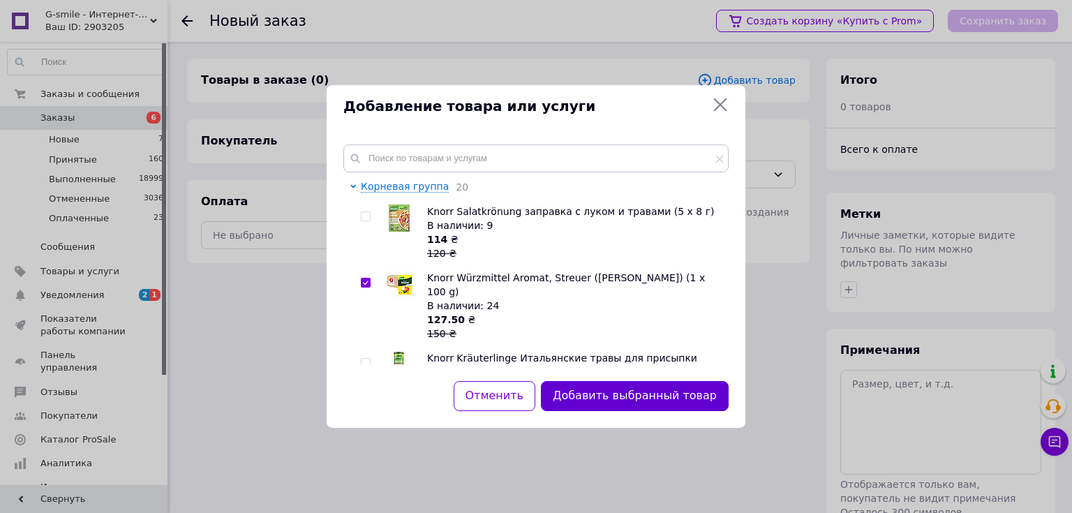
click at [604, 382] on button "Добавить выбранный товар" at bounding box center [635, 396] width 188 height 30
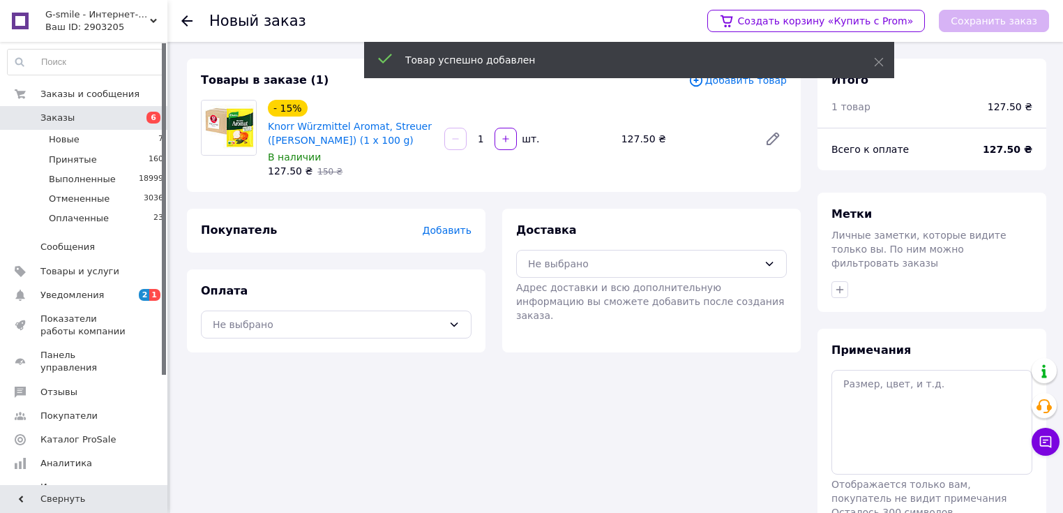
click at [446, 234] on span "Добавить" at bounding box center [447, 230] width 49 height 11
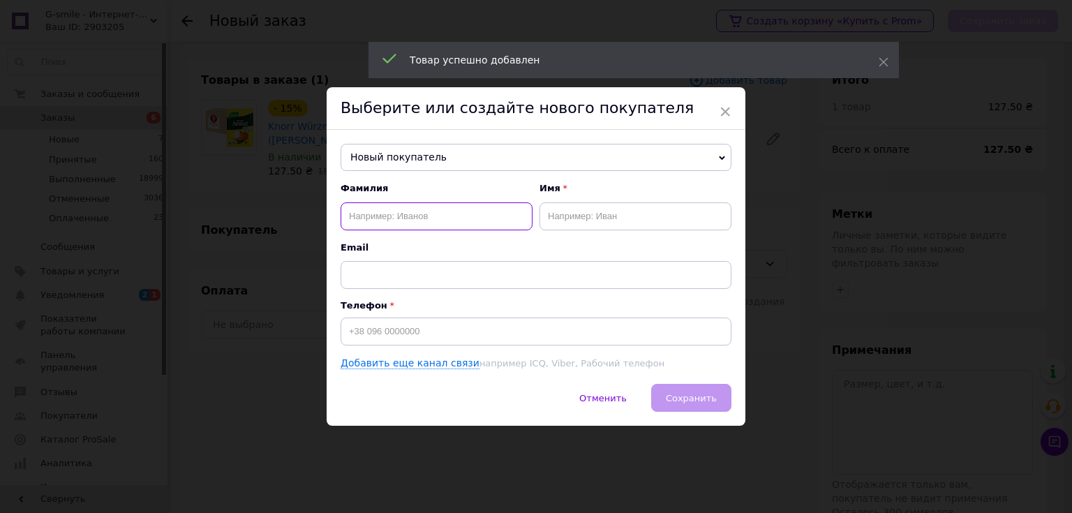
click at [380, 218] on input "text" at bounding box center [437, 216] width 192 height 28
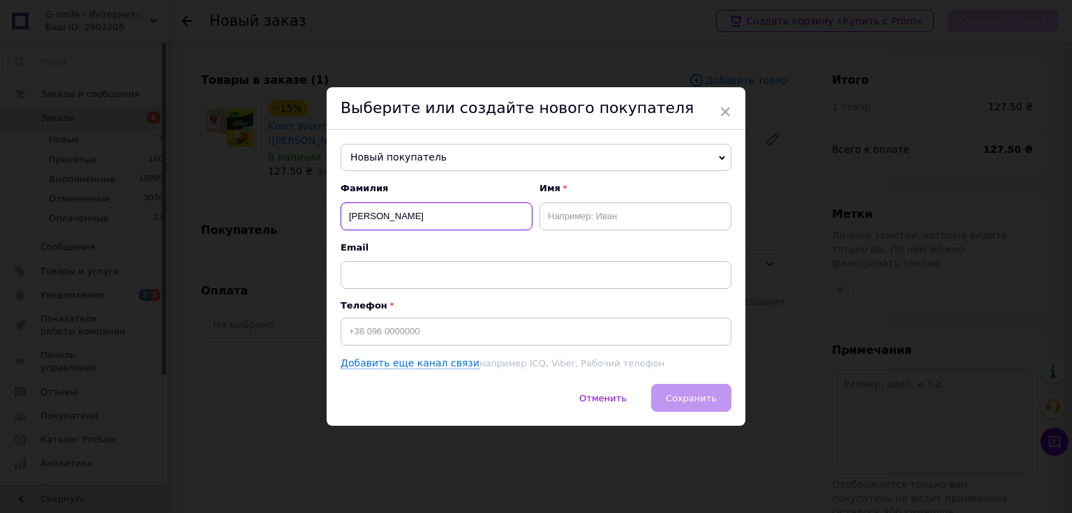
type input "[PERSON_NAME]"
click at [605, 213] on input "text" at bounding box center [635, 216] width 192 height 28
type input "[PERSON_NAME]"
click at [401, 335] on input at bounding box center [536, 331] width 391 height 28
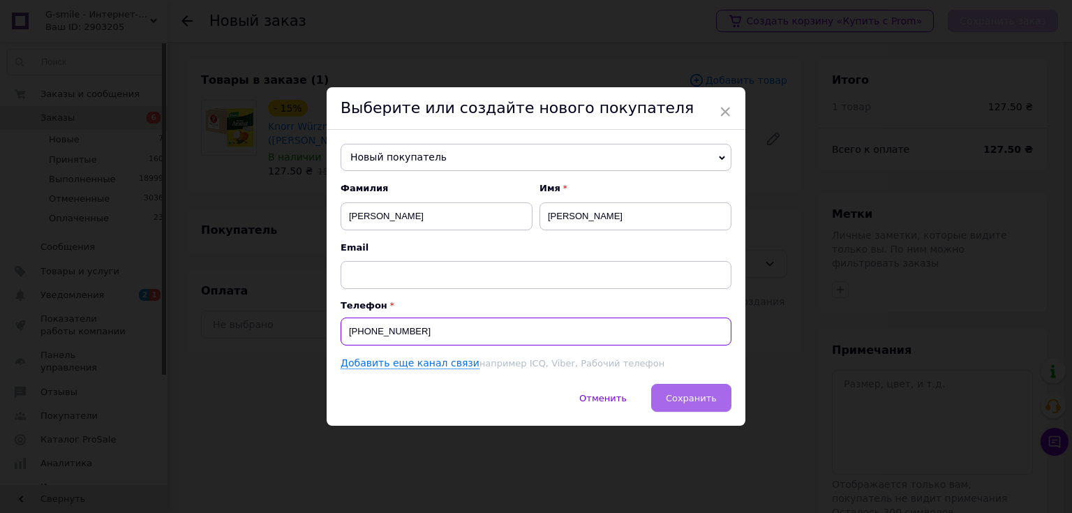
type input "[PHONE_NUMBER]"
click at [685, 401] on span "Сохранить" at bounding box center [691, 398] width 51 height 10
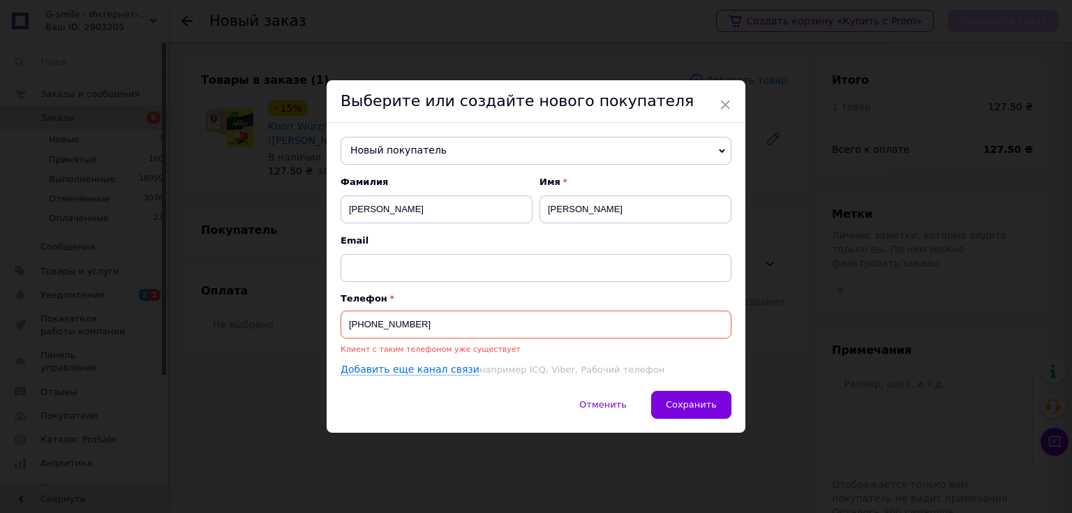
drag, startPoint x: 424, startPoint y: 324, endPoint x: 312, endPoint y: 327, distance: 112.4
click at [312, 327] on div "× Выберите или создайте нового покупателя Новый покупатель [PERSON_NAME] [PHONE…" at bounding box center [536, 256] width 1072 height 513
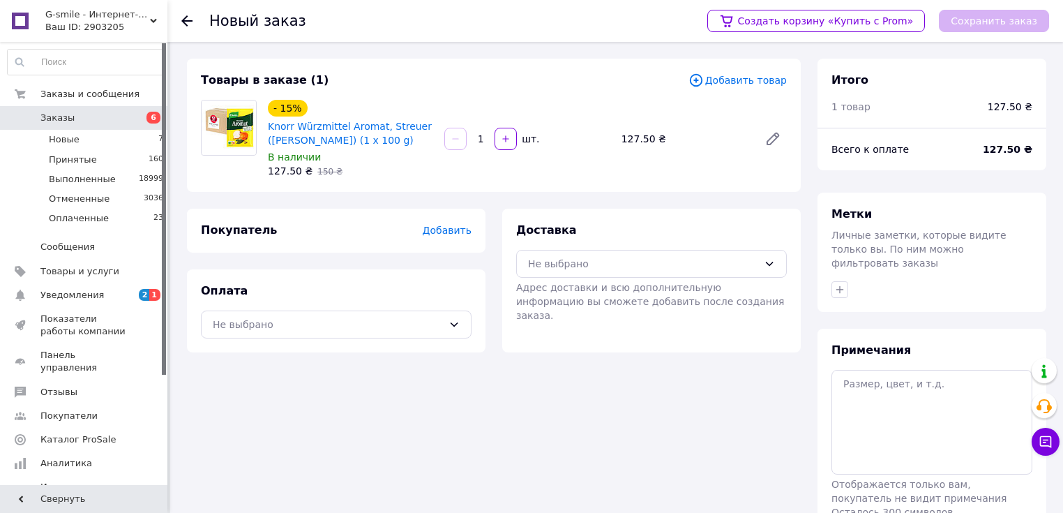
click at [447, 232] on span "Добавить" at bounding box center [447, 230] width 49 height 11
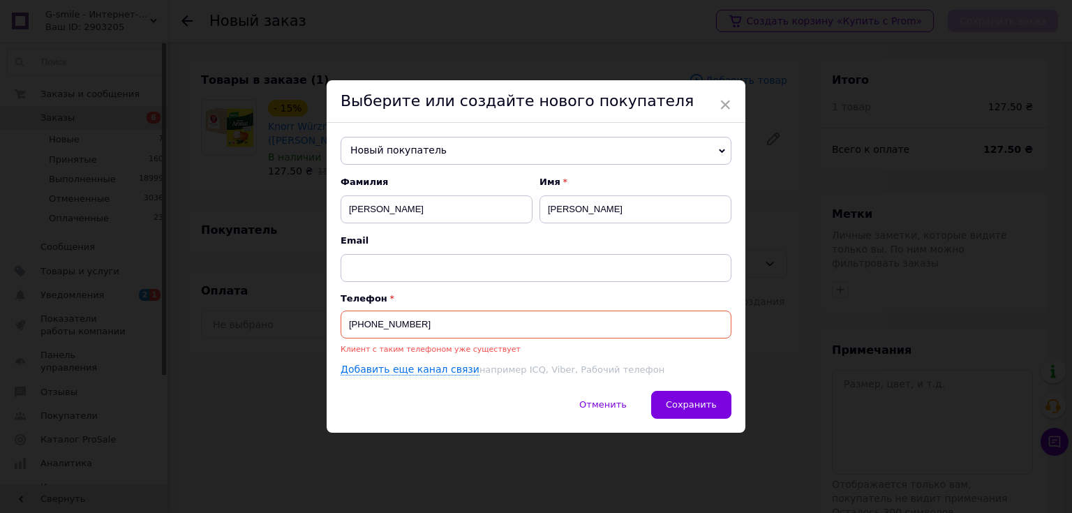
click at [391, 157] on span "Новый покупатель" at bounding box center [536, 151] width 391 height 28
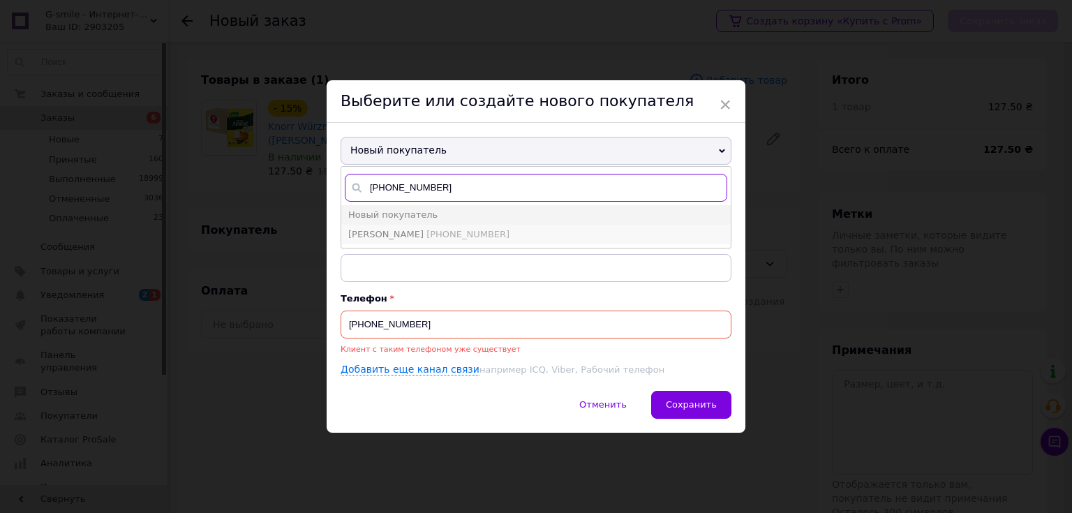
type input "[PHONE_NUMBER]"
click at [385, 229] on span "[PERSON_NAME]" at bounding box center [385, 234] width 75 height 10
type input "[PERSON_NAME]"
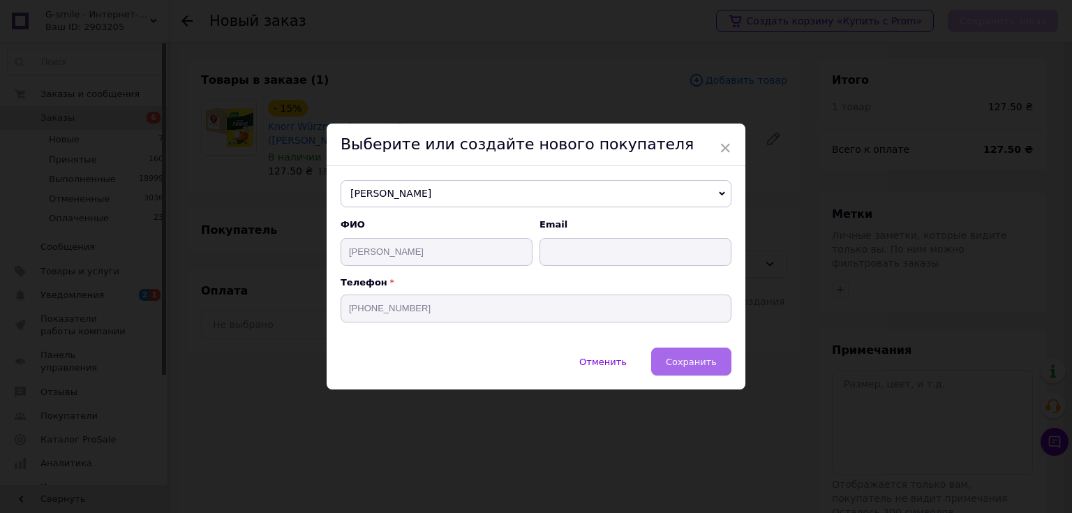
click at [698, 357] on span "Сохранить" at bounding box center [691, 362] width 51 height 10
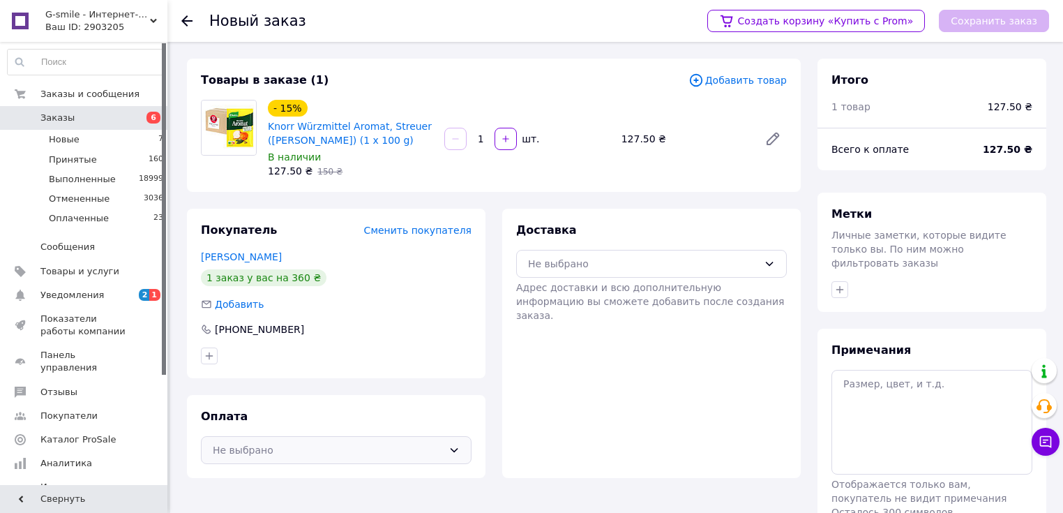
click at [359, 449] on div "Не выбрано" at bounding box center [328, 449] width 230 height 15
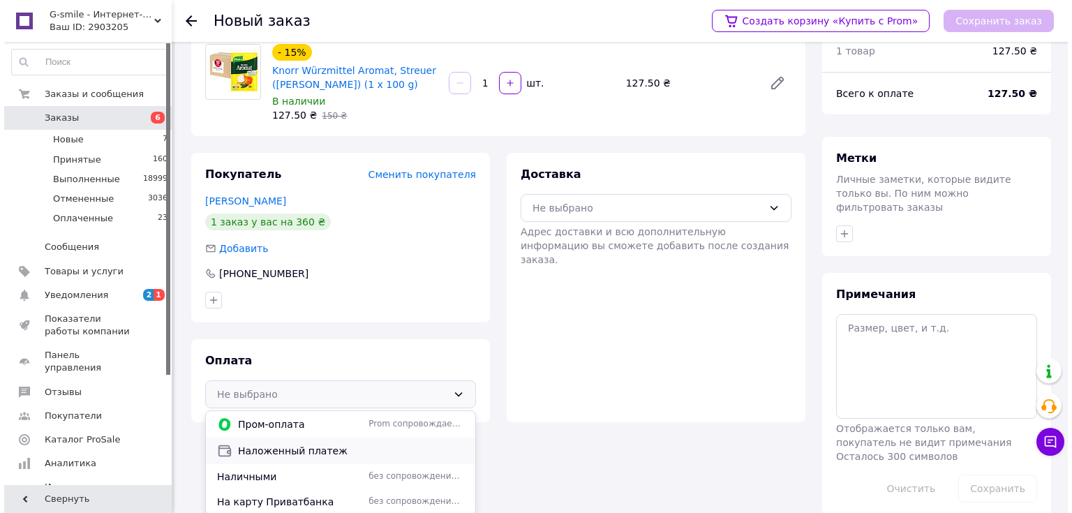
scroll to position [61, 0]
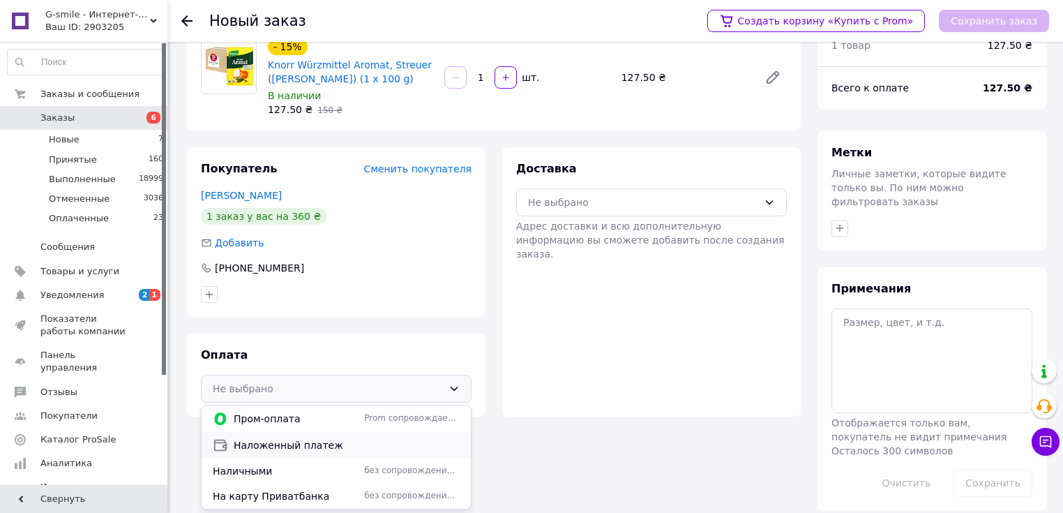
click at [284, 449] on span "Наложенный платеж" at bounding box center [347, 445] width 226 height 14
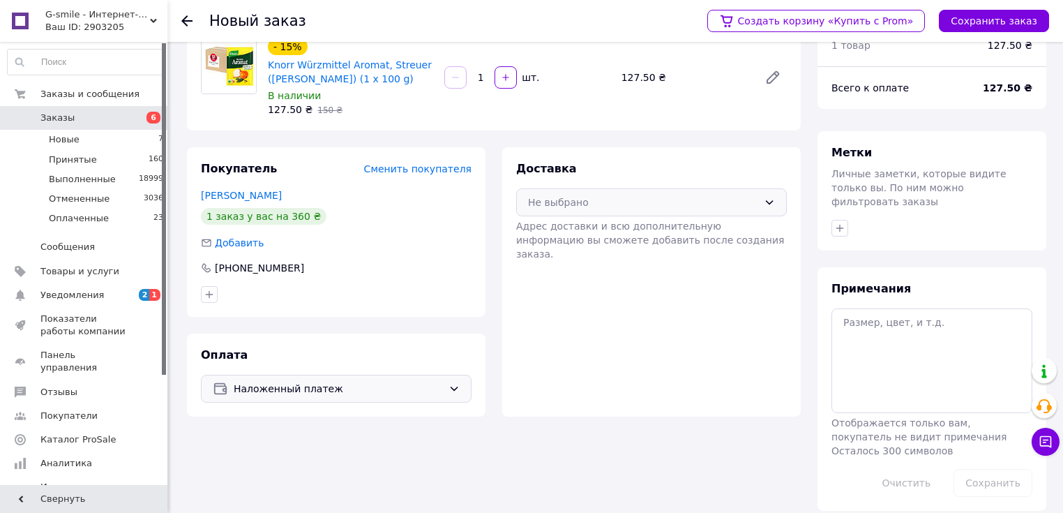
drag, startPoint x: 575, startPoint y: 197, endPoint x: 579, endPoint y: 204, distance: 8.1
click at [576, 198] on div "Не выбрано" at bounding box center [643, 202] width 230 height 15
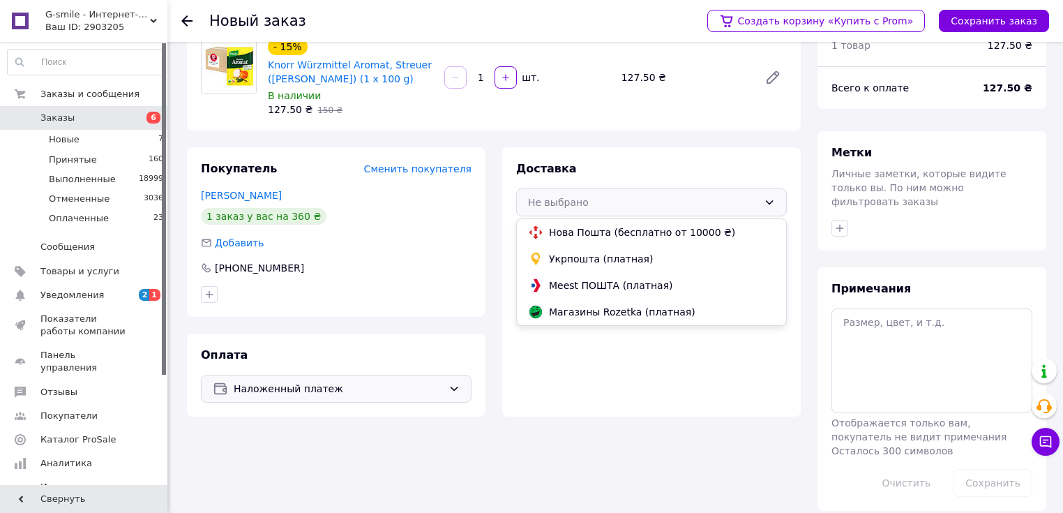
drag, startPoint x: 576, startPoint y: 229, endPoint x: 978, endPoint y: 46, distance: 442.2
click at [588, 225] on span "Нова Пошта (бесплатно от 10000 ₴)" at bounding box center [662, 232] width 226 height 14
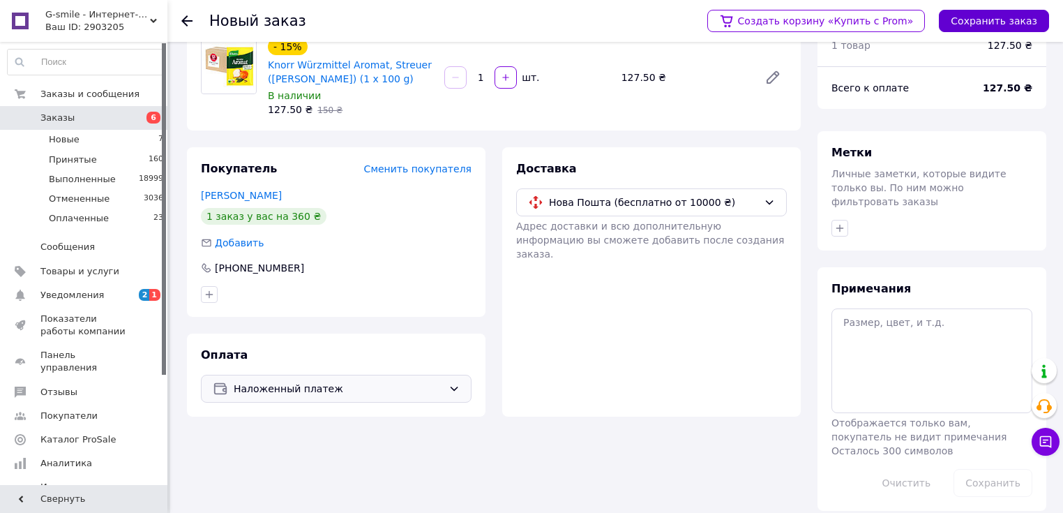
click at [994, 22] on button "Сохранить заказ" at bounding box center [994, 21] width 110 height 22
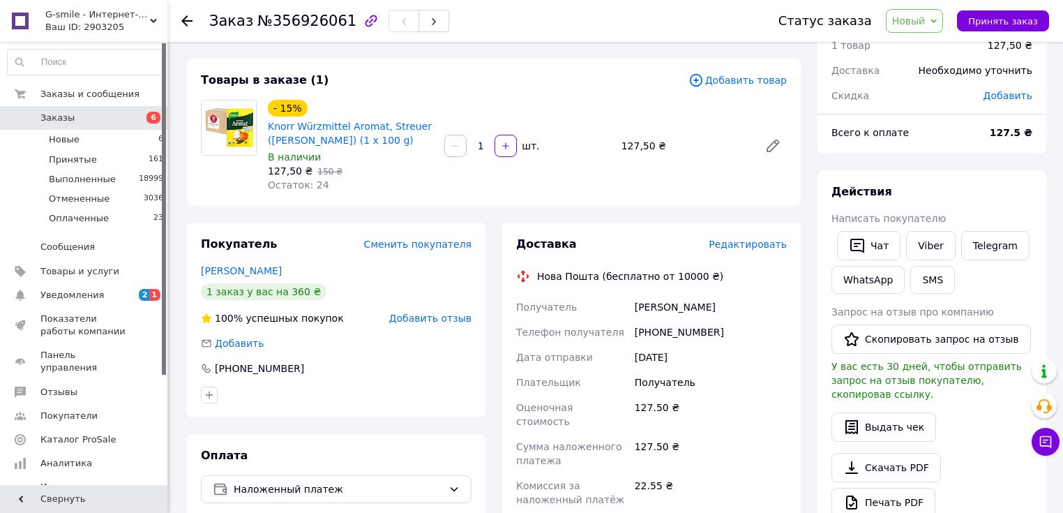
click at [756, 246] on span "Редактировать" at bounding box center [748, 244] width 78 height 11
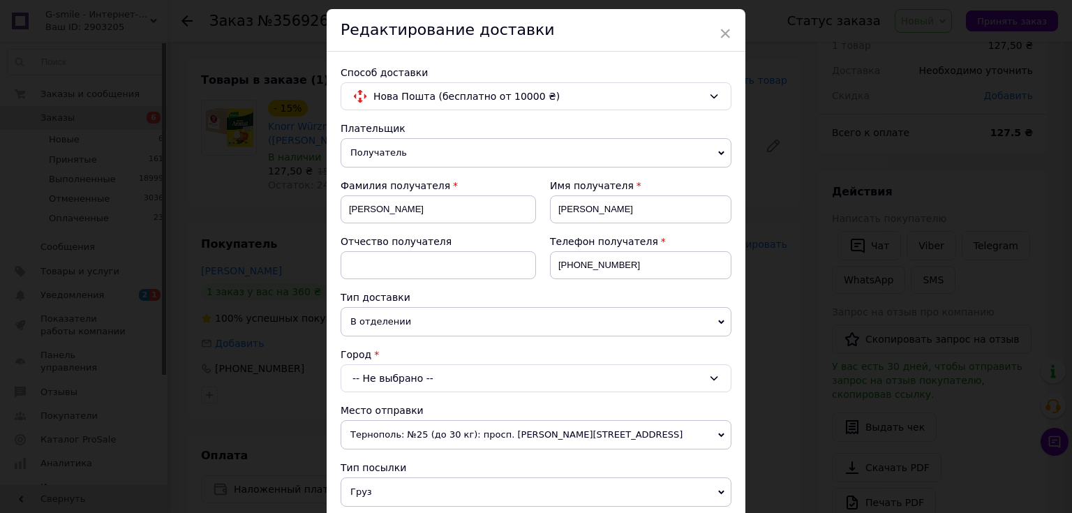
scroll to position [167, 0]
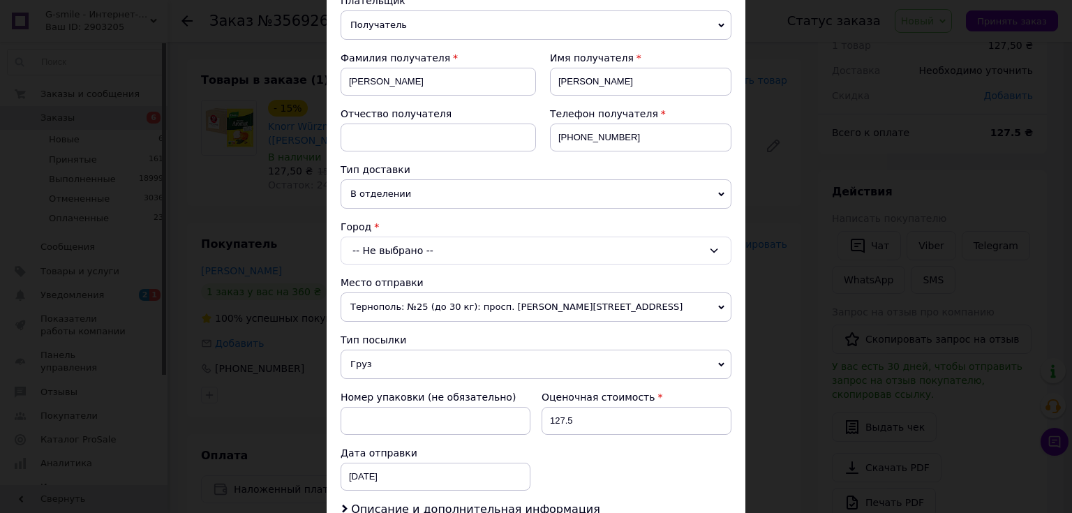
click at [368, 245] on div "-- Не выбрано --" at bounding box center [536, 251] width 391 height 28
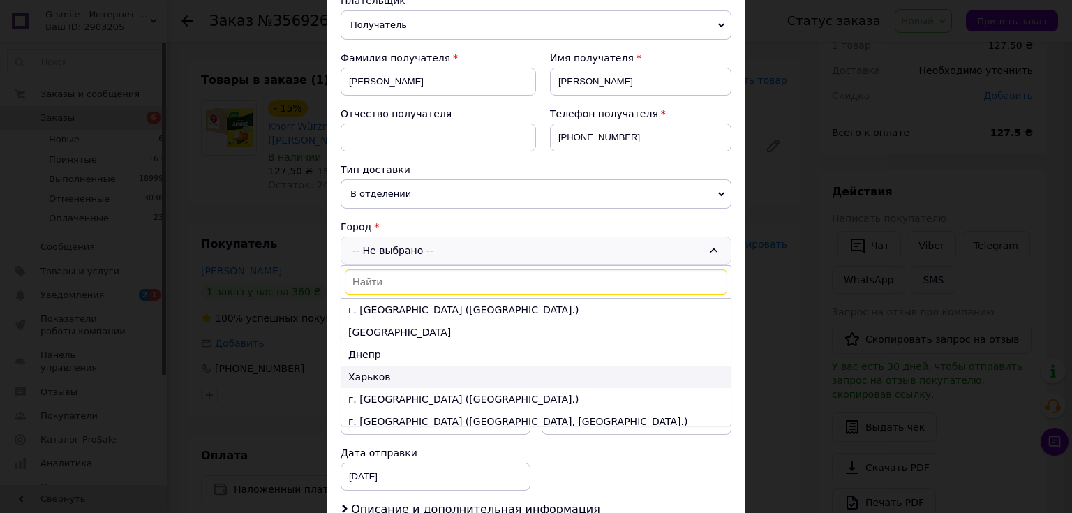
click at [375, 377] on li "Харьков" at bounding box center [535, 377] width 389 height 22
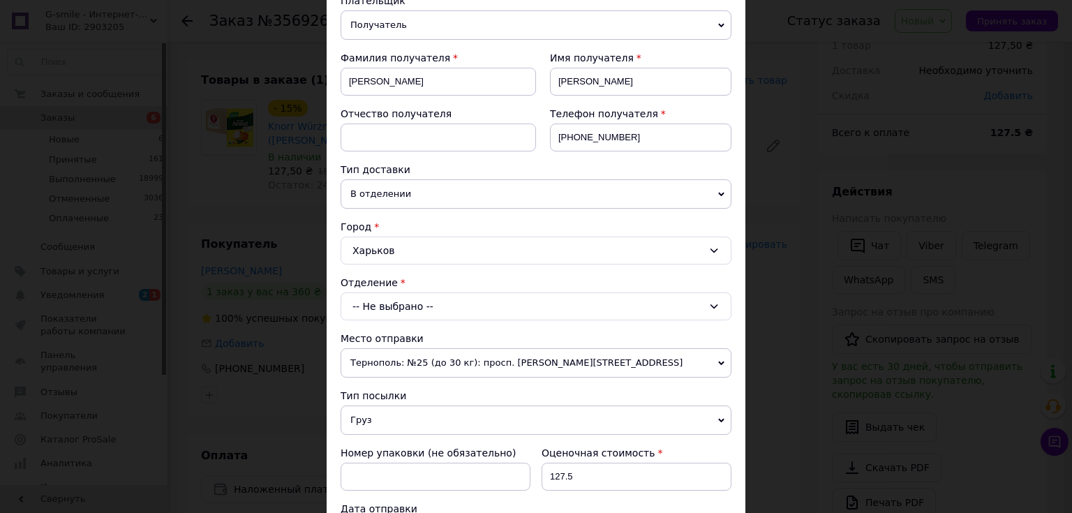
click at [380, 304] on div "-- Не выбрано --" at bounding box center [536, 306] width 391 height 28
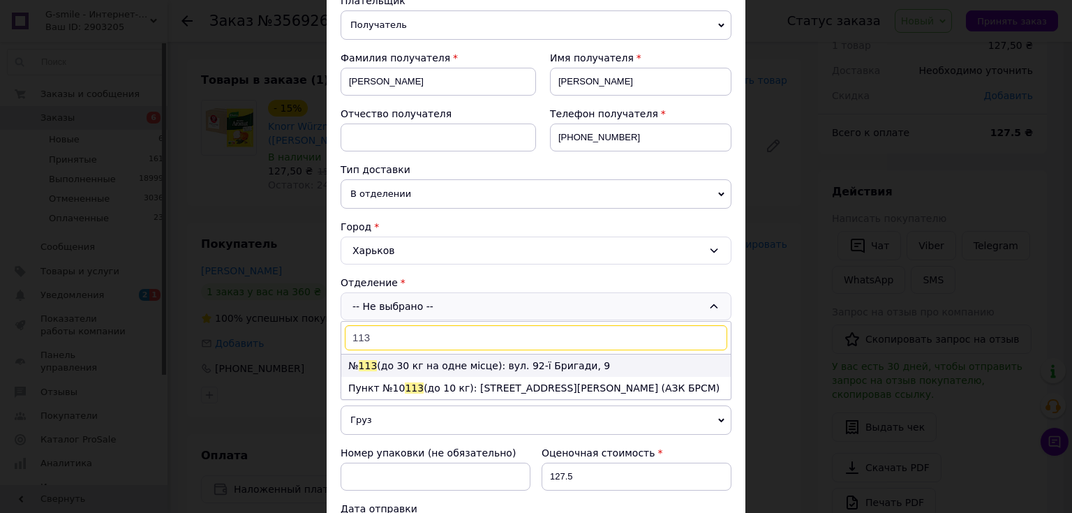
type input "113"
click at [396, 356] on li "№ 113 (до 30 кг на одне місце): вул. 92-ї Бригади, 9" at bounding box center [535, 365] width 389 height 22
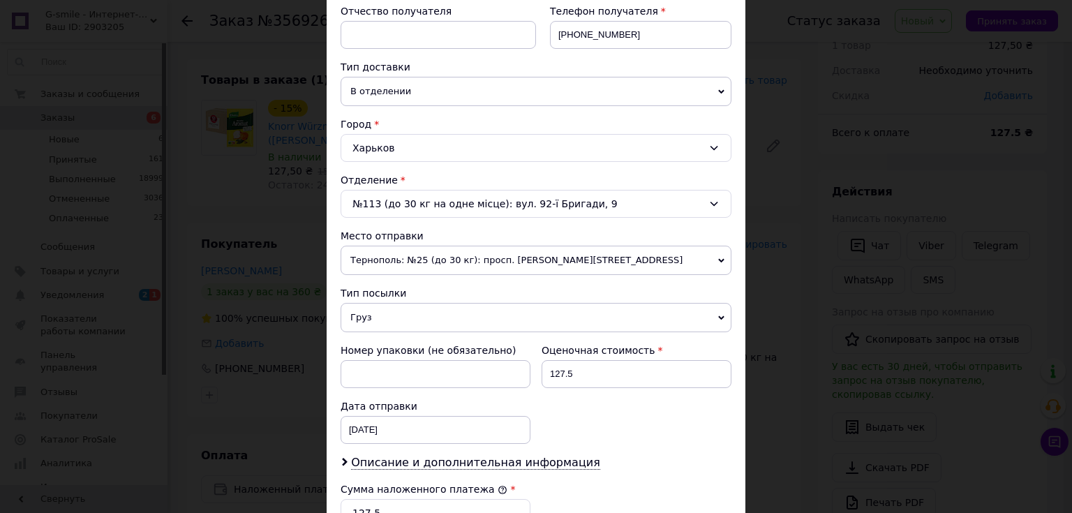
scroll to position [279, 0]
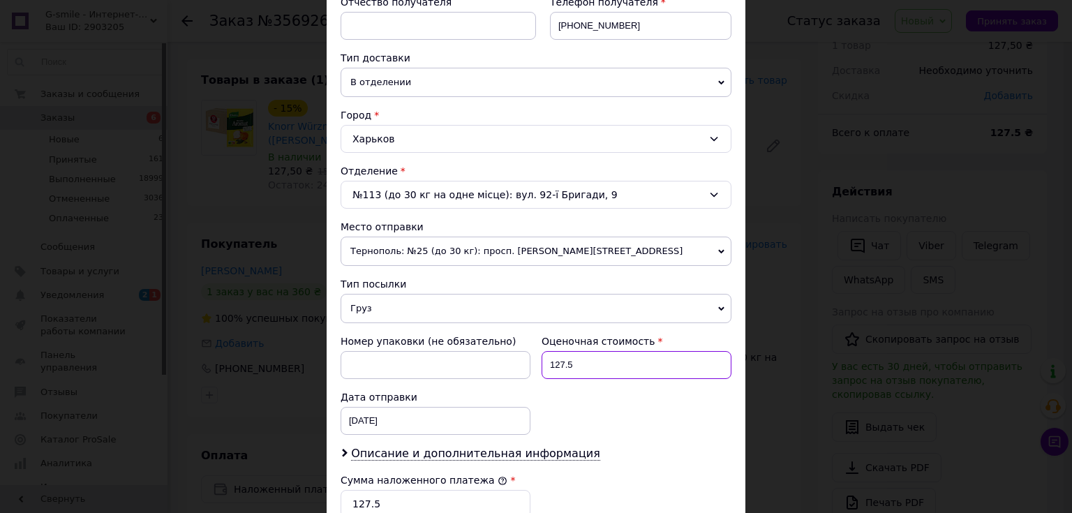
drag, startPoint x: 575, startPoint y: 360, endPoint x: 550, endPoint y: 360, distance: 25.1
click at [546, 360] on input "127.5" at bounding box center [636, 365] width 190 height 28
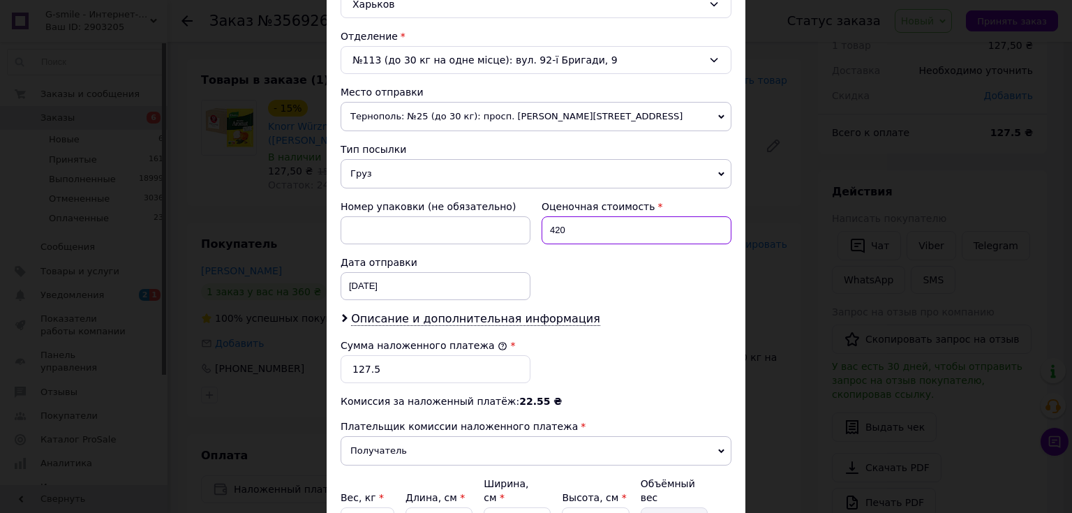
scroll to position [447, 0]
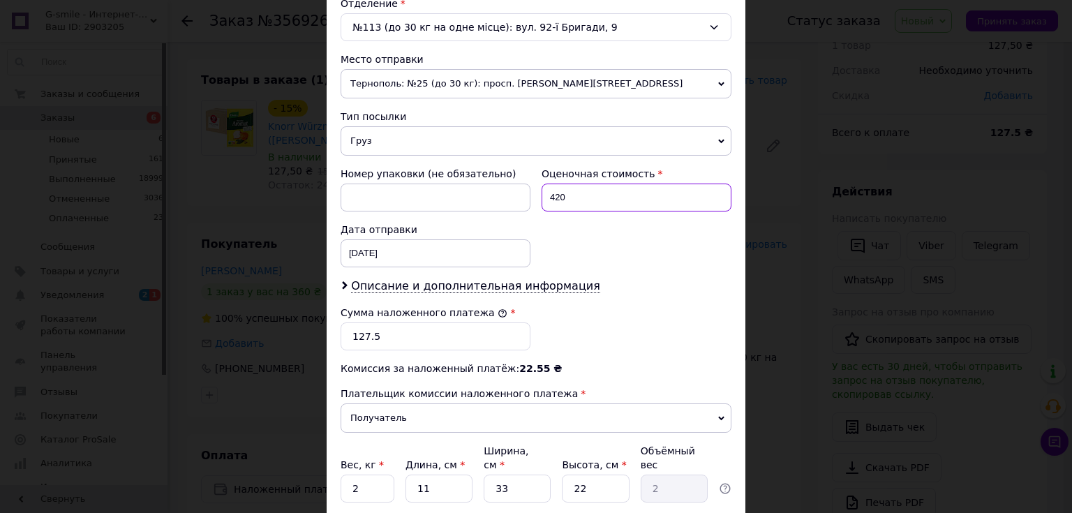
type input "420"
drag, startPoint x: 373, startPoint y: 338, endPoint x: 348, endPoint y: 337, distance: 24.5
click at [348, 337] on input "127.5" at bounding box center [436, 336] width 190 height 28
type input "420"
drag, startPoint x: 357, startPoint y: 470, endPoint x: 341, endPoint y: 469, distance: 16.8
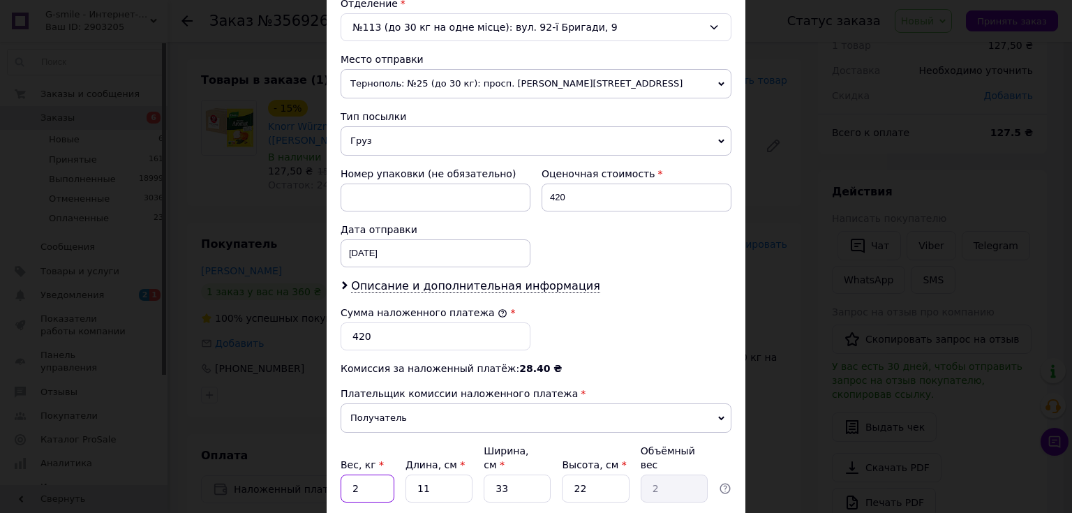
click at [343, 475] on input "2" at bounding box center [368, 489] width 54 height 28
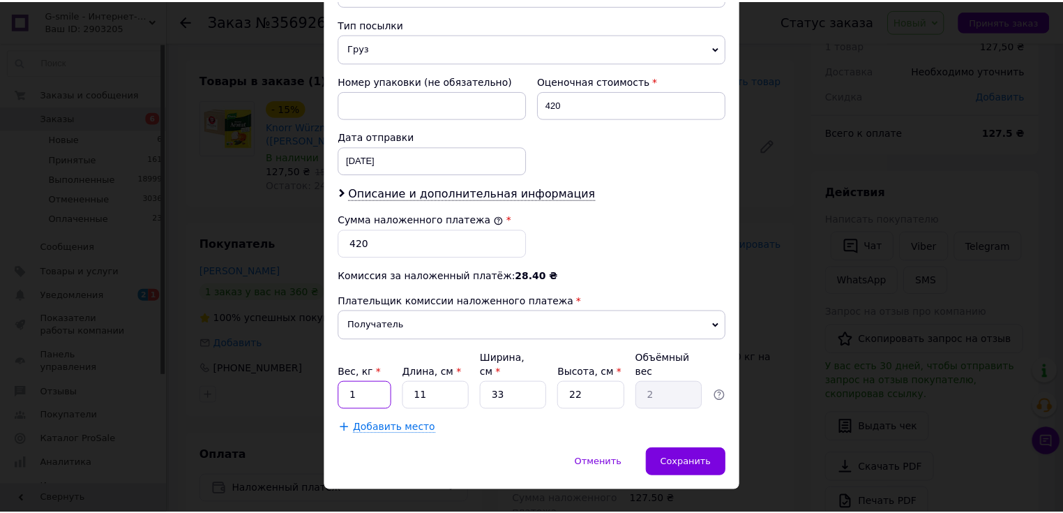
scroll to position [547, 0]
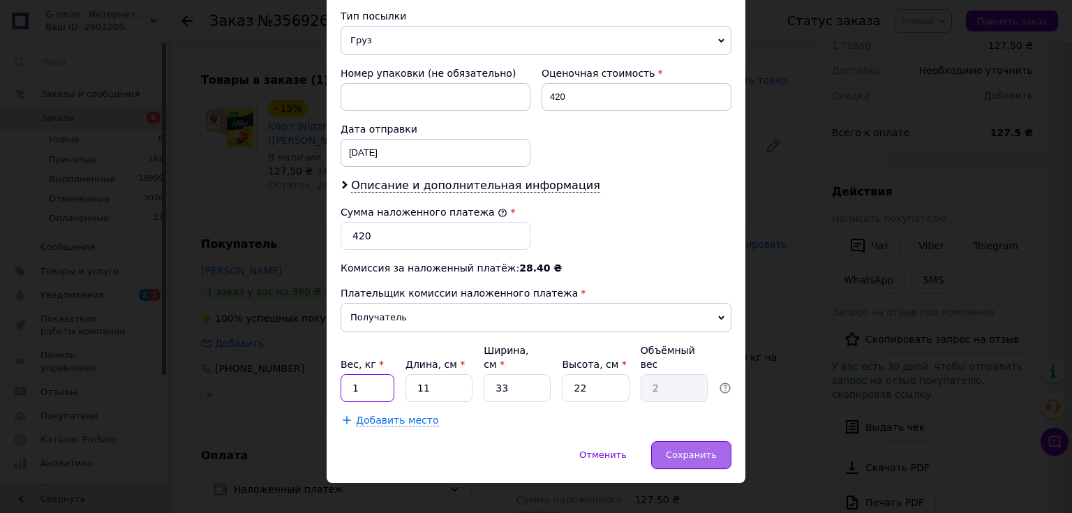
type input "1"
click at [683, 449] on span "Сохранить" at bounding box center [691, 454] width 51 height 10
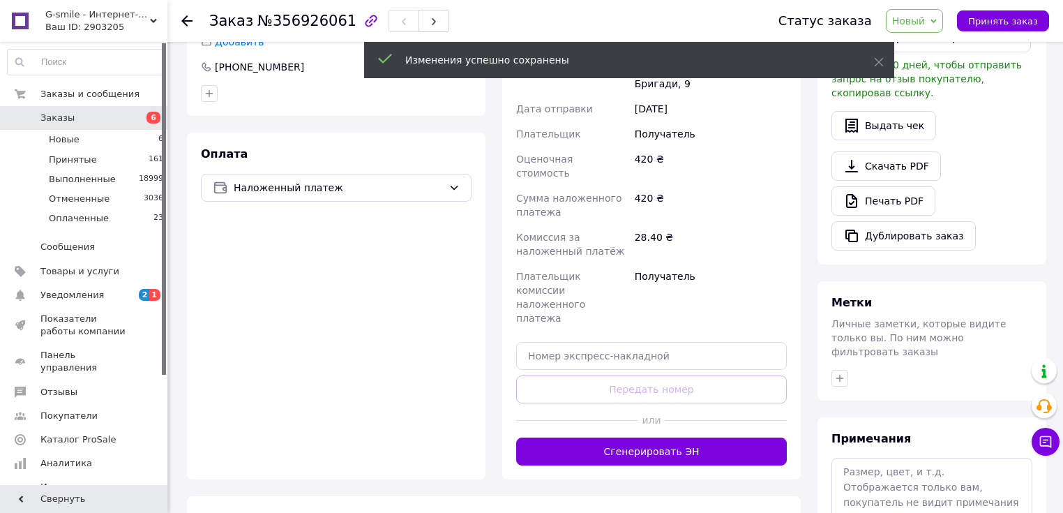
scroll to position [396, 0]
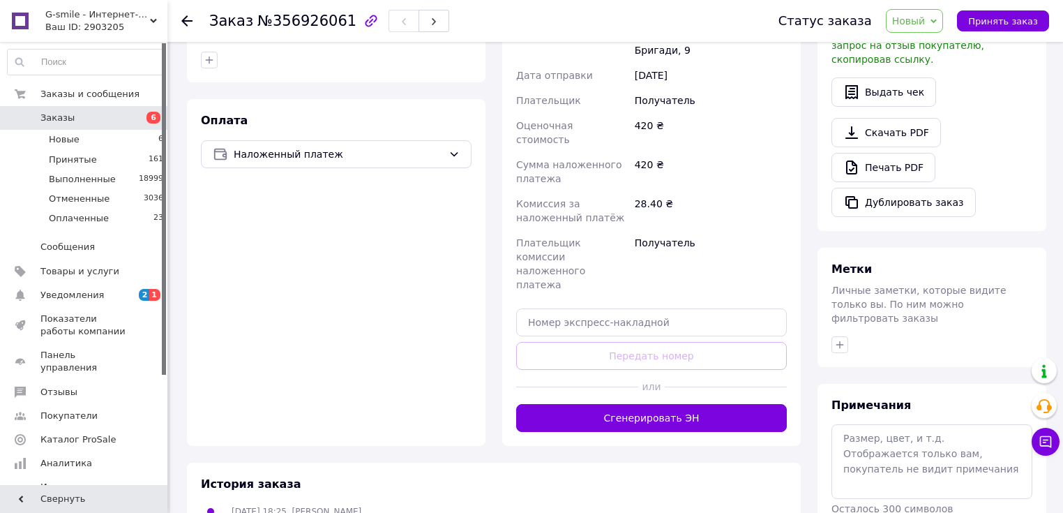
click at [636, 404] on button "Сгенерировать ЭН" at bounding box center [651, 418] width 271 height 28
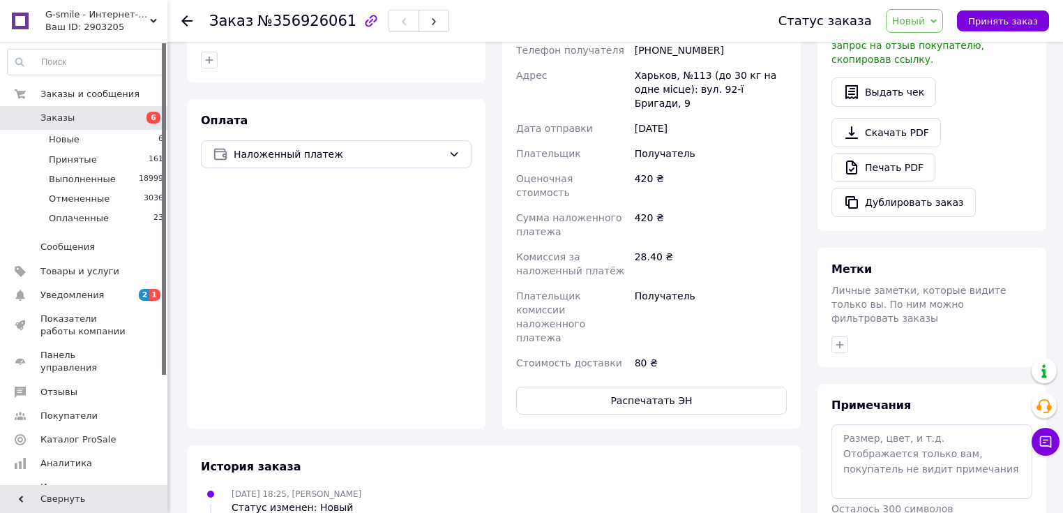
click at [924, 22] on span "Новый" at bounding box center [908, 20] width 33 height 11
click at [932, 51] on li "Принят" at bounding box center [924, 48] width 74 height 21
click at [648, 387] on button "Распечатать ЭН" at bounding box center [651, 401] width 271 height 28
click at [81, 142] on li "Новые 6" at bounding box center [86, 140] width 172 height 20
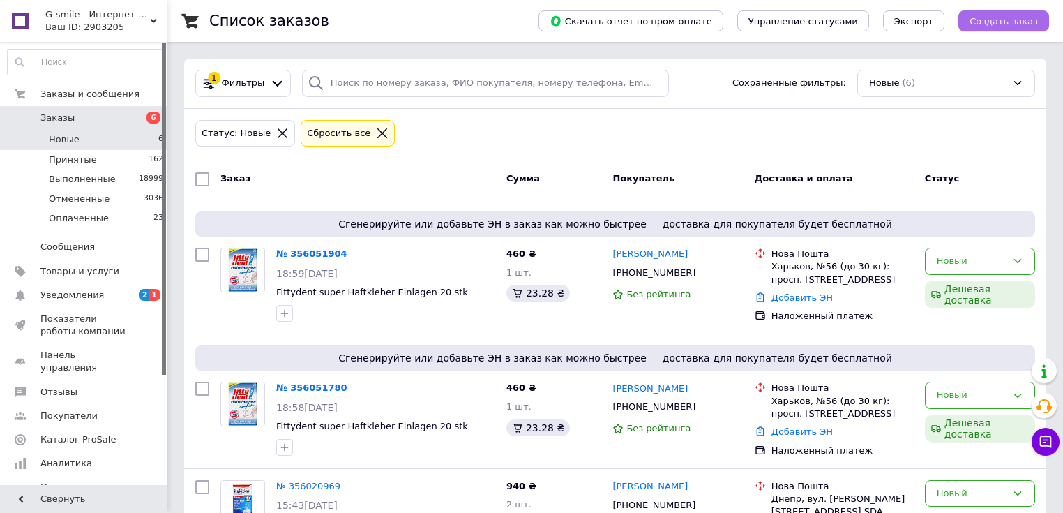
click at [1004, 17] on span "Создать заказ" at bounding box center [1004, 21] width 68 height 10
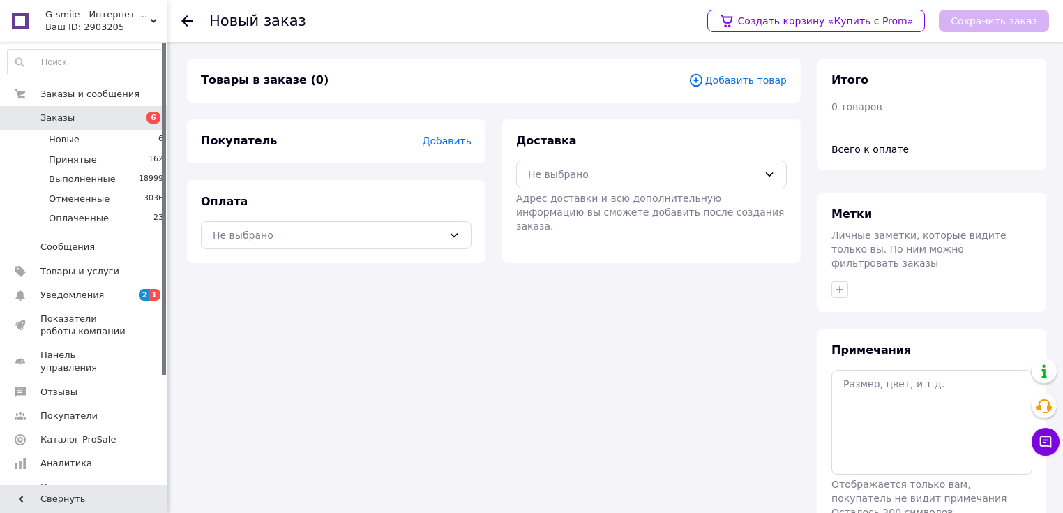
click at [759, 83] on span "Добавить товар" at bounding box center [738, 80] width 98 height 15
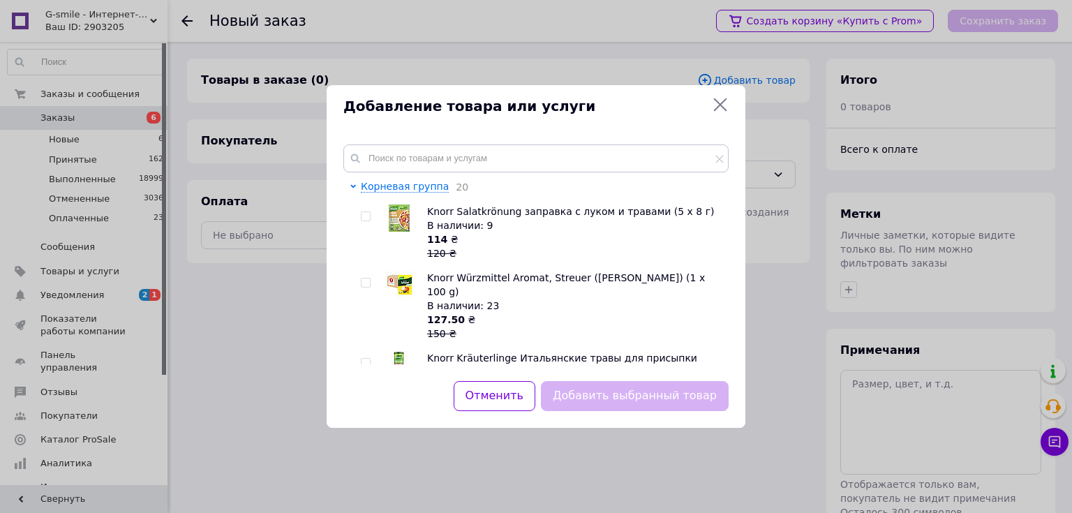
drag, startPoint x: 366, startPoint y: 285, endPoint x: 387, endPoint y: 294, distance: 23.2
click at [371, 286] on div at bounding box center [368, 306] width 14 height 70
drag, startPoint x: 365, startPoint y: 285, endPoint x: 382, endPoint y: 293, distance: 19.4
click at [368, 285] on input "checkbox" at bounding box center [365, 282] width 9 height 9
checkbox input "true"
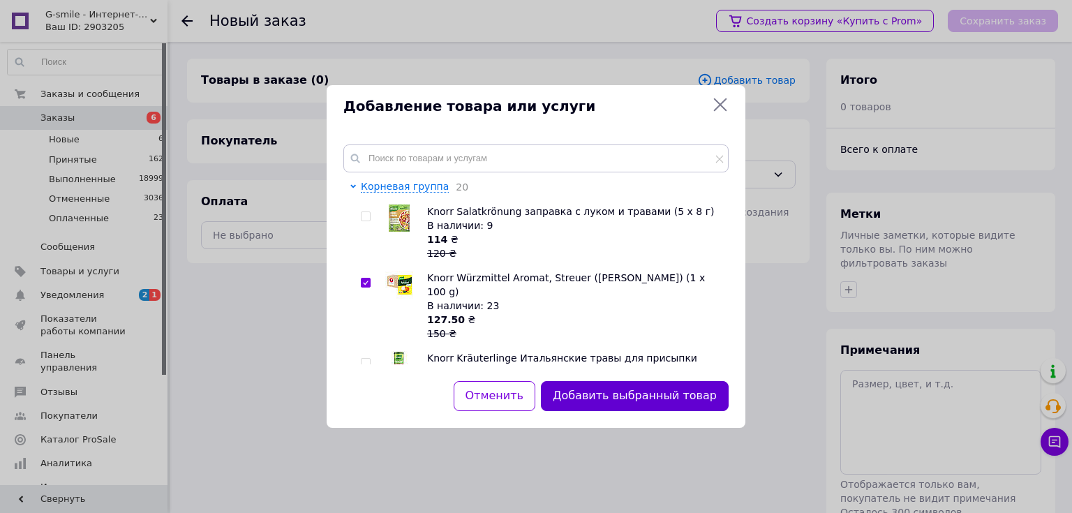
click at [687, 395] on button "Добавить выбранный товар" at bounding box center [635, 396] width 188 height 30
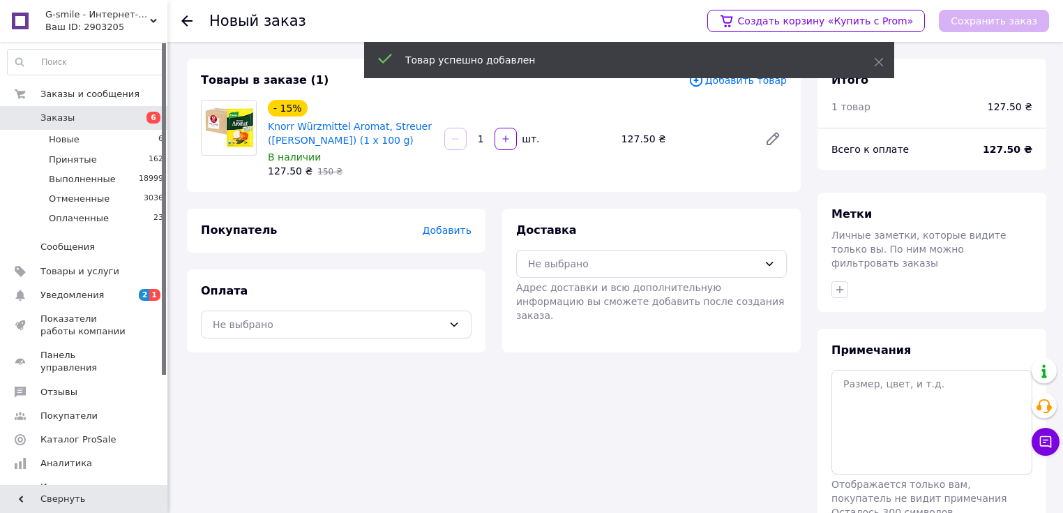
click at [449, 230] on span "Добавить" at bounding box center [447, 230] width 49 height 11
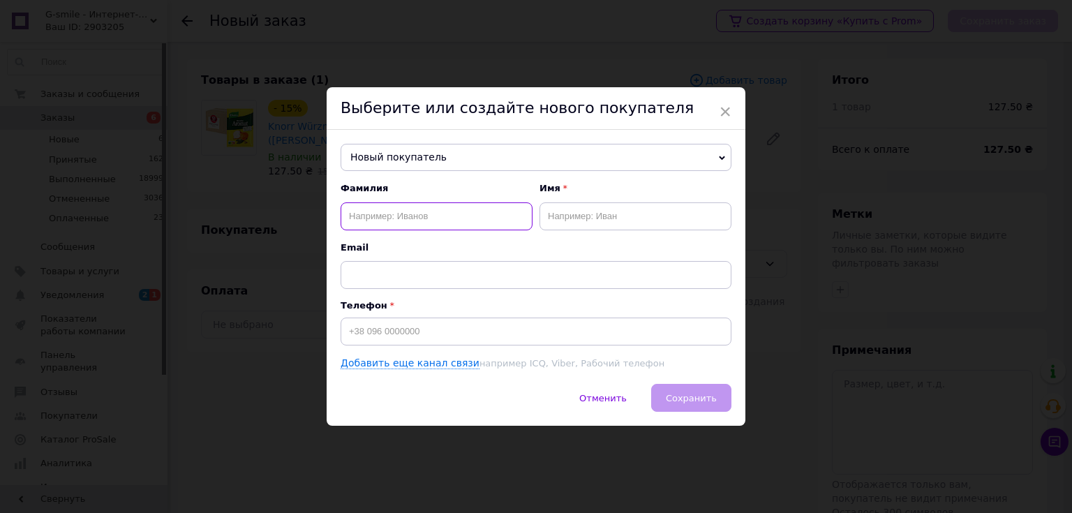
click at [385, 220] on input "text" at bounding box center [437, 216] width 192 height 28
type input "[PERSON_NAME]"
click at [599, 210] on input "text" at bounding box center [635, 216] width 192 height 28
type input "[PERSON_NAME]"
click at [366, 334] on input at bounding box center [536, 331] width 391 height 28
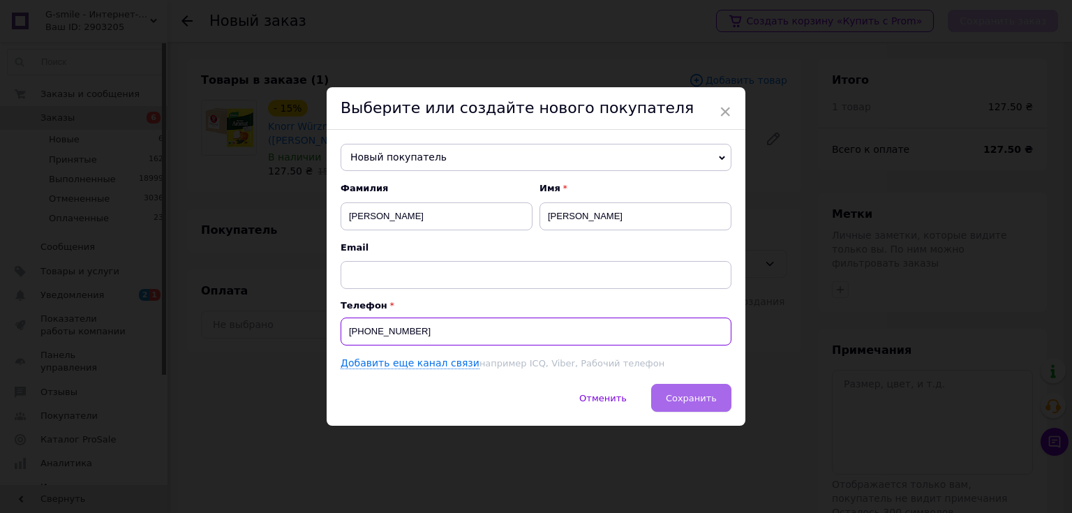
type input "[PHONE_NUMBER]"
click at [694, 396] on span "Сохранить" at bounding box center [691, 398] width 51 height 10
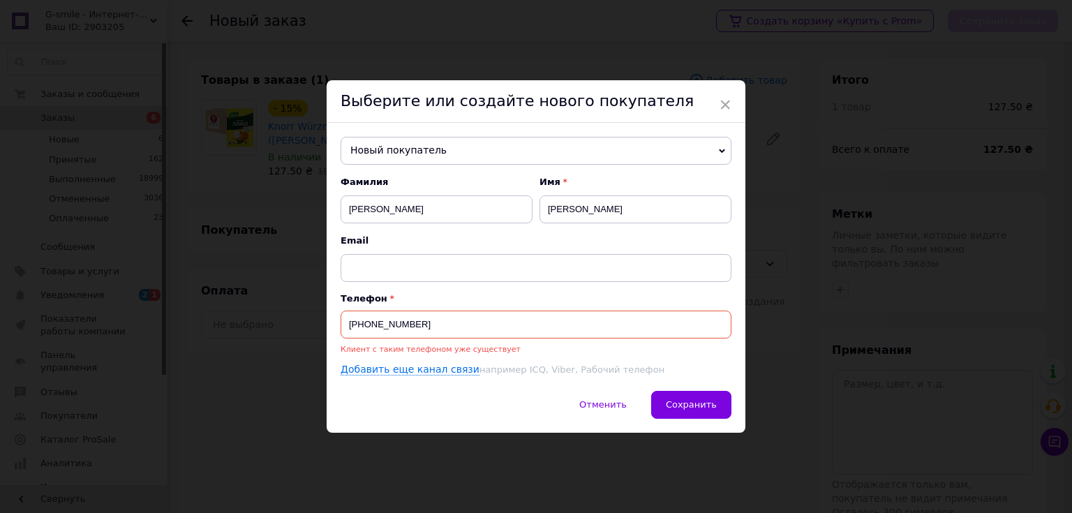
drag, startPoint x: 449, startPoint y: 321, endPoint x: 340, endPoint y: 332, distance: 109.4
click at [341, 332] on input "[PHONE_NUMBER]" at bounding box center [536, 325] width 391 height 28
click at [399, 146] on span "Новый покупатель" at bounding box center [536, 151] width 391 height 28
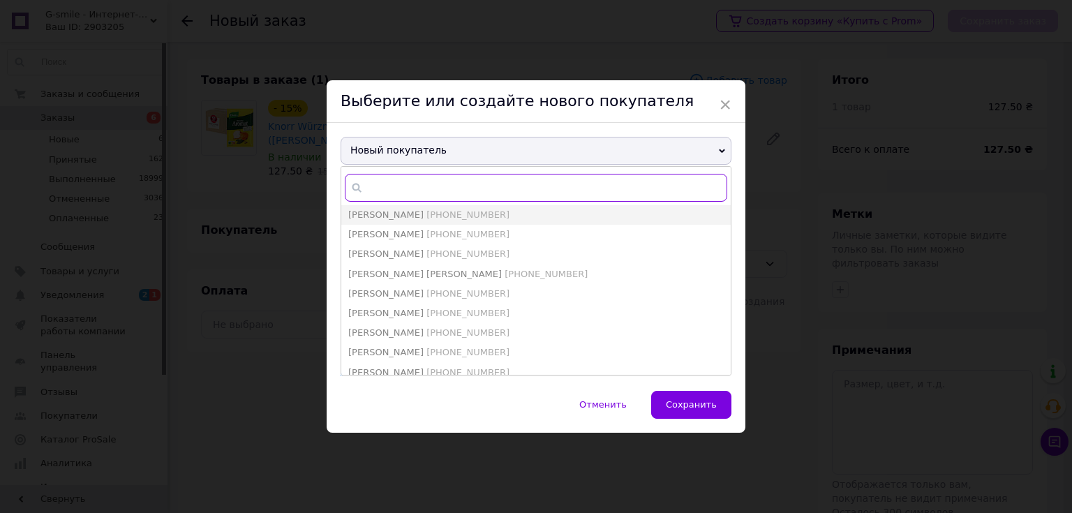
paste input "[PHONE_NUMBER]"
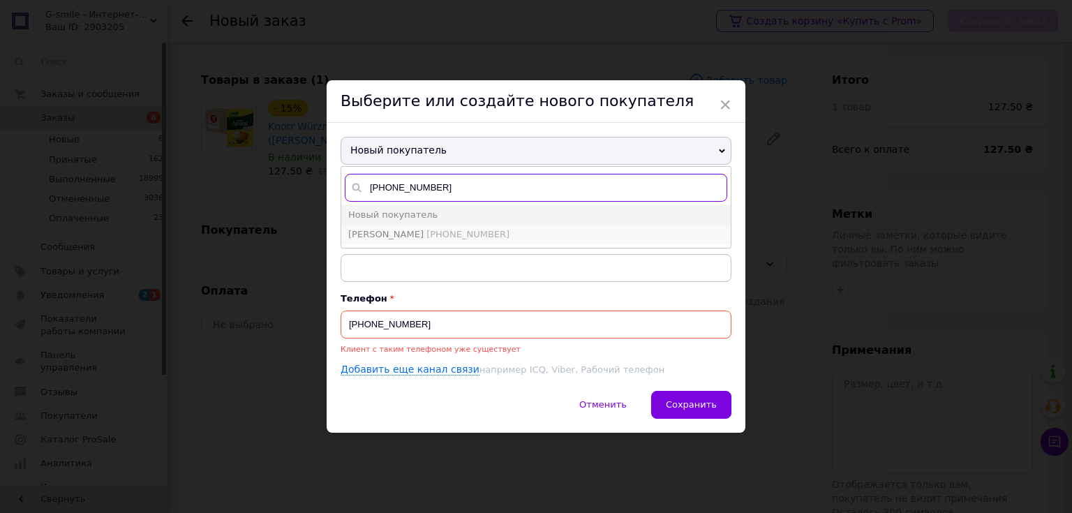
type input "[PHONE_NUMBER]"
click at [408, 234] on span "[PERSON_NAME]" at bounding box center [385, 234] width 75 height 10
type input "[PERSON_NAME]"
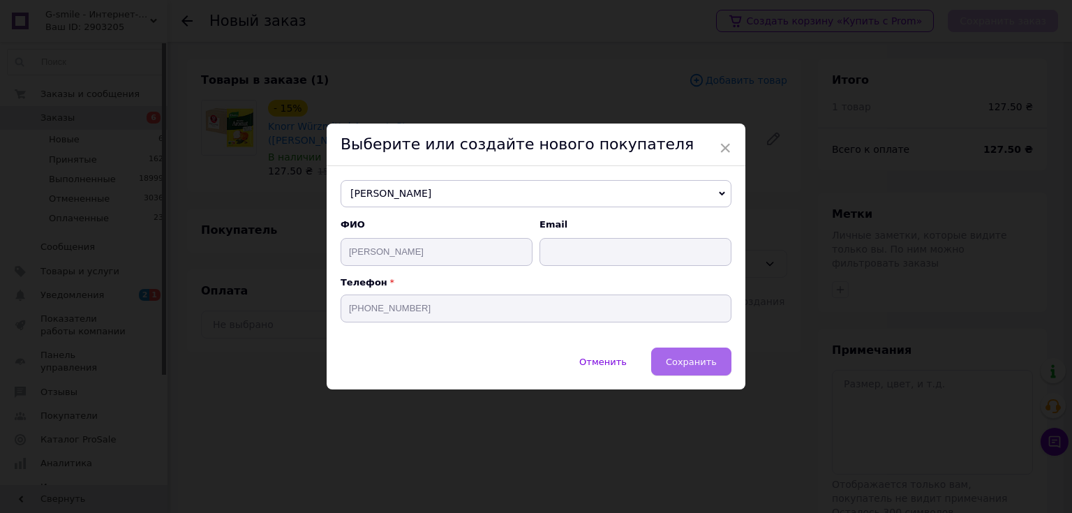
click at [689, 359] on span "Сохранить" at bounding box center [691, 362] width 51 height 10
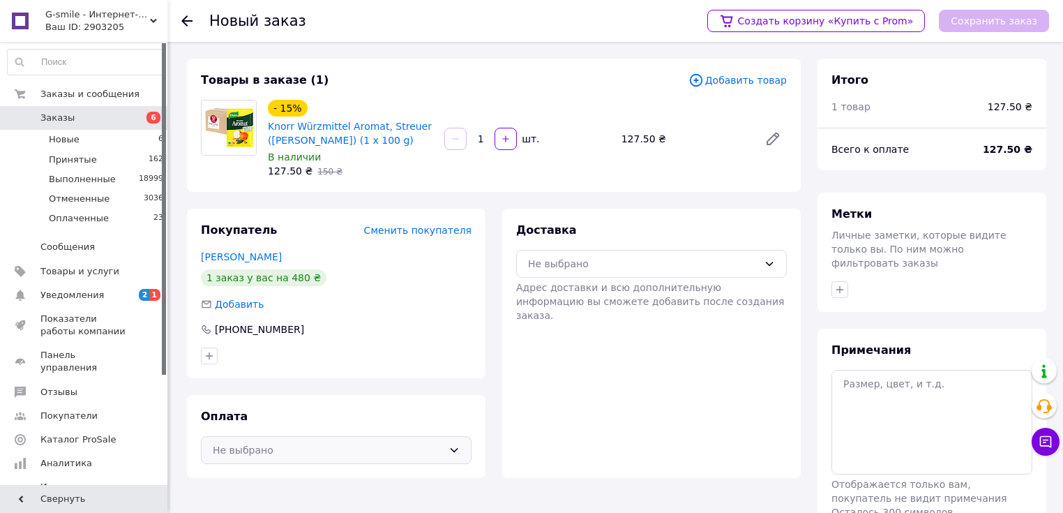
click at [290, 451] on div "Не выбрано" at bounding box center [328, 449] width 230 height 15
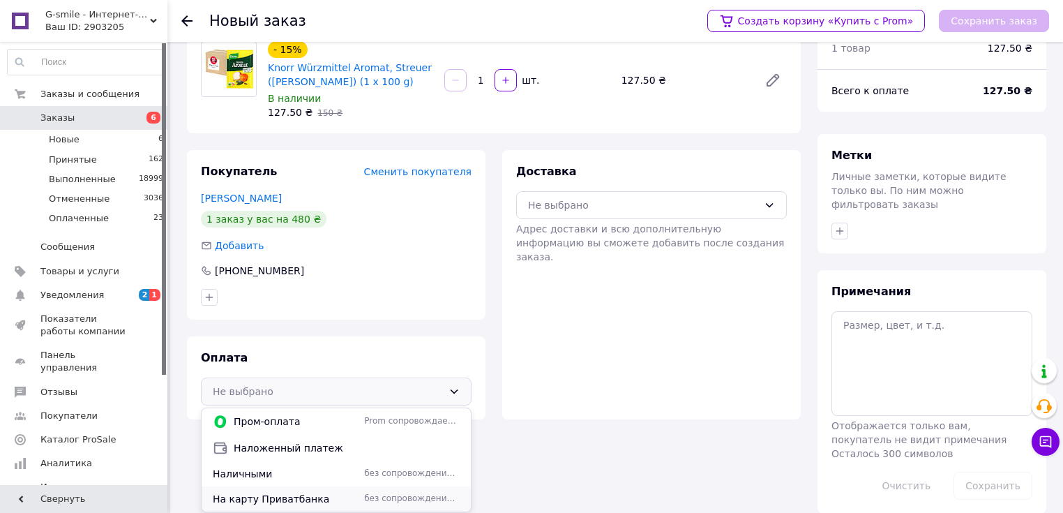
scroll to position [61, 0]
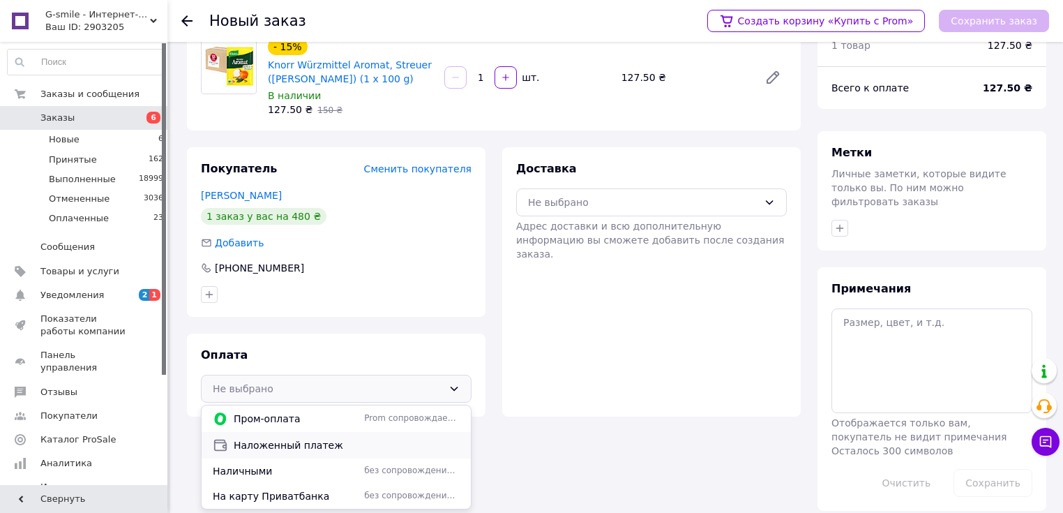
click at [281, 449] on span "Наложенный платеж" at bounding box center [347, 445] width 226 height 14
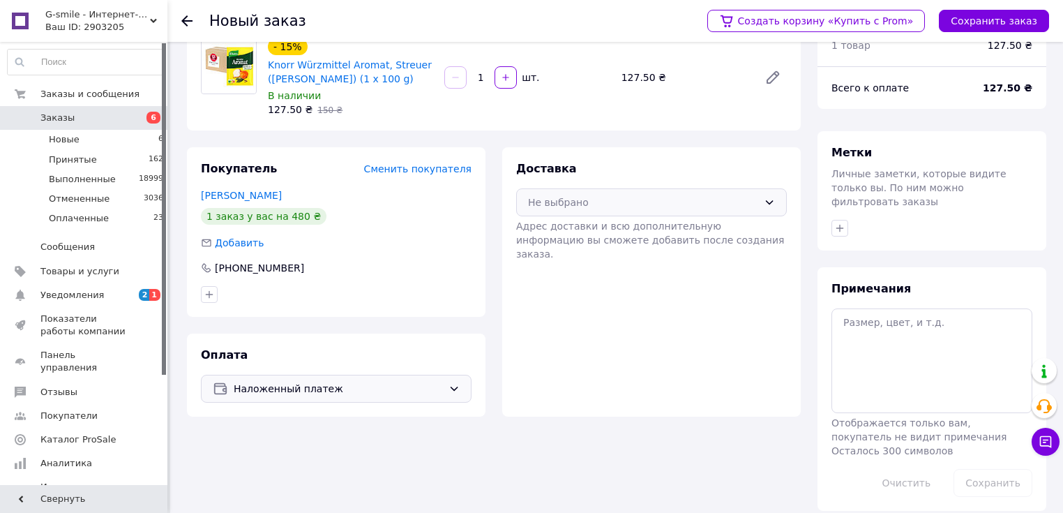
click at [599, 205] on div "Не выбрано" at bounding box center [643, 202] width 230 height 15
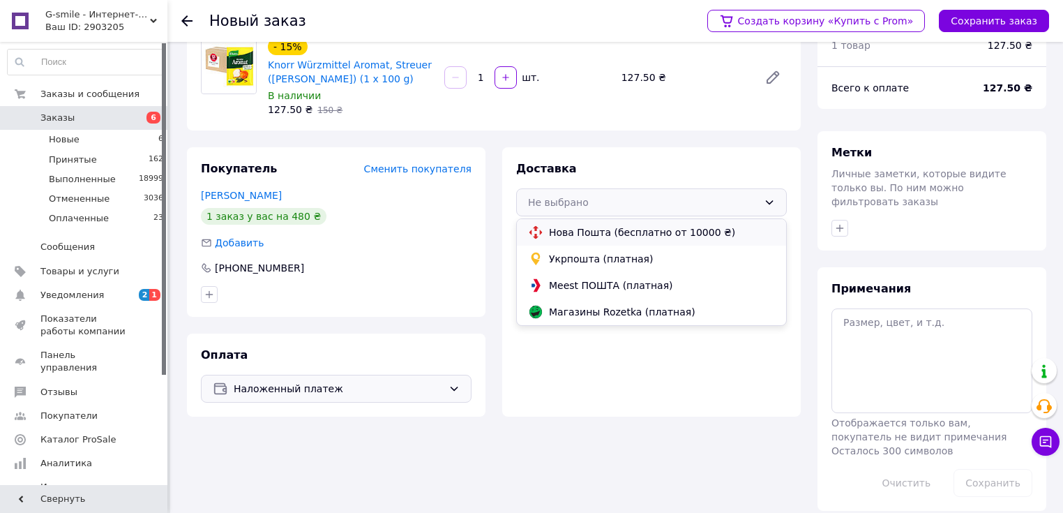
click at [577, 232] on span "Нова Пошта (бесплатно от 10000 ₴)" at bounding box center [662, 232] width 226 height 14
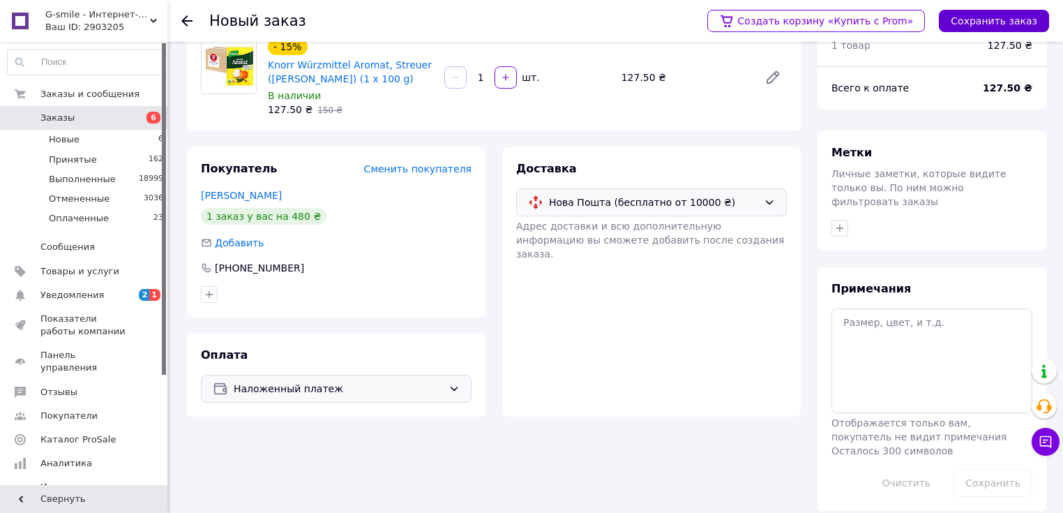
click at [991, 25] on button "Сохранить заказ" at bounding box center [994, 21] width 110 height 22
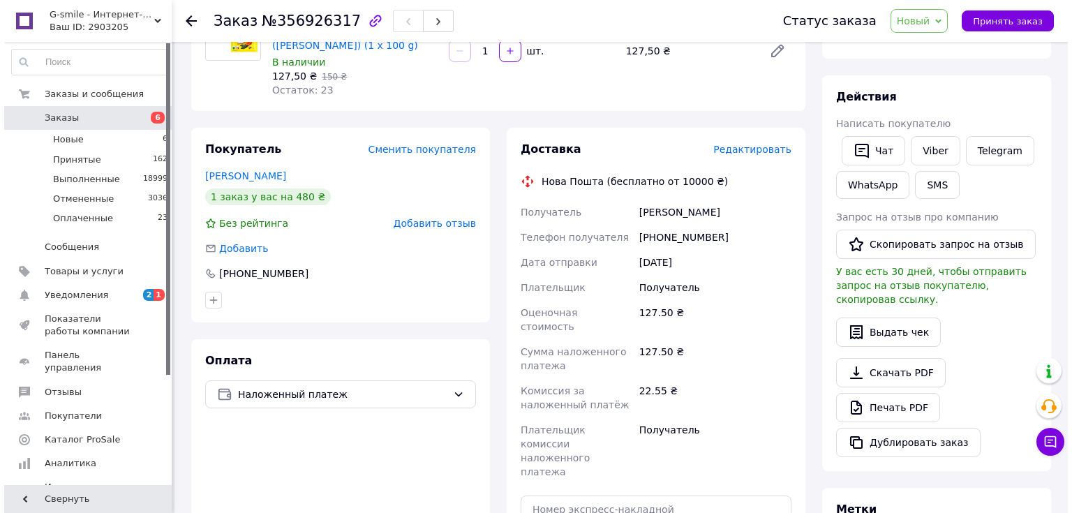
scroll to position [173, 0]
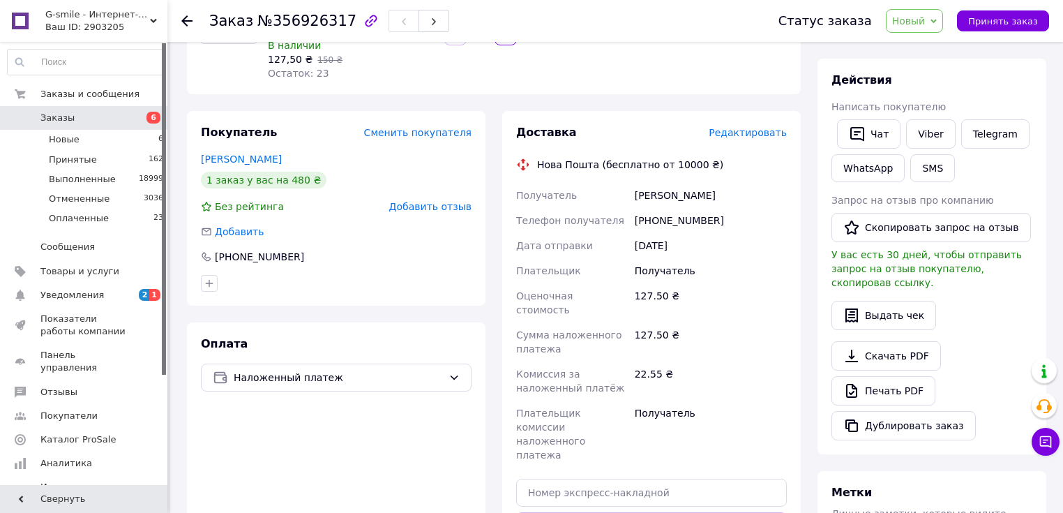
click at [757, 135] on span "Редактировать" at bounding box center [748, 132] width 78 height 11
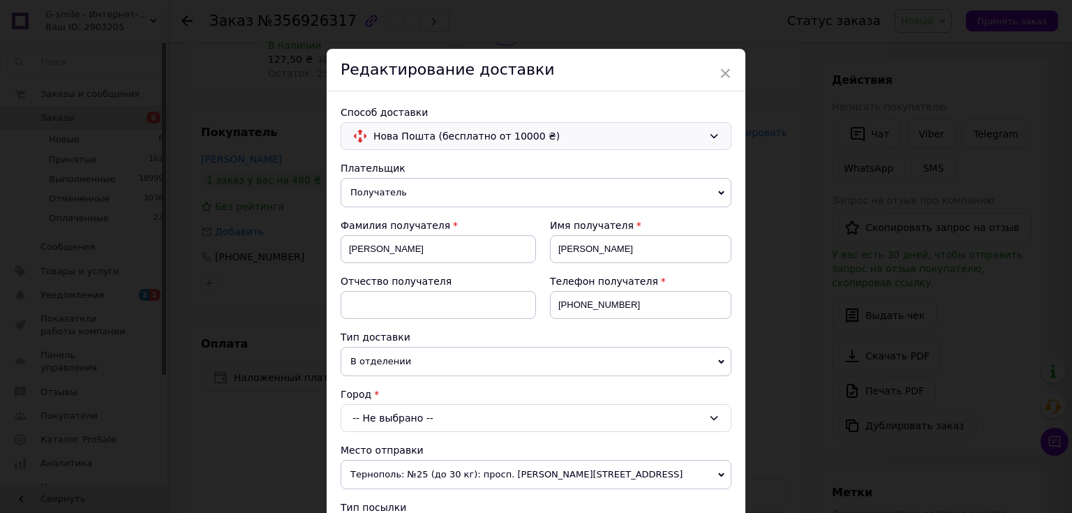
click at [451, 137] on span "Нова Пошта (бесплатно от 10000 ₴)" at bounding box center [537, 135] width 329 height 15
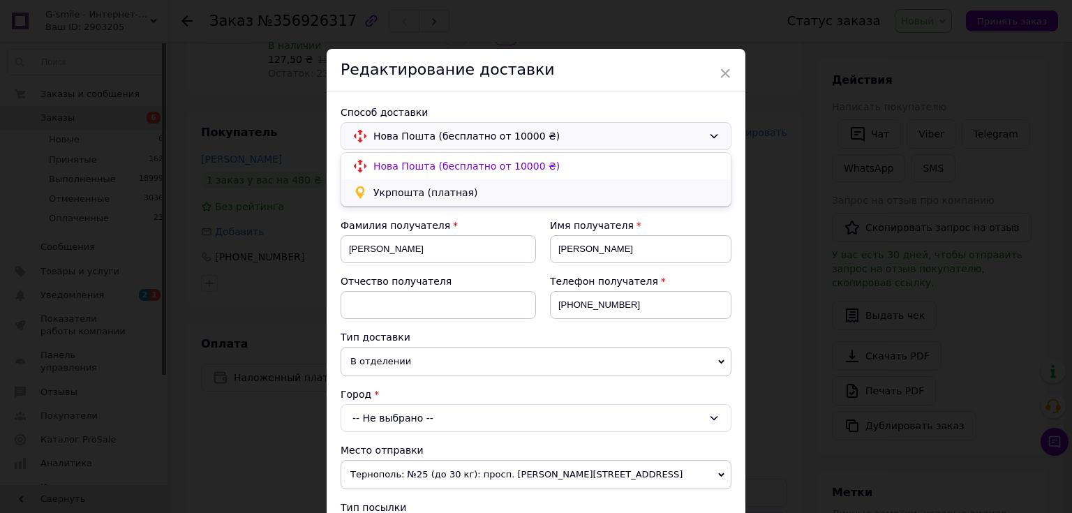
click at [429, 190] on span "Укрпошта (платная)" at bounding box center [546, 193] width 346 height 14
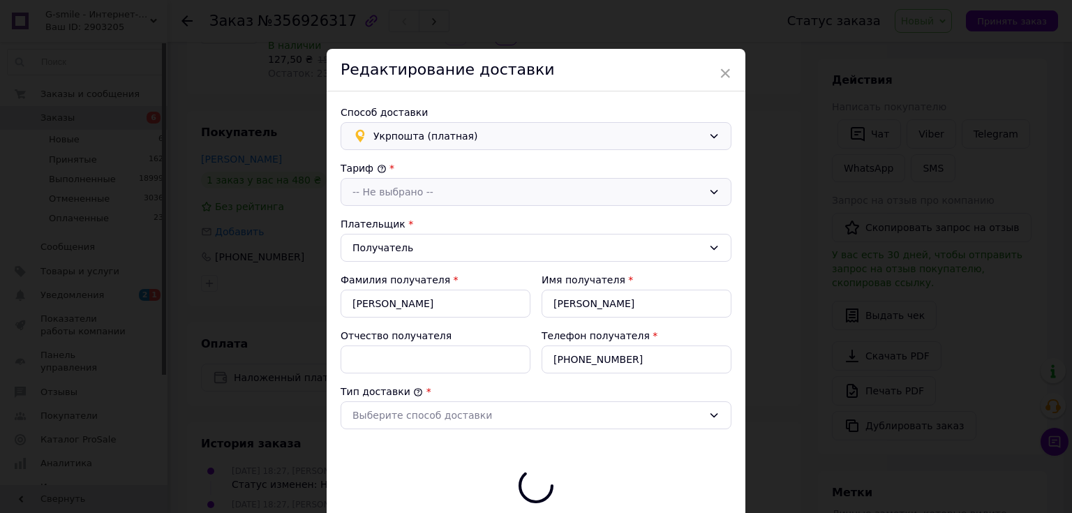
type input "127.5"
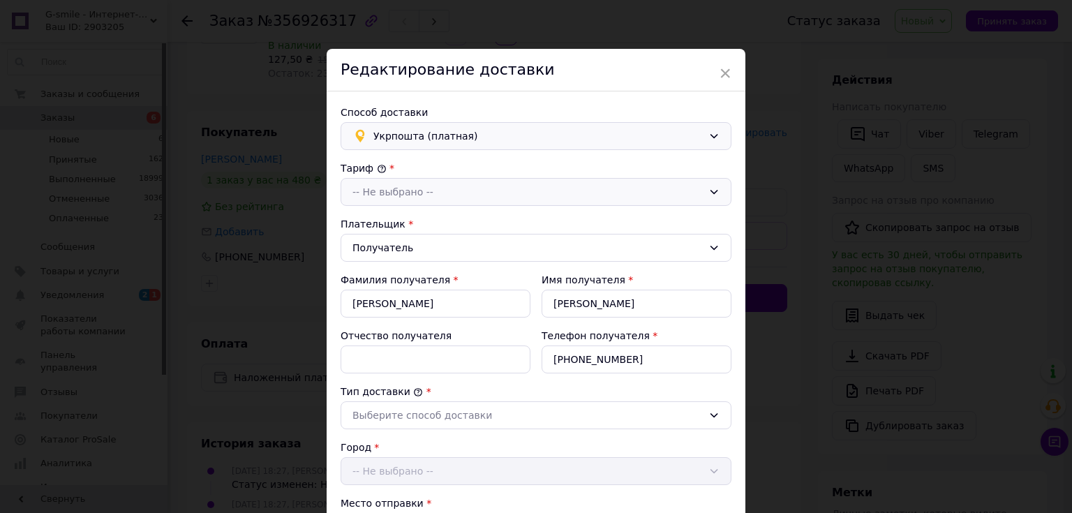
click at [427, 192] on div "-- Не выбрано --" at bounding box center [527, 191] width 350 height 15
click at [392, 219] on li "Стандарт" at bounding box center [535, 222] width 389 height 27
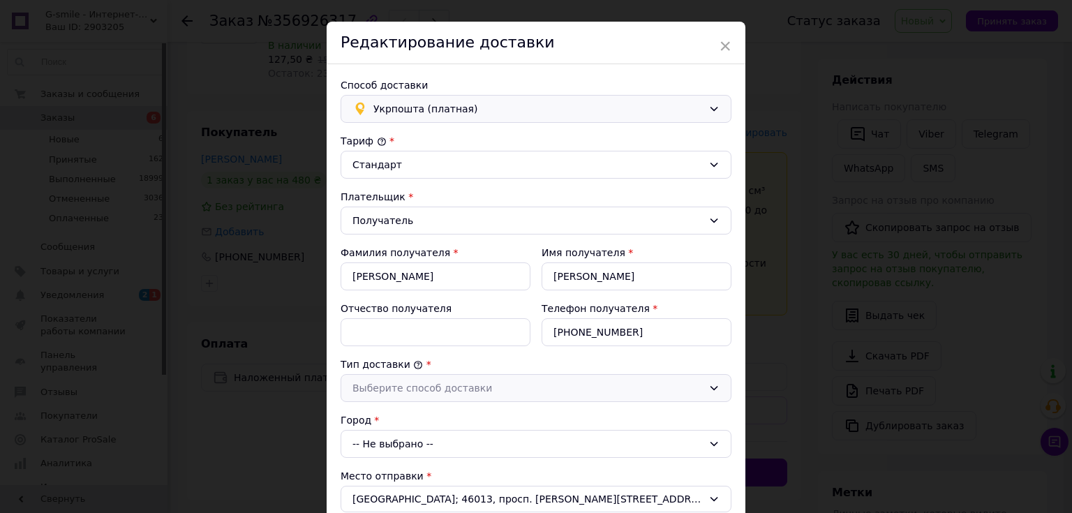
scroll to position [56, 0]
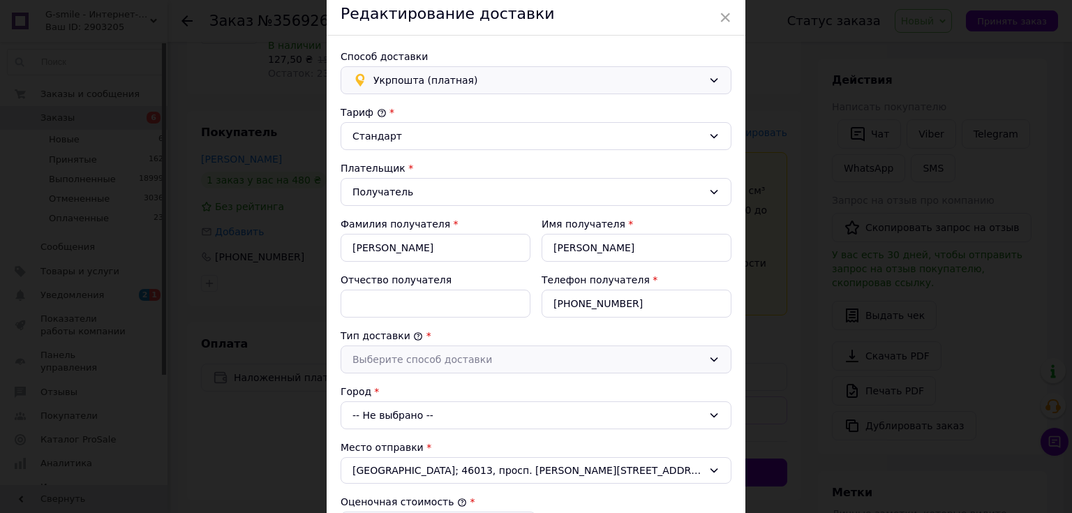
click at [421, 363] on div "Выберите способ доставки" at bounding box center [527, 359] width 350 height 15
click at [394, 391] on li "Склад - склад" at bounding box center [535, 389] width 389 height 27
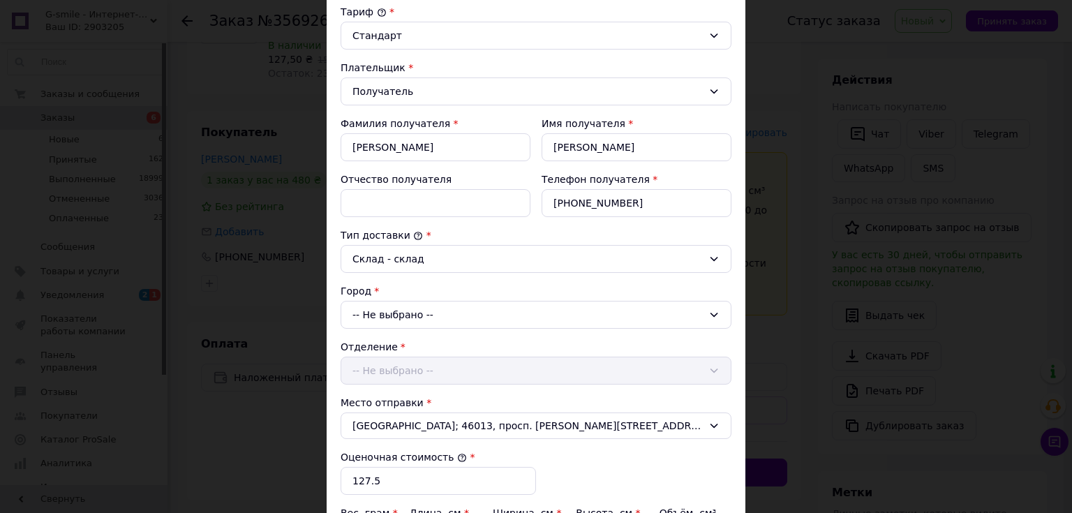
scroll to position [167, 0]
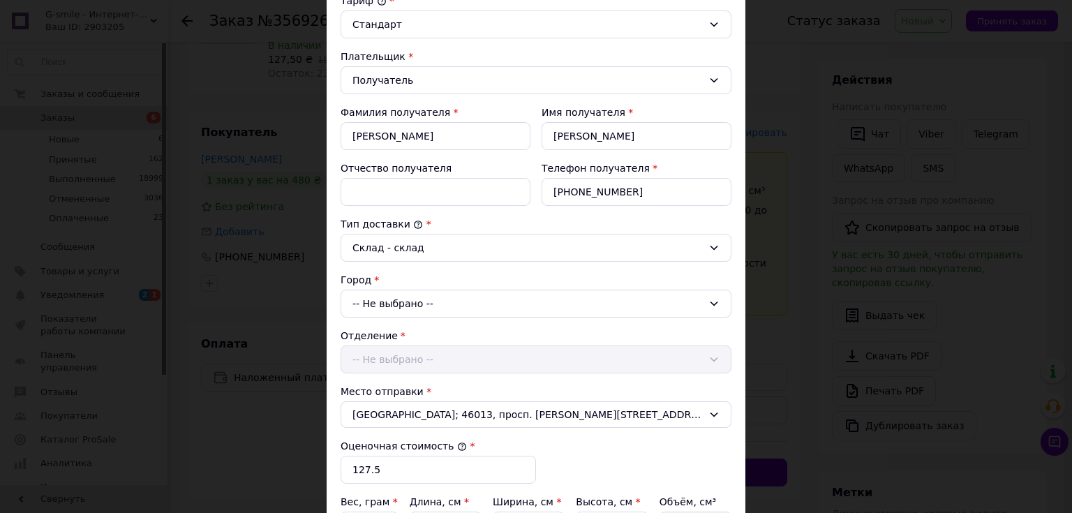
click at [406, 301] on div "-- Не выбрано --" at bounding box center [536, 304] width 391 height 28
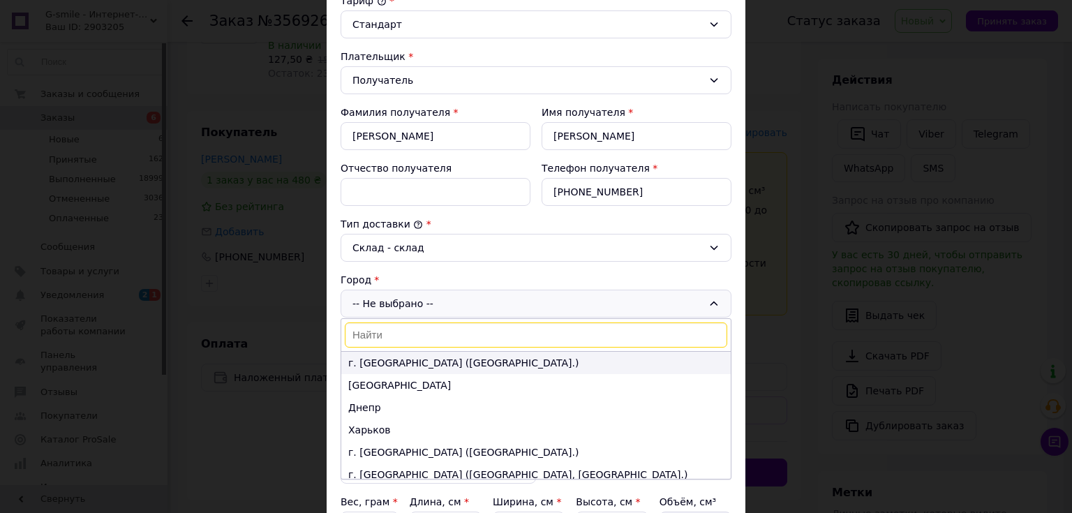
click at [380, 362] on li "г. [GEOGRAPHIC_DATA] ([GEOGRAPHIC_DATA].)" at bounding box center [535, 363] width 389 height 22
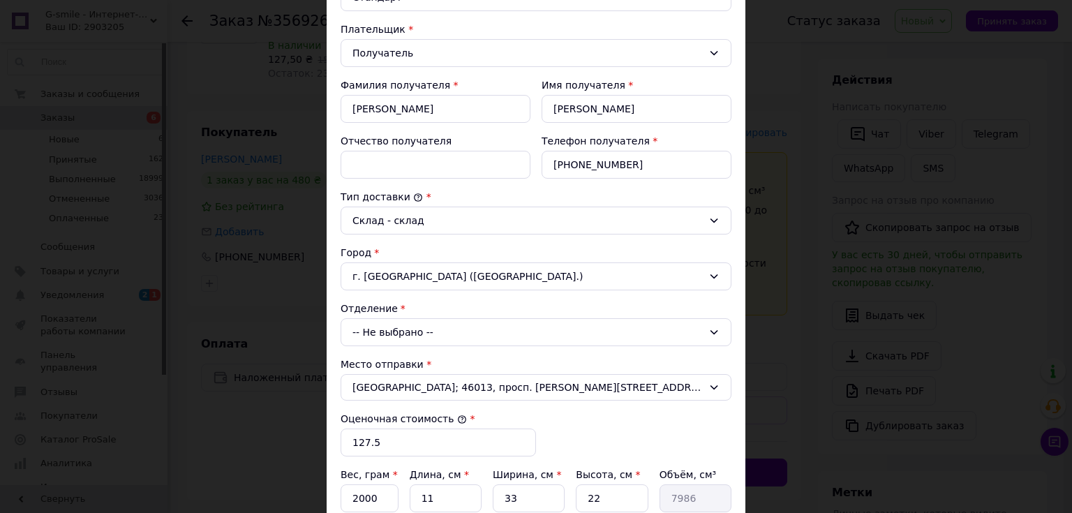
scroll to position [223, 0]
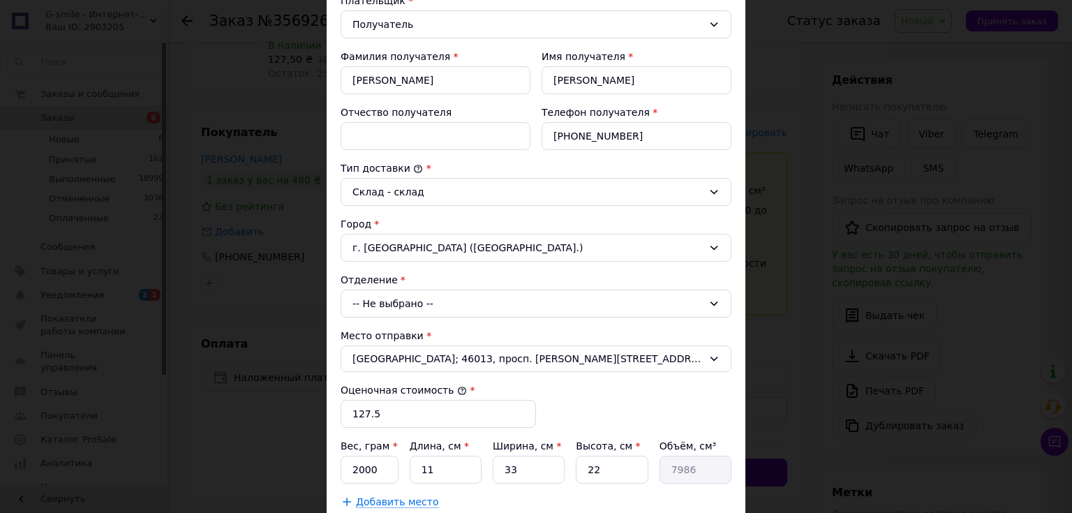
click at [405, 303] on div "-- Не выбрано --" at bounding box center [536, 304] width 391 height 28
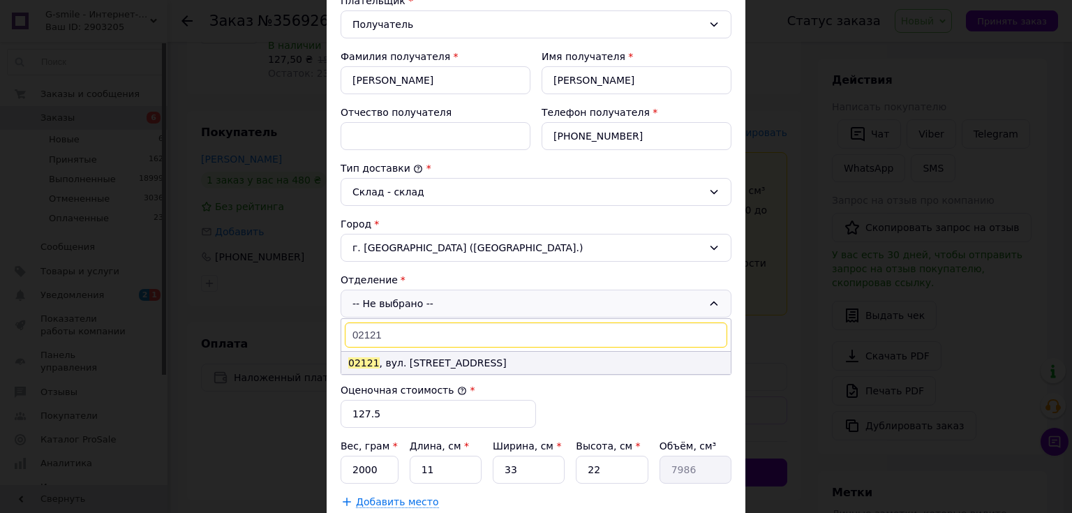
type input "02121"
click at [419, 359] on li "02121 , вул. [STREET_ADDRESS]" at bounding box center [535, 363] width 389 height 22
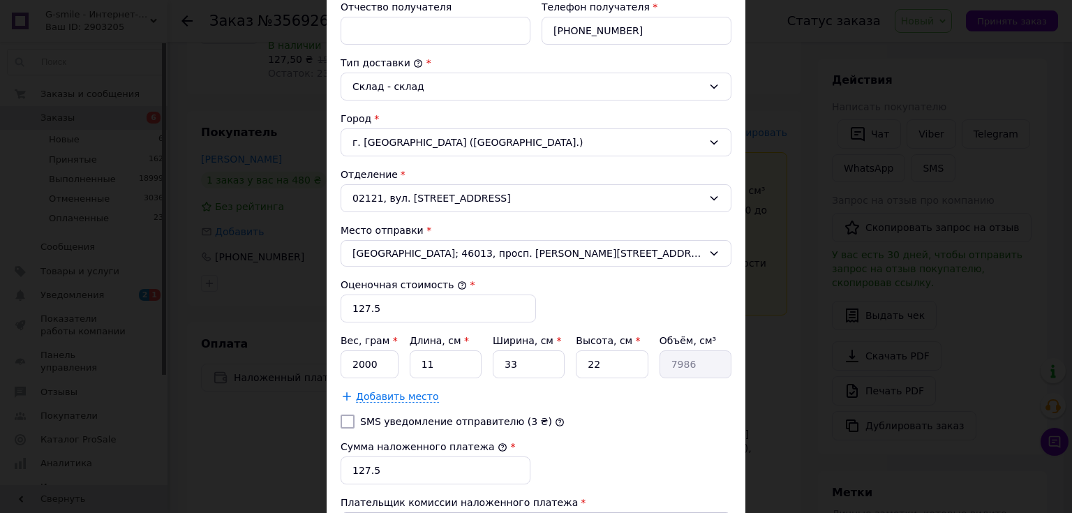
scroll to position [335, 0]
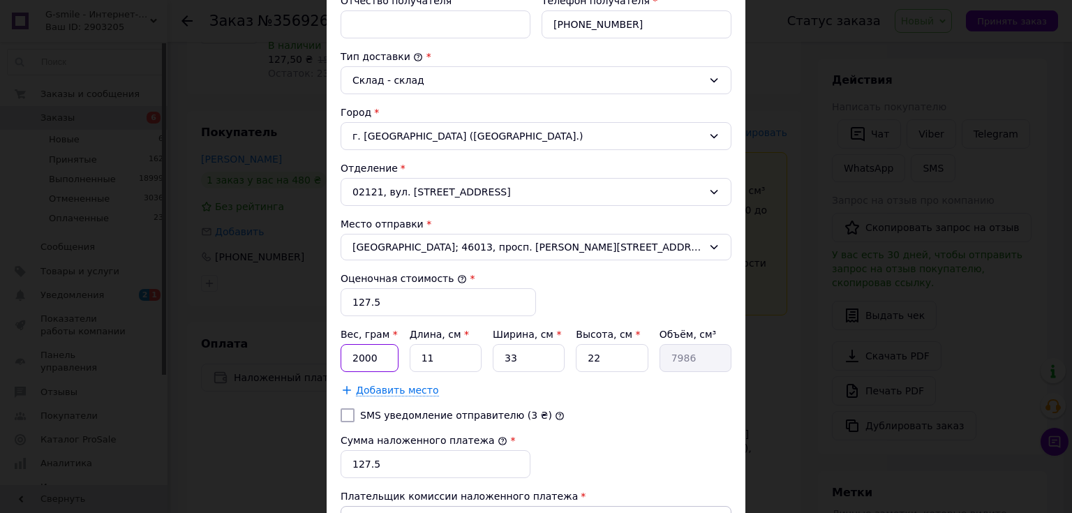
drag, startPoint x: 380, startPoint y: 359, endPoint x: 368, endPoint y: 357, distance: 11.3
click at [368, 357] on input "2000" at bounding box center [370, 358] width 58 height 28
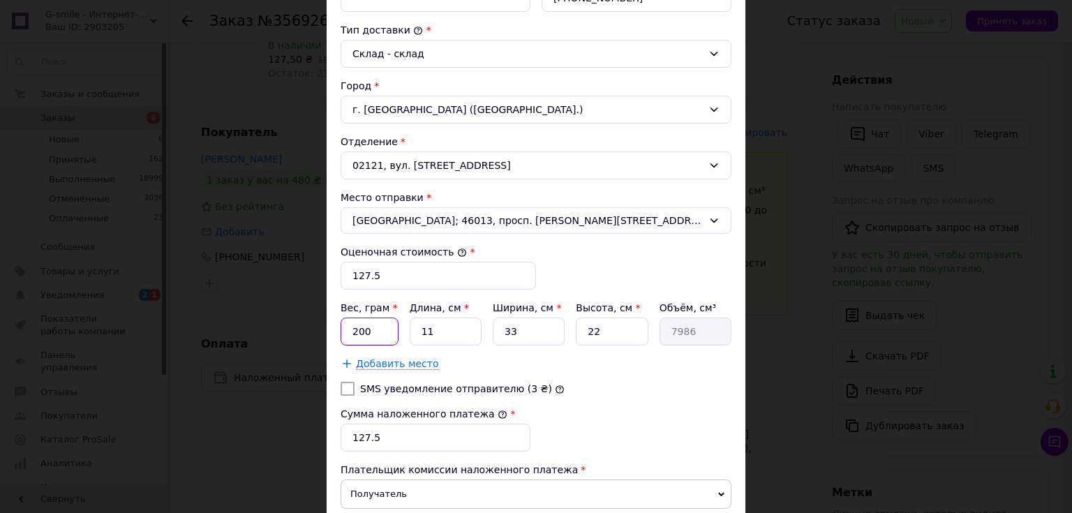
scroll to position [391, 0]
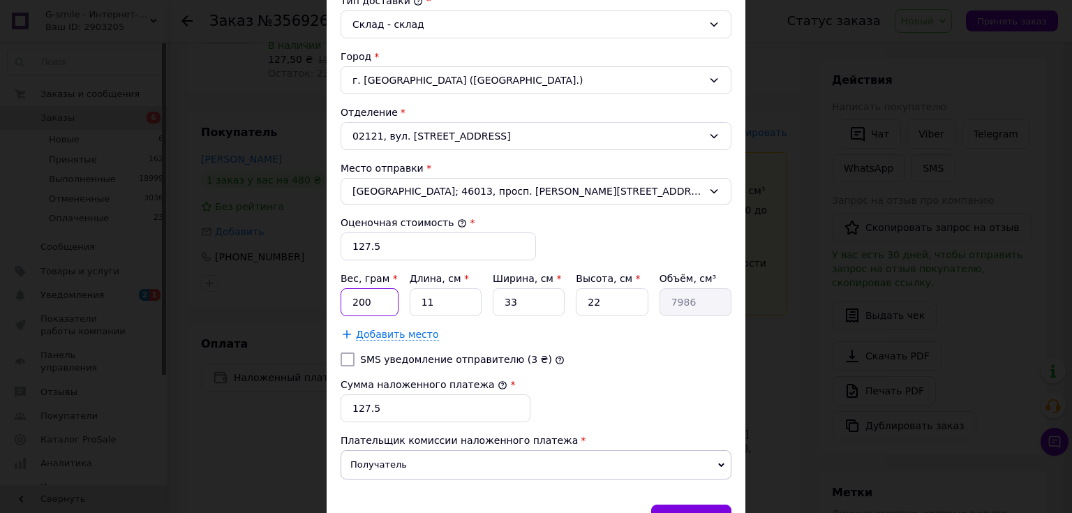
type input "200"
drag, startPoint x: 380, startPoint y: 241, endPoint x: 352, endPoint y: 241, distance: 27.9
click at [352, 241] on input "127.5" at bounding box center [438, 246] width 195 height 28
type input "1026"
drag, startPoint x: 374, startPoint y: 408, endPoint x: 352, endPoint y: 405, distance: 22.4
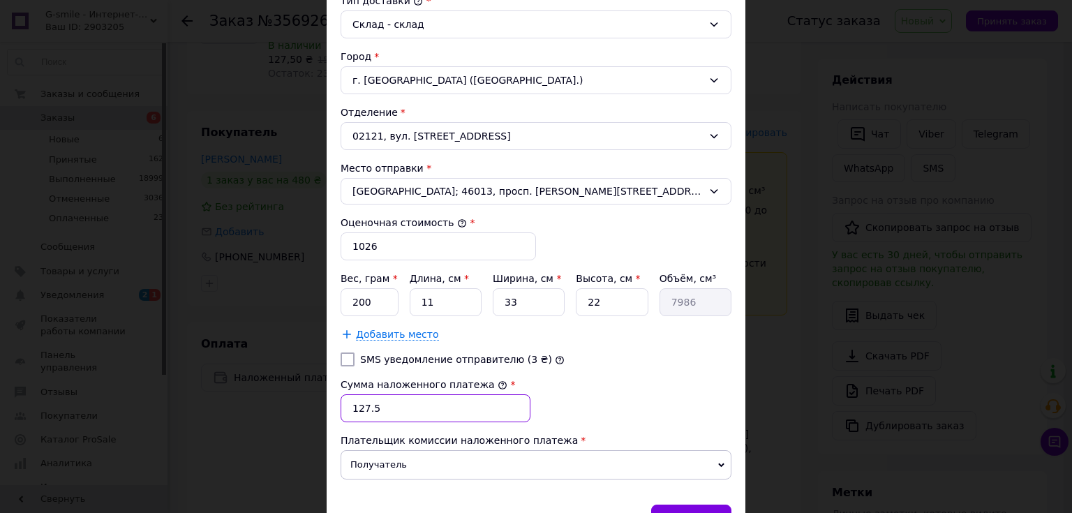
click at [351, 407] on input "127.5" at bounding box center [436, 408] width 190 height 28
click at [371, 405] on input "10206" at bounding box center [436, 408] width 190 height 28
type input "1026"
click at [644, 387] on div "Сумма наложенного платежа * 1026" at bounding box center [536, 400] width 402 height 56
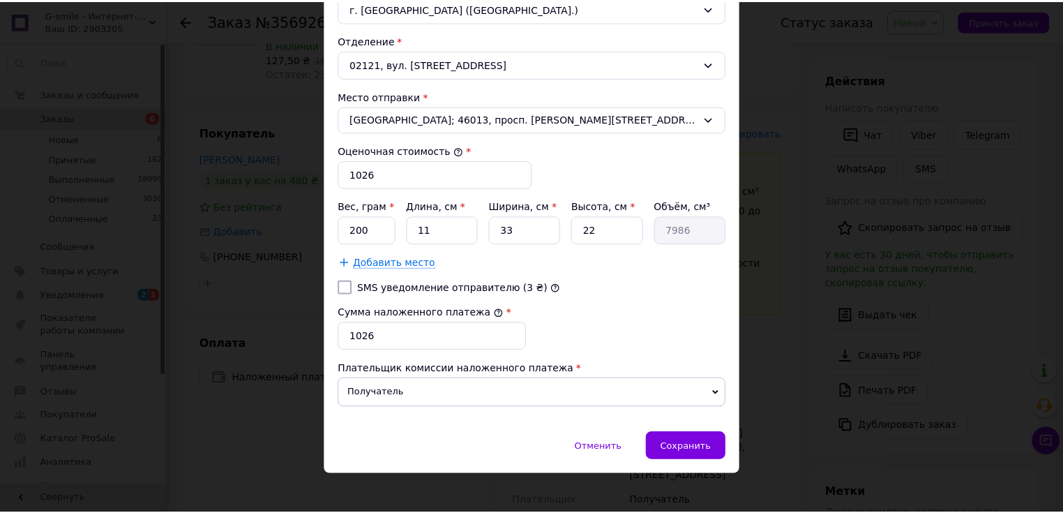
scroll to position [469, 0]
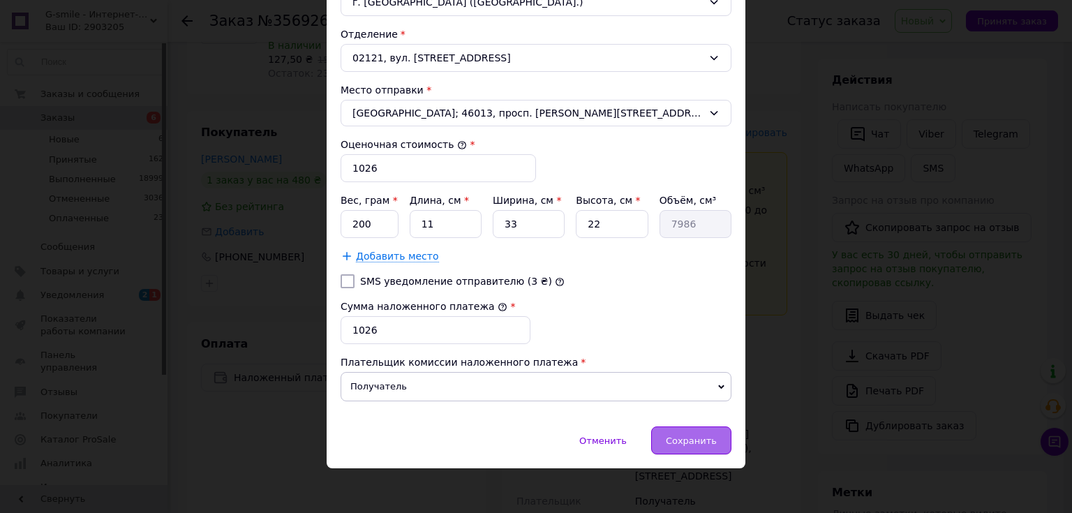
click at [692, 439] on span "Сохранить" at bounding box center [691, 440] width 51 height 10
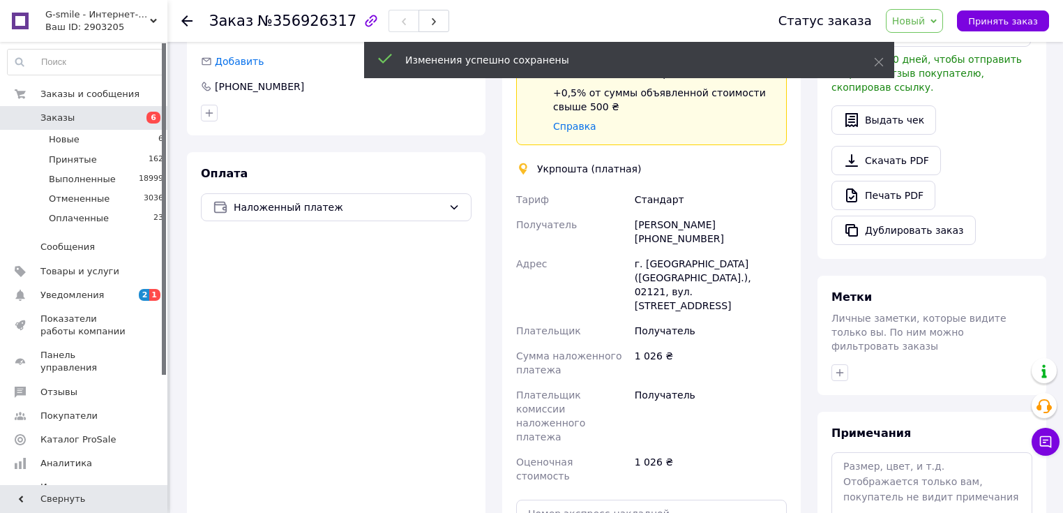
scroll to position [452, 0]
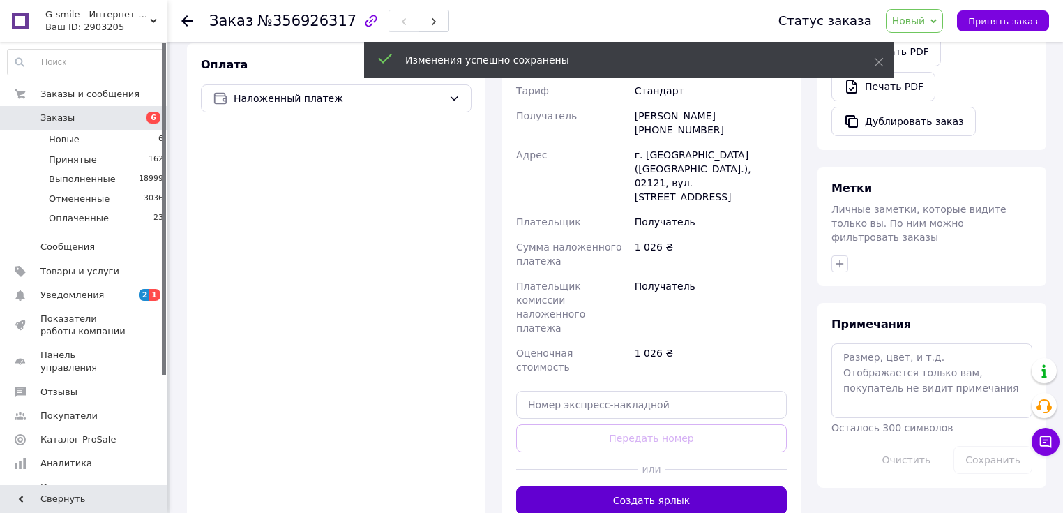
click at [664, 486] on button "Создать ярлык" at bounding box center [651, 500] width 271 height 28
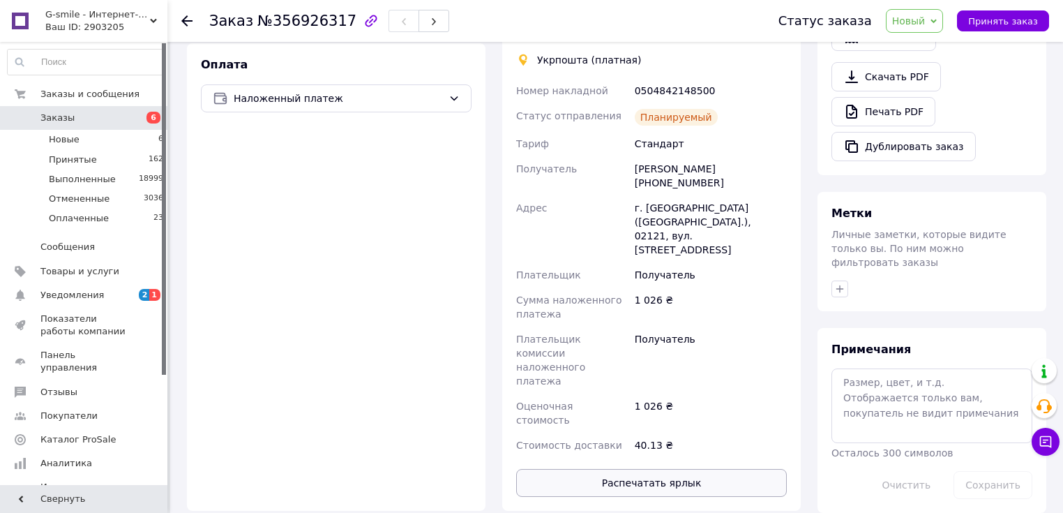
click at [639, 469] on button "Распечатать ярлык" at bounding box center [651, 483] width 271 height 28
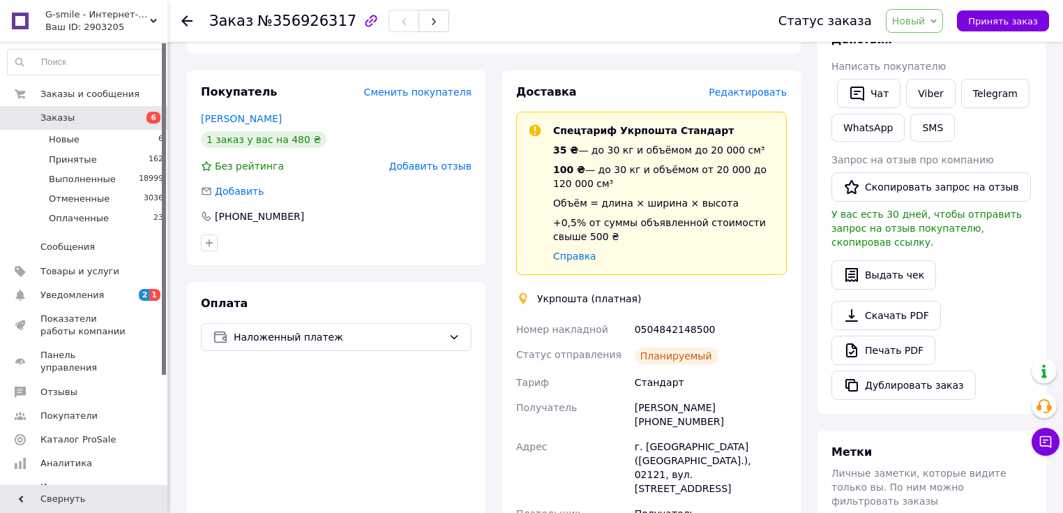
scroll to position [173, 0]
